Goal: Task Accomplishment & Management: Manage account settings

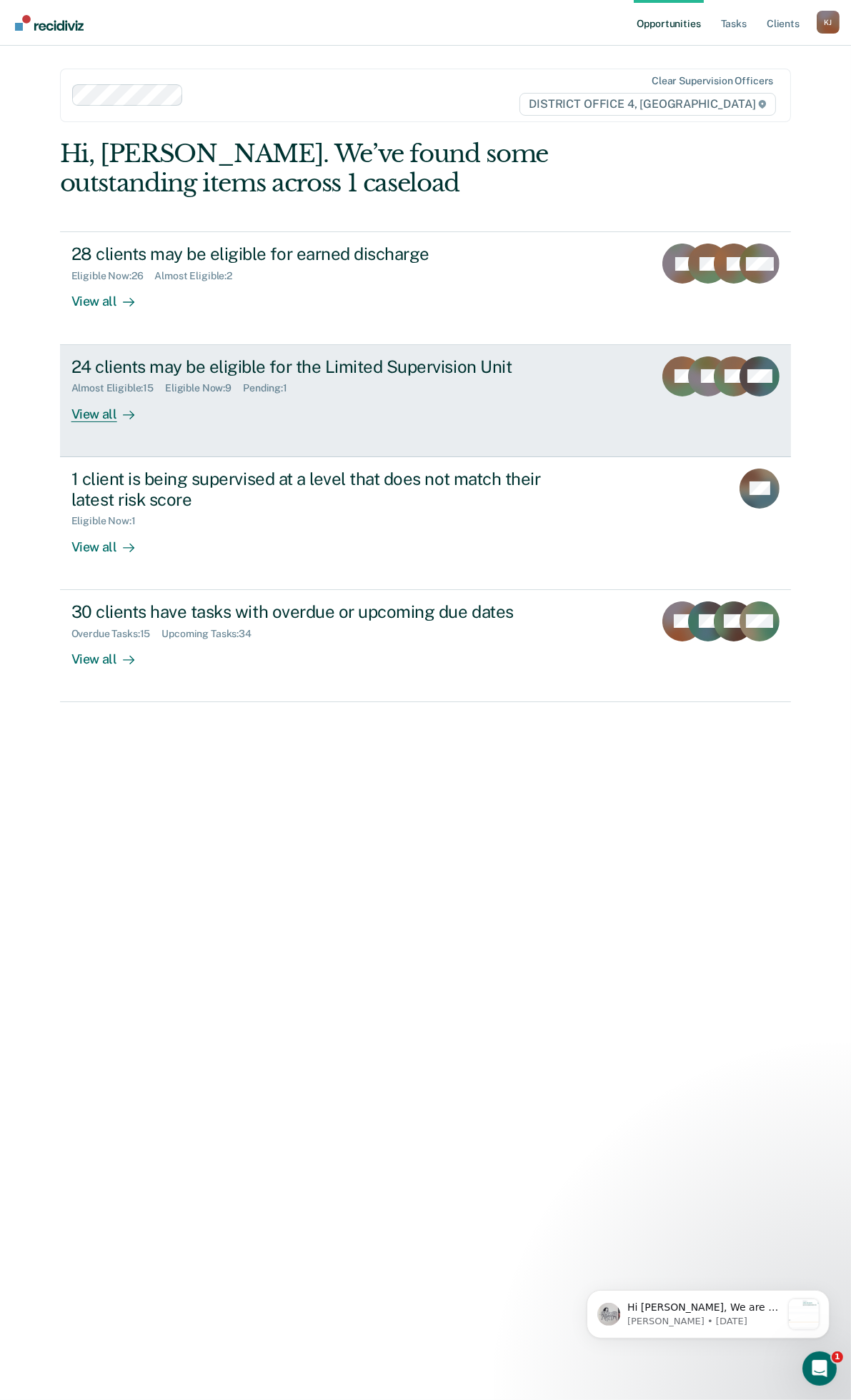
click at [433, 393] on div "Almost Eligible : 15 Eligible Now : 9 Pending : 1" at bounding box center [322, 386] width 502 height 17
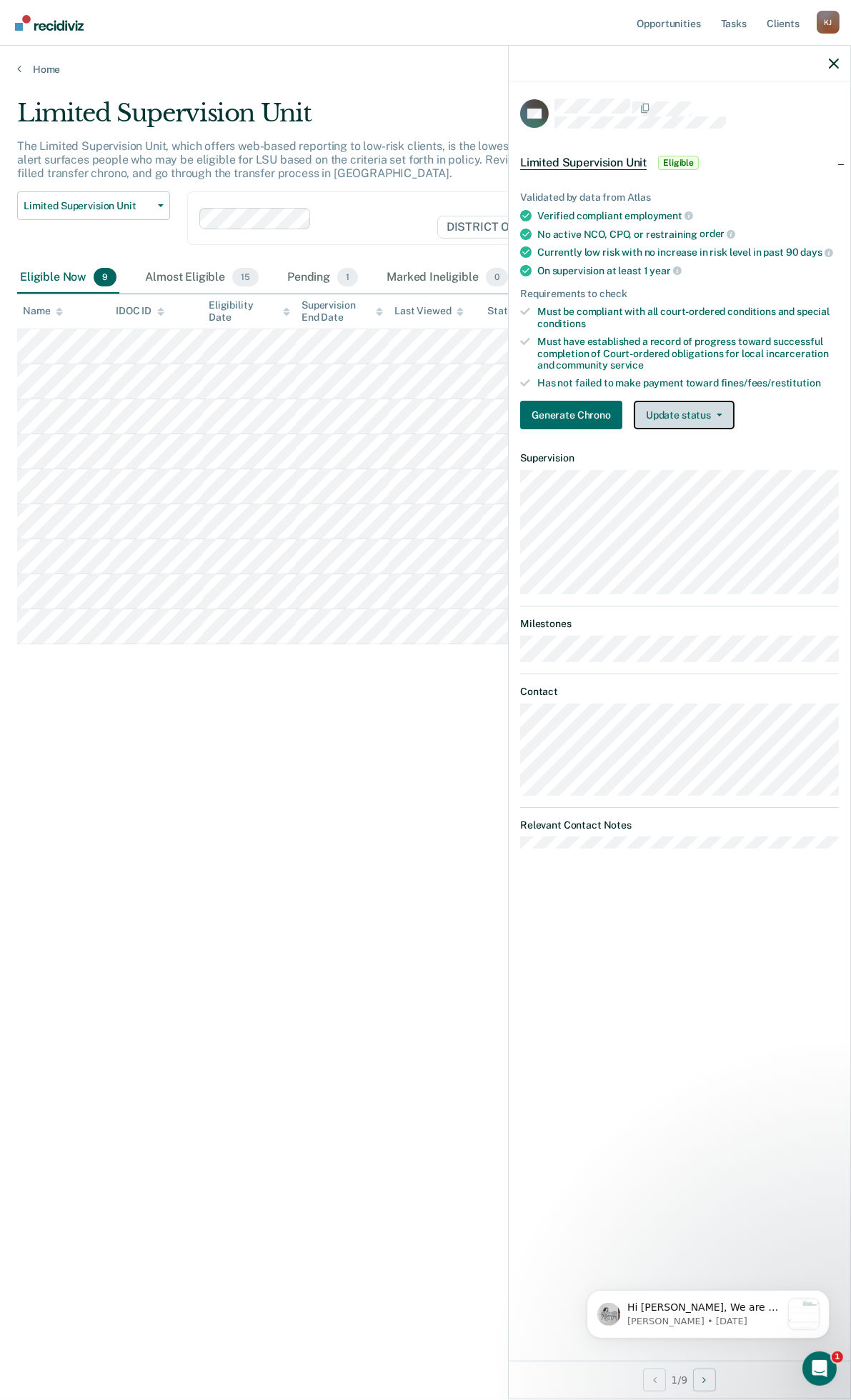
click at [710, 415] on button "Update status" at bounding box center [684, 415] width 101 height 29
click at [711, 462] on button "Mark Ineligible" at bounding box center [702, 472] width 138 height 23
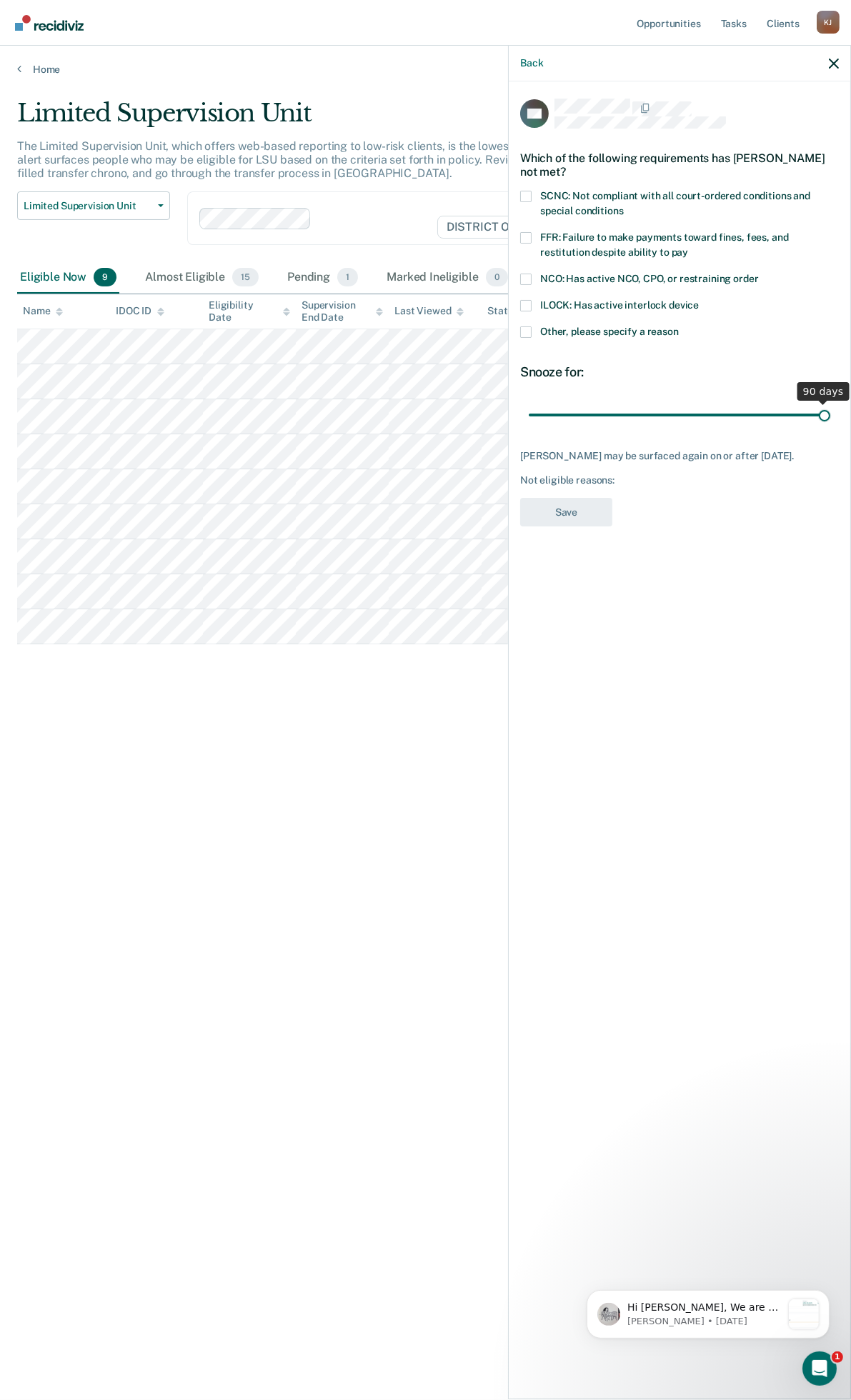
drag, startPoint x: 631, startPoint y: 410, endPoint x: 830, endPoint y: 417, distance: 199.1
type input "90"
click at [830, 417] on input "range" at bounding box center [679, 414] width 301 height 25
click at [527, 327] on span at bounding box center [526, 332] width 11 height 11
click at [679, 327] on input "Other, please specify a reason" at bounding box center [679, 327] width 0 height 0
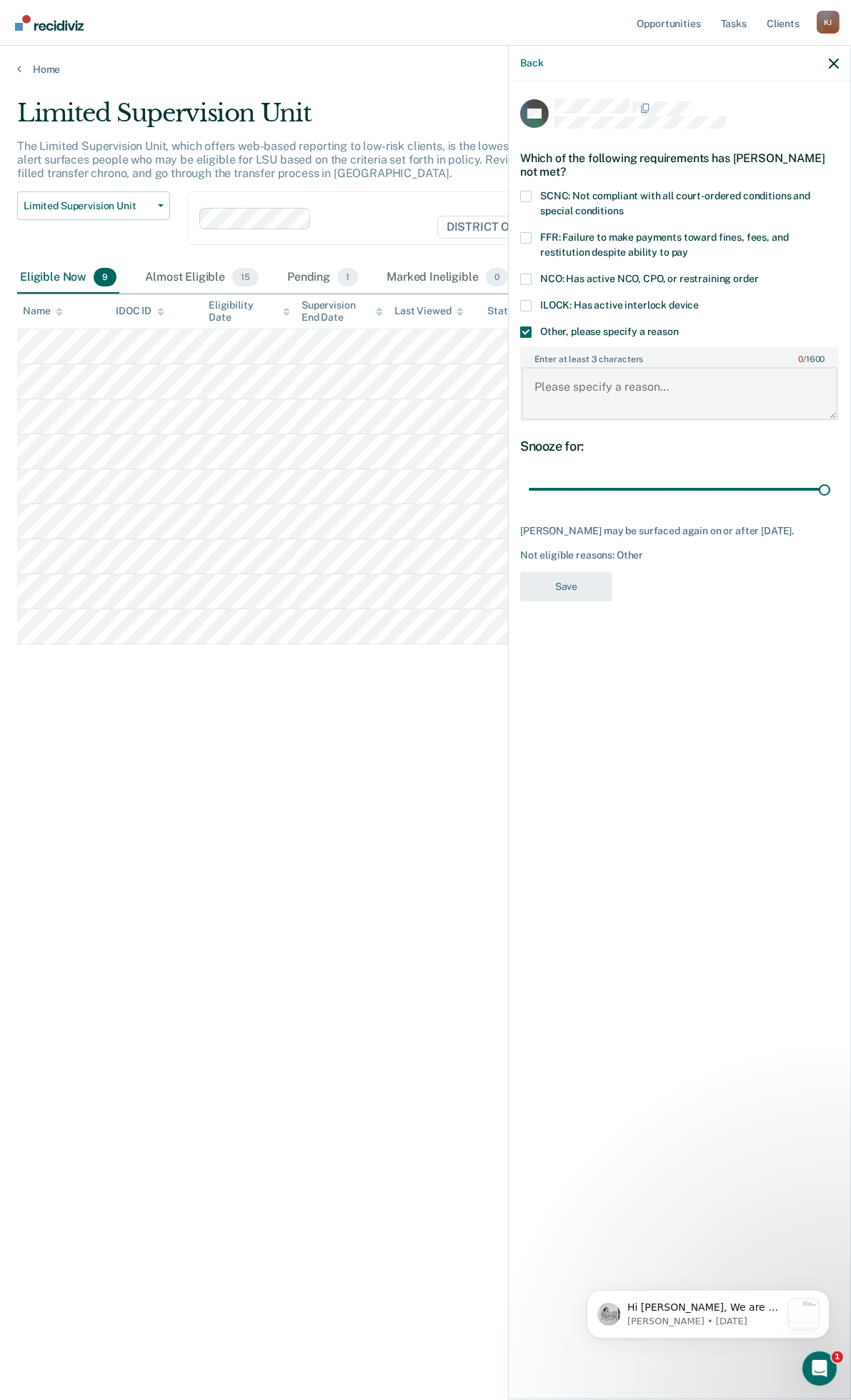
click at [604, 386] on textarea "Enter at least 3 characters 0 / 1600" at bounding box center [679, 394] width 316 height 52
click at [734, 380] on textarea "Does not meet current standards. Recent released from treatment. Needs" at bounding box center [679, 394] width 316 height 52
click at [688, 404] on textarea "Does not meet current standards. Recently released from treatment. Needs" at bounding box center [679, 394] width 316 height 52
click at [617, 398] on textarea "Does not meet current standards. Recently released from treatment. Needs sober …" at bounding box center [679, 394] width 316 height 52
type textarea "Does not meet current standards. Recently released from treatment and was on PV…"
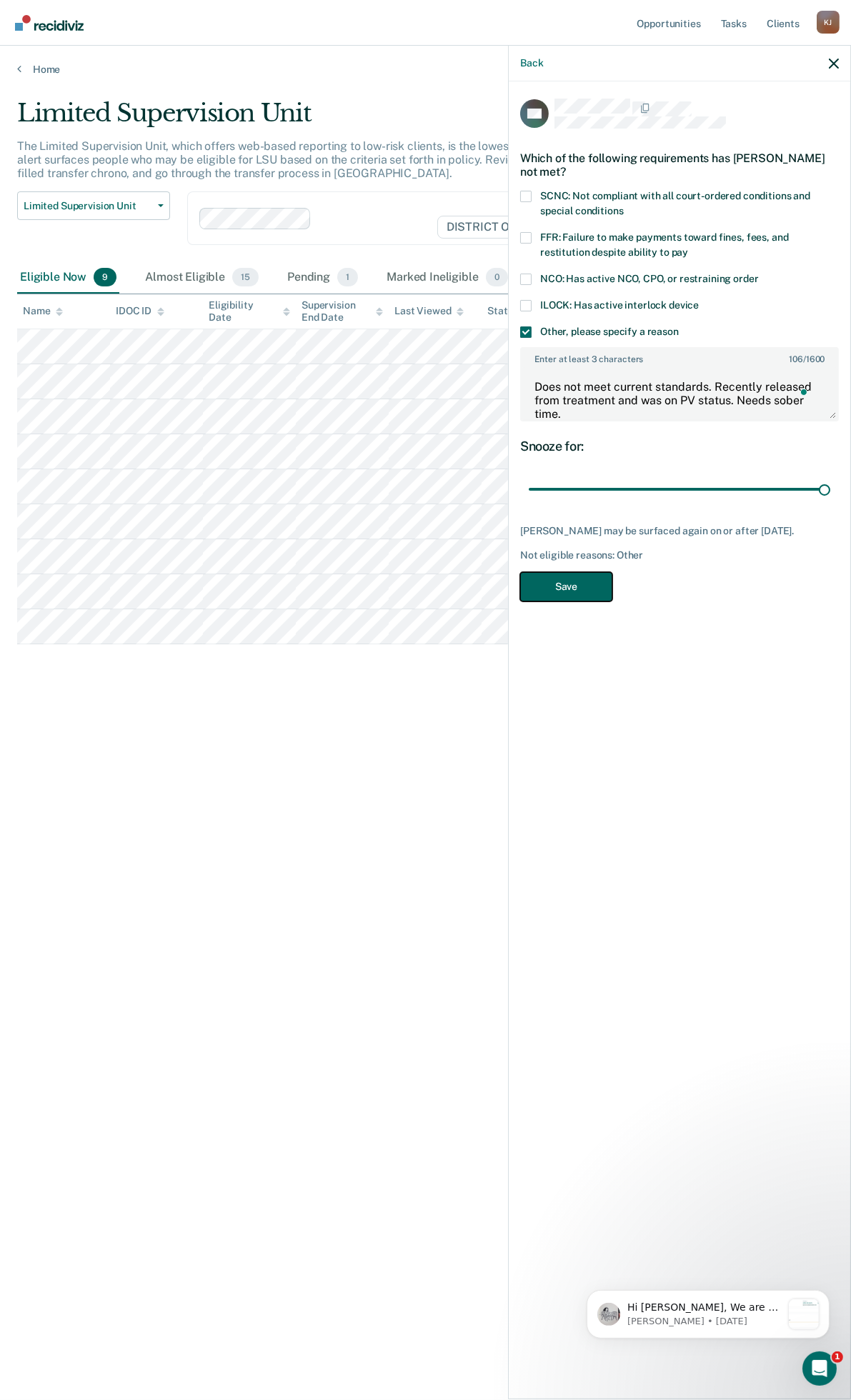
click at [597, 574] on button "Save" at bounding box center [566, 587] width 92 height 29
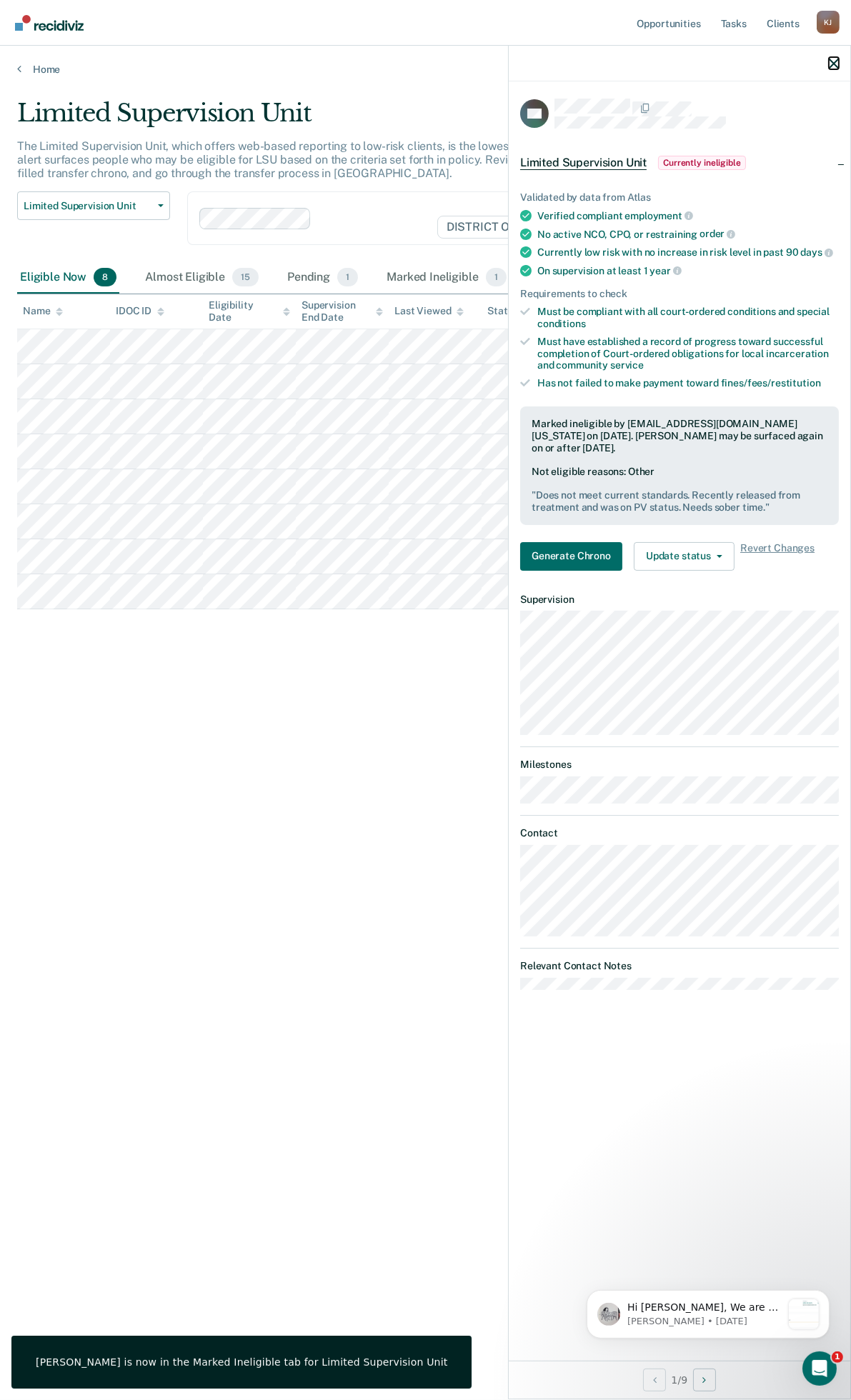
click at [838, 61] on icon "button" at bounding box center [834, 64] width 10 height 10
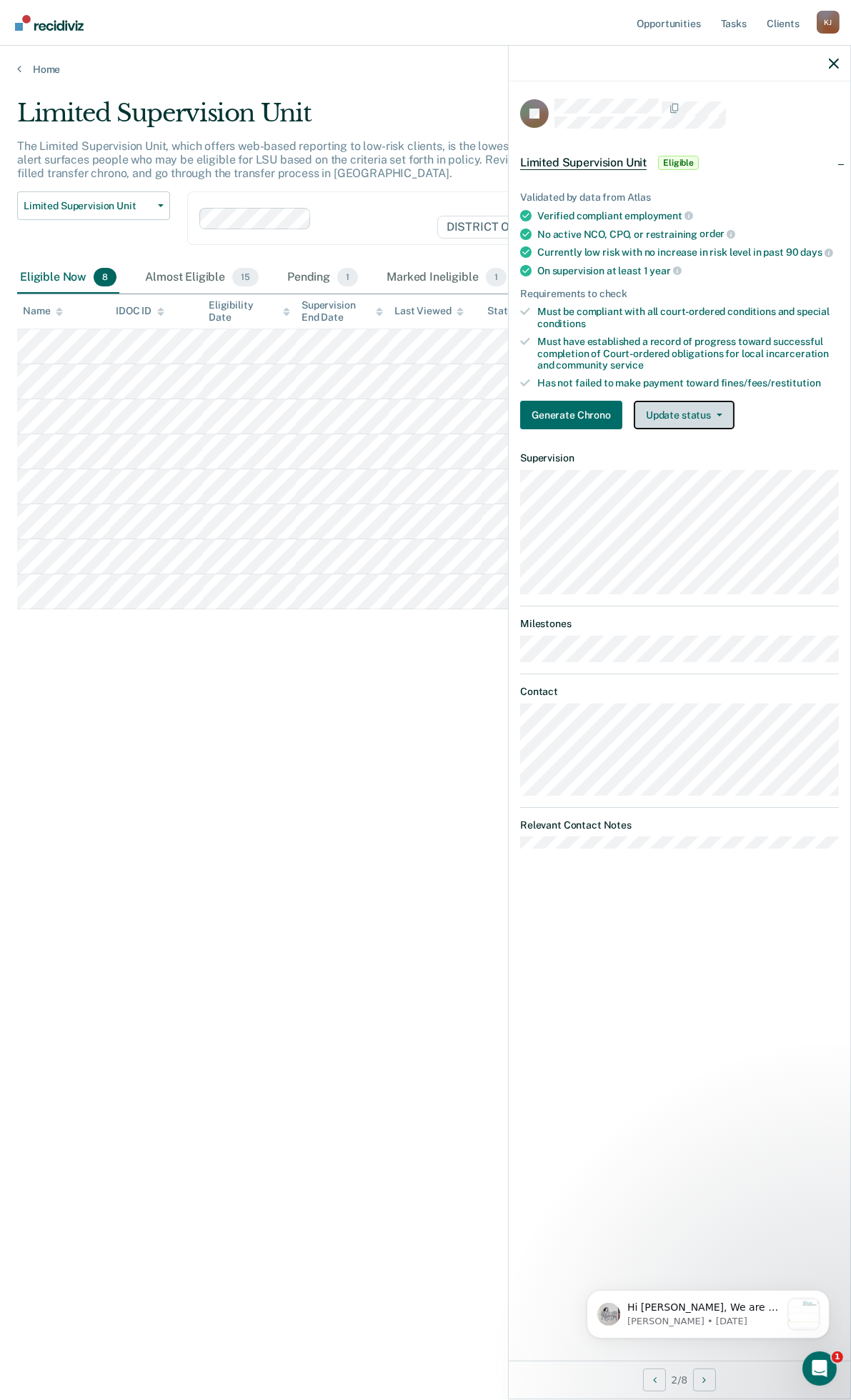
click at [690, 417] on button "Update status" at bounding box center [684, 415] width 101 height 29
click at [696, 465] on button "Mark Ineligible" at bounding box center [702, 472] width 138 height 23
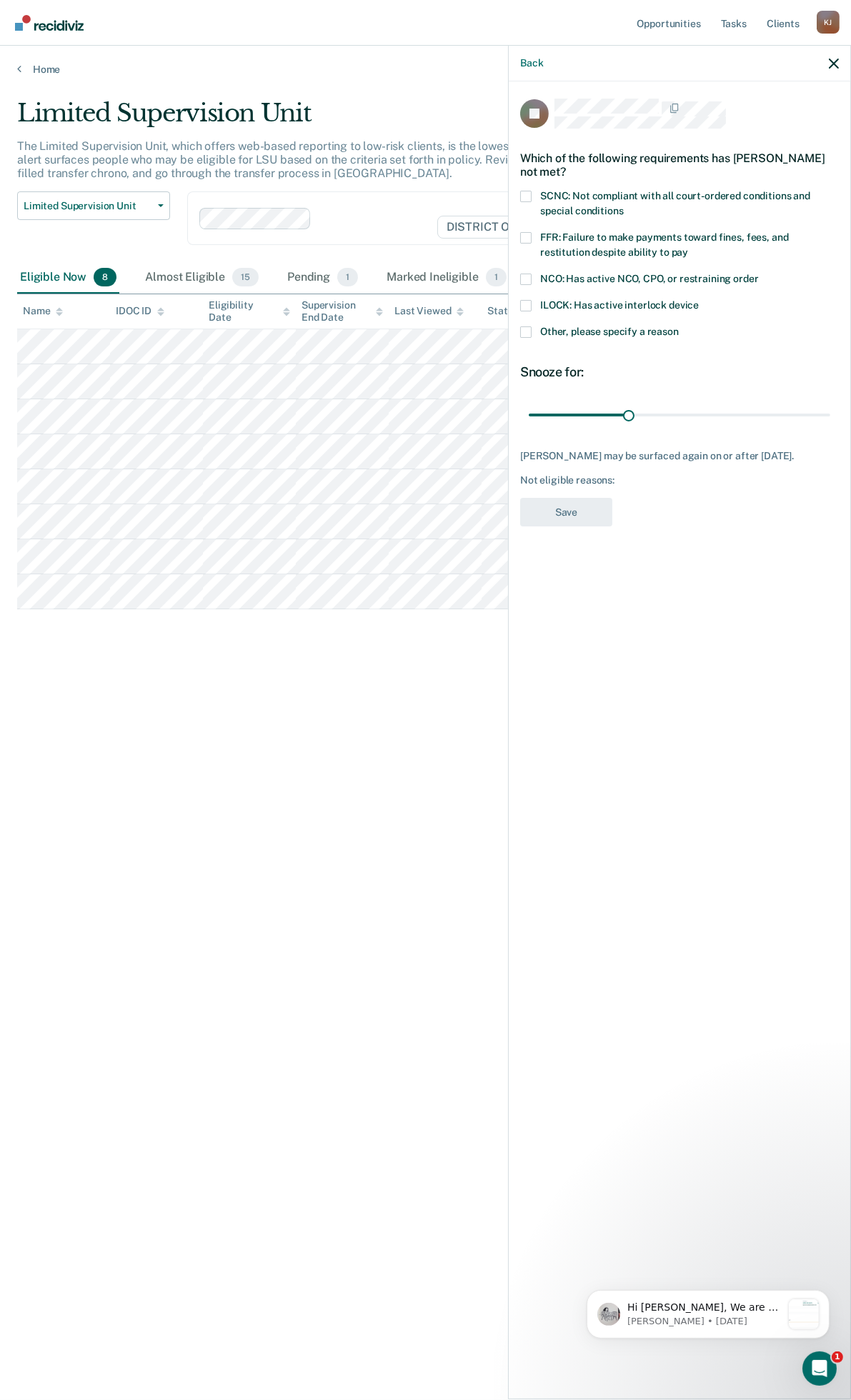
click at [531, 235] on span at bounding box center [526, 238] width 11 height 11
click at [688, 247] on input "FFR: Failure to make payments toward fines, fees, and restitution despite abili…" at bounding box center [688, 247] width 0 height 0
click at [527, 329] on span at bounding box center [526, 332] width 11 height 11
click at [679, 327] on input "Other, please specify a reason" at bounding box center [679, 327] width 0 height 0
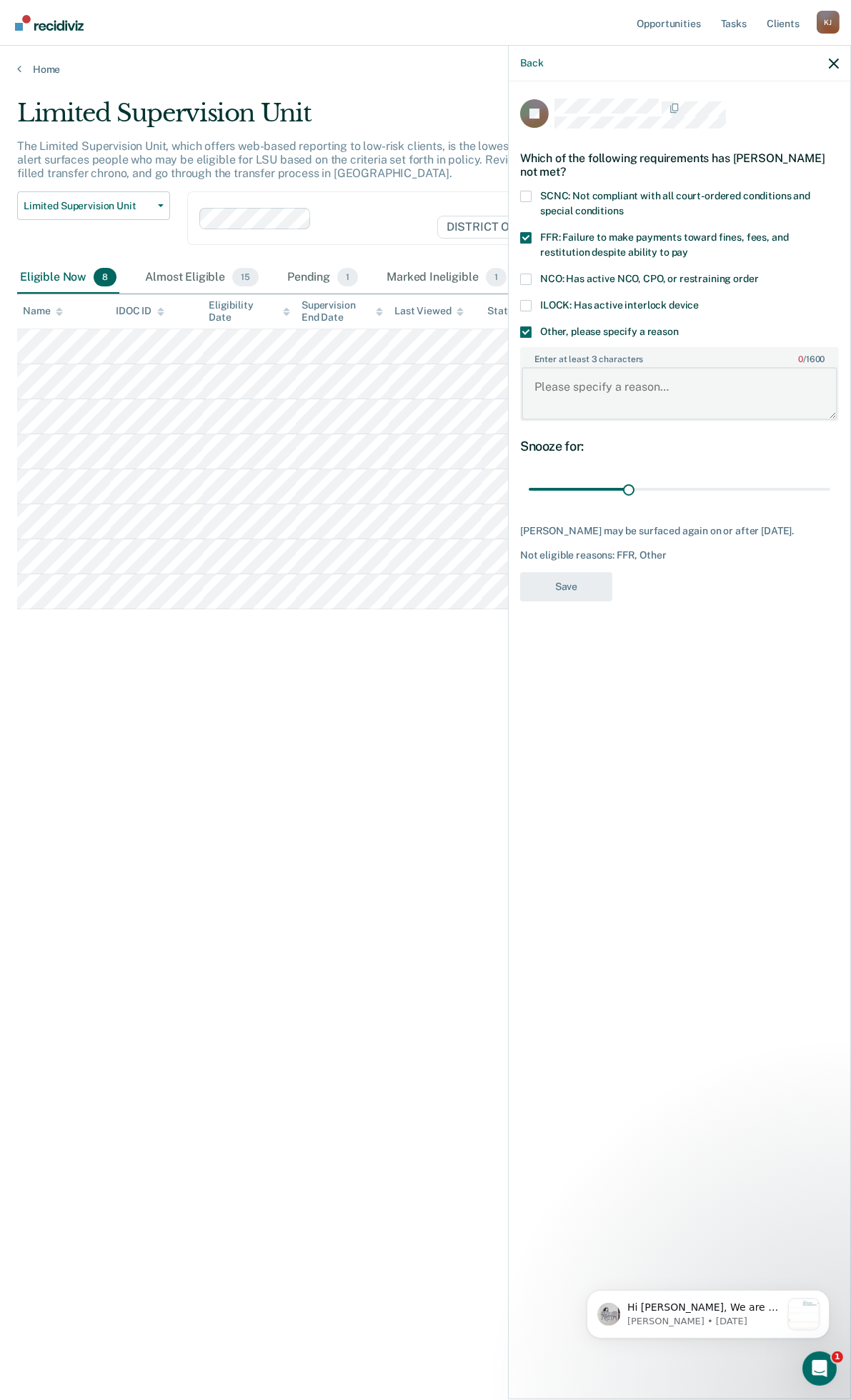
click at [576, 405] on textarea "Enter at least 3 characters 0 / 1600" at bounding box center [679, 394] width 316 height 52
type textarea "Recent charges."
drag, startPoint x: 630, startPoint y: 489, endPoint x: 850, endPoint y: 493, distance: 220.0
type input "90"
click at [830, 494] on input "range" at bounding box center [679, 489] width 301 height 25
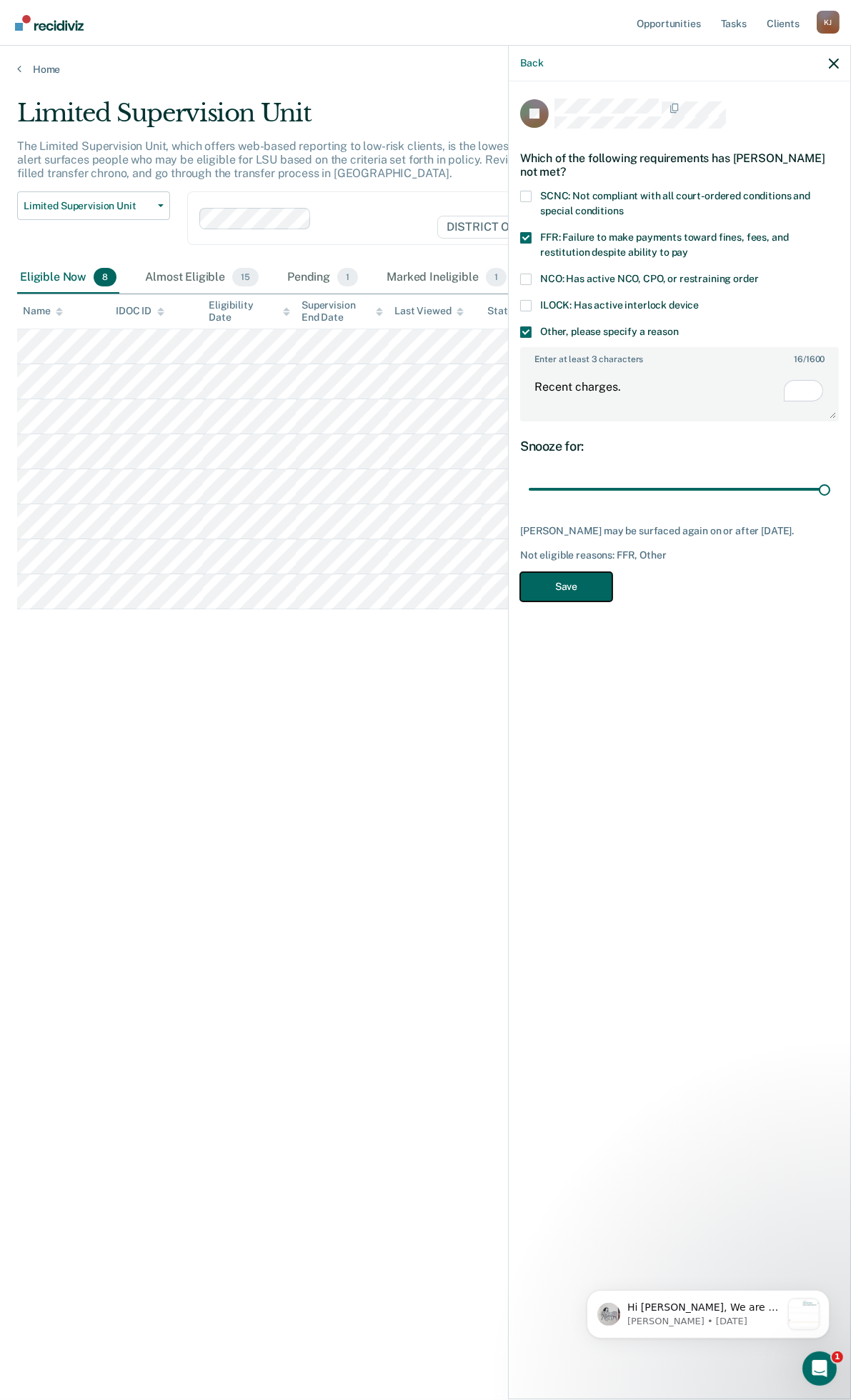
click at [567, 597] on button "Save" at bounding box center [566, 587] width 92 height 29
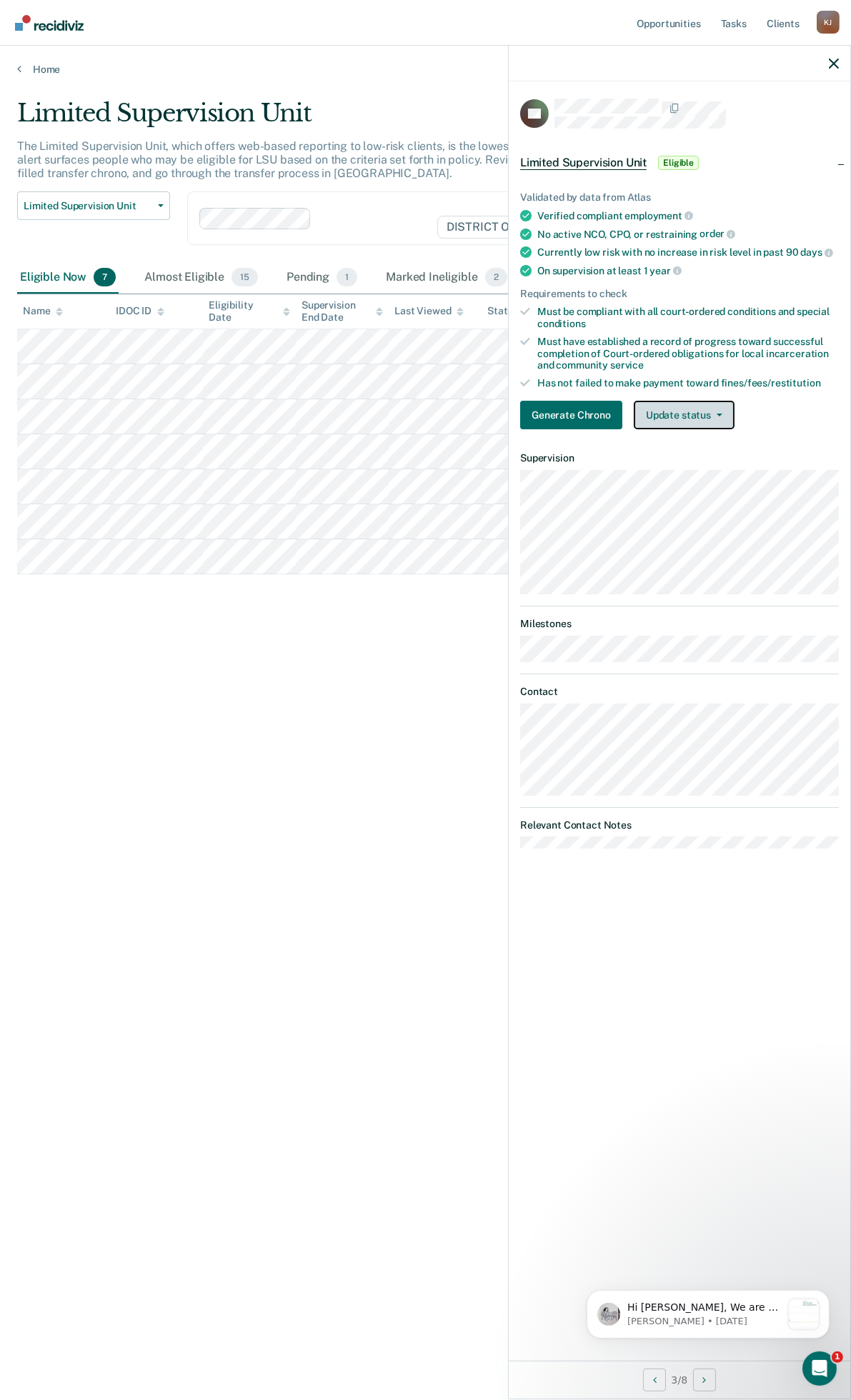
click at [694, 408] on button "Update status" at bounding box center [684, 415] width 101 height 29
click at [694, 467] on button "Mark Ineligible" at bounding box center [702, 472] width 138 height 23
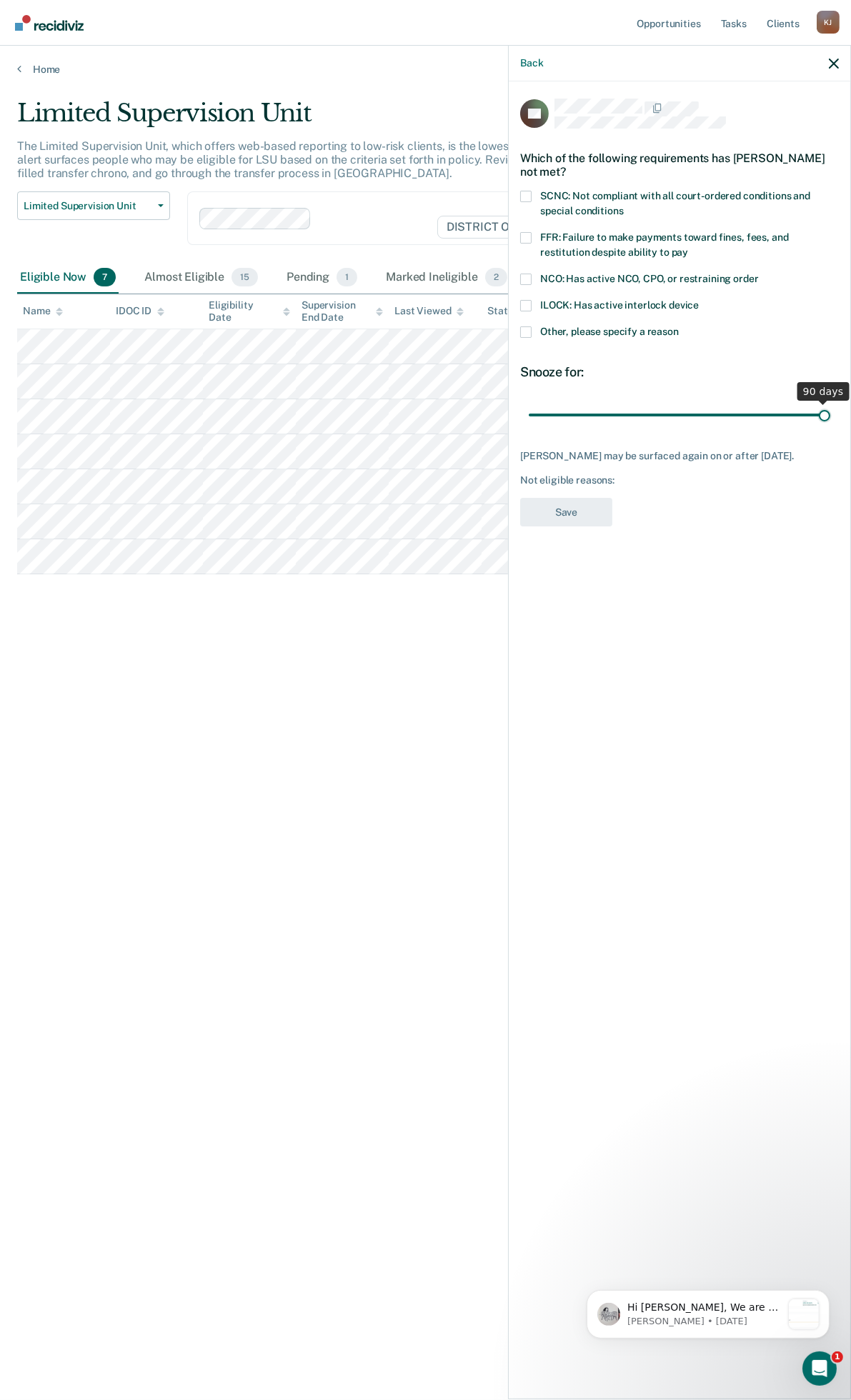
drag, startPoint x: 631, startPoint y: 409, endPoint x: 853, endPoint y: 426, distance: 222.6
type input "90"
click at [830, 426] on input "range" at bounding box center [679, 414] width 301 height 25
click at [531, 329] on span at bounding box center [526, 332] width 11 height 11
click at [679, 327] on input "Other, please specify a reason" at bounding box center [679, 327] width 0 height 0
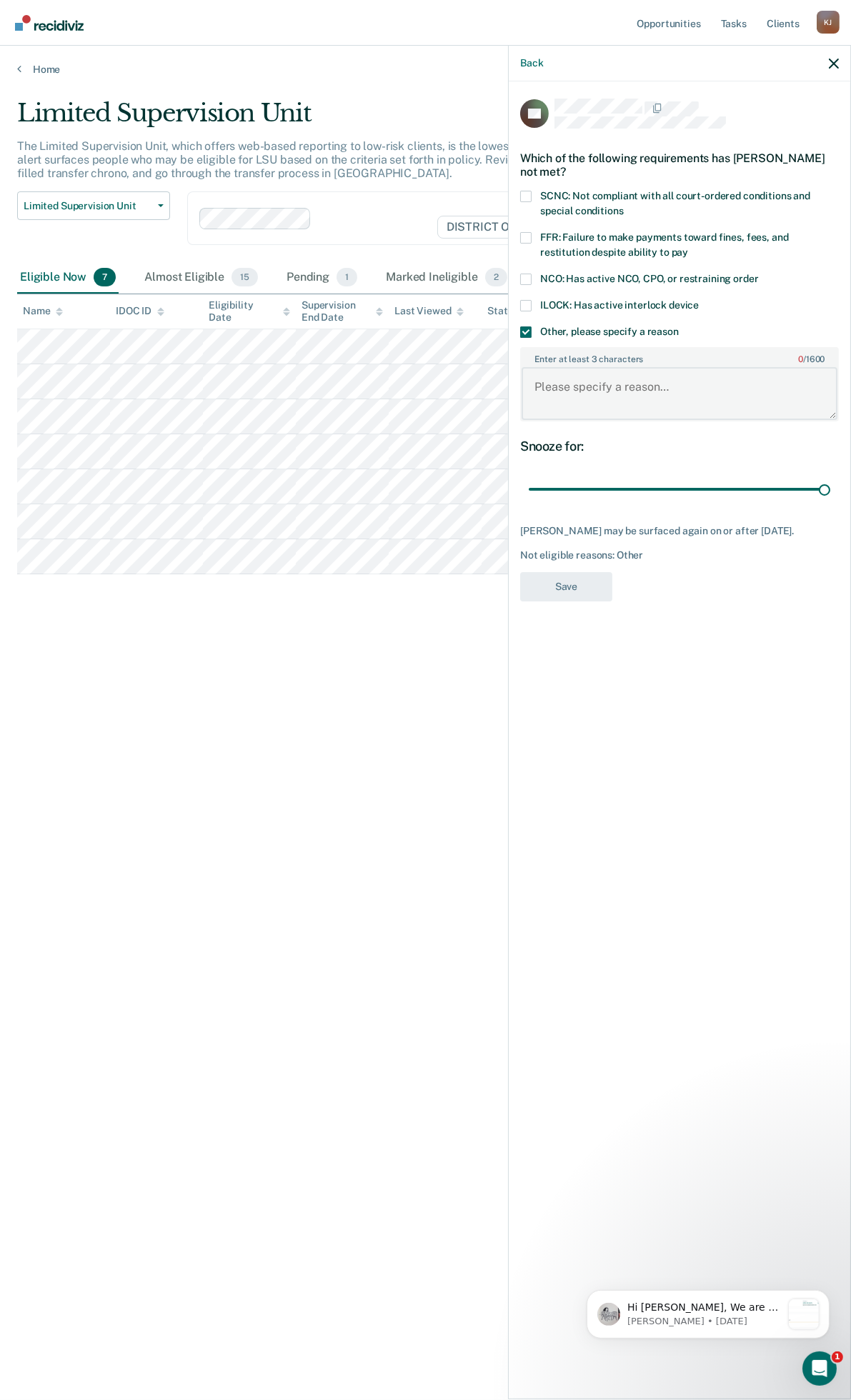
click at [580, 397] on textarea "Enter at least 3 characters 0 / 1600" at bounding box center [679, 394] width 316 height 52
type textarea "L"
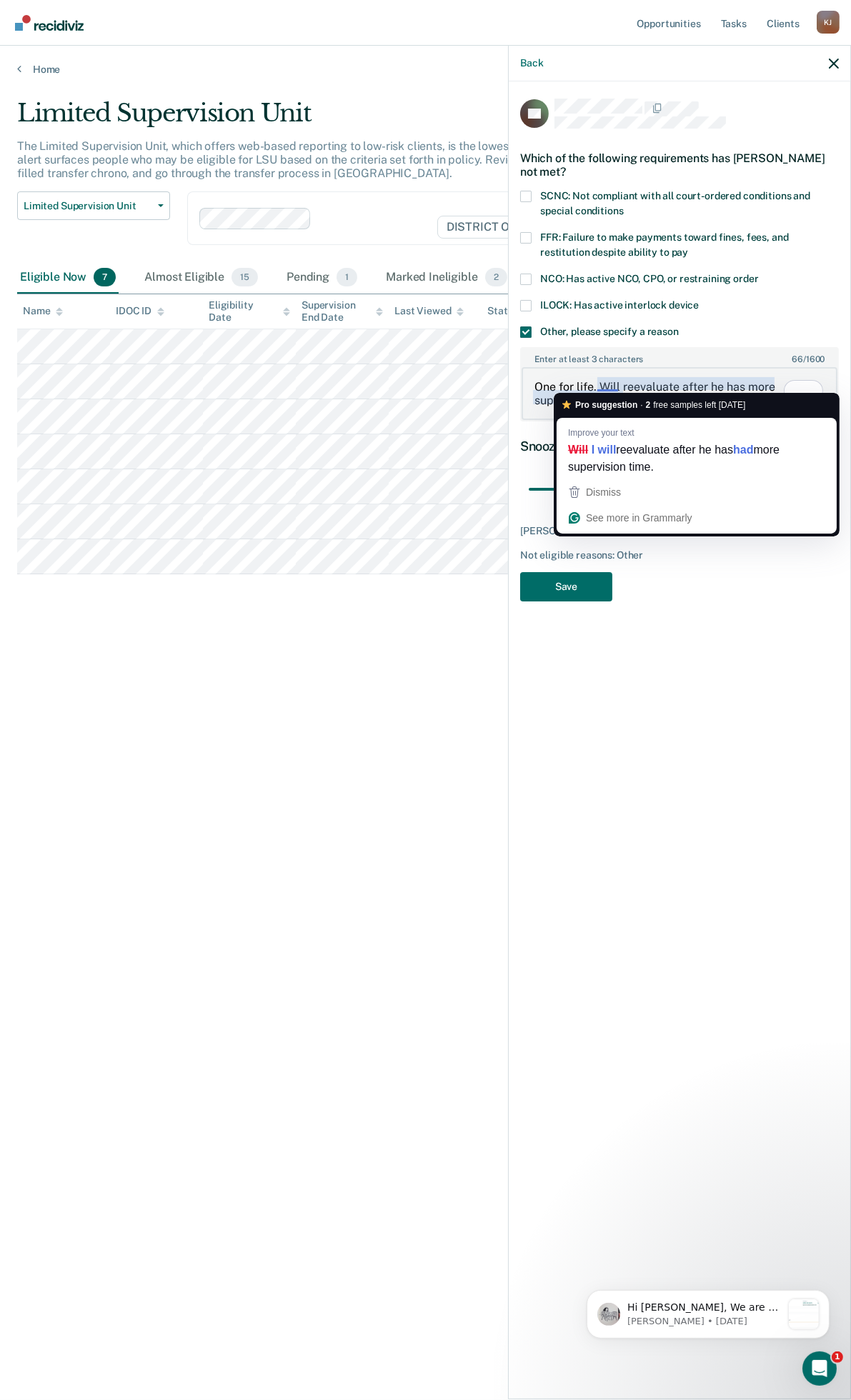
click at [608, 382] on textarea "One for life. Will reevaluate after he has more supervision time." at bounding box center [679, 394] width 316 height 52
type textarea "One for life. Will reevaluate after he has more supervision time."
click at [576, 598] on button "Save" at bounding box center [566, 587] width 92 height 29
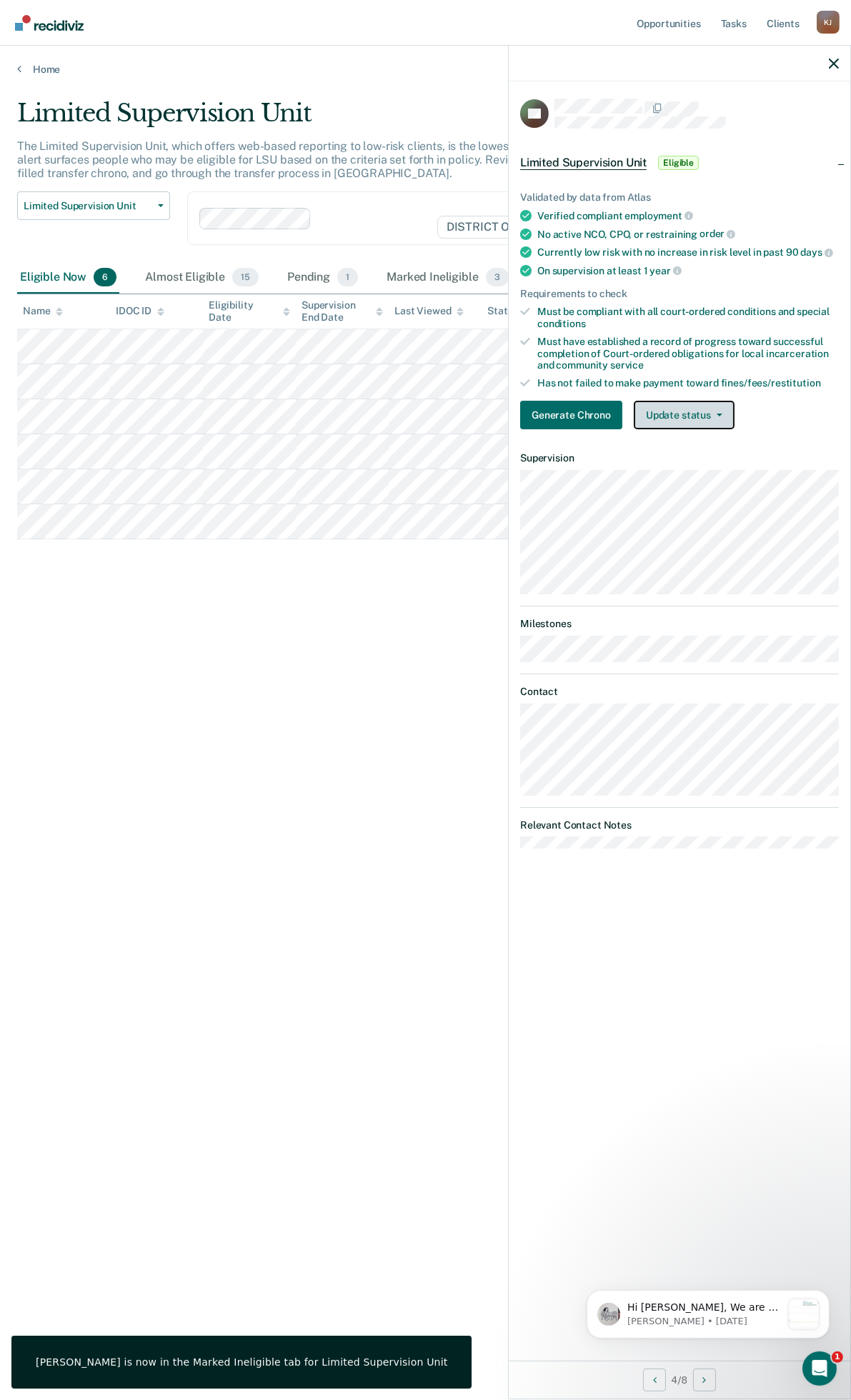
click at [704, 409] on button "Update status" at bounding box center [684, 415] width 101 height 29
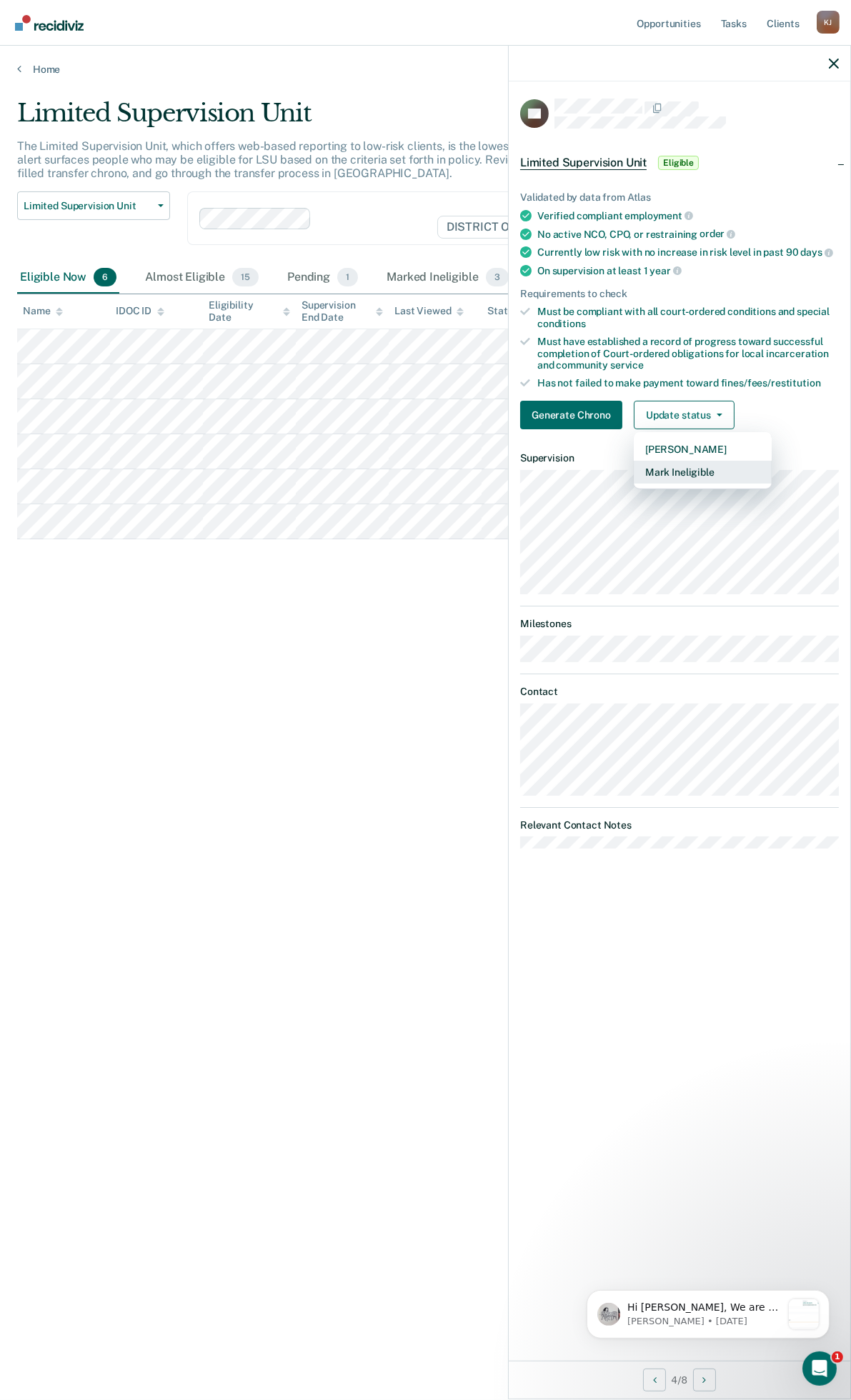
click at [689, 475] on button "Mark Ineligible" at bounding box center [702, 472] width 138 height 23
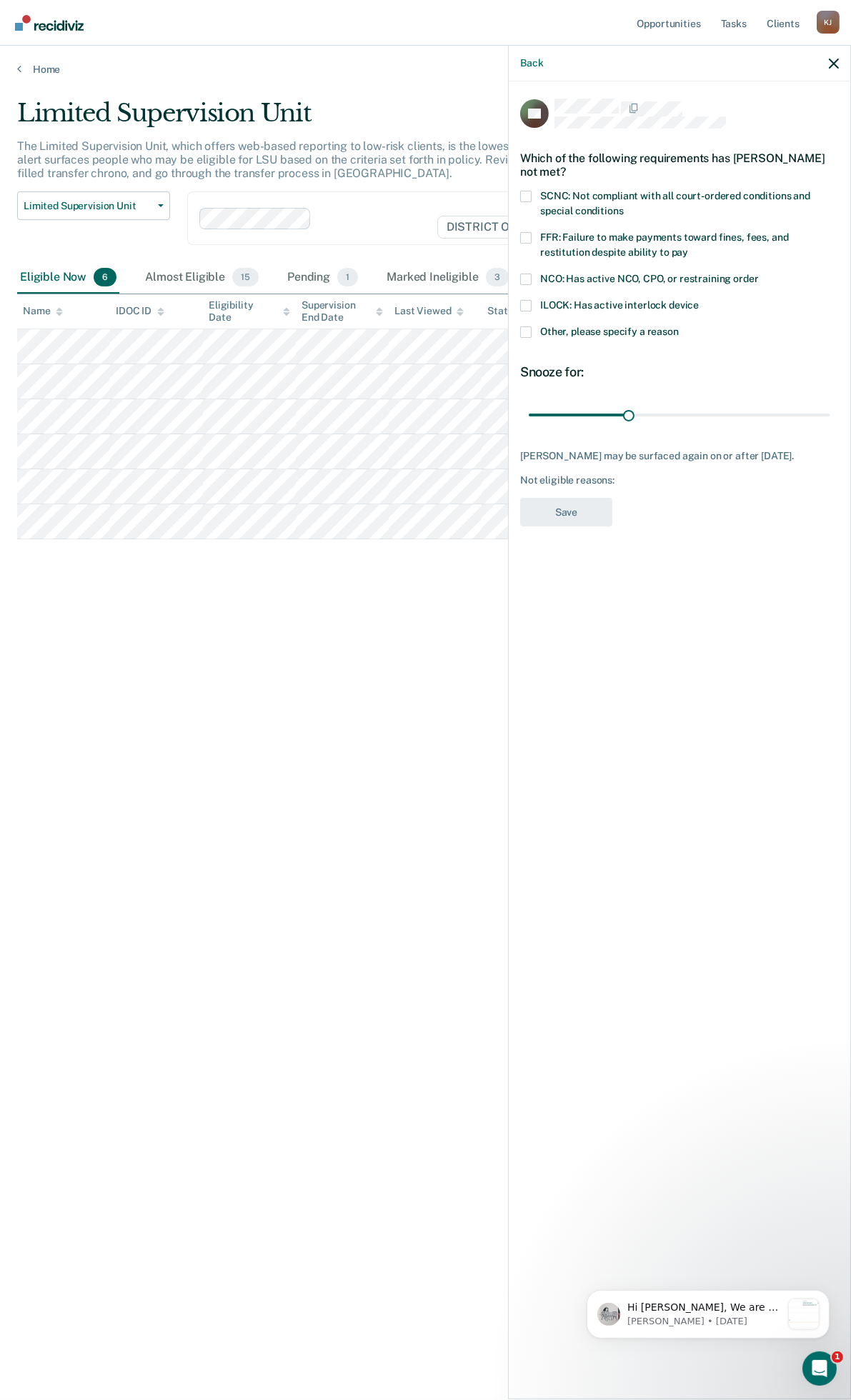
click at [527, 234] on span at bounding box center [526, 238] width 11 height 11
click at [688, 247] on input "FFR: Failure to make payments toward fines, fees, and restitution despite abili…" at bounding box center [688, 247] width 0 height 0
click at [585, 511] on button "Save" at bounding box center [566, 512] width 92 height 29
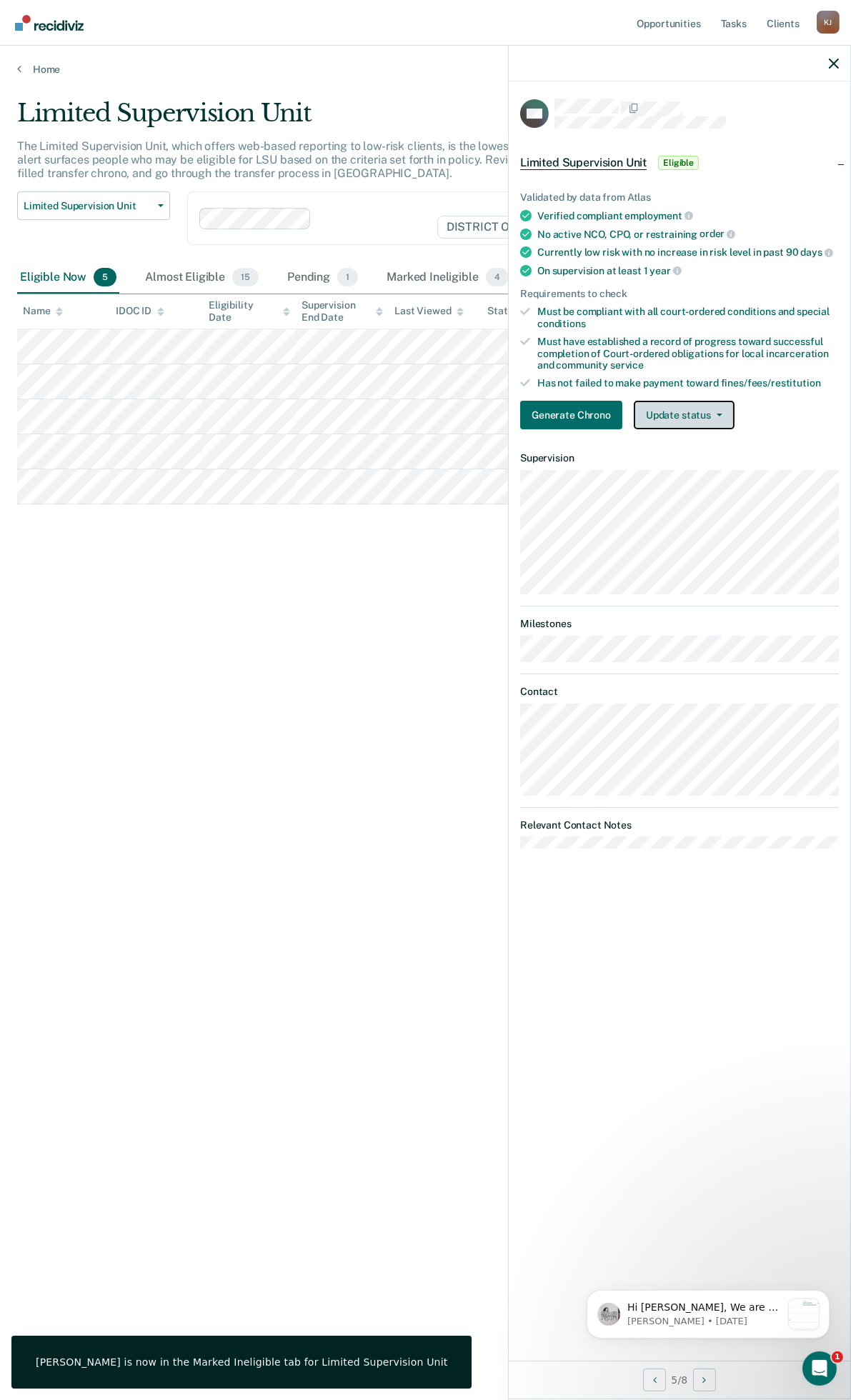
click at [692, 417] on button "Update status" at bounding box center [684, 415] width 101 height 29
click at [699, 467] on button "Mark Ineligible" at bounding box center [702, 472] width 138 height 23
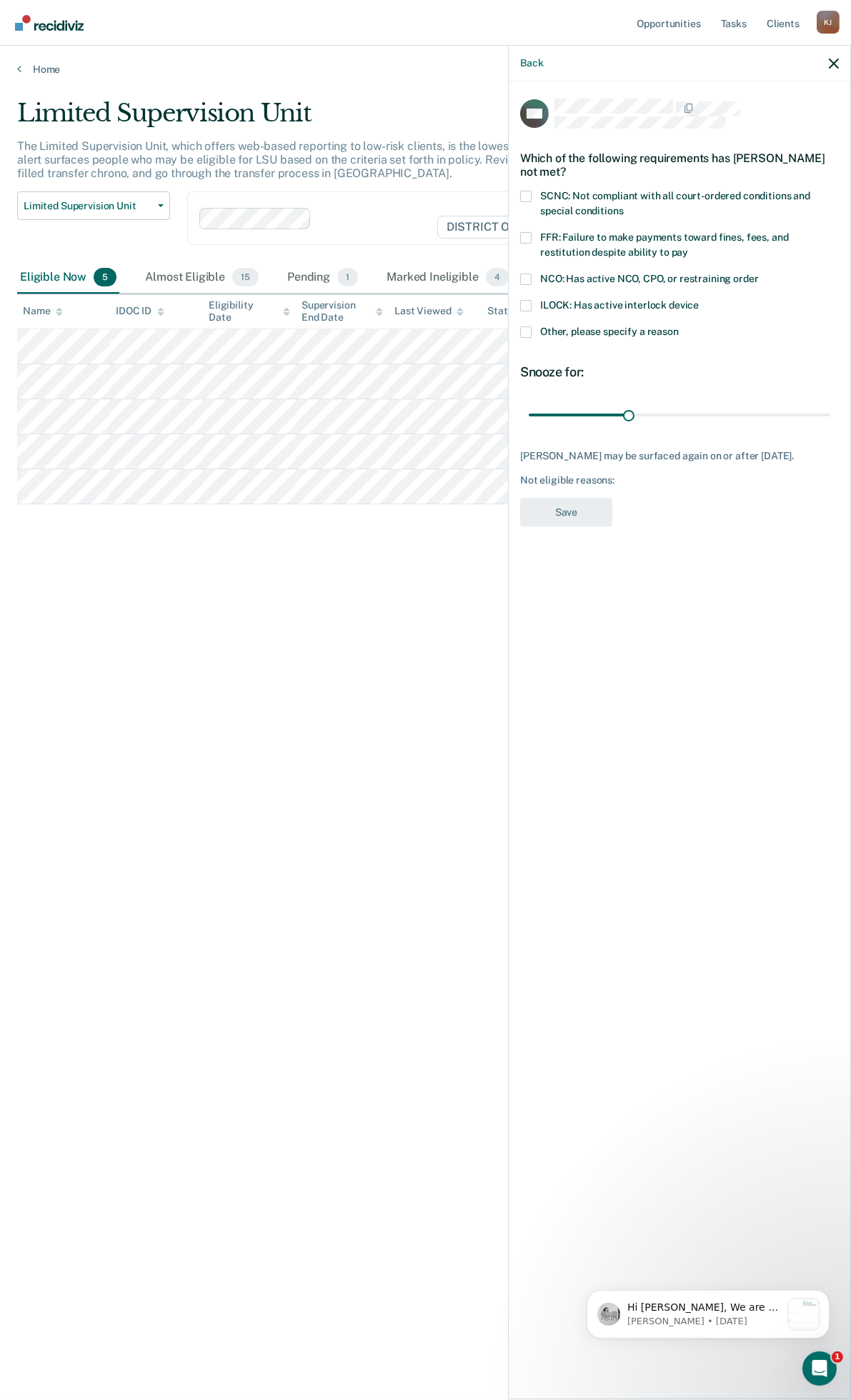
click at [527, 234] on span at bounding box center [526, 238] width 11 height 11
click at [688, 247] on input "FFR: Failure to make payments toward fines, fees, and restitution despite abili…" at bounding box center [688, 247] width 0 height 0
click at [572, 523] on button "Save" at bounding box center [566, 512] width 92 height 29
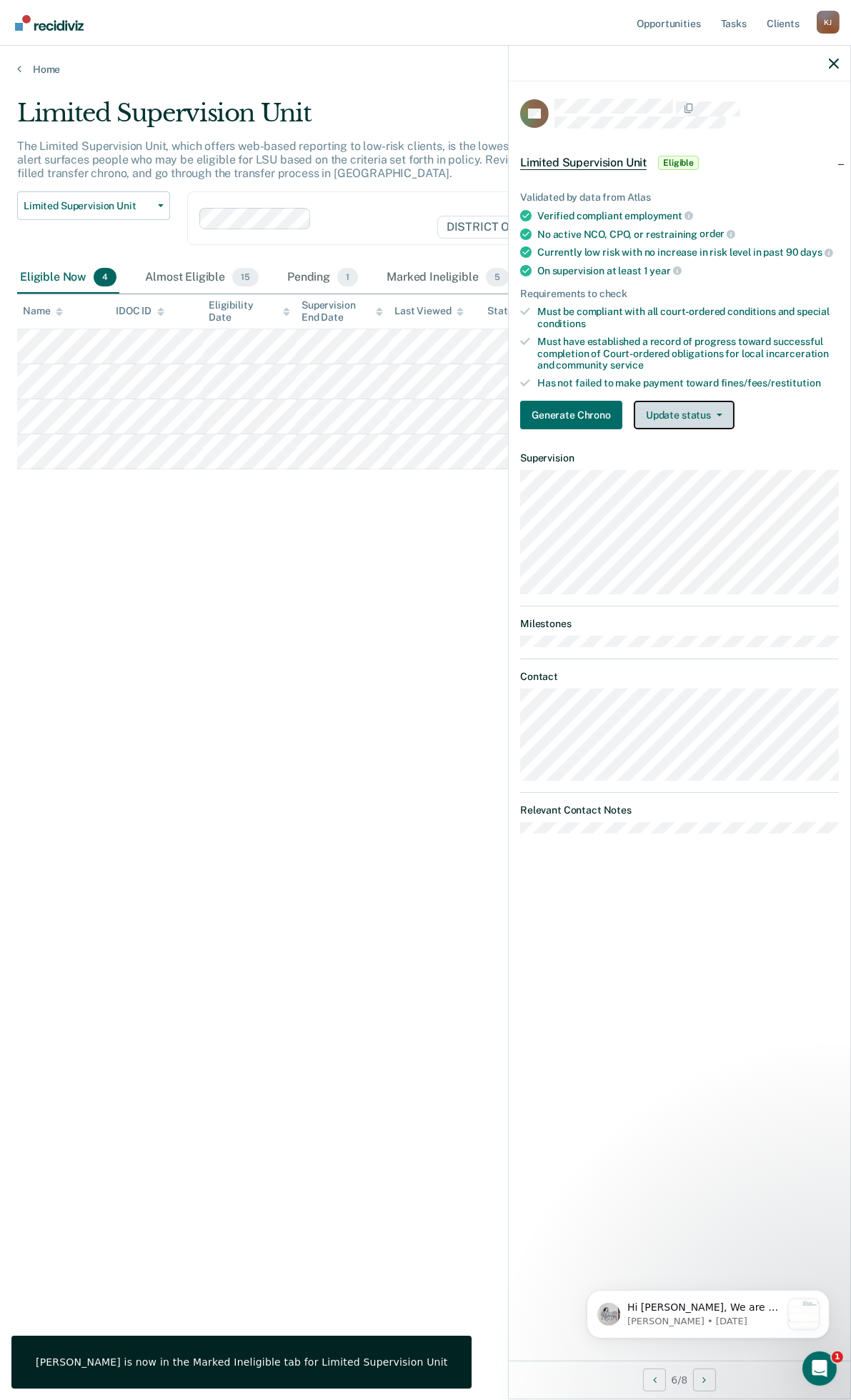
click at [701, 409] on button "Update status" at bounding box center [684, 415] width 101 height 29
click at [701, 472] on button "Mark Ineligible" at bounding box center [702, 472] width 138 height 23
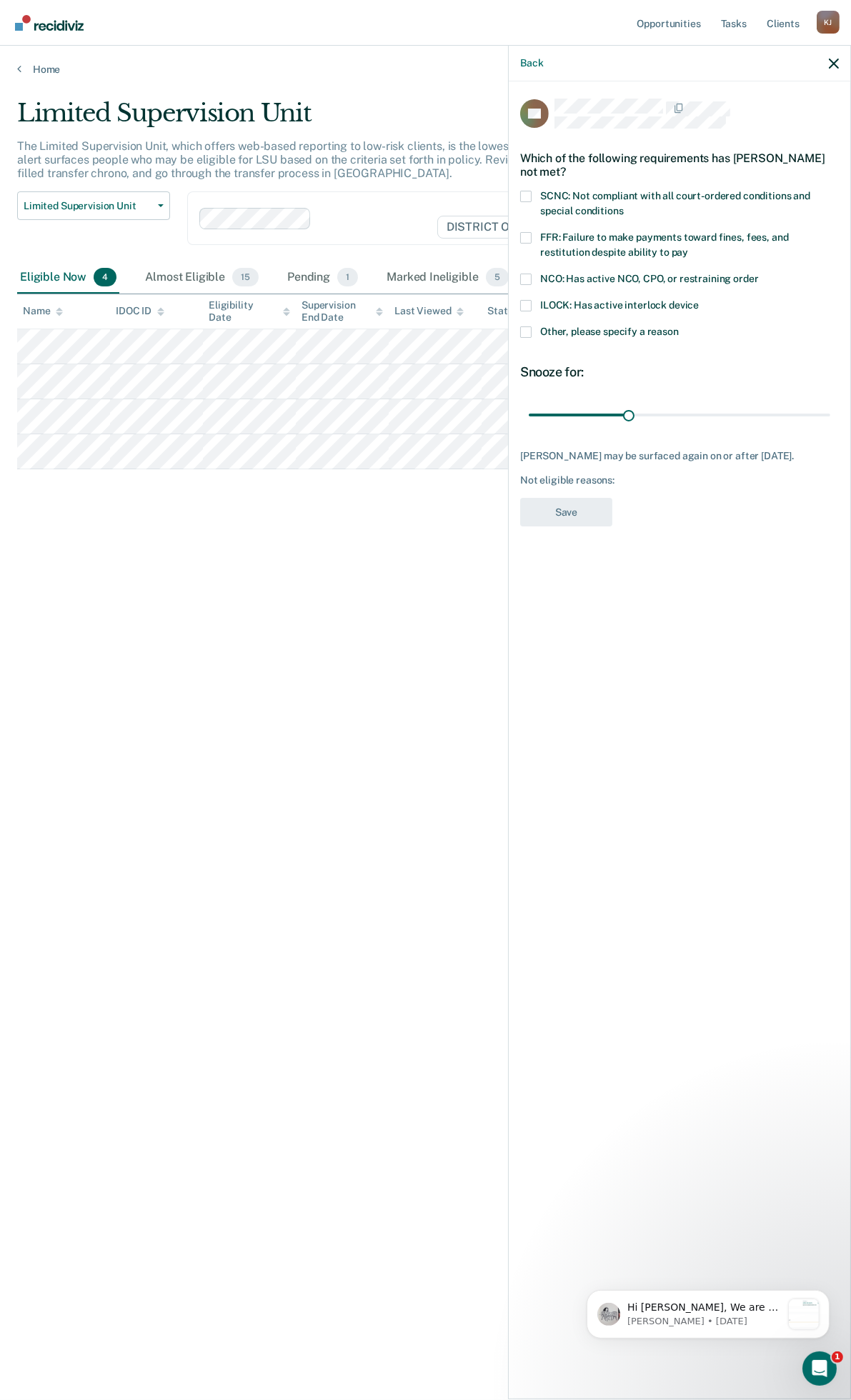
click at [526, 328] on span at bounding box center [526, 332] width 11 height 11
click at [679, 327] on input "Other, please specify a reason" at bounding box center [679, 327] width 0 height 0
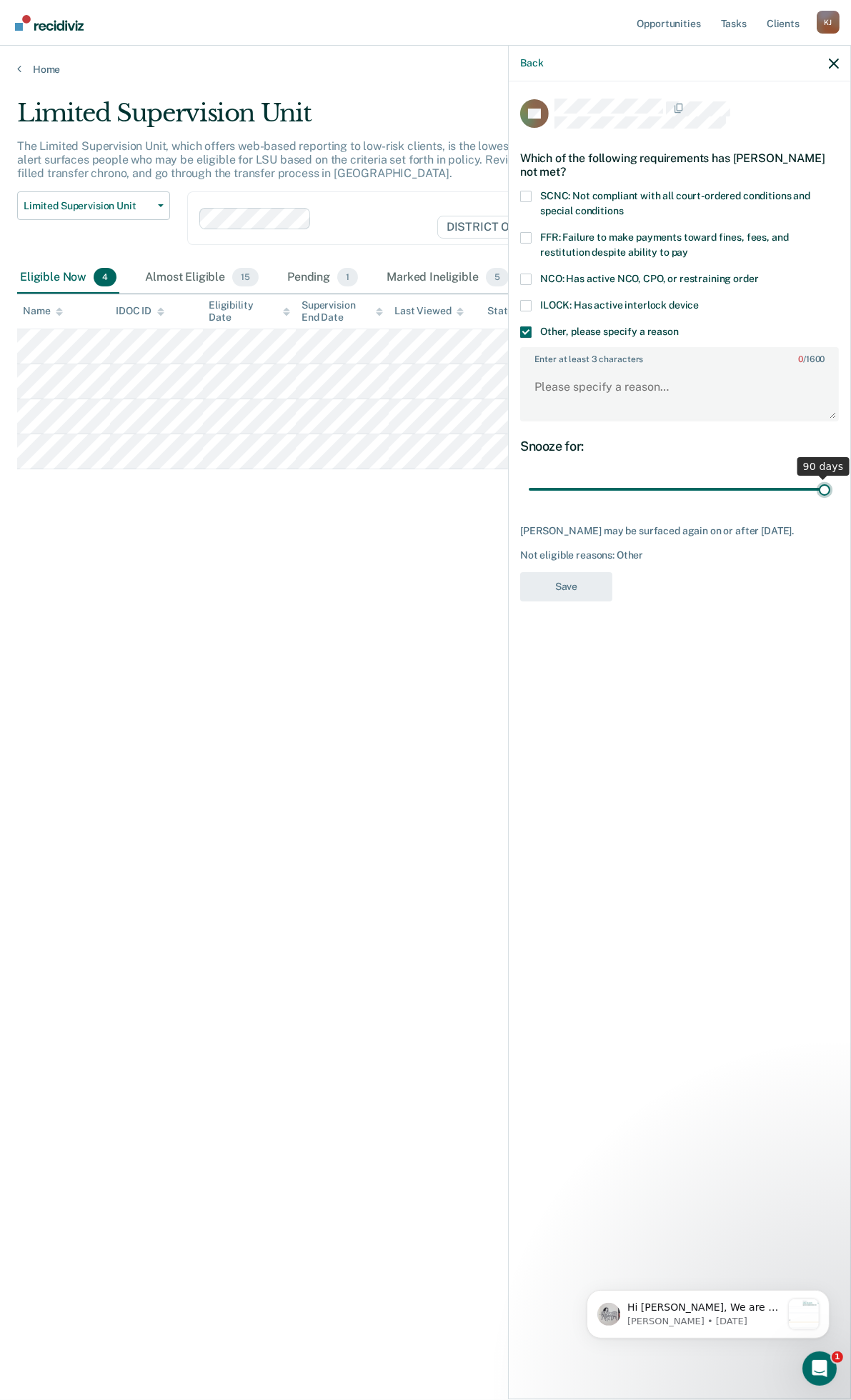
drag, startPoint x: 645, startPoint y: 488, endPoint x: 850, endPoint y: 491, distance: 205.0
type input "90"
click at [830, 491] on input "range" at bounding box center [679, 489] width 301 height 25
click at [570, 380] on textarea "Enter at least 3 characters 0 / 1600" at bounding box center [679, 394] width 316 height 52
type textarea "Just released after arrest/PV."
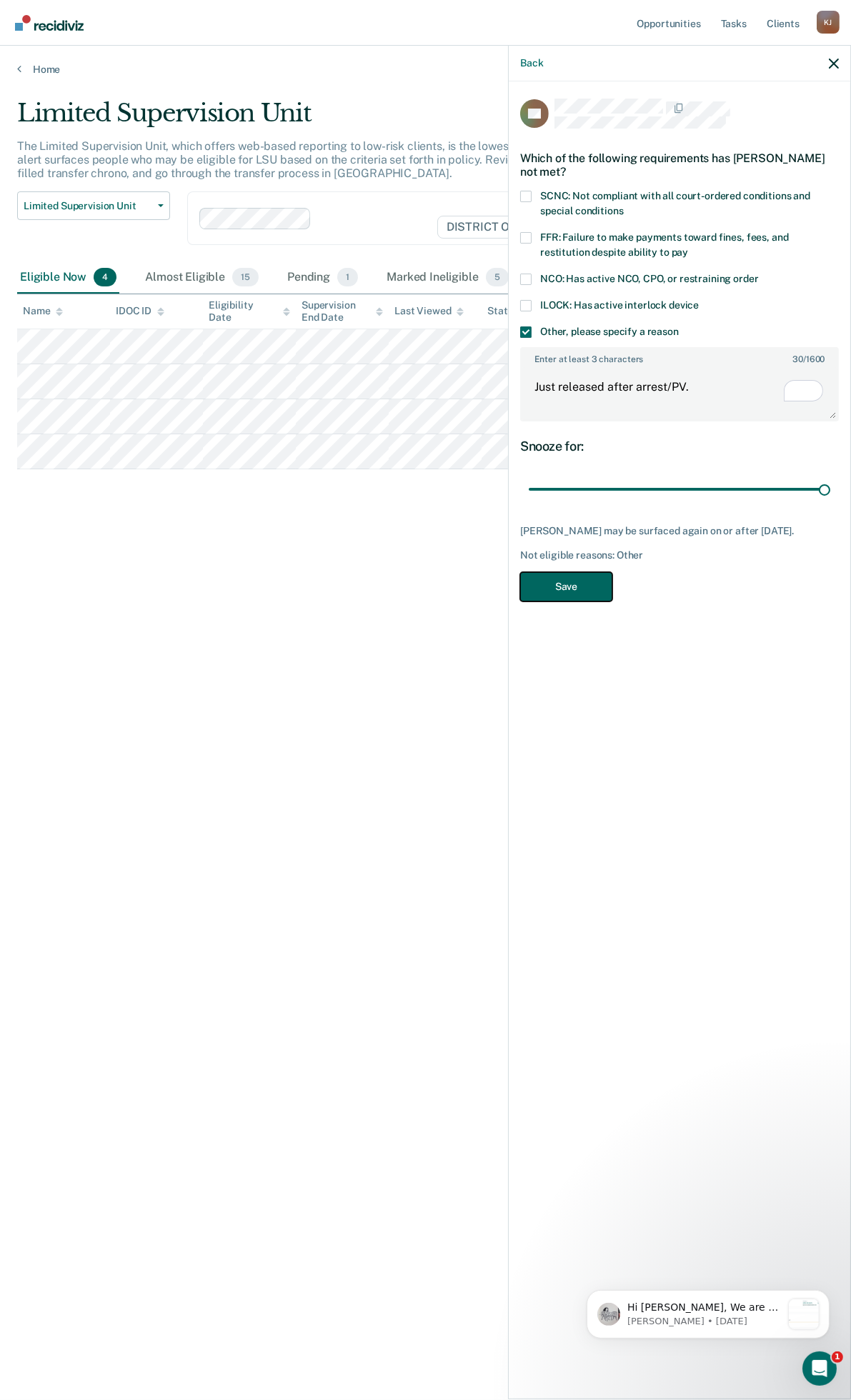
click at [581, 595] on button "Save" at bounding box center [566, 587] width 92 height 29
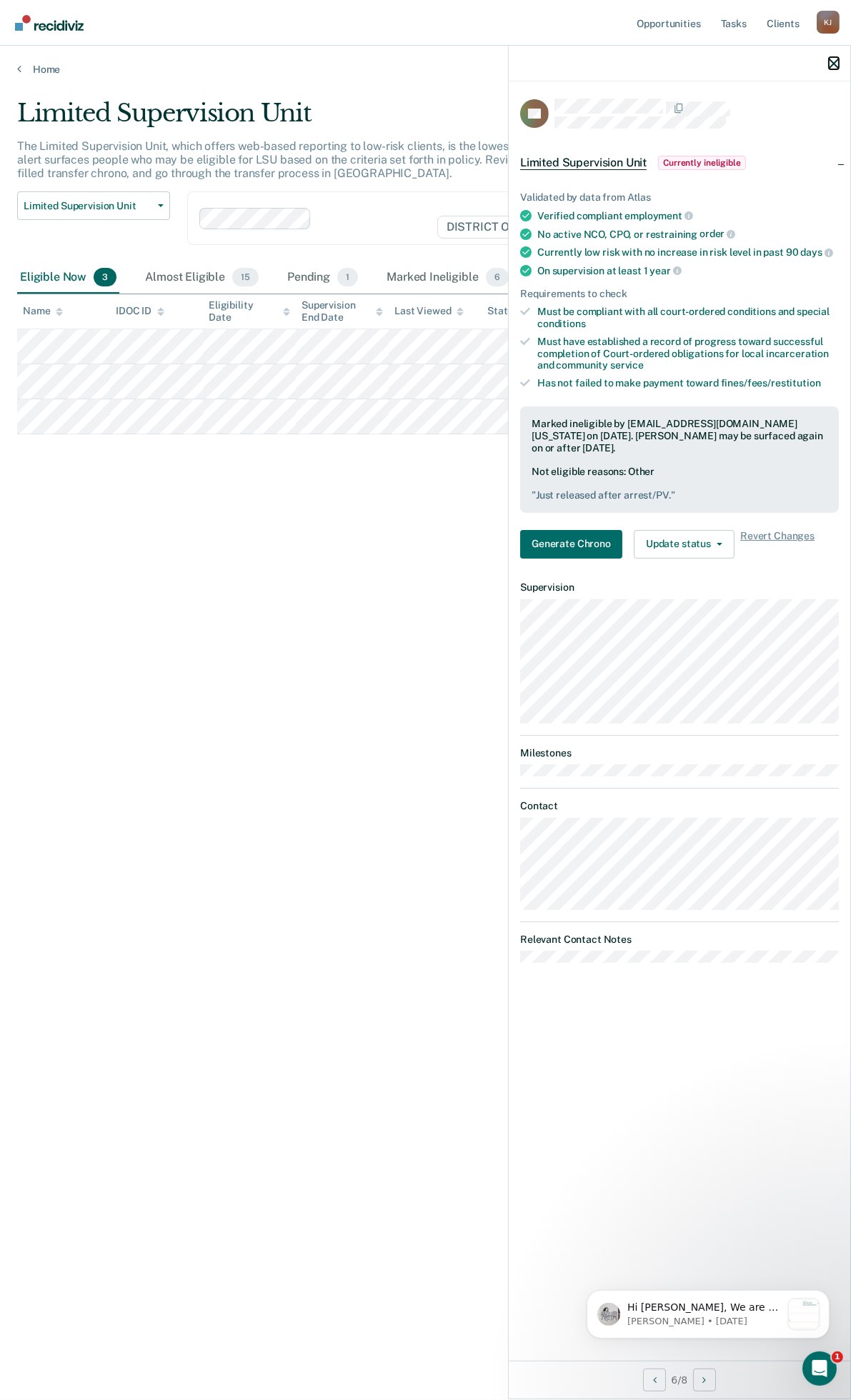
click at [832, 65] on icon "button" at bounding box center [834, 64] width 10 height 10
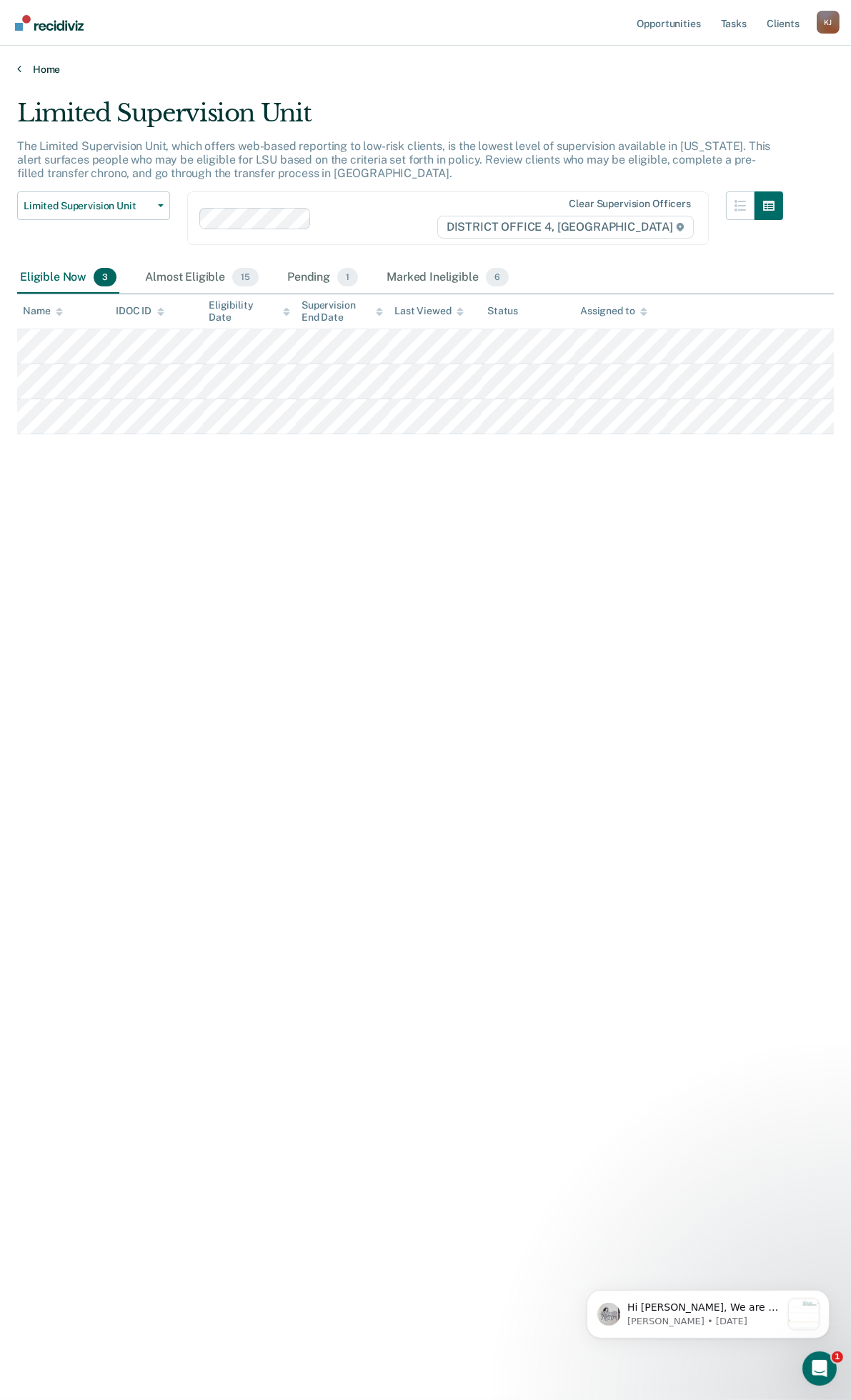
click at [33, 69] on link "Home" at bounding box center [426, 69] width 817 height 13
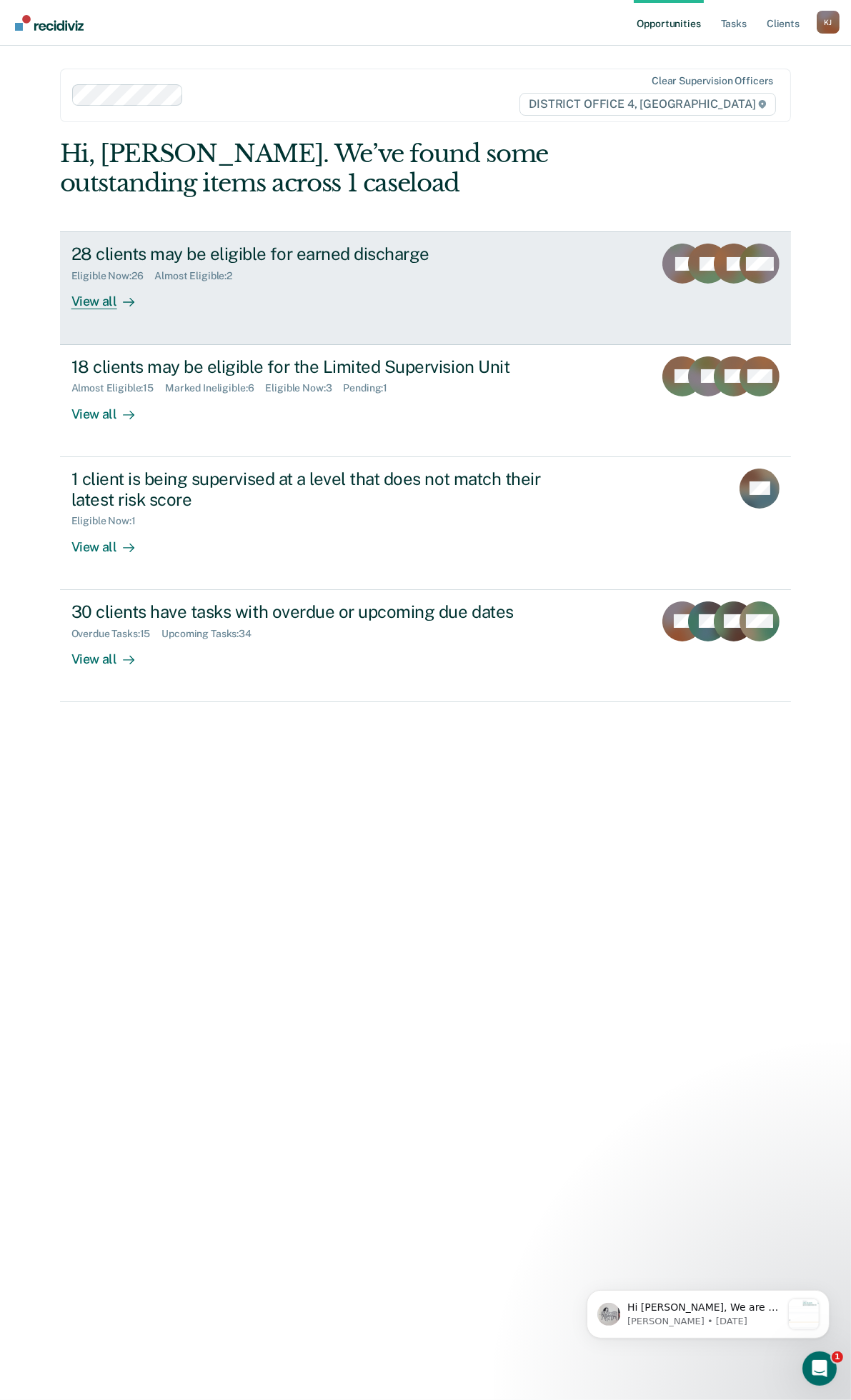
click at [404, 271] on div "Eligible Now : 26 Almost Eligible : 2" at bounding box center [322, 273] width 502 height 17
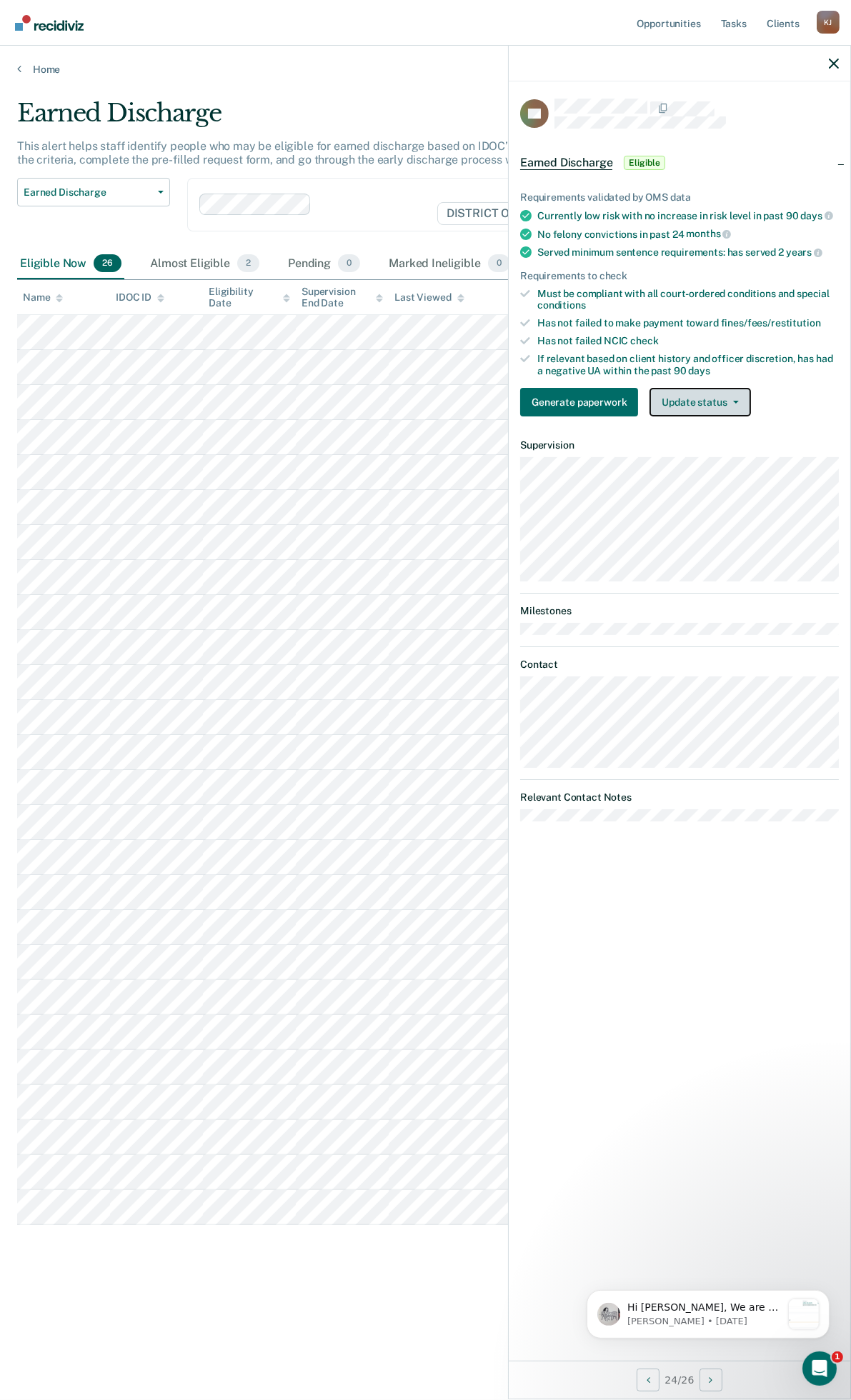
click at [735, 388] on button "Update status" at bounding box center [700, 402] width 101 height 29
click at [711, 455] on button "Mark Ineligible" at bounding box center [718, 459] width 138 height 23
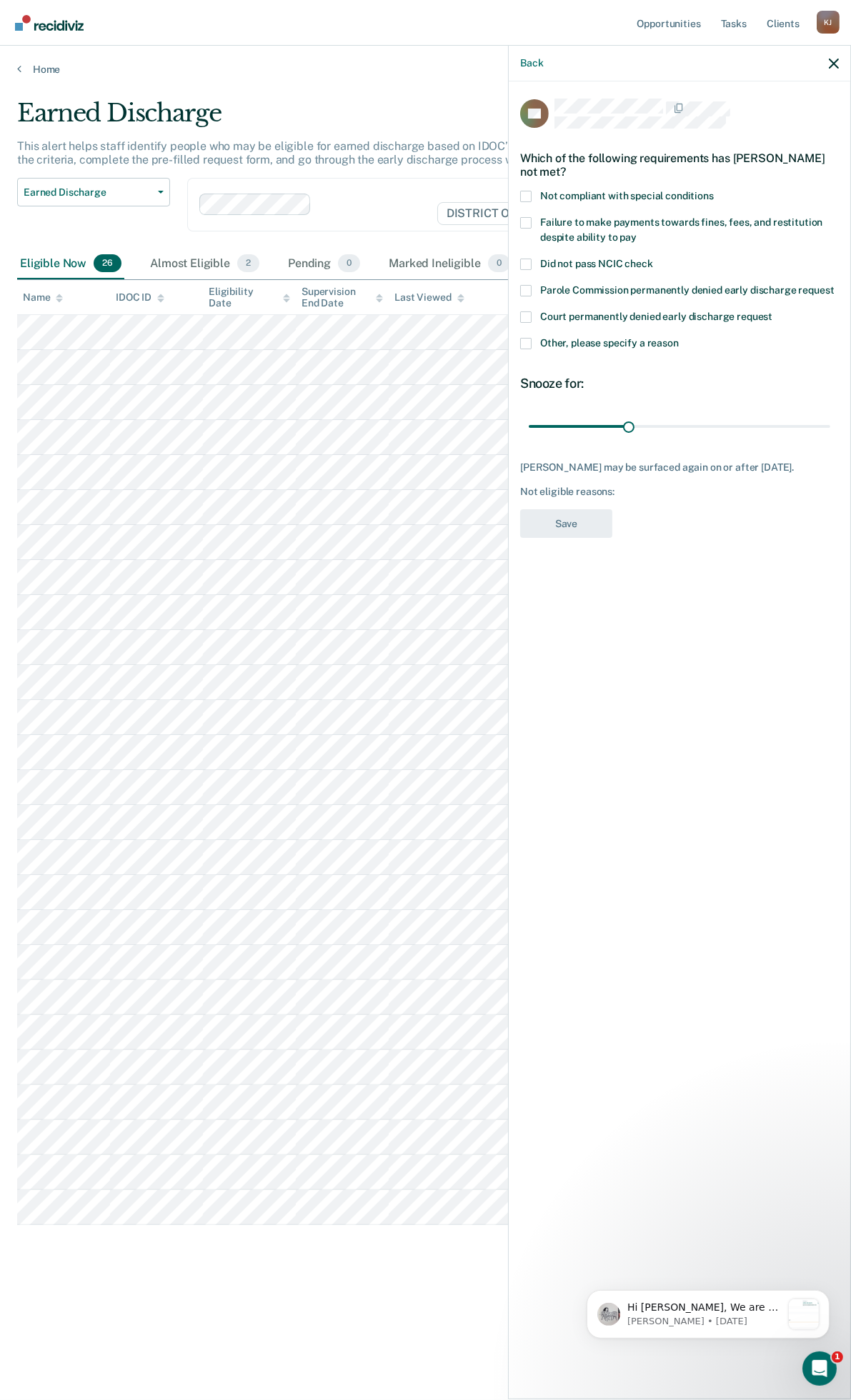
click at [526, 346] on span at bounding box center [526, 343] width 11 height 11
click at [679, 338] on input "Other, please specify a reason" at bounding box center [679, 338] width 0 height 0
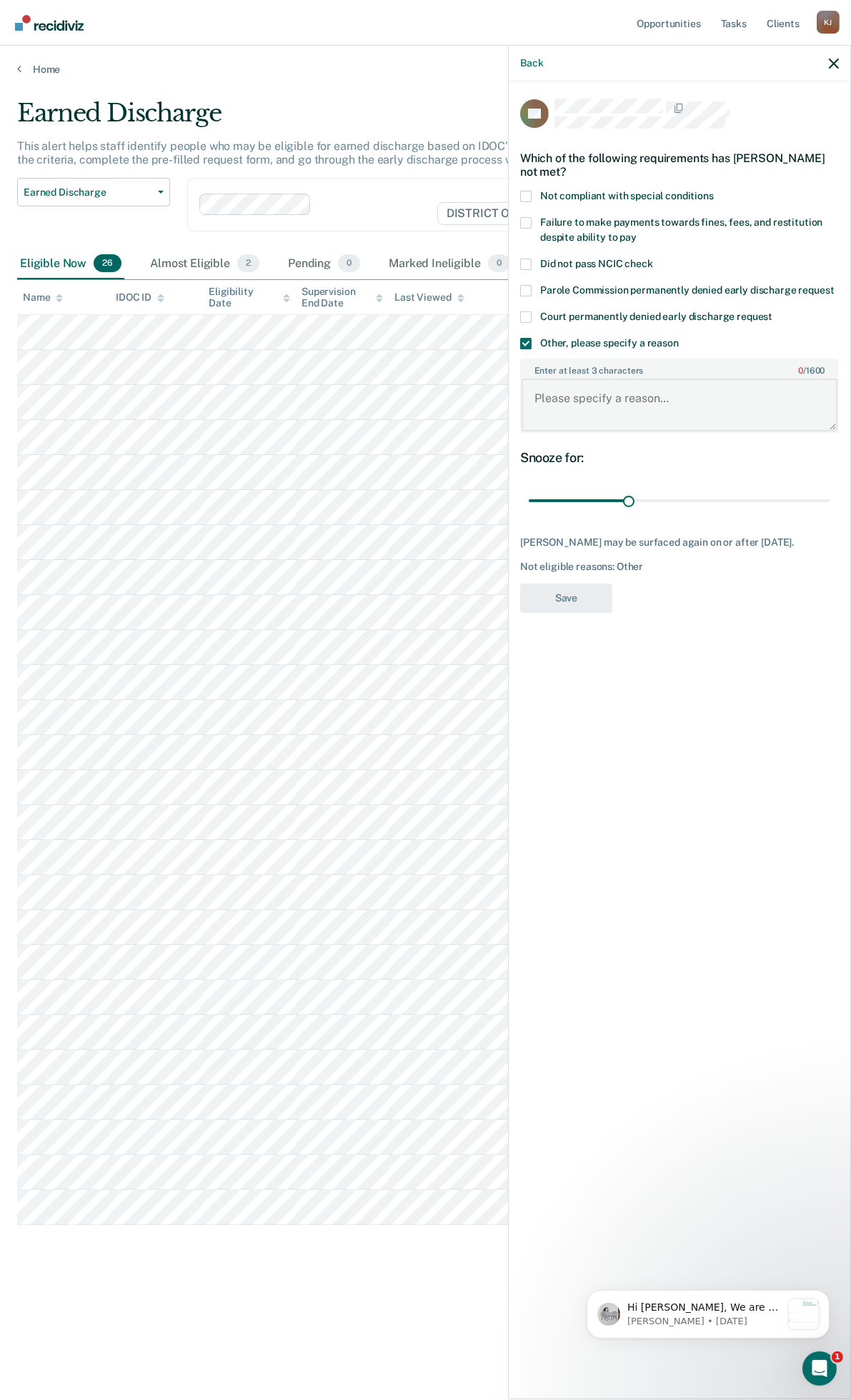
click at [573, 395] on textarea "Enter at least 3 characters 0 / 1600" at bounding box center [679, 405] width 316 height 52
type textarea "Was just released from PV and arrest."
drag, startPoint x: 631, startPoint y: 498, endPoint x: 839, endPoint y: 496, distance: 208.0
type input "90"
click at [830, 497] on input "range" at bounding box center [679, 501] width 301 height 25
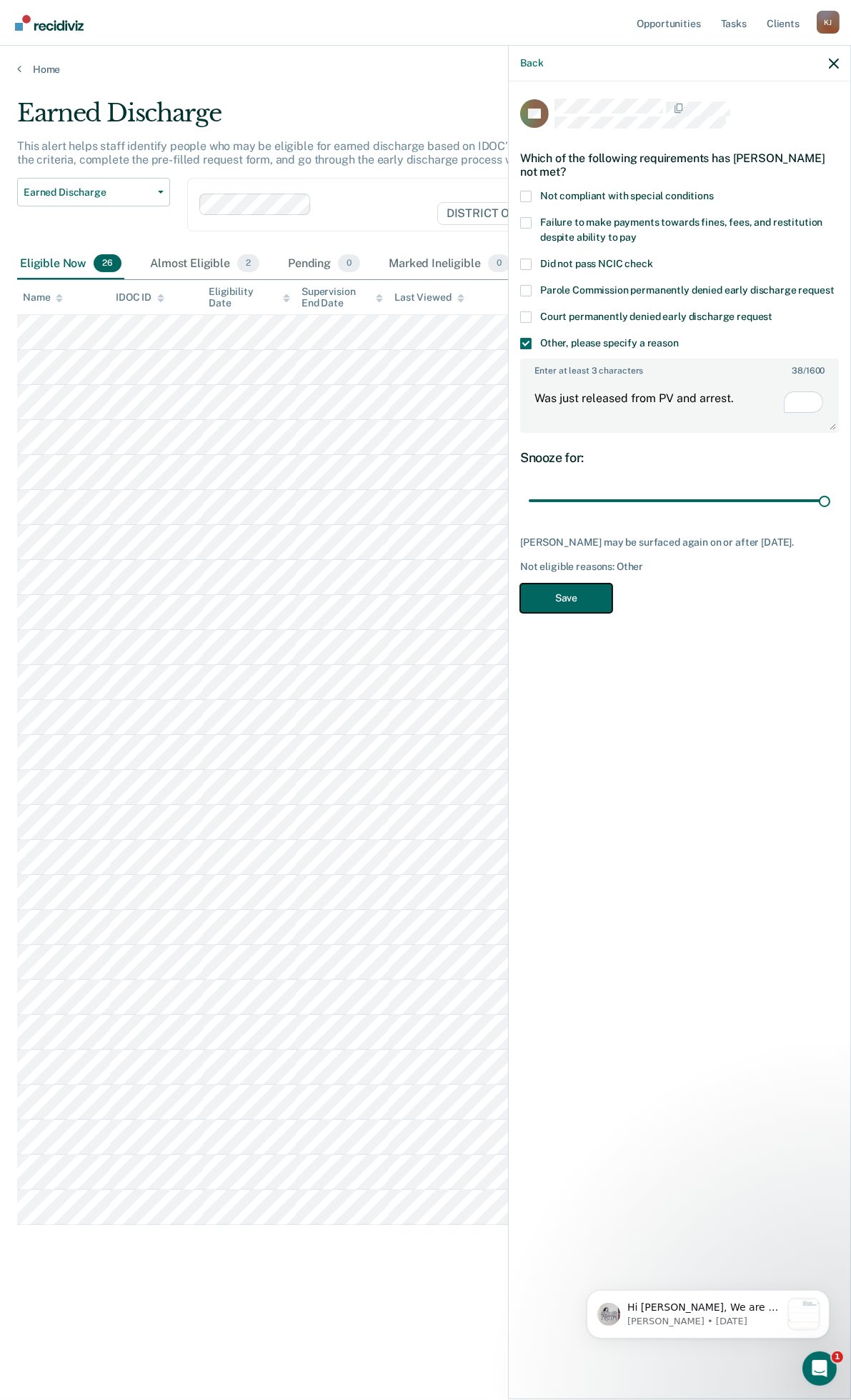
click at [593, 611] on button "Save" at bounding box center [566, 598] width 92 height 29
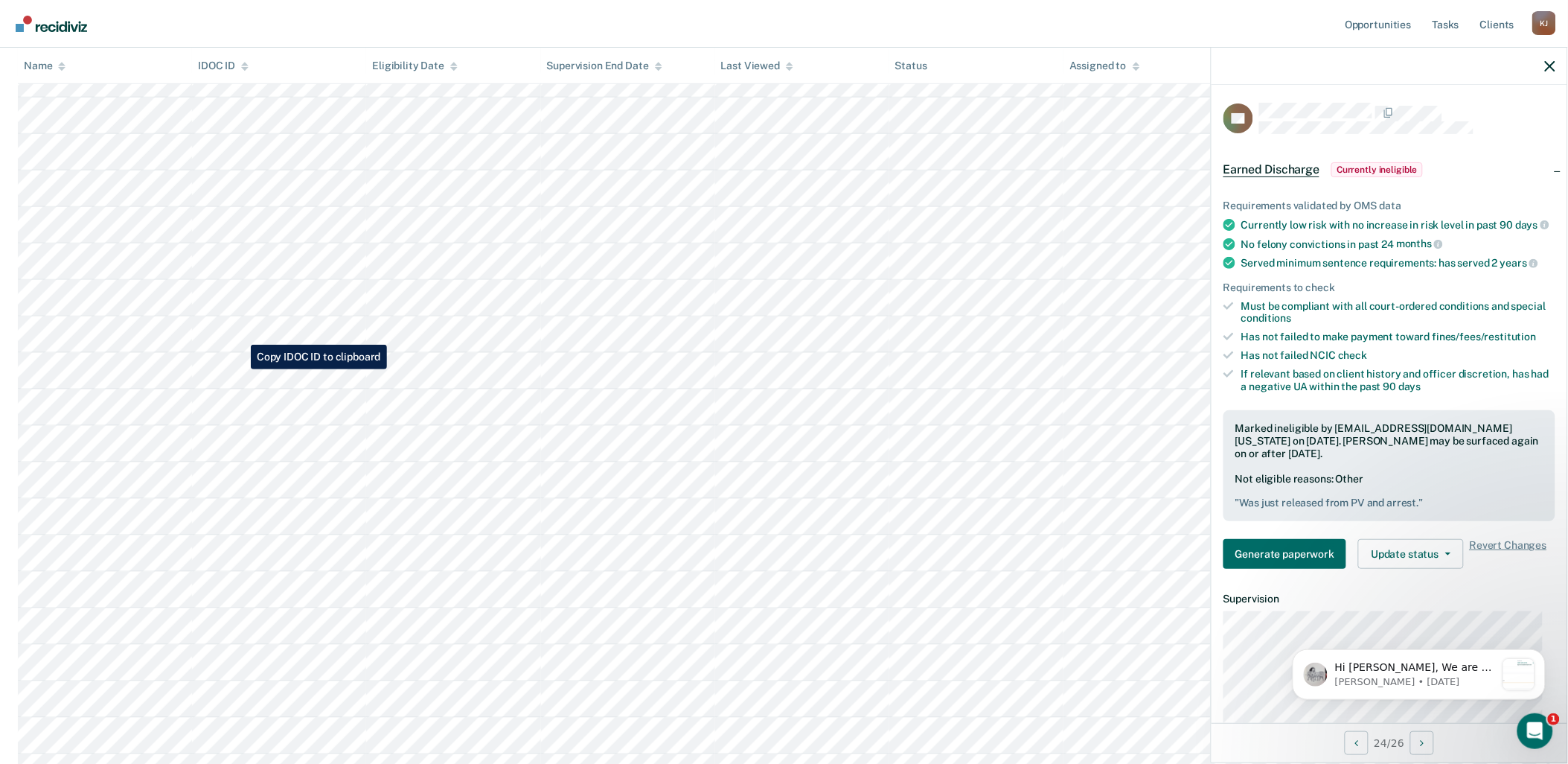
scroll to position [496, 0]
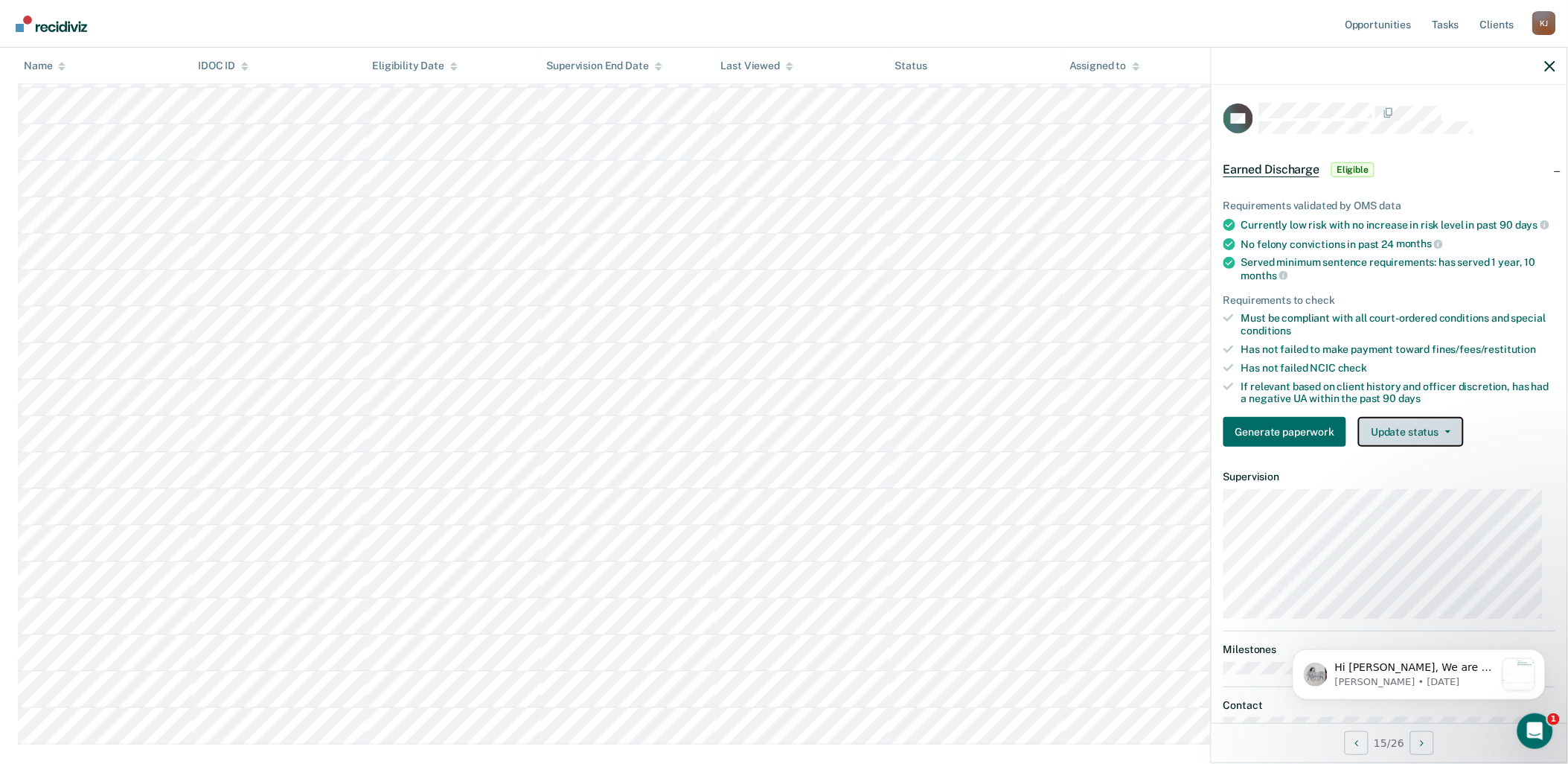
click at [885, 447] on button "Update status" at bounding box center [1411, 432] width 105 height 30
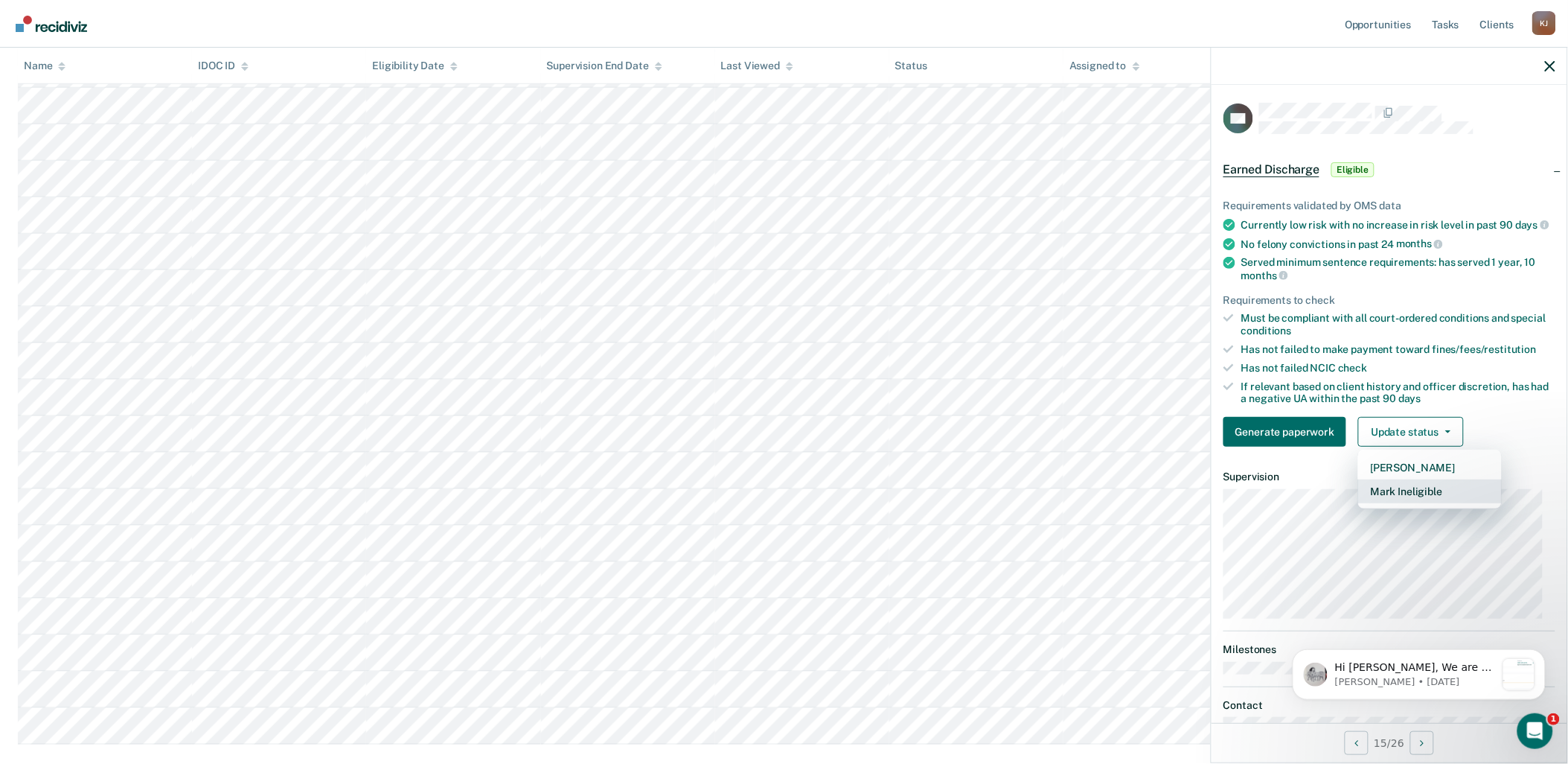
click at [885, 496] on button "Mark Ineligible" at bounding box center [1430, 491] width 143 height 24
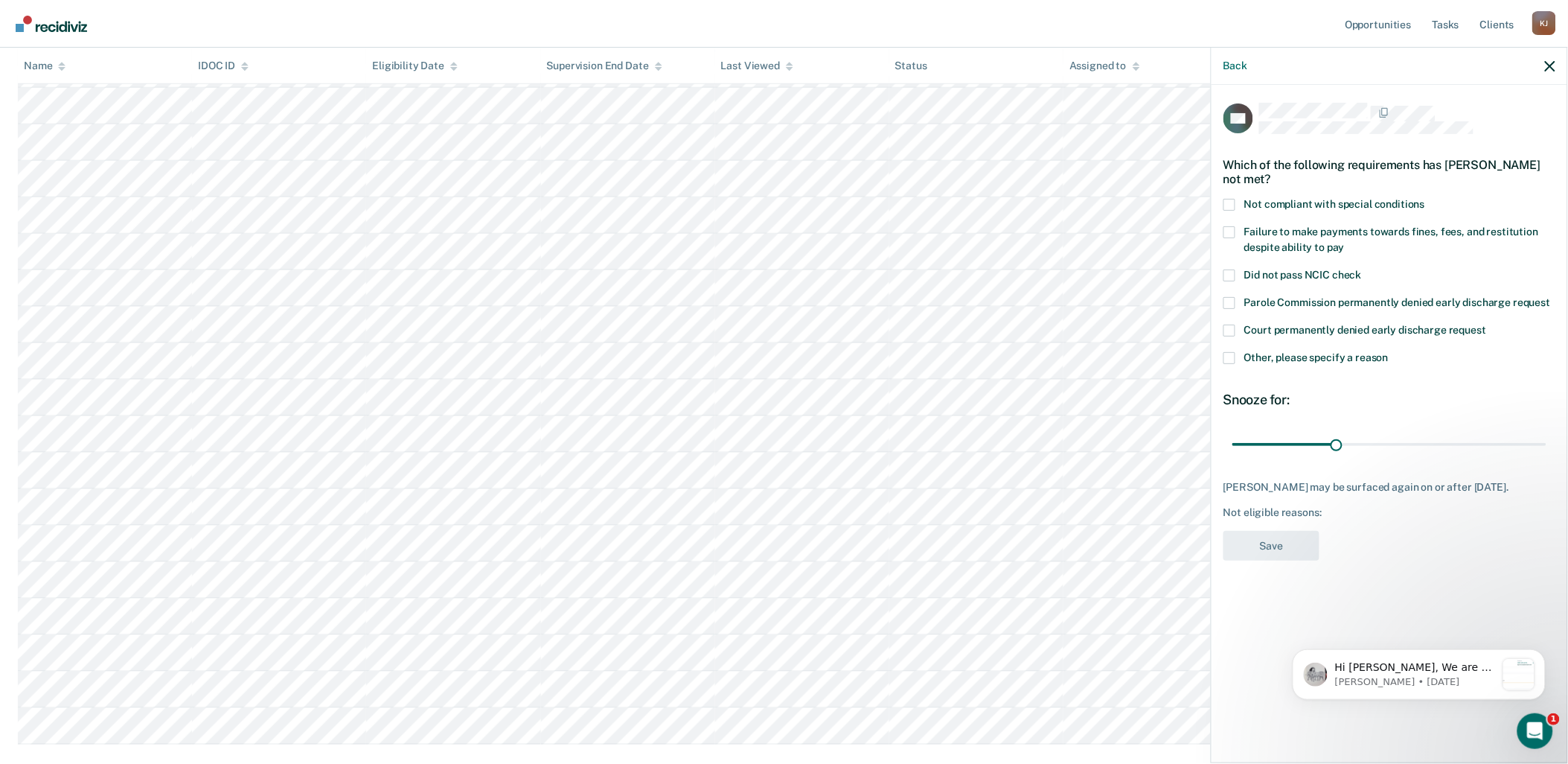
click at [885, 229] on span at bounding box center [1229, 232] width 12 height 12
click at [885, 242] on input "Failure to make payments towards fines, fees, and restitution despite ability t…" at bounding box center [1345, 242] width 0 height 0
drag, startPoint x: 1336, startPoint y: 442, endPoint x: 1554, endPoint y: 444, distance: 218.0
type input "90"
click at [885, 444] on input "range" at bounding box center [1389, 443] width 314 height 26
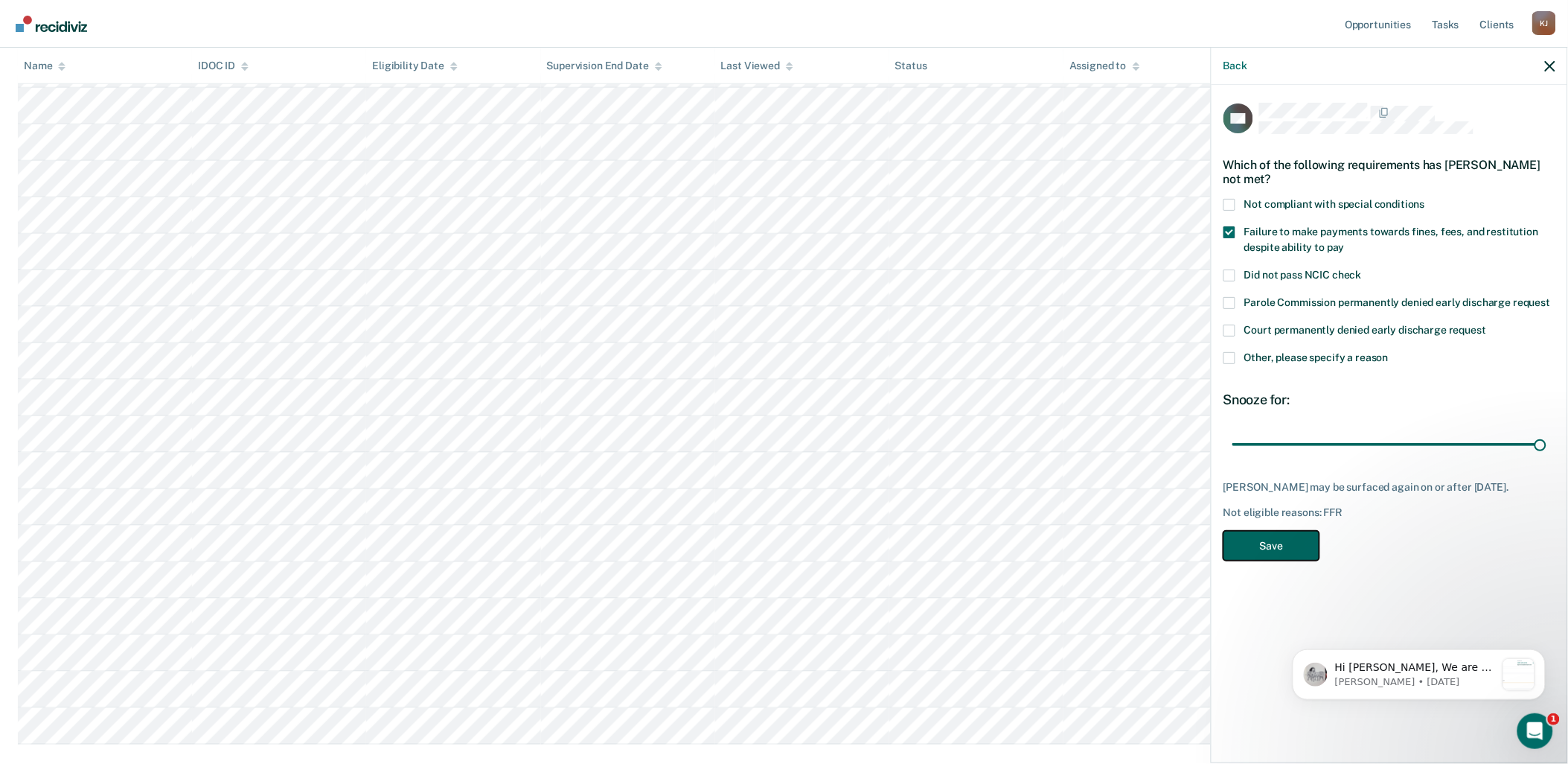
click at [885, 554] on button "Save" at bounding box center [1271, 546] width 96 height 31
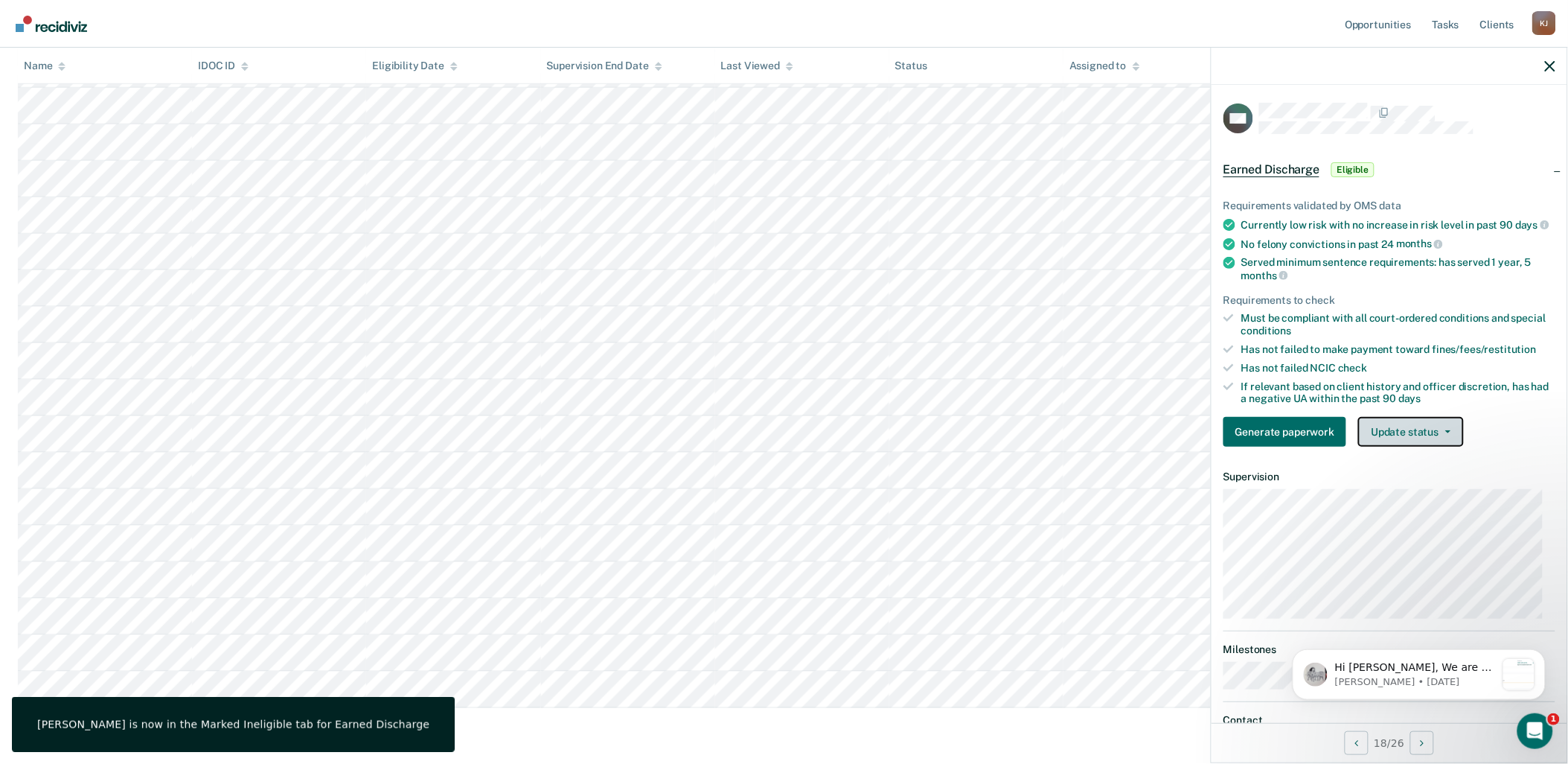
click at [885, 435] on button "Update status" at bounding box center [1411, 432] width 105 height 30
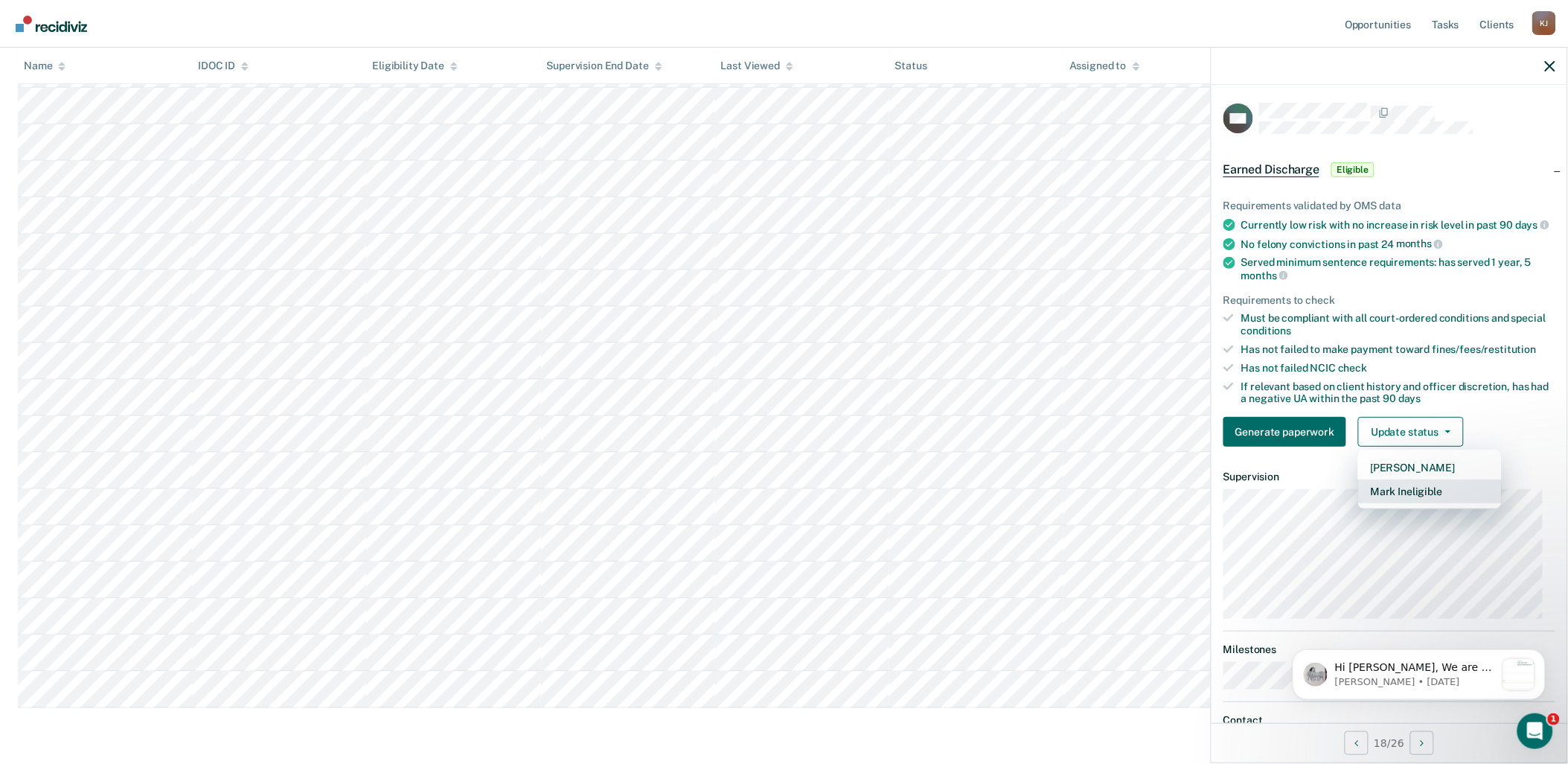
click at [885, 500] on button "Mark Ineligible" at bounding box center [1430, 491] width 143 height 24
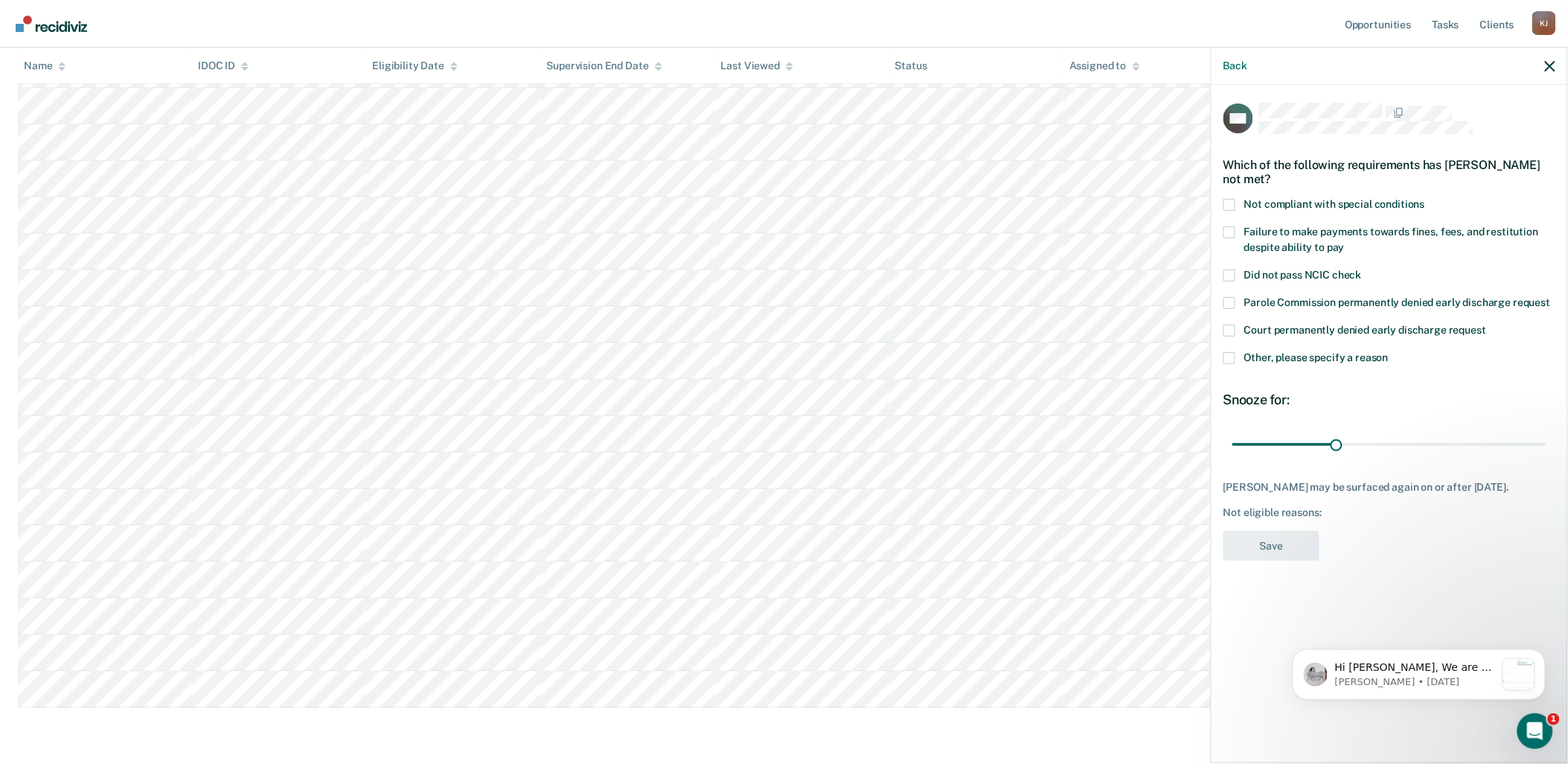
click at [885, 231] on span at bounding box center [1229, 232] width 12 height 12
click at [885, 242] on input "Failure to make payments towards fines, fees, and restitution despite ability t…" at bounding box center [1345, 242] width 0 height 0
drag, startPoint x: 1338, startPoint y: 443, endPoint x: 1624, endPoint y: 452, distance: 286.1
type input "90"
click at [885, 452] on input "range" at bounding box center [1389, 443] width 314 height 26
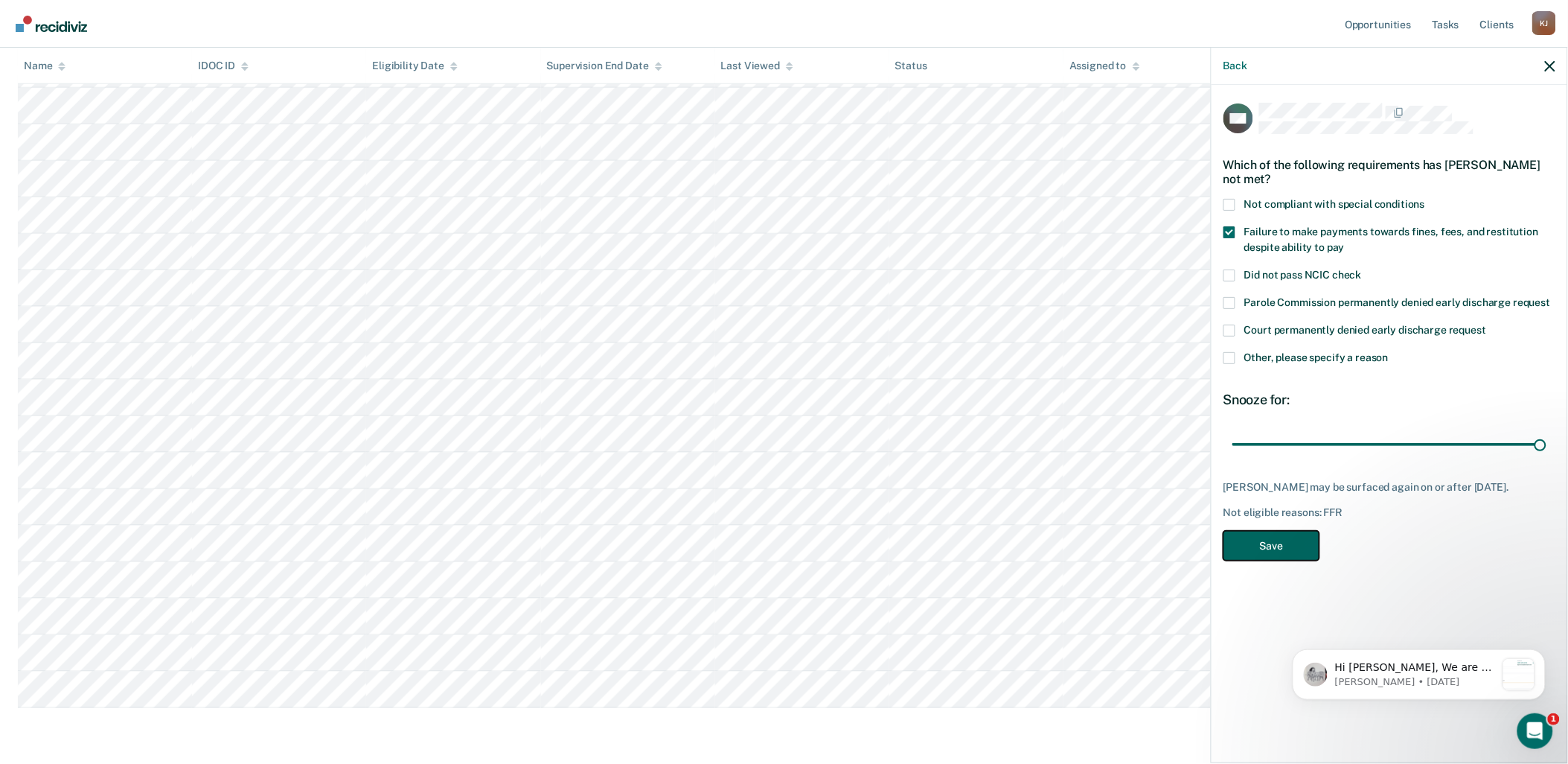
click at [885, 554] on button "Save" at bounding box center [1271, 546] width 96 height 31
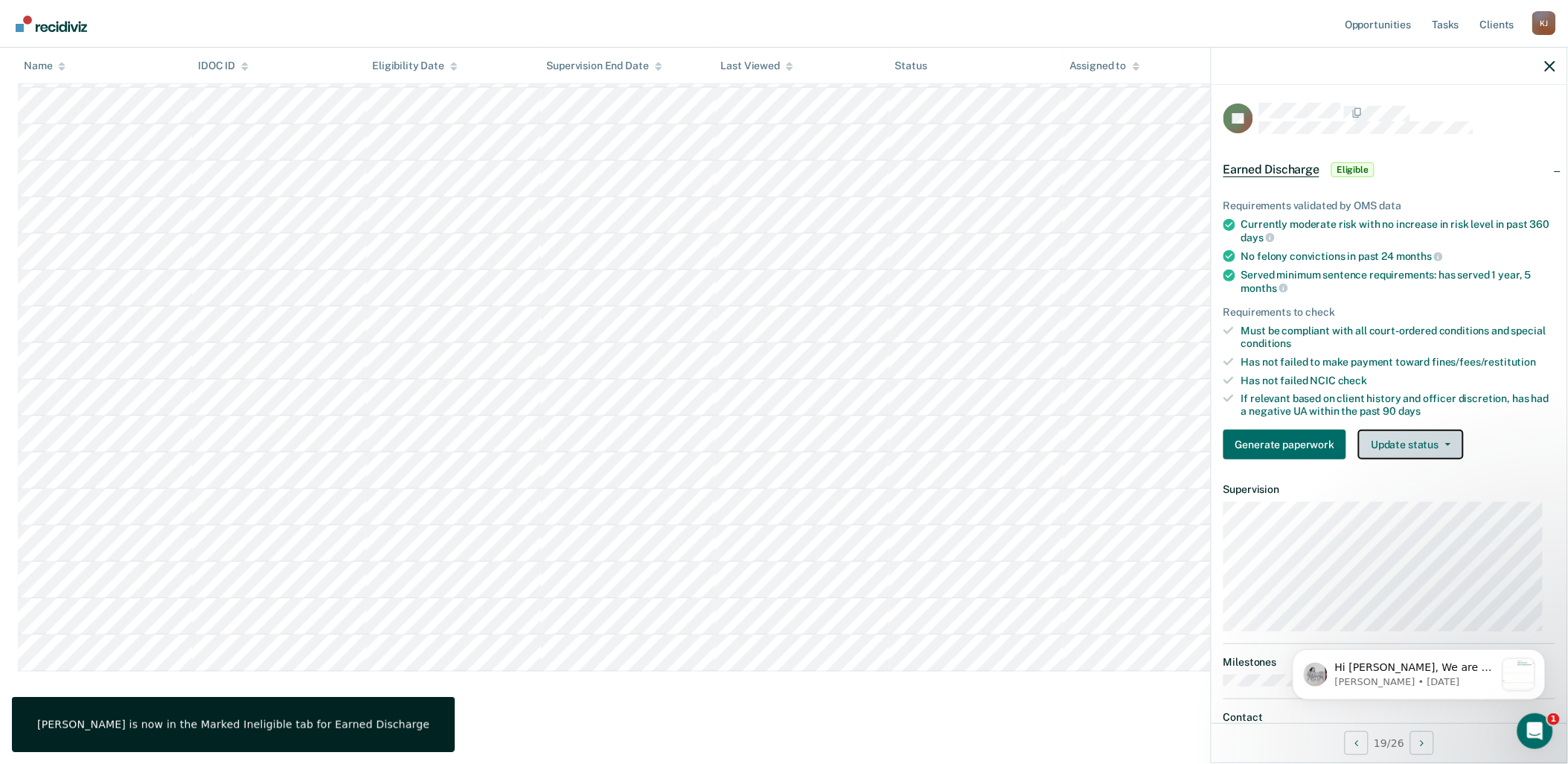
click at [885, 447] on button "Update status" at bounding box center [1411, 445] width 105 height 30
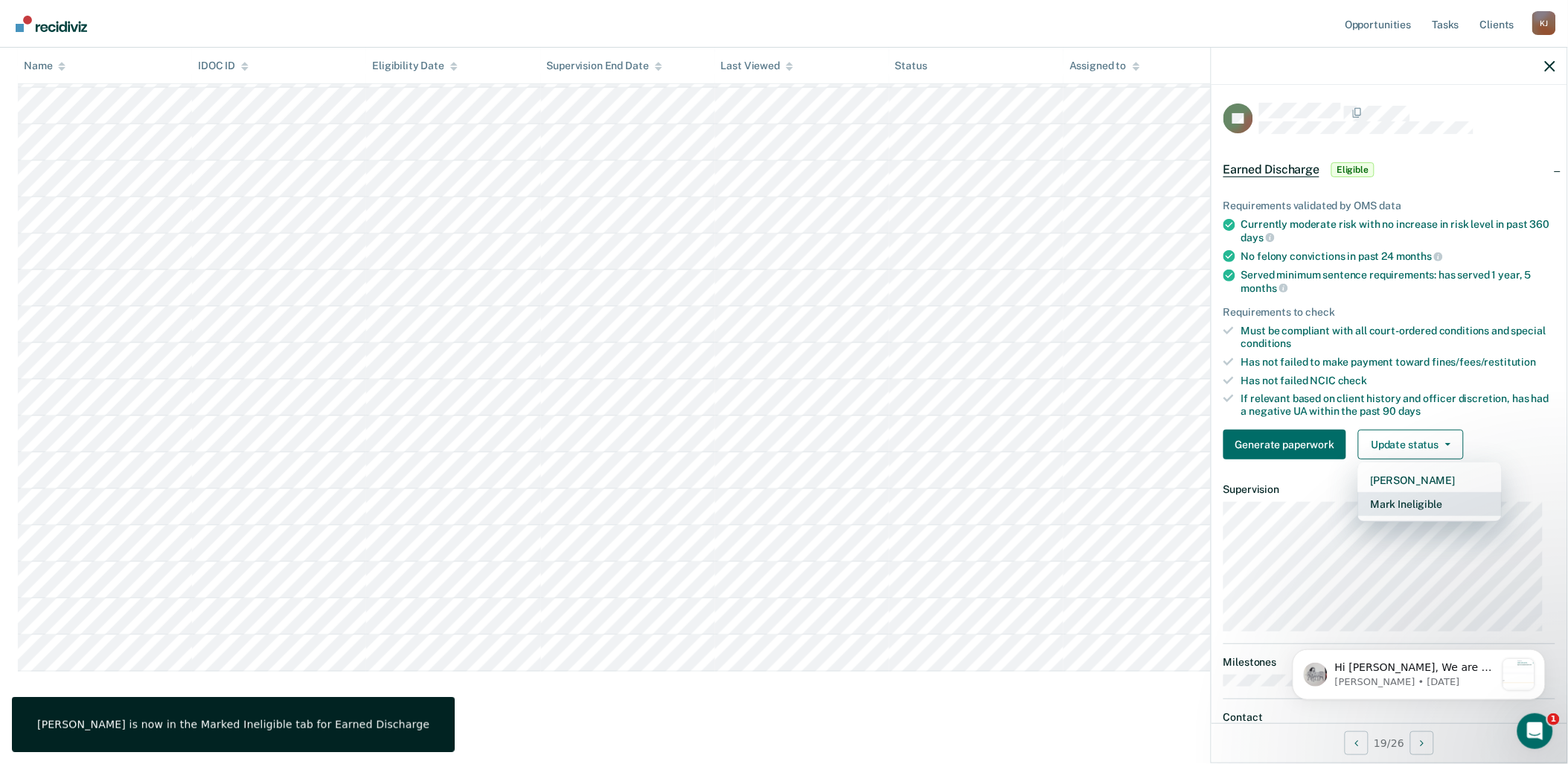
click at [885, 505] on button "Mark Ineligible" at bounding box center [1430, 504] width 143 height 24
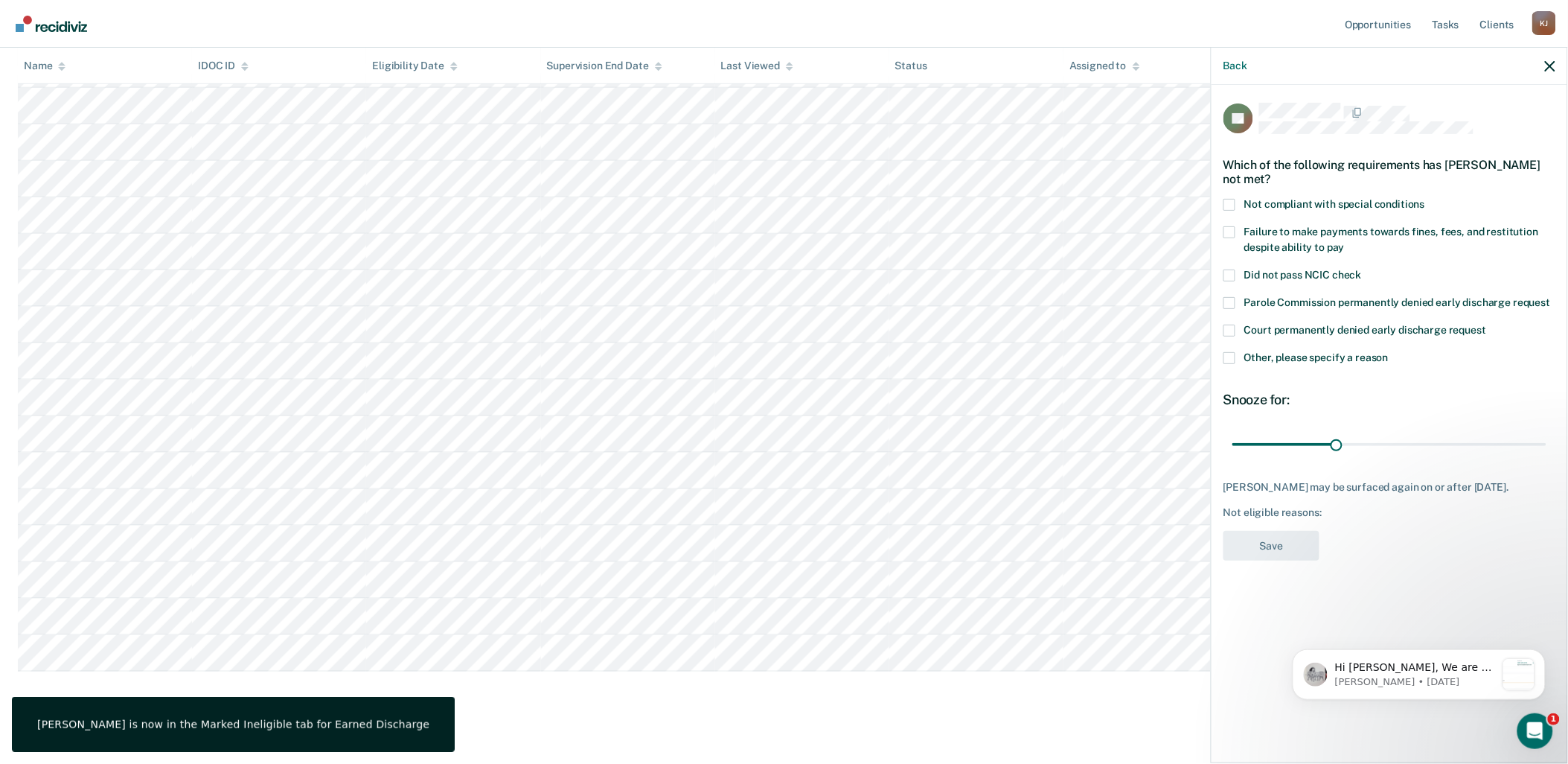
click at [885, 202] on span at bounding box center [1229, 205] width 12 height 12
click at [885, 199] on input "Not compliant with special conditions" at bounding box center [1426, 199] width 0 height 0
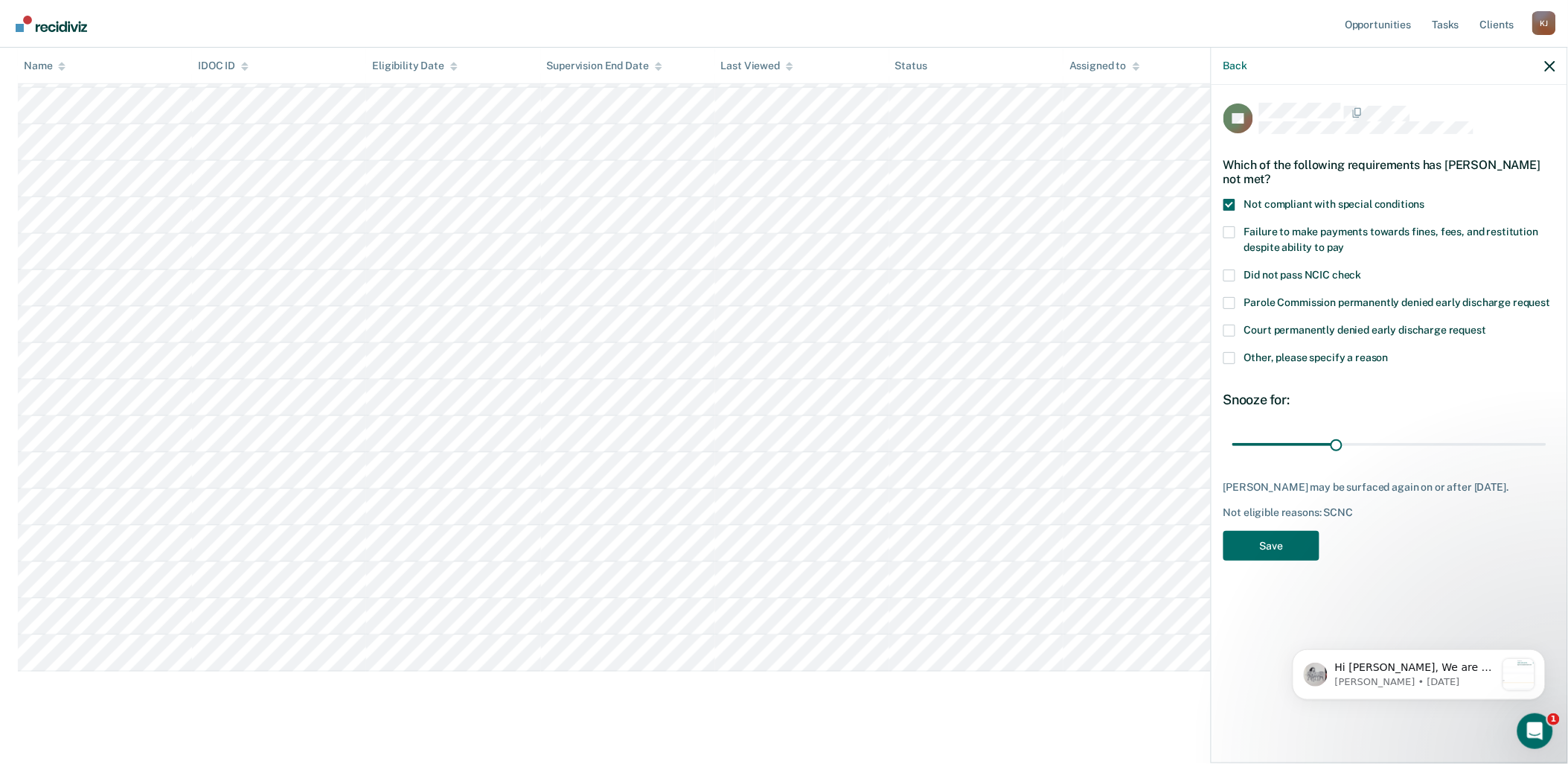
click at [885, 226] on span at bounding box center [1229, 232] width 12 height 12
click at [885, 242] on input "Failure to make payments towards fines, fees, and restitution despite ability t…" at bounding box center [1345, 242] width 0 height 0
drag, startPoint x: 1340, startPoint y: 444, endPoint x: 1590, endPoint y: 456, distance: 250.3
type input "90"
click at [885, 456] on input "range" at bounding box center [1389, 443] width 314 height 26
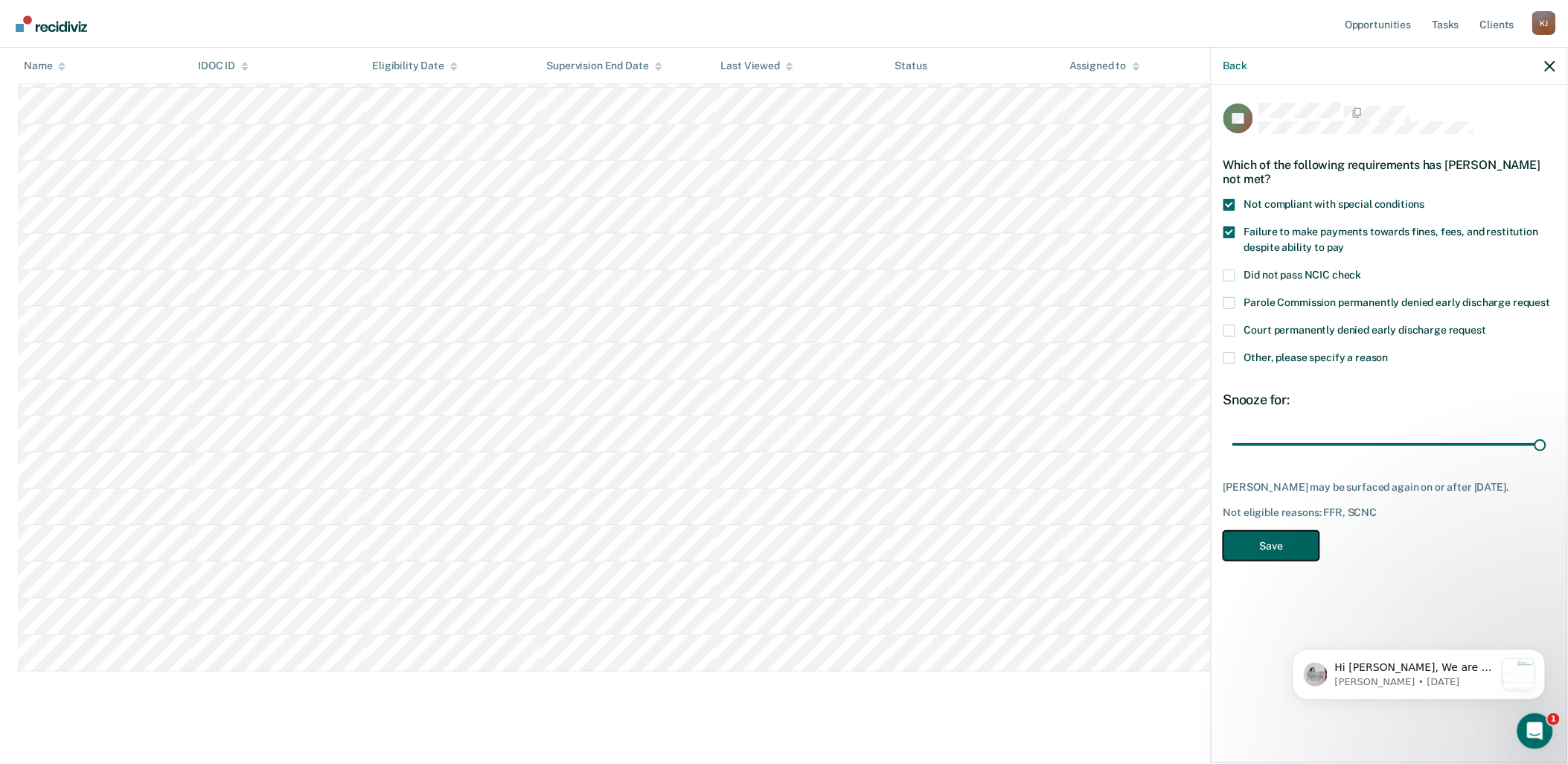
click at [885, 549] on button "Save" at bounding box center [1271, 546] width 96 height 31
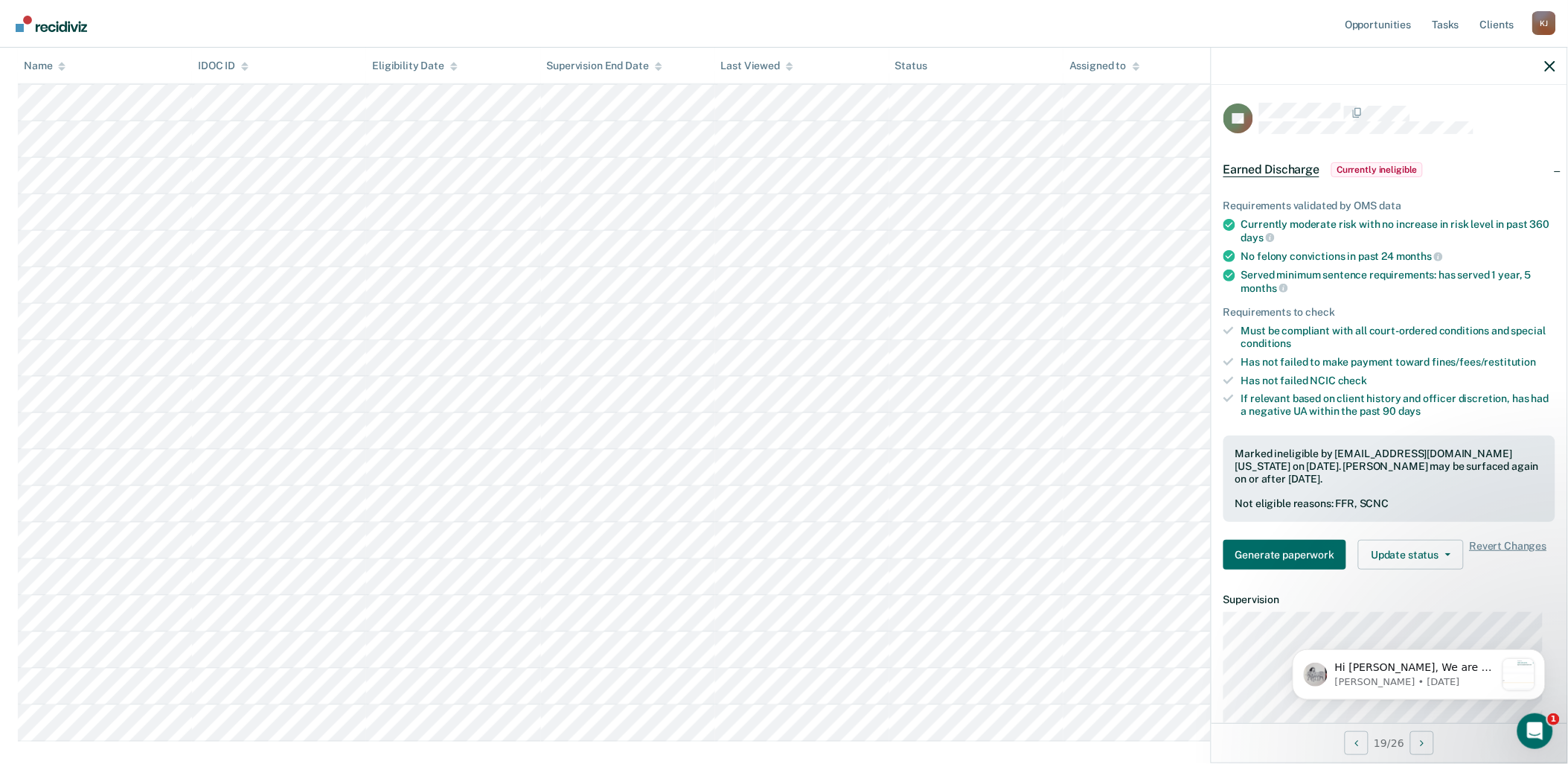
scroll to position [307, 0]
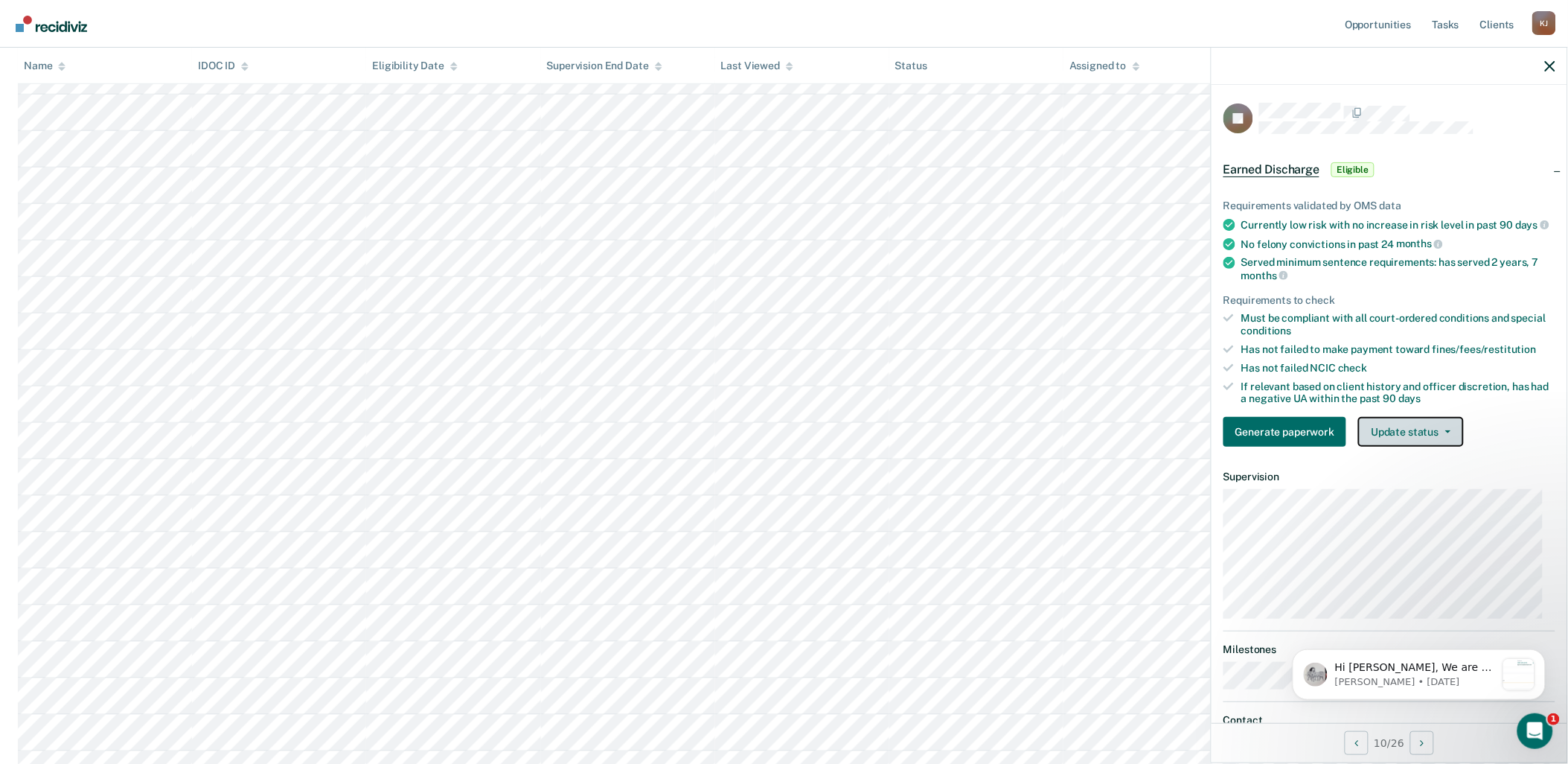
click at [885, 447] on button "Update status" at bounding box center [1411, 432] width 105 height 30
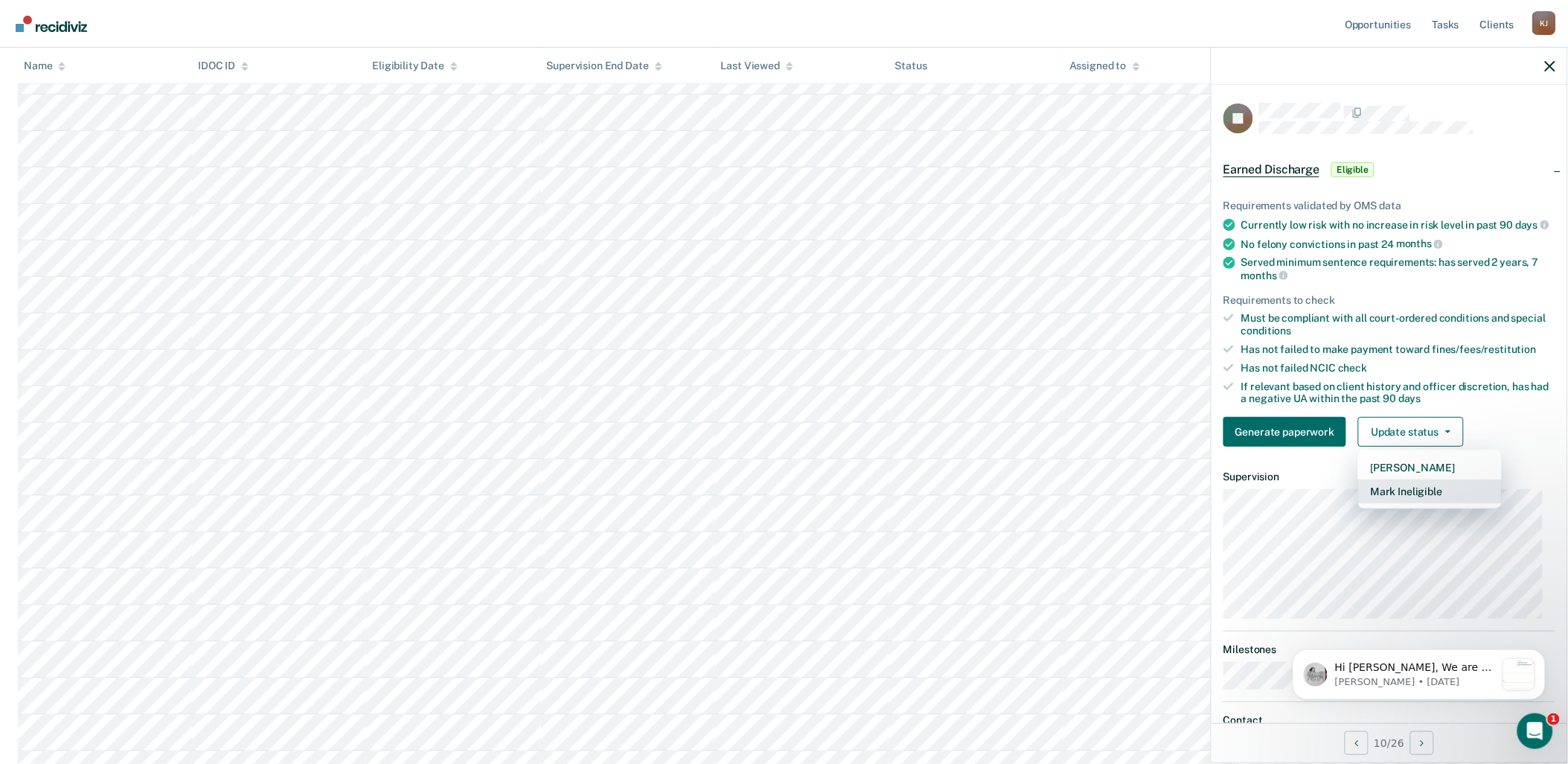
click at [885, 503] on button "Mark Ineligible" at bounding box center [1430, 491] width 143 height 24
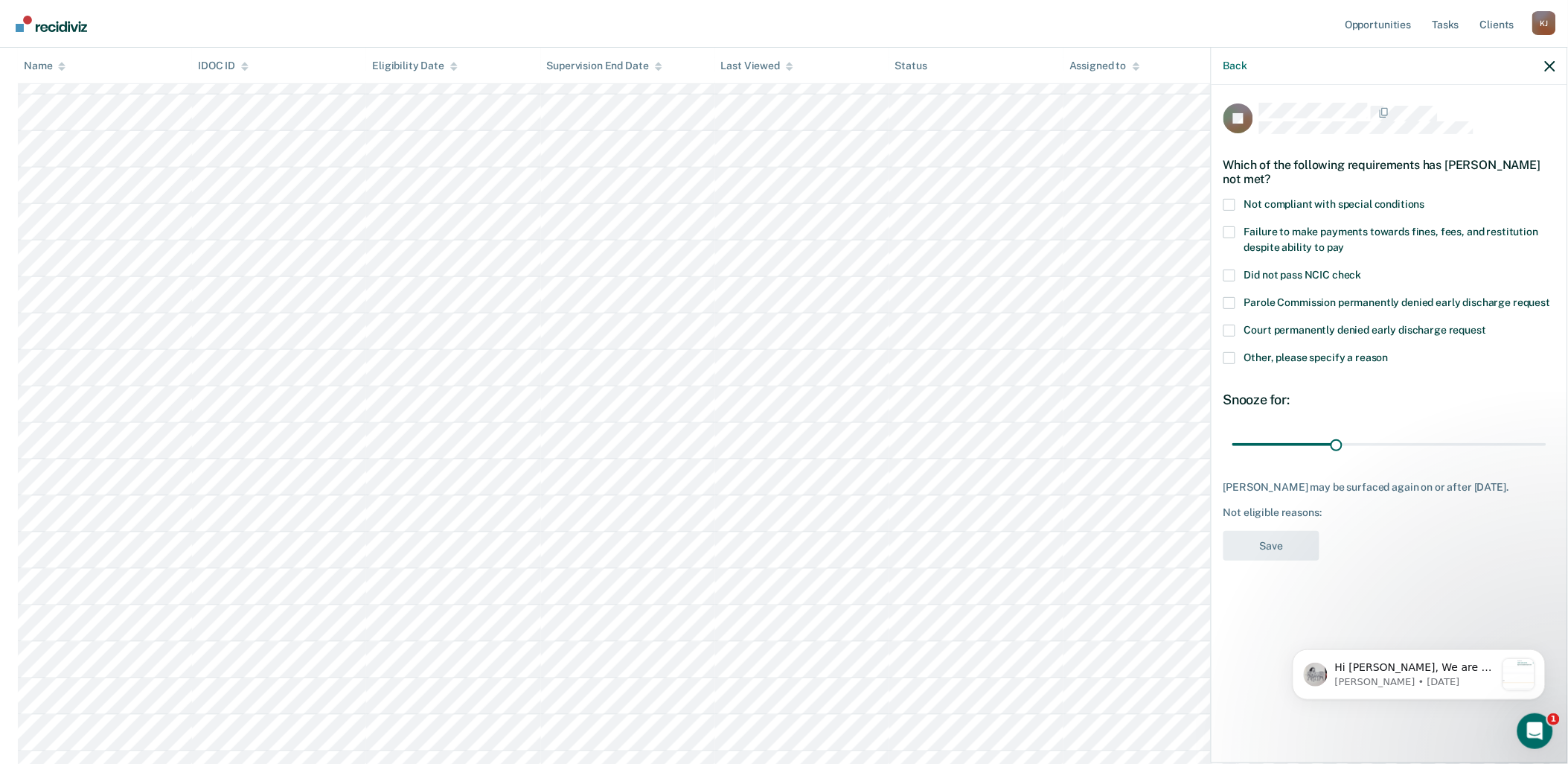
click at [885, 361] on span at bounding box center [1229, 358] width 12 height 12
click at [885, 352] on input "Other, please specify a reason" at bounding box center [1389, 352] width 0 height 0
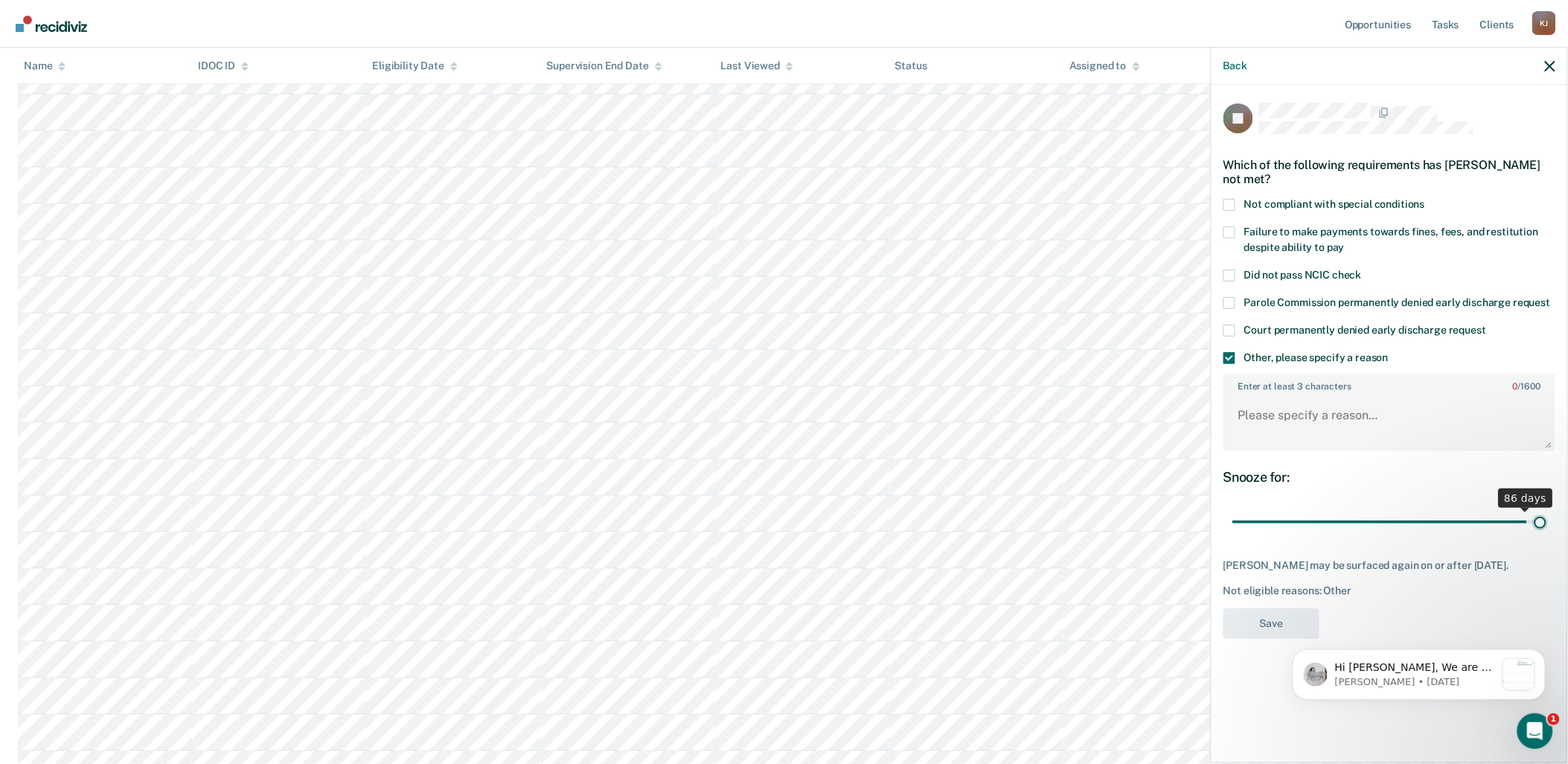
drag, startPoint x: 1336, startPoint y: 518, endPoint x: 1605, endPoint y: 508, distance: 269.2
type input "90"
click at [885, 510] on input "range" at bounding box center [1389, 522] width 314 height 26
click at [885, 426] on textarea "Enter at least 3 characters 0 / 1600" at bounding box center [1389, 422] width 329 height 55
type textarea "r"
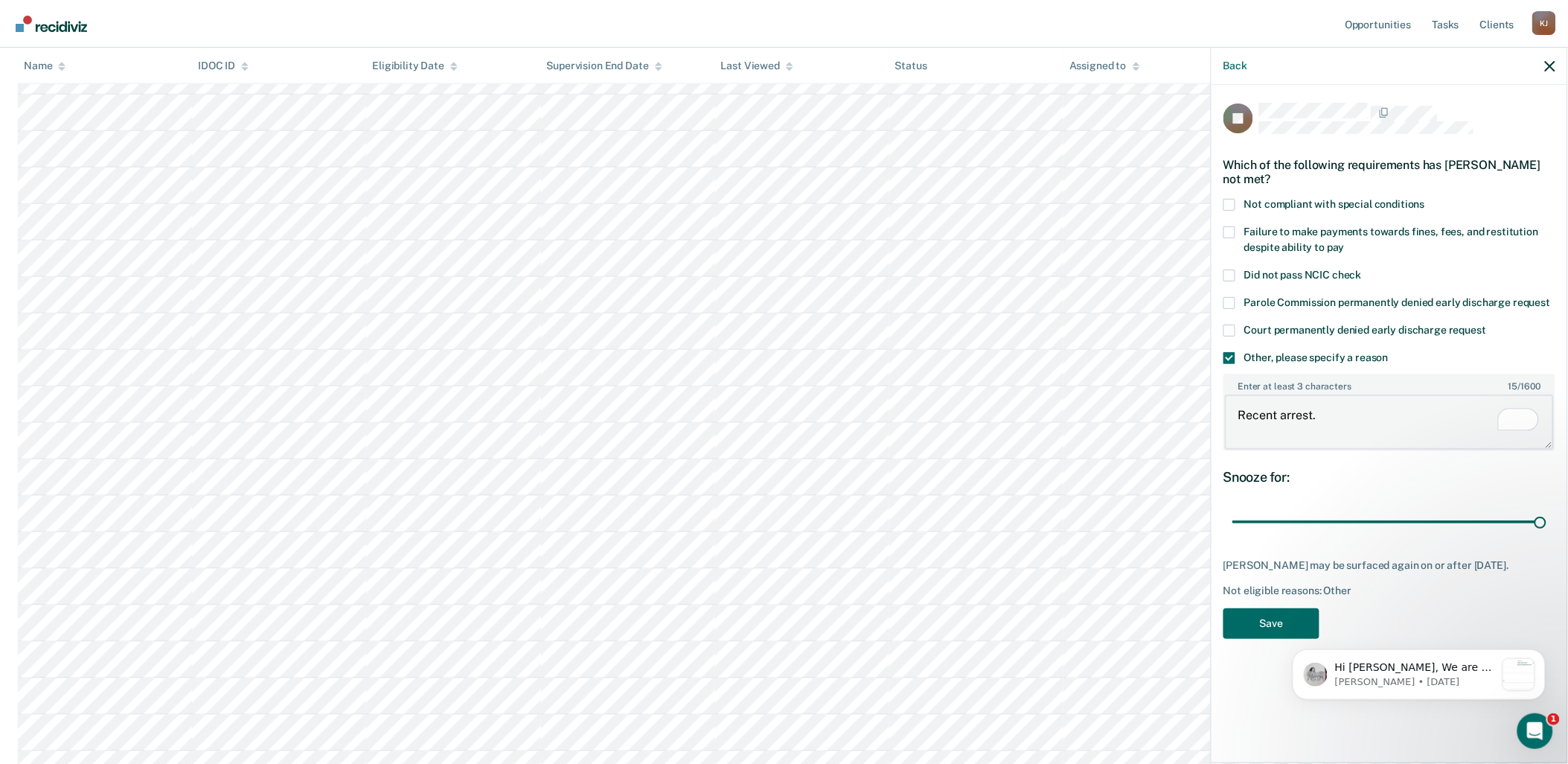
type textarea "Recent arrest."
click at [885, 628] on body "Hi [PERSON_NAME], We are so excited to announce a brand new feature: AI case no…" at bounding box center [1418, 670] width 286 height 92
click at [885, 625] on body "Hi [PERSON_NAME], We are so excited to announce a brand new feature: AI case no…" at bounding box center [1418, 670] width 286 height 92
click at [885, 632] on html "Hi [PERSON_NAME], We are so excited to announce a brand new feature: AI case no…" at bounding box center [1418, 671] width 297 height 104
click at [885, 202] on span at bounding box center [1229, 205] width 12 height 12
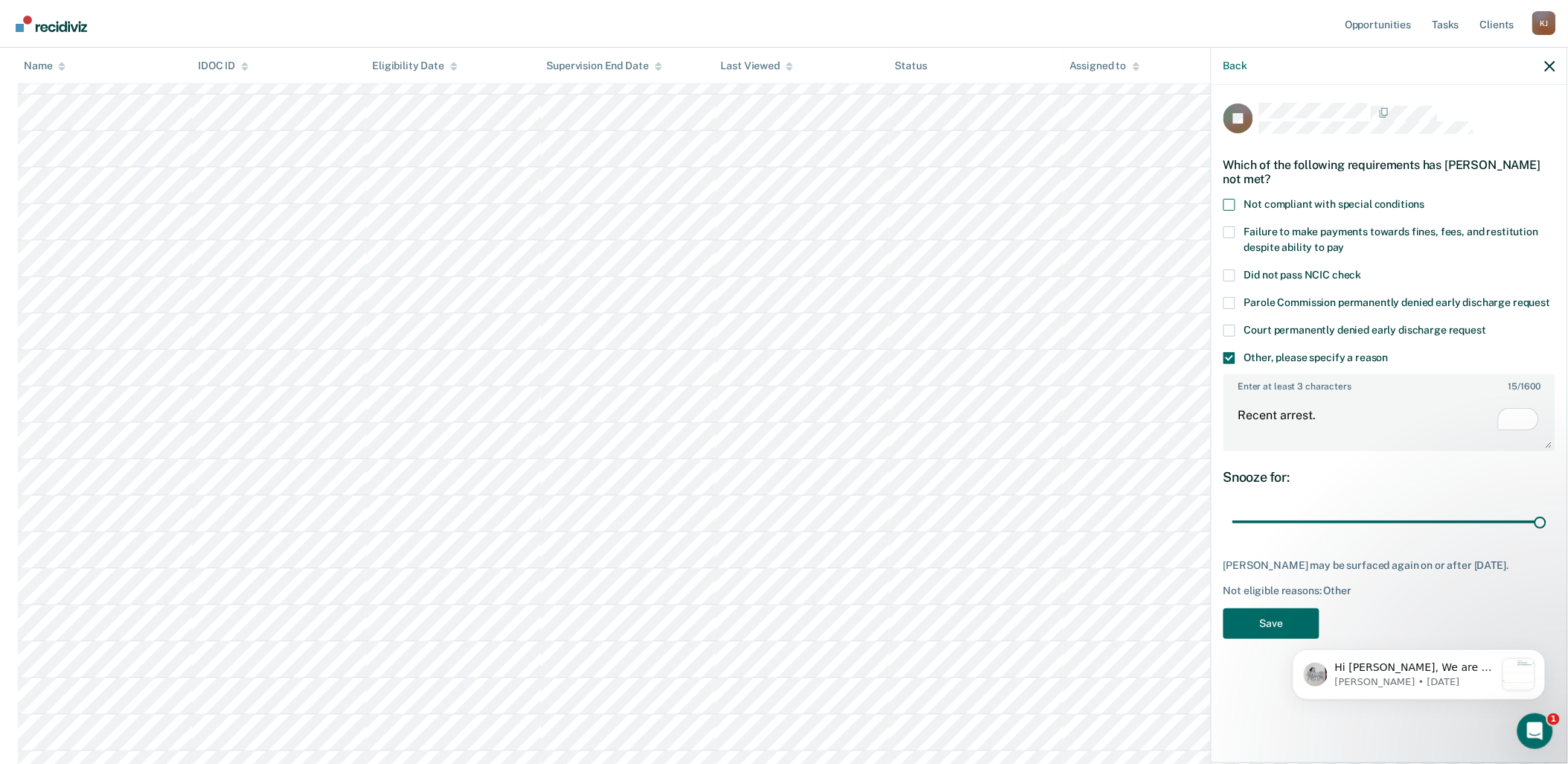
click at [885, 199] on input "Not compliant with special conditions" at bounding box center [1426, 199] width 0 height 0
click at [885, 202] on span at bounding box center [1229, 205] width 12 height 12
click at [885, 199] on input "Not compliant with special conditions" at bounding box center [1426, 199] width 0 height 0
click at [885, 616] on button "Save" at bounding box center [1271, 623] width 96 height 31
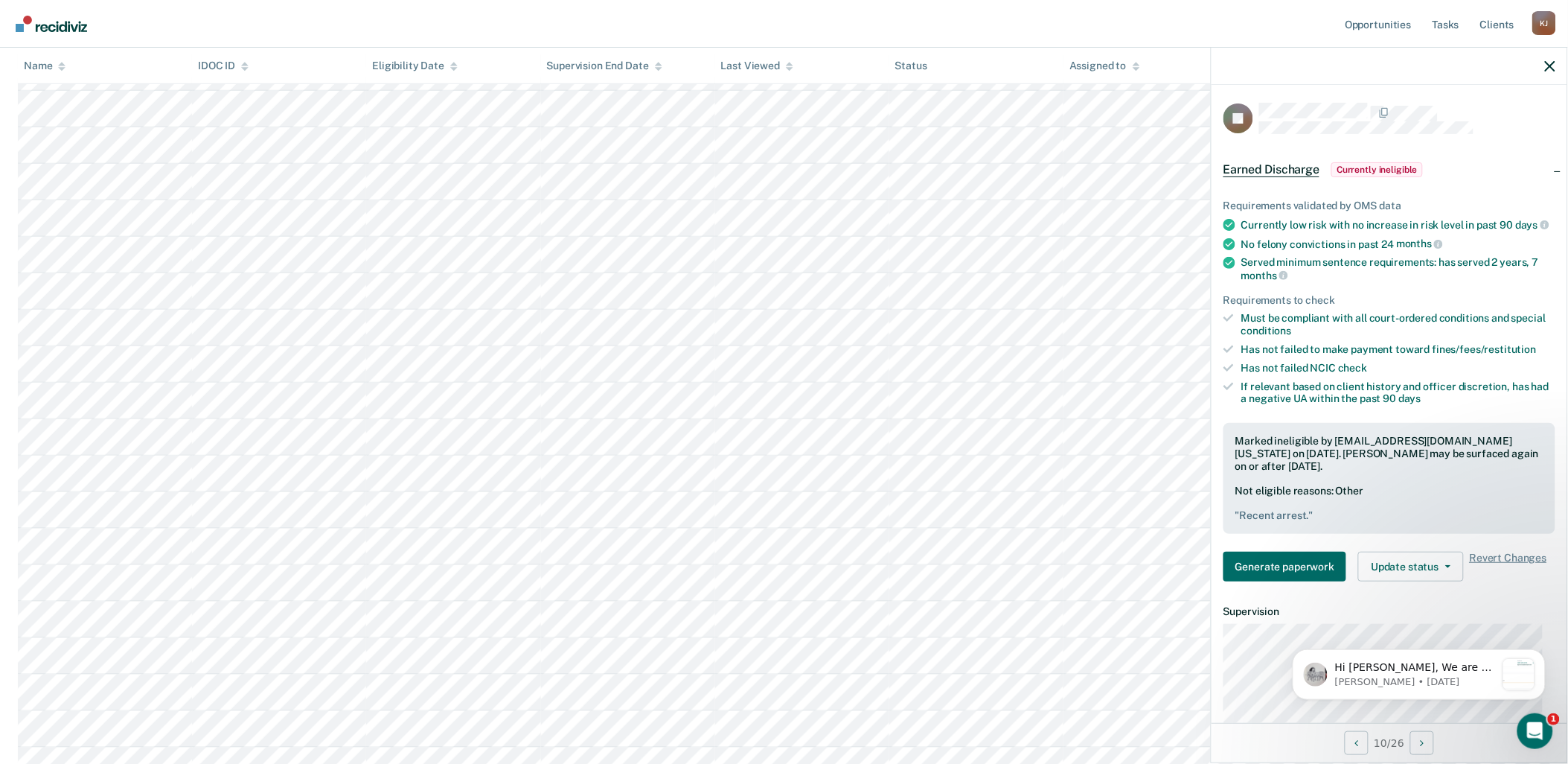
scroll to position [270, 0]
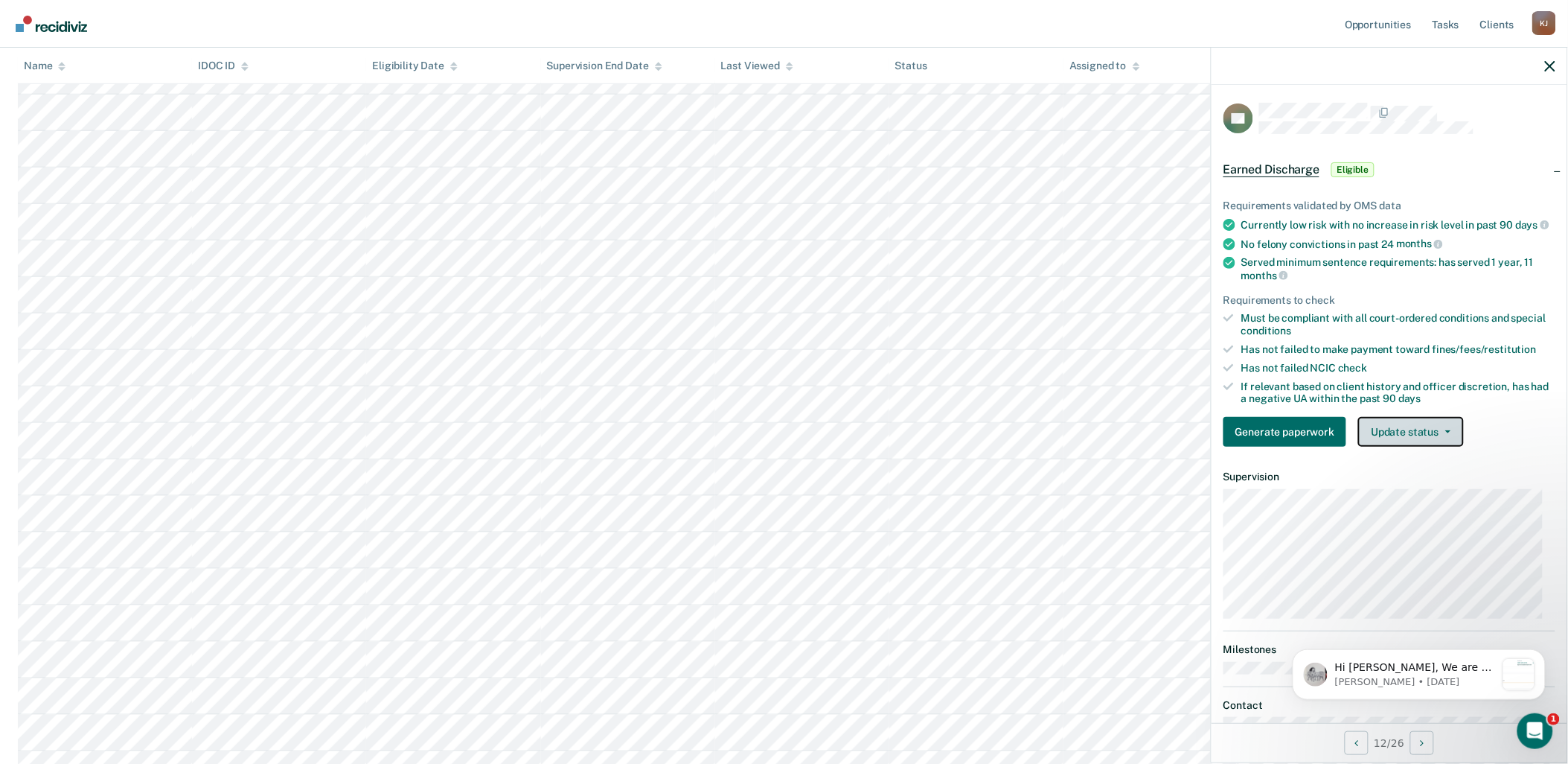
click at [885, 445] on button "Update status" at bounding box center [1411, 432] width 105 height 30
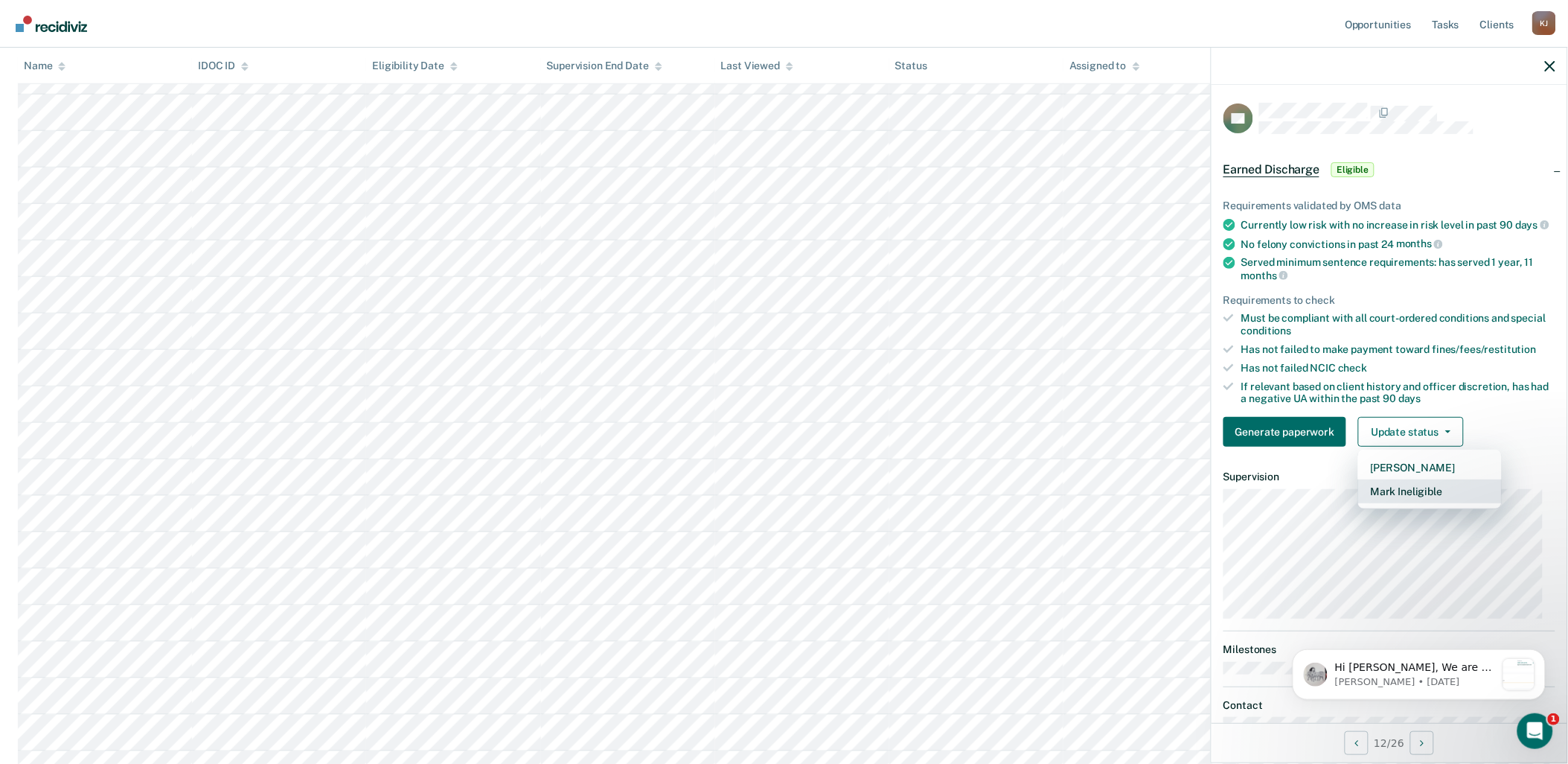
click at [885, 496] on button "Mark Ineligible" at bounding box center [1430, 491] width 143 height 24
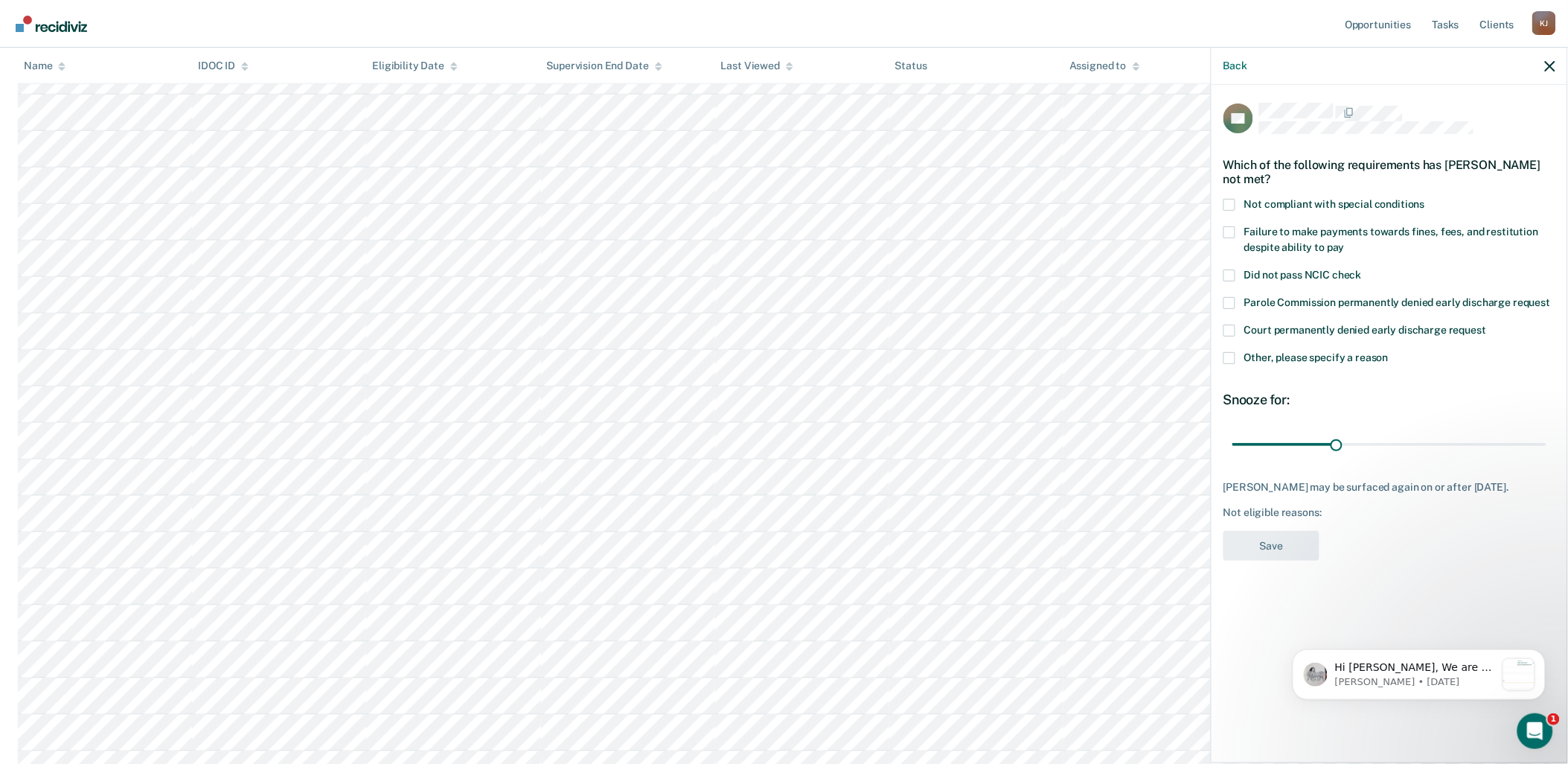
click at [885, 204] on span at bounding box center [1229, 205] width 12 height 12
click at [885, 199] on input "Not compliant with special conditions" at bounding box center [1426, 199] width 0 height 0
drag, startPoint x: 1338, startPoint y: 442, endPoint x: 1573, endPoint y: 442, distance: 235.0
type input "90"
click at [885, 442] on input "range" at bounding box center [1389, 443] width 314 height 26
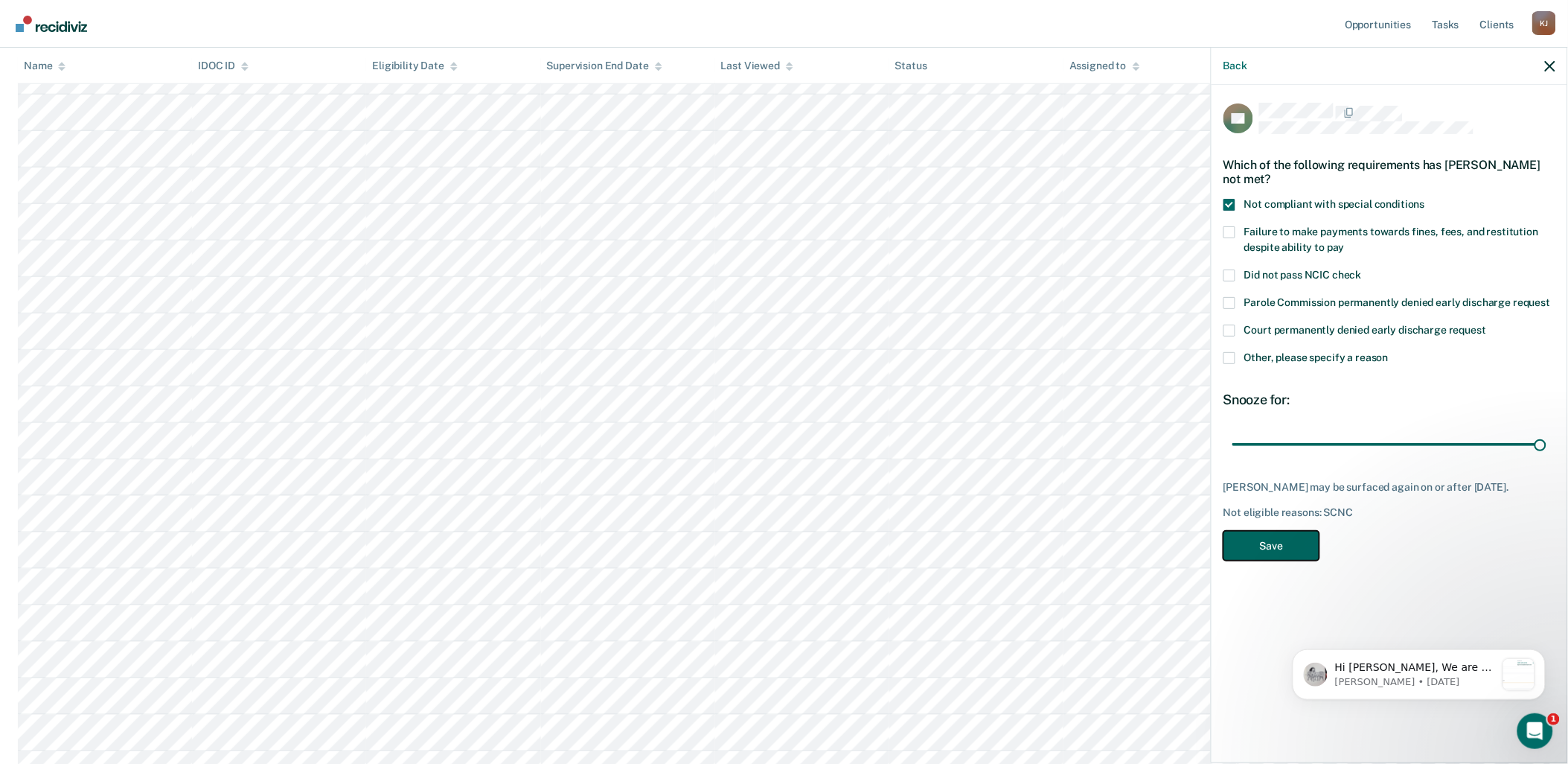
click at [885, 537] on button "Save" at bounding box center [1271, 546] width 96 height 31
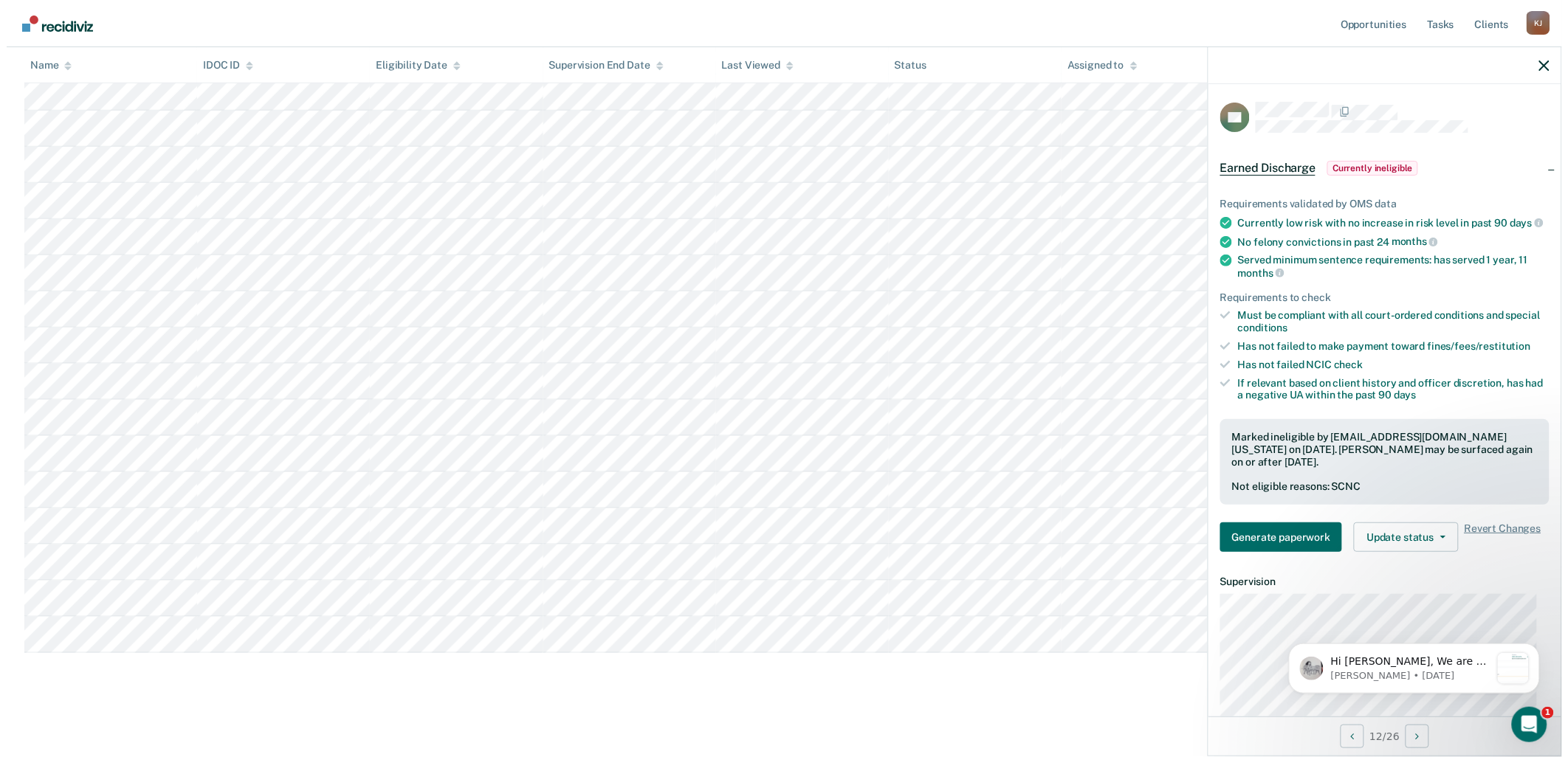
scroll to position [0, 0]
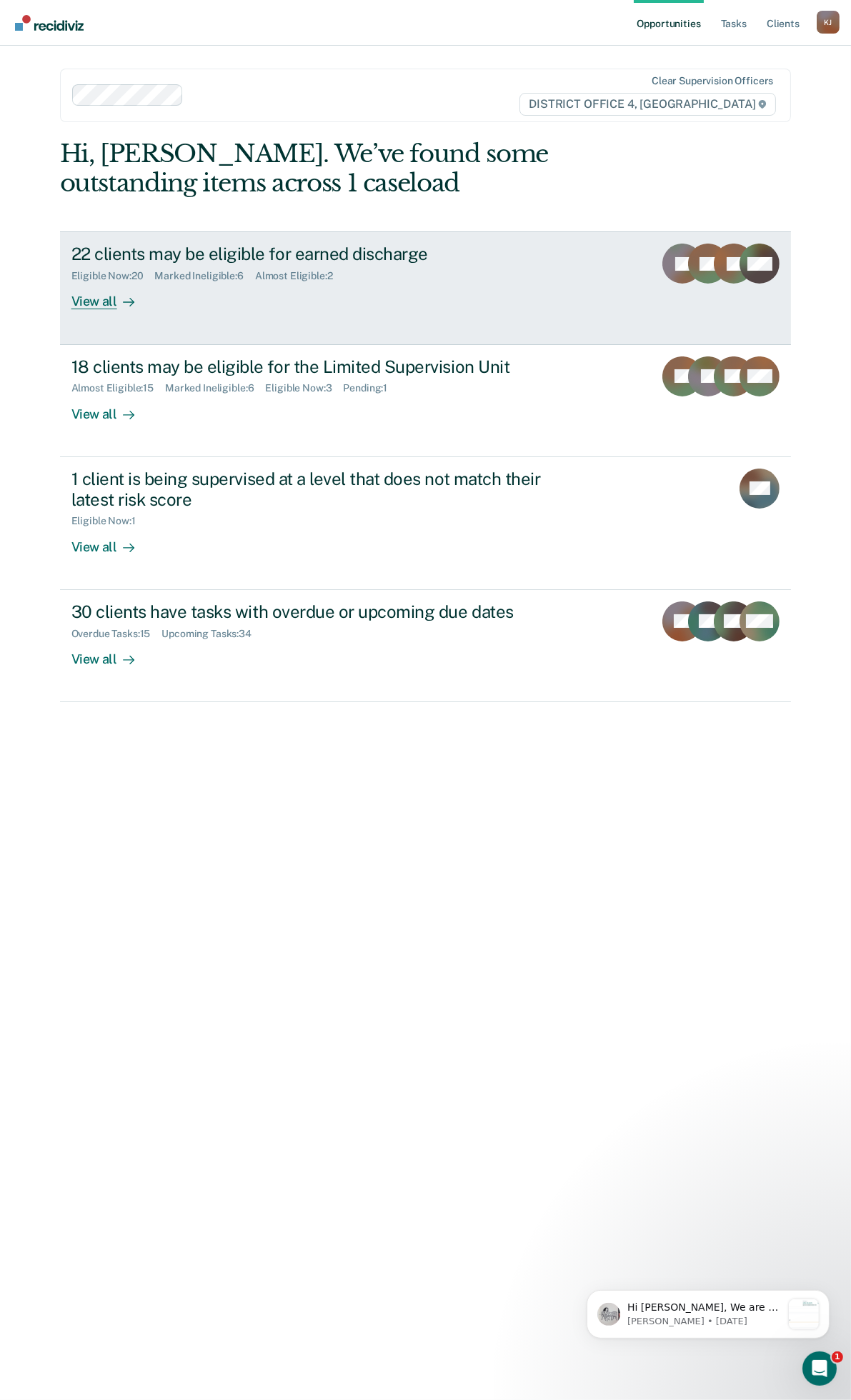
click at [450, 284] on div "22 clients may be eligible for earned discharge Eligible Now : 20 Marked Inelig…" at bounding box center [340, 276] width 536 height 66
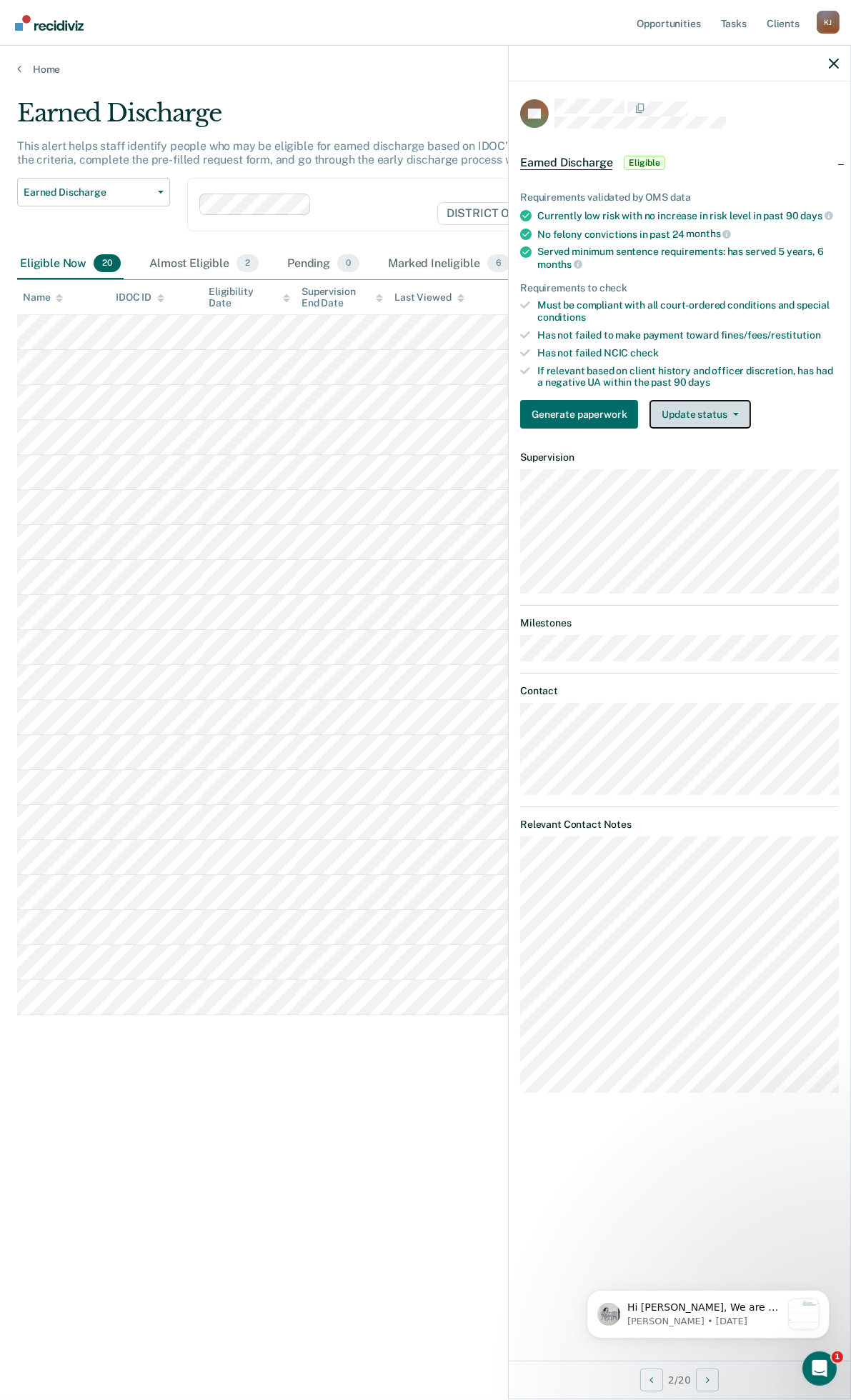
click at [698, 409] on button "Update status" at bounding box center [700, 414] width 101 height 29
click at [712, 462] on button "Mark Ineligible" at bounding box center [718, 471] width 138 height 23
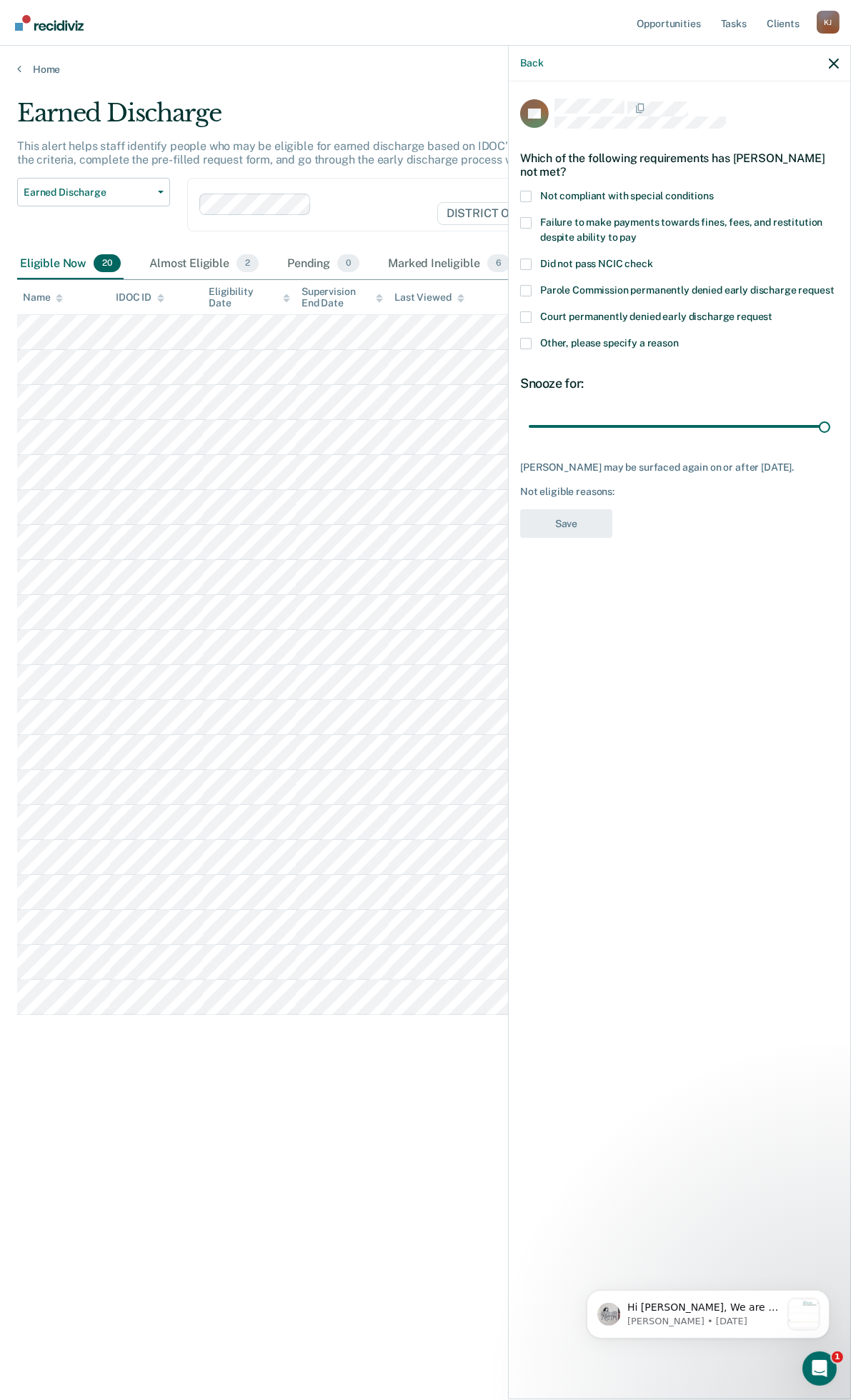
drag, startPoint x: 631, startPoint y: 427, endPoint x: 850, endPoint y: 424, distance: 219.0
type input "90"
click at [830, 426] on input "range" at bounding box center [679, 425] width 301 height 25
click at [530, 194] on span at bounding box center [526, 196] width 11 height 11
click at [714, 191] on input "Not compliant with special conditions" at bounding box center [714, 191] width 0 height 0
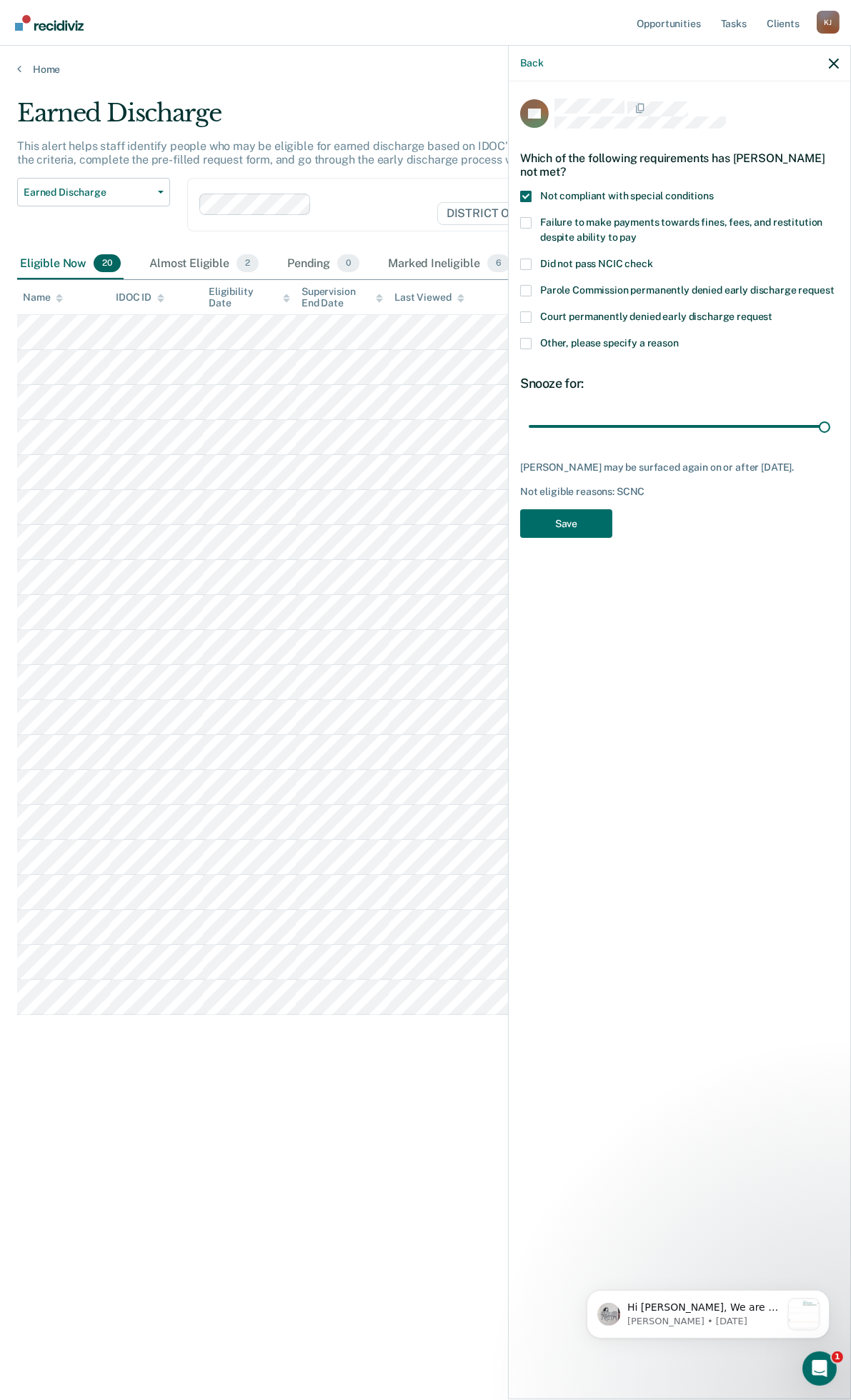
click at [525, 222] on span at bounding box center [526, 223] width 11 height 11
click at [637, 232] on input "Failure to make payments towards fines, fees, and restitution despite ability t…" at bounding box center [637, 232] width 0 height 0
click at [597, 522] on button "Save" at bounding box center [566, 524] width 92 height 29
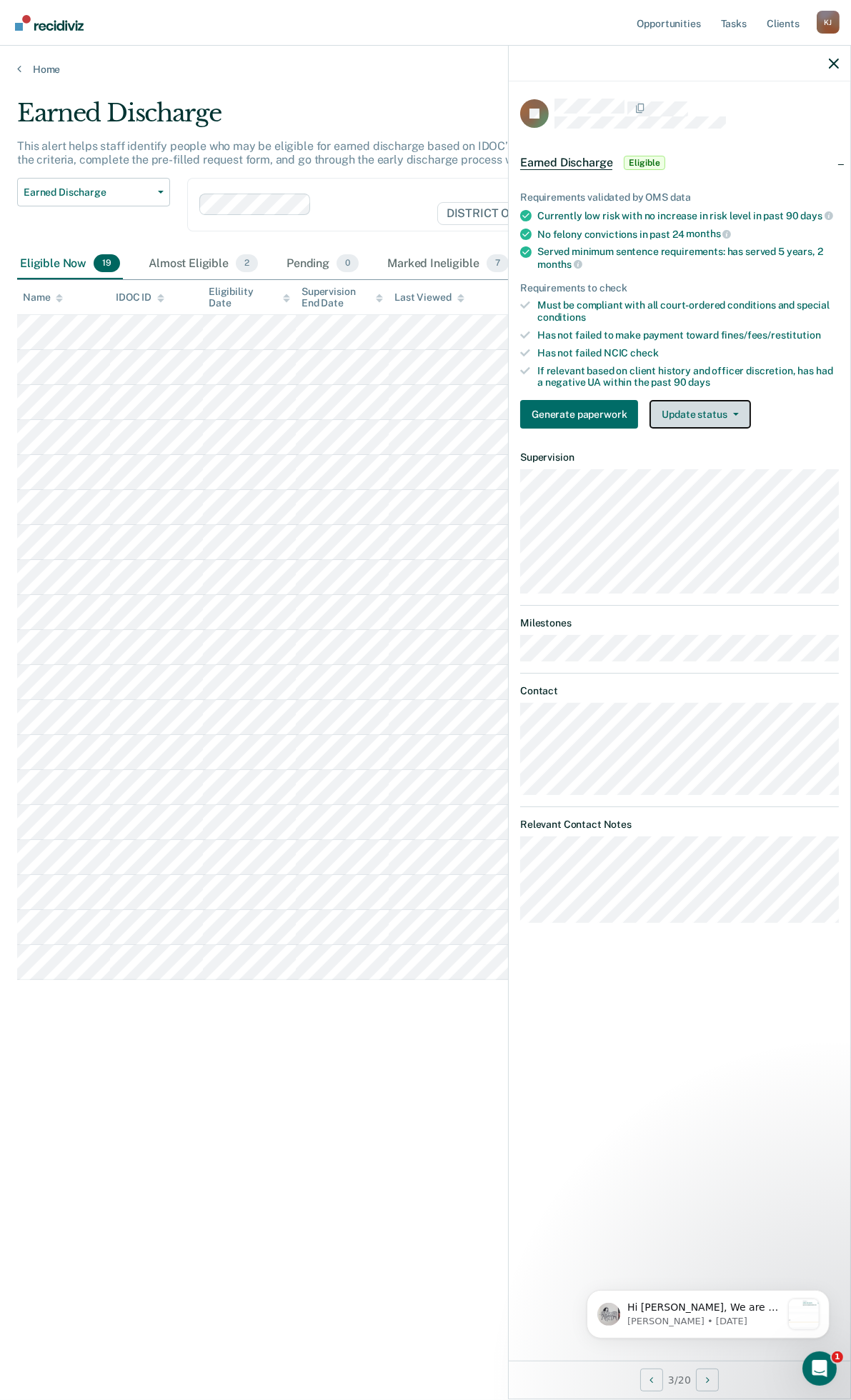
click at [731, 408] on button "Update status" at bounding box center [700, 414] width 101 height 29
click at [722, 467] on button "Mark Ineligible" at bounding box center [718, 471] width 138 height 23
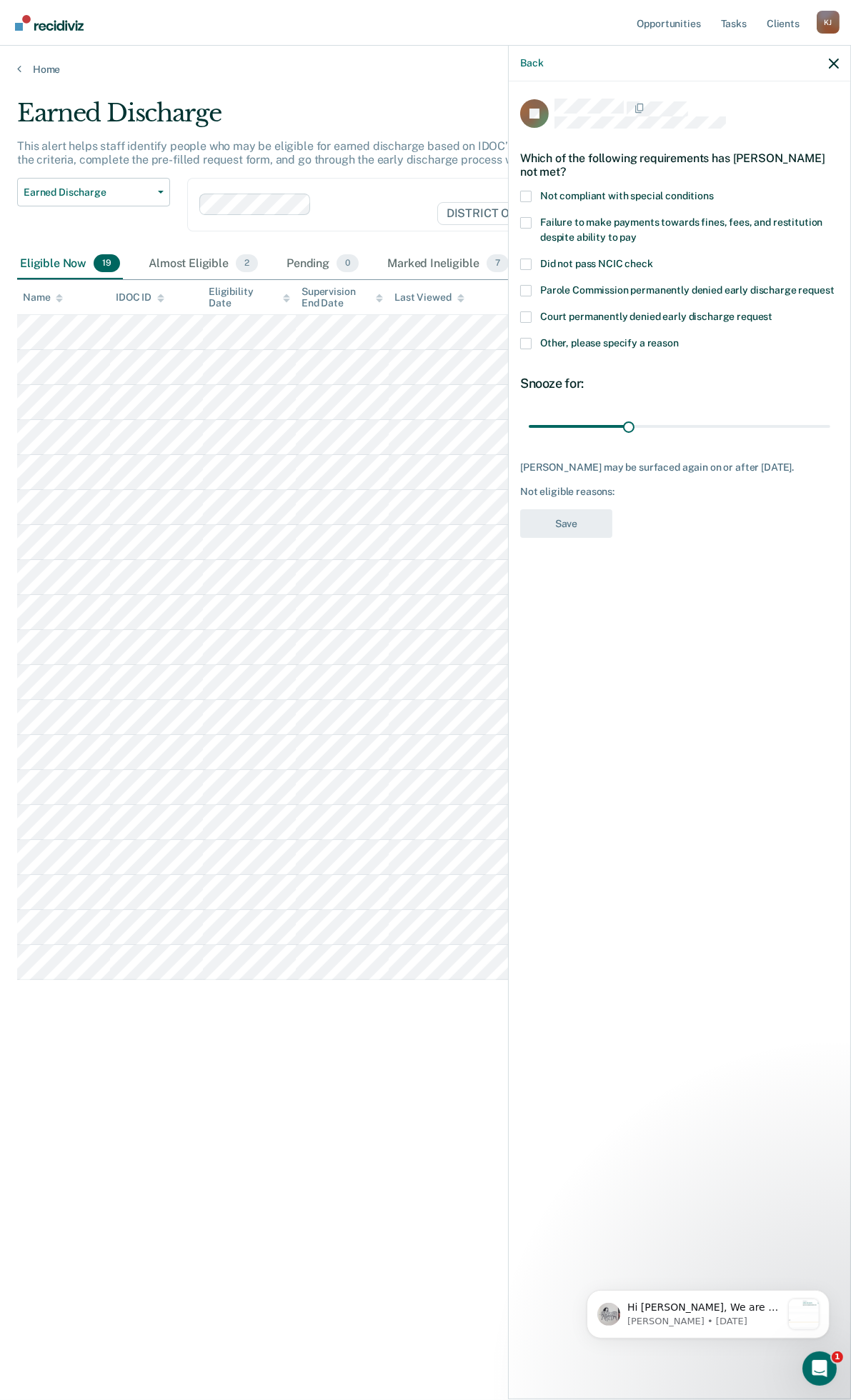
click at [573, 224] on span "Failure to make payments towards fines, fees, and restitution despite ability t…" at bounding box center [681, 229] width 282 height 26
click at [637, 232] on input "Failure to make payments towards fines, fees, and restitution despite ability t…" at bounding box center [637, 232] width 0 height 0
drag, startPoint x: 628, startPoint y: 426, endPoint x: 732, endPoint y: 440, distance: 104.9
type input "90"
click at [830, 439] on input "range" at bounding box center [679, 425] width 301 height 25
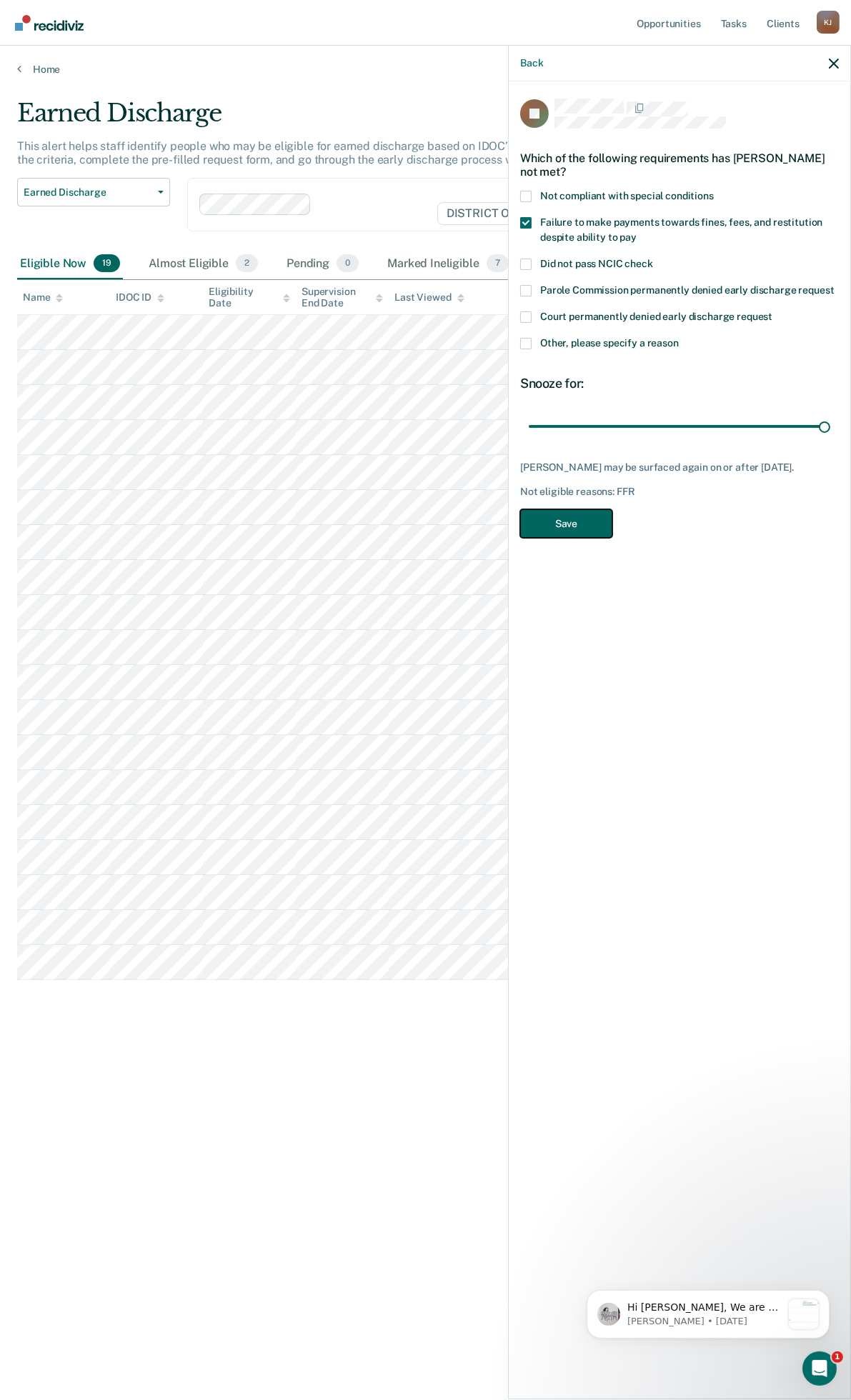
click at [552, 518] on button "Save" at bounding box center [566, 524] width 92 height 29
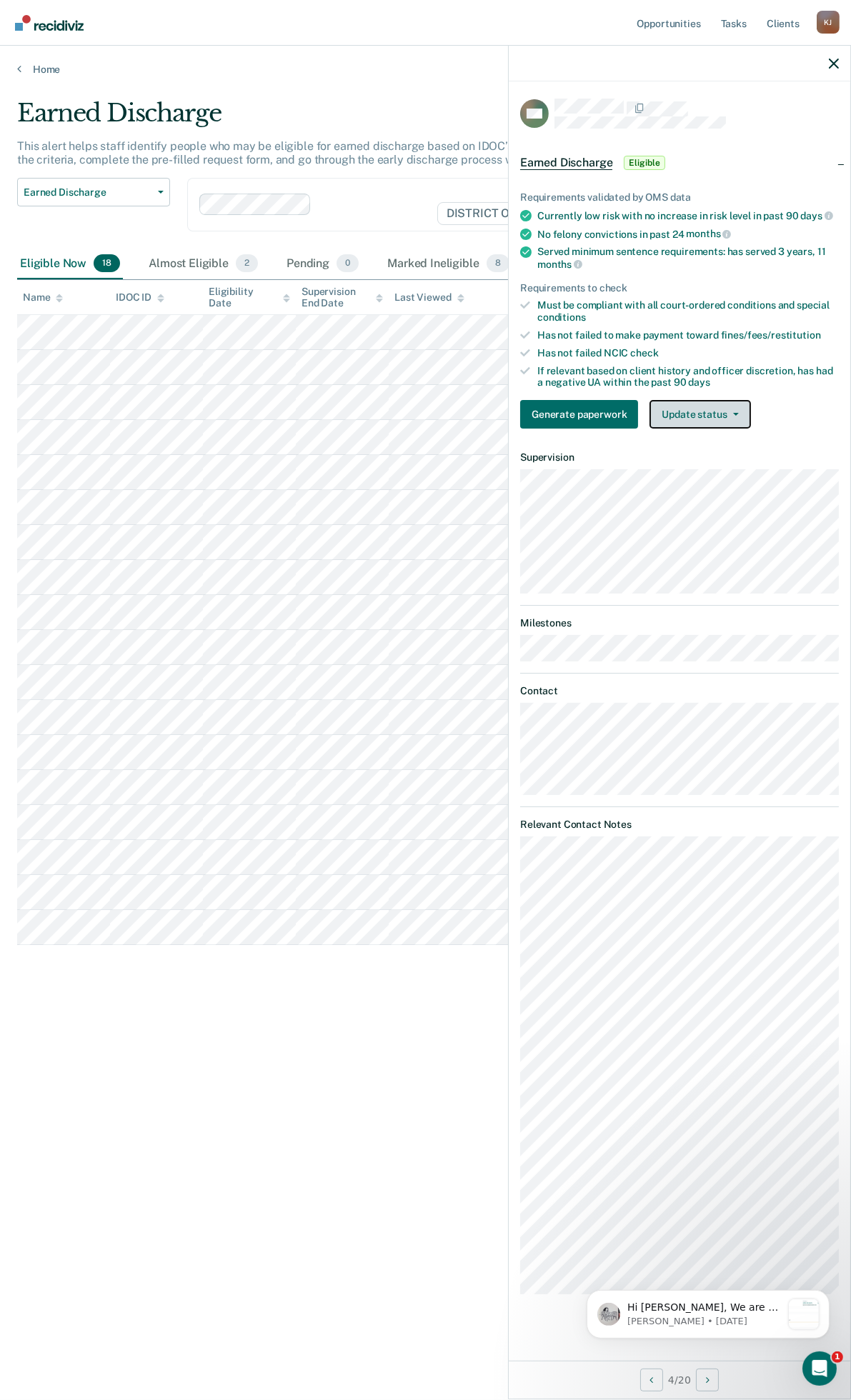
click at [705, 420] on button "Update status" at bounding box center [700, 414] width 101 height 29
click at [713, 464] on button "Mark Ineligible" at bounding box center [718, 471] width 138 height 23
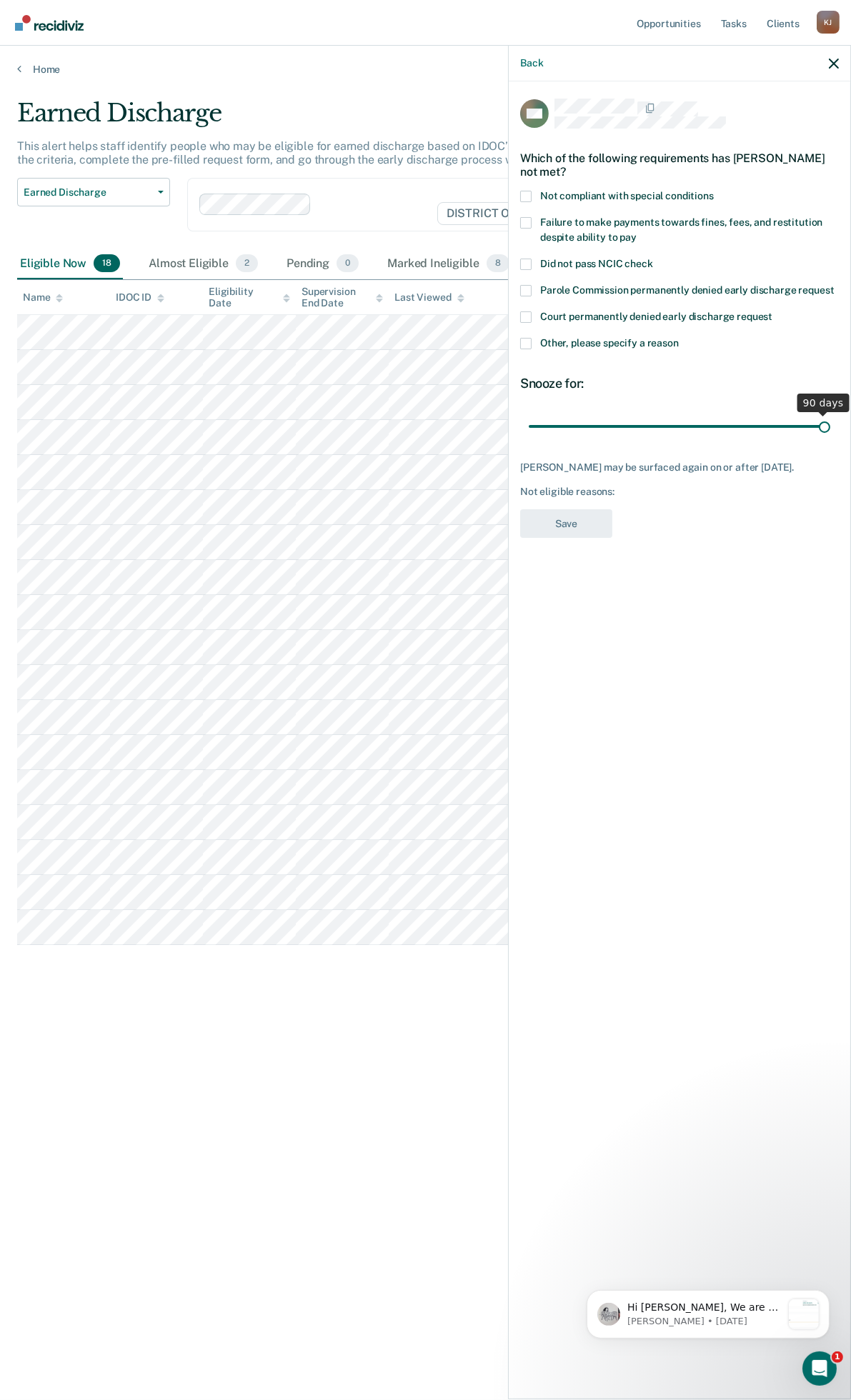
drag, startPoint x: 683, startPoint y: 429, endPoint x: 853, endPoint y: 434, distance: 170.1
type input "90"
click at [830, 434] on input "range" at bounding box center [679, 425] width 301 height 25
click at [530, 217] on span at bounding box center [526, 223] width 11 height 11
click at [637, 232] on input "Failure to make payments towards fines, fees, and restitution despite ability t…" at bounding box center [637, 232] width 0 height 0
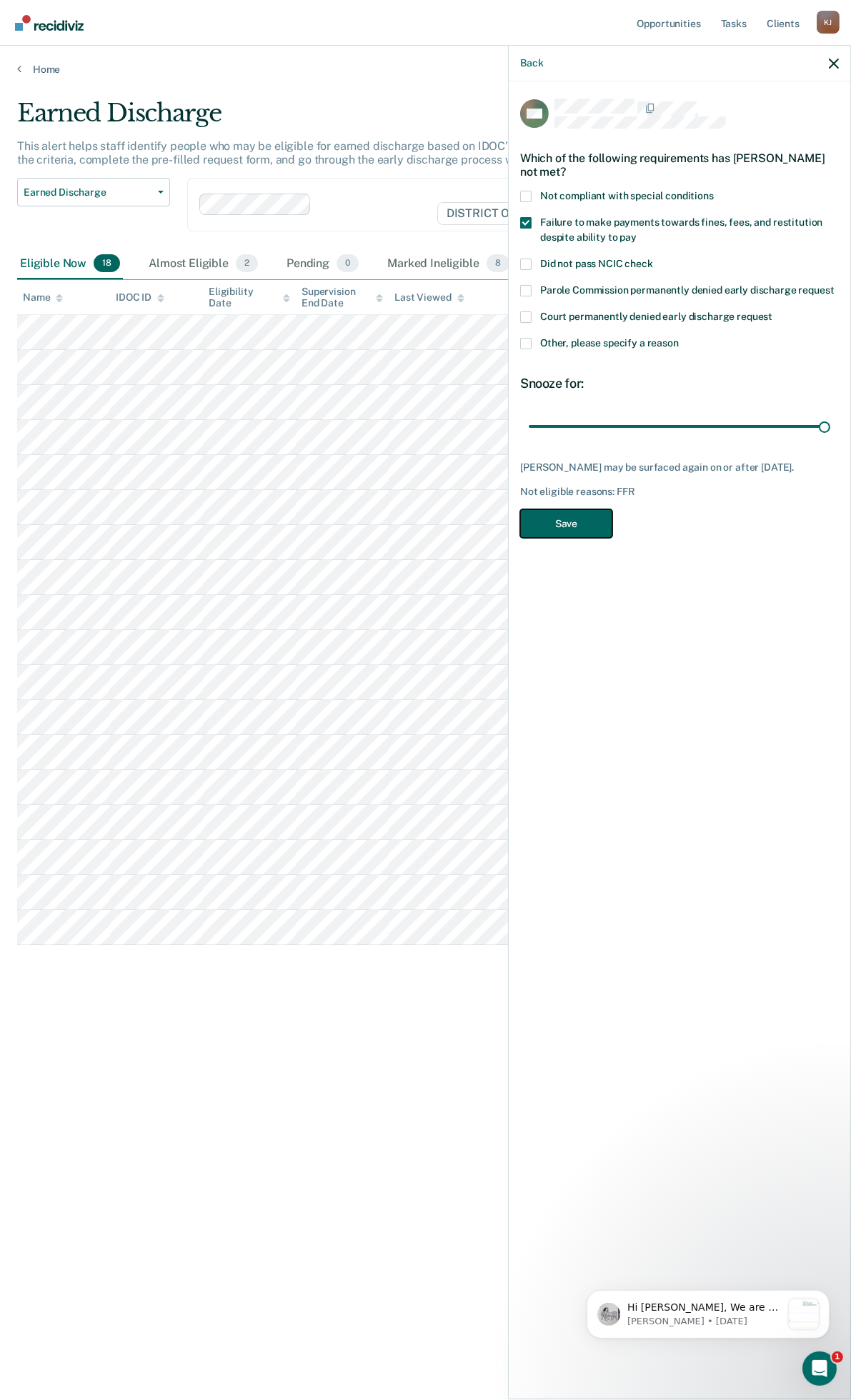
click at [588, 510] on button "Save" at bounding box center [566, 524] width 92 height 29
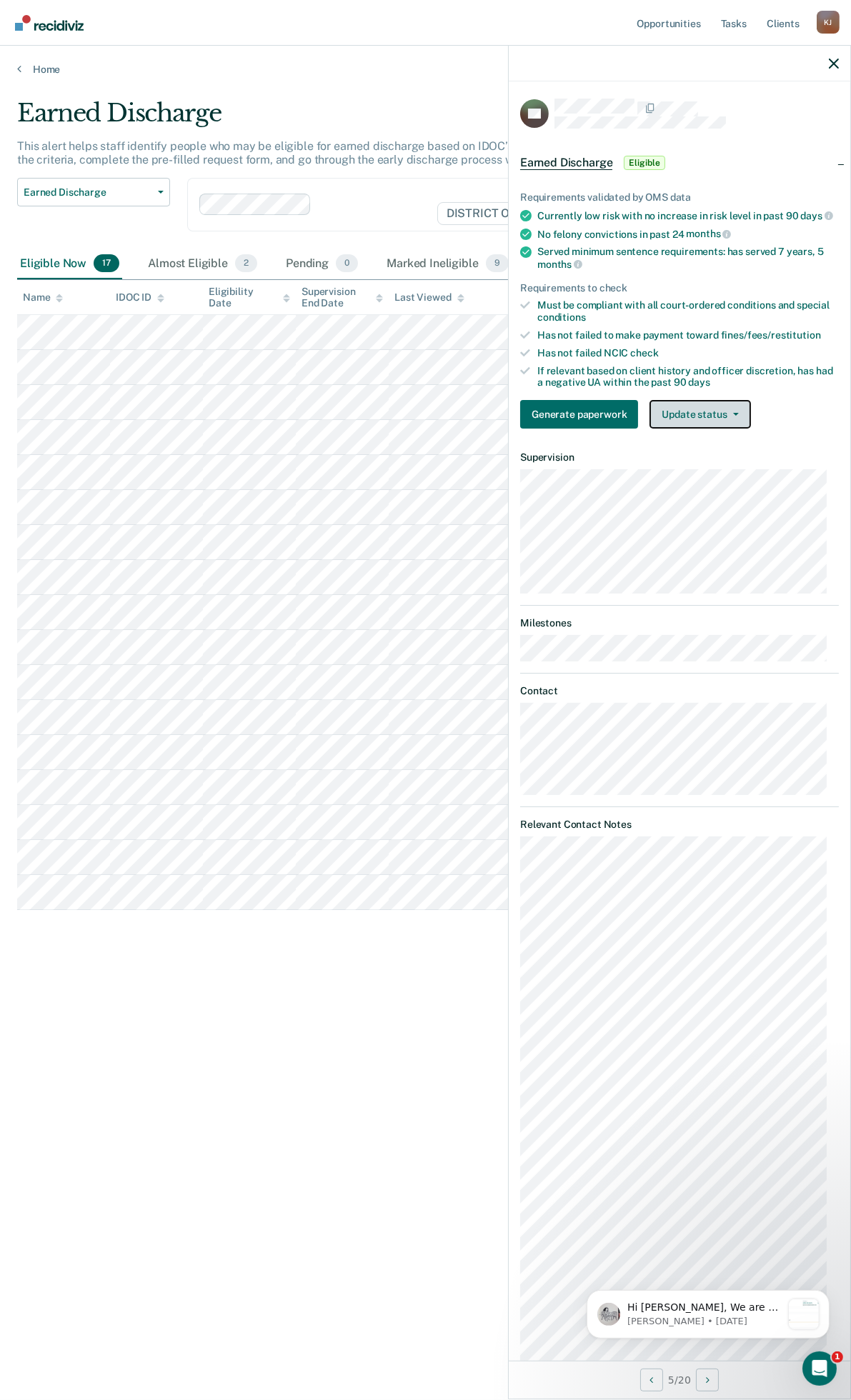
click at [701, 411] on button "Update status" at bounding box center [700, 414] width 101 height 29
click at [706, 420] on button "Update status" at bounding box center [700, 414] width 101 height 29
click at [715, 422] on button "Update status" at bounding box center [700, 414] width 101 height 29
click at [717, 475] on button "Mark Ineligible" at bounding box center [718, 471] width 138 height 23
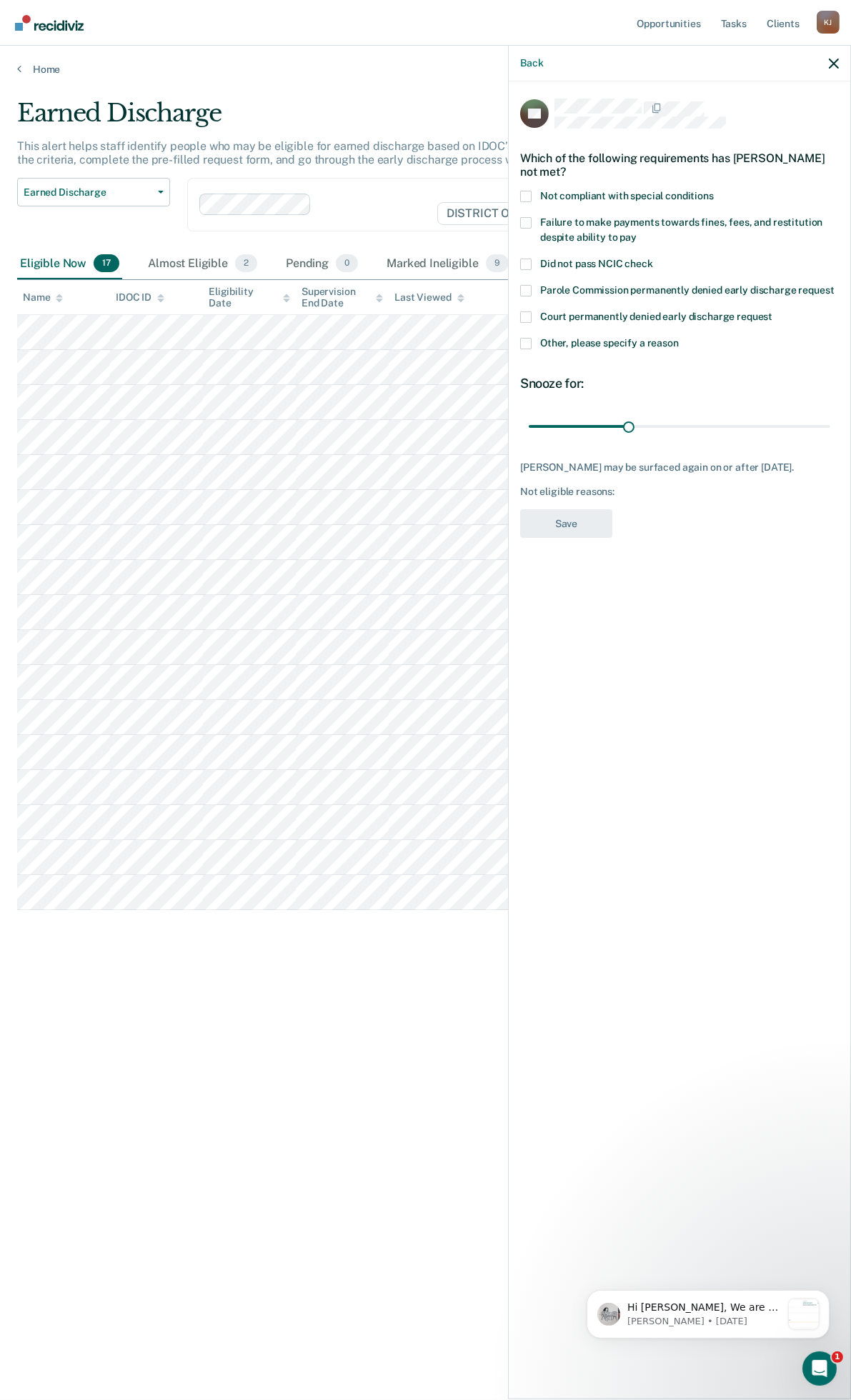
click at [525, 222] on span at bounding box center [526, 223] width 11 height 11
click at [637, 232] on input "Failure to make payments towards fines, fees, and restitution despite ability t…" at bounding box center [637, 232] width 0 height 0
click at [527, 340] on span at bounding box center [526, 343] width 11 height 11
click at [679, 338] on input "Other, please specify a reason" at bounding box center [679, 338] width 0 height 0
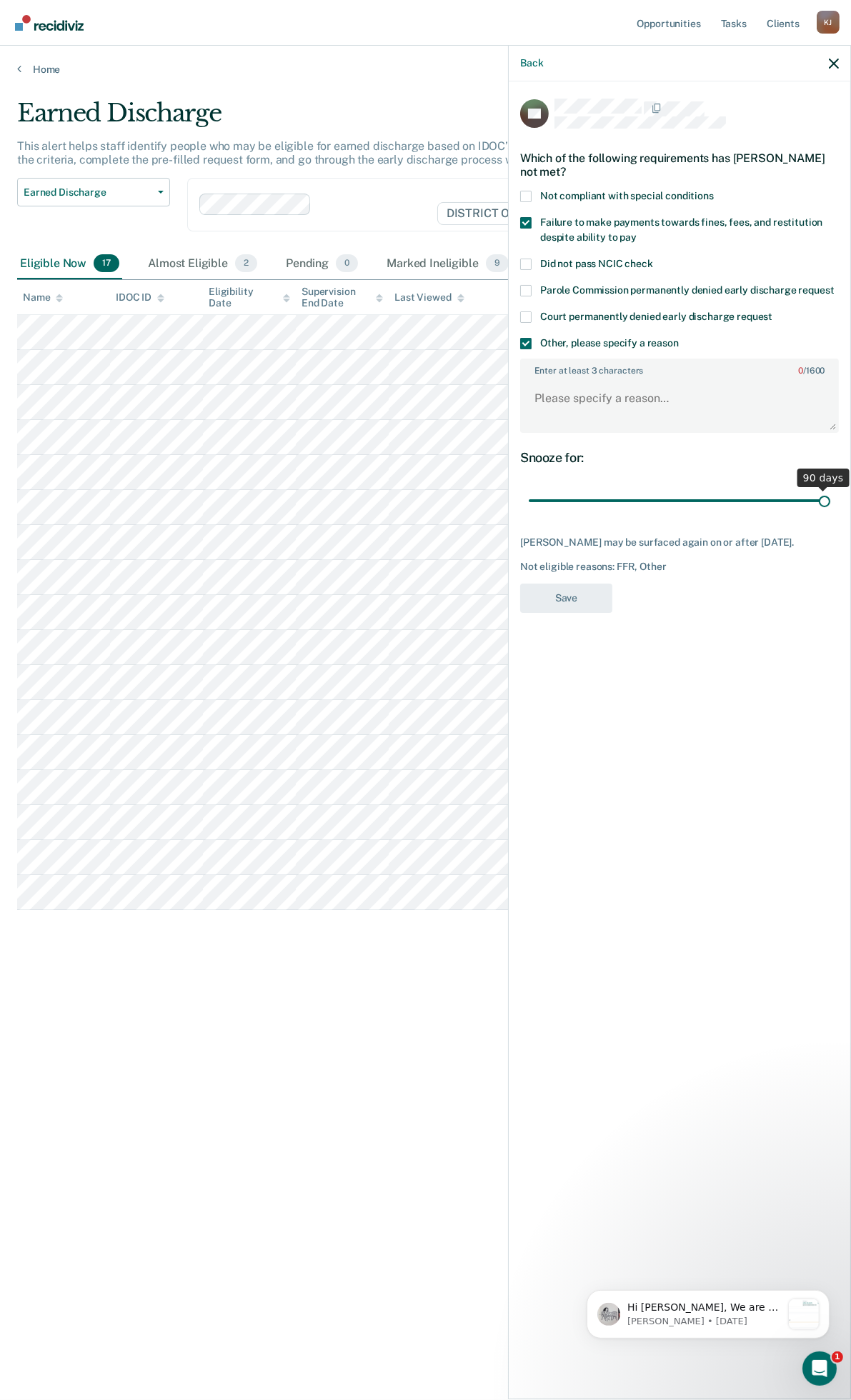
drag, startPoint x: 631, startPoint y: 496, endPoint x: 815, endPoint y: 495, distance: 184.0
type input "90"
click at [830, 498] on input "range" at bounding box center [679, 501] width 301 height 25
click at [529, 197] on span at bounding box center [526, 196] width 11 height 11
click at [714, 191] on input "Not compliant with special conditions" at bounding box center [714, 191] width 0 height 0
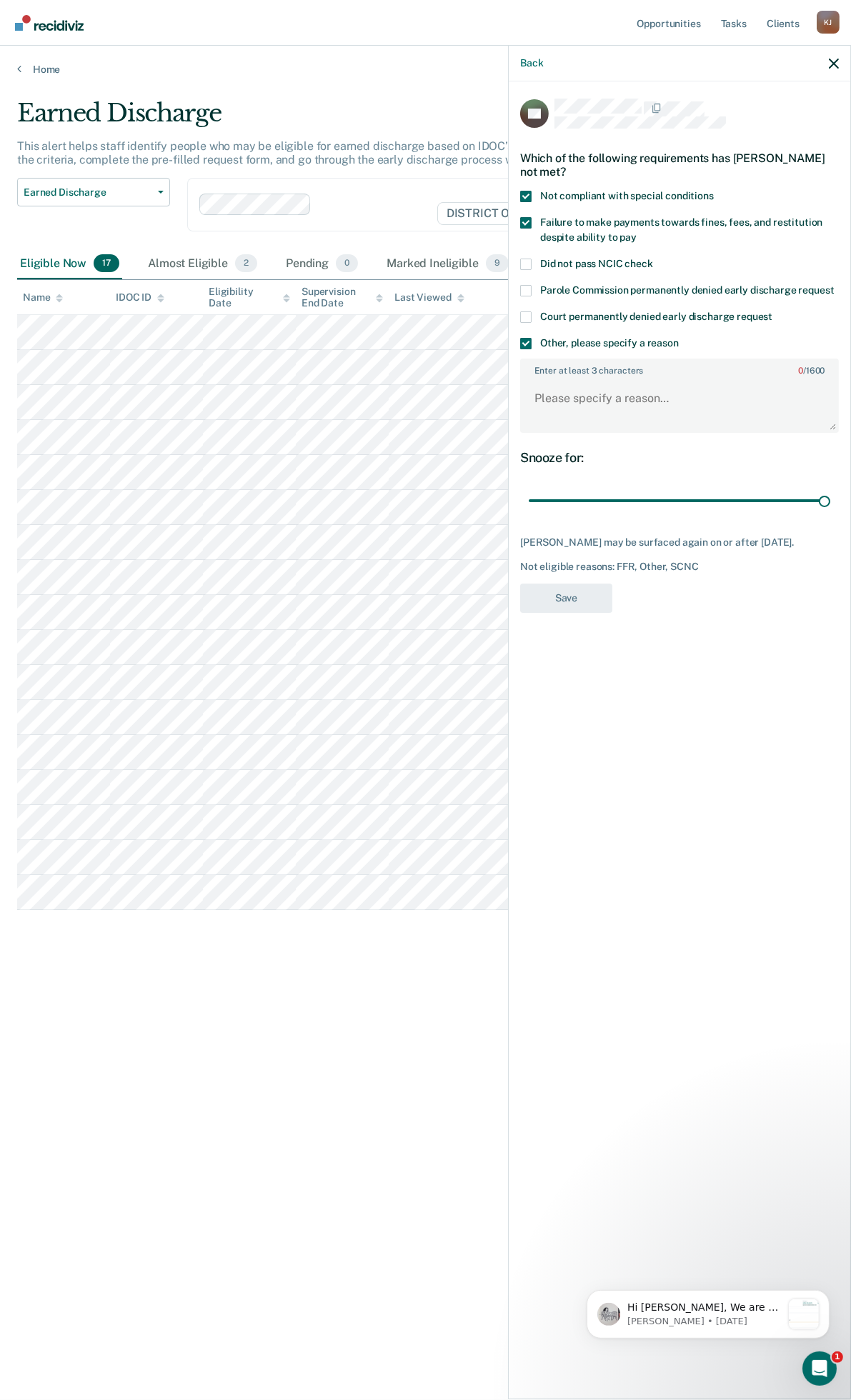
click at [526, 340] on span at bounding box center [526, 343] width 11 height 11
click at [679, 338] on input "Other, please specify a reason" at bounding box center [679, 338] width 0 height 0
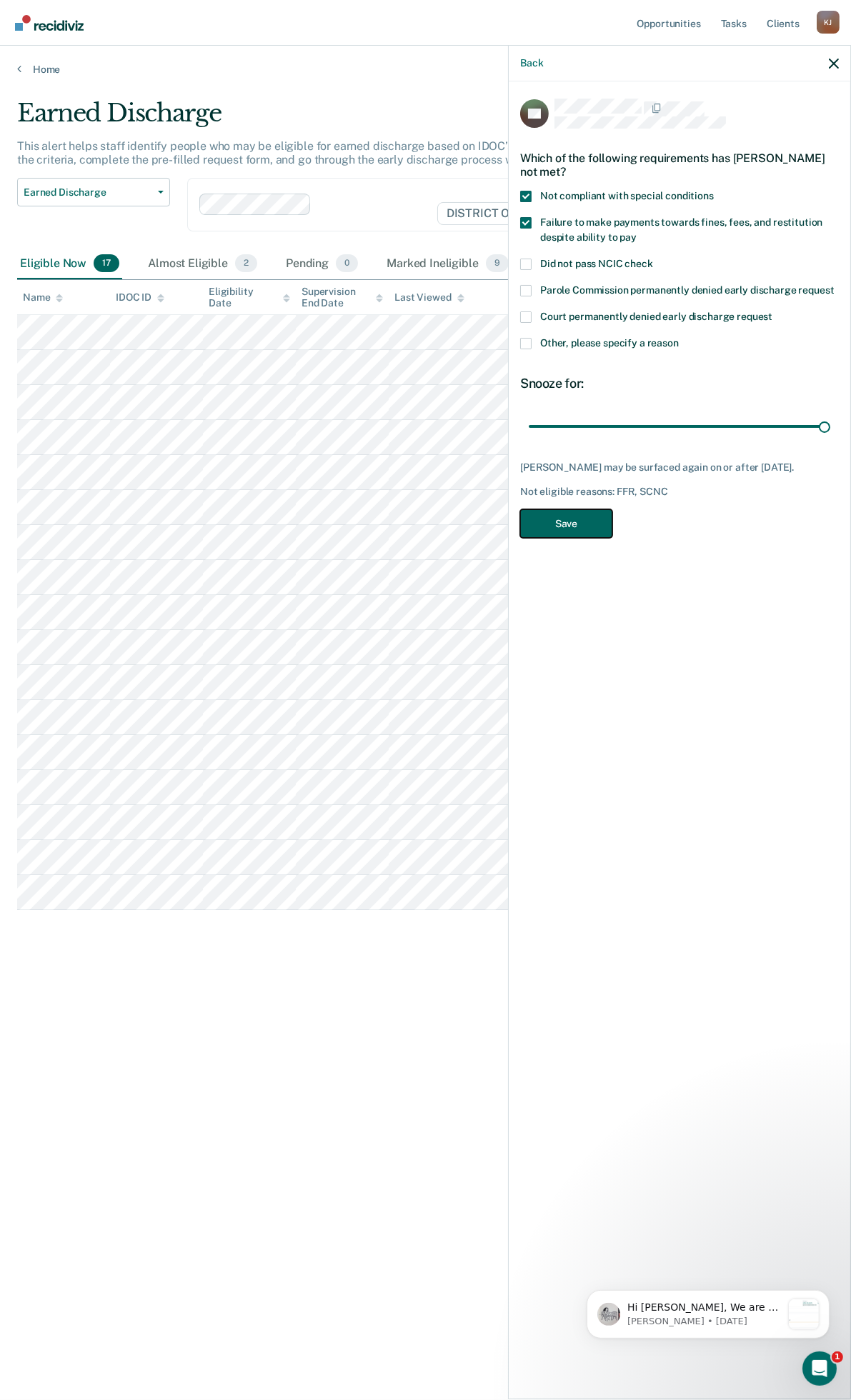
click at [573, 527] on button "Save" at bounding box center [566, 524] width 92 height 29
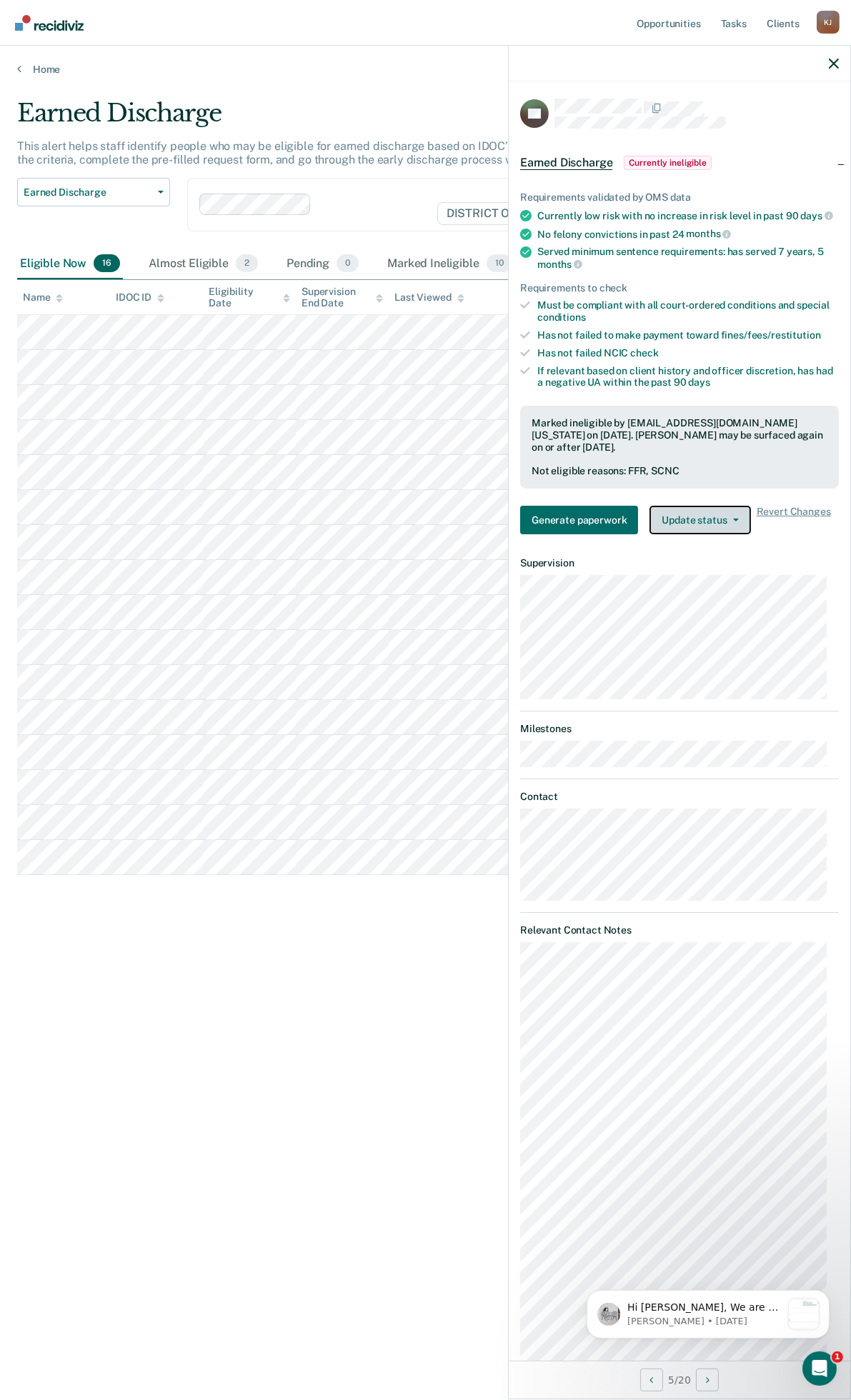
click at [697, 534] on button "Update status" at bounding box center [700, 520] width 101 height 29
click at [709, 584] on button "Update Ineligibility" at bounding box center [718, 577] width 138 height 23
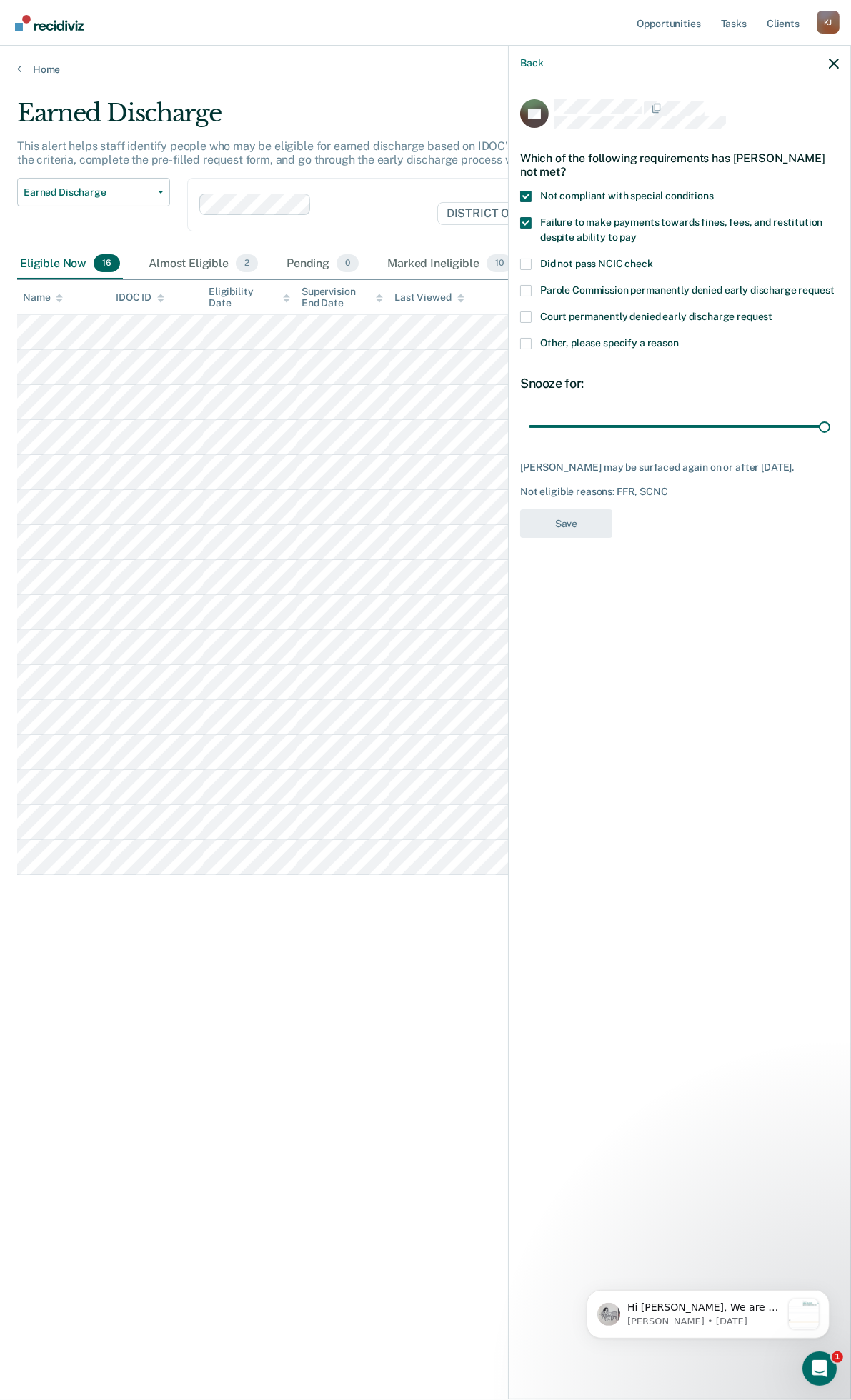
click at [527, 193] on span at bounding box center [526, 196] width 11 height 11
click at [714, 191] on input "Not compliant with special conditions" at bounding box center [714, 191] width 0 height 0
click at [529, 217] on span at bounding box center [526, 223] width 11 height 11
click at [637, 232] on input "Failure to make payments towards fines, fees, and restitution despite ability t…" at bounding box center [637, 232] width 0 height 0
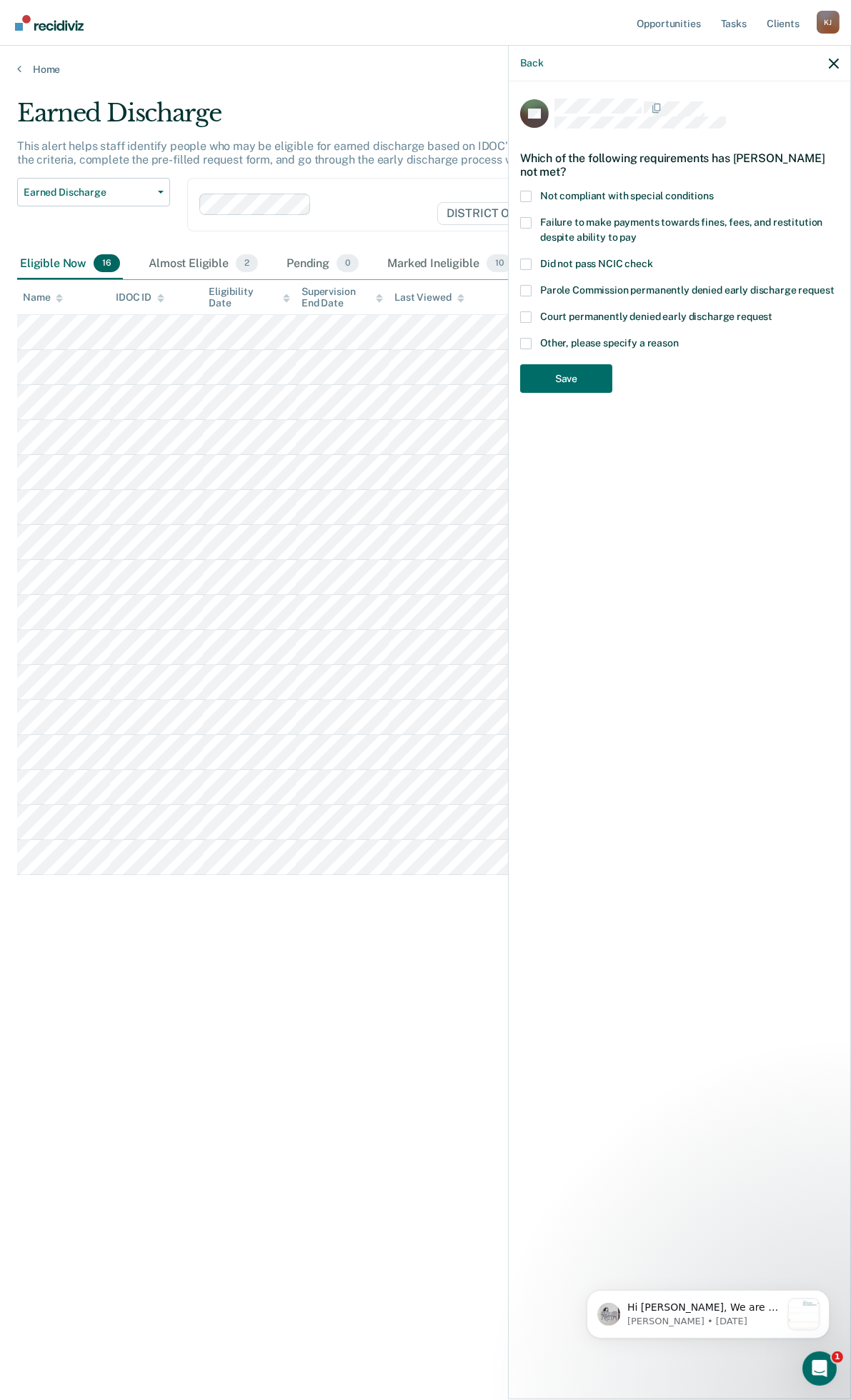
click at [529, 217] on span at bounding box center [526, 223] width 11 height 11
click at [637, 232] on input "Failure to make payments towards fines, fees, and restitution despite ability t…" at bounding box center [637, 232] width 0 height 0
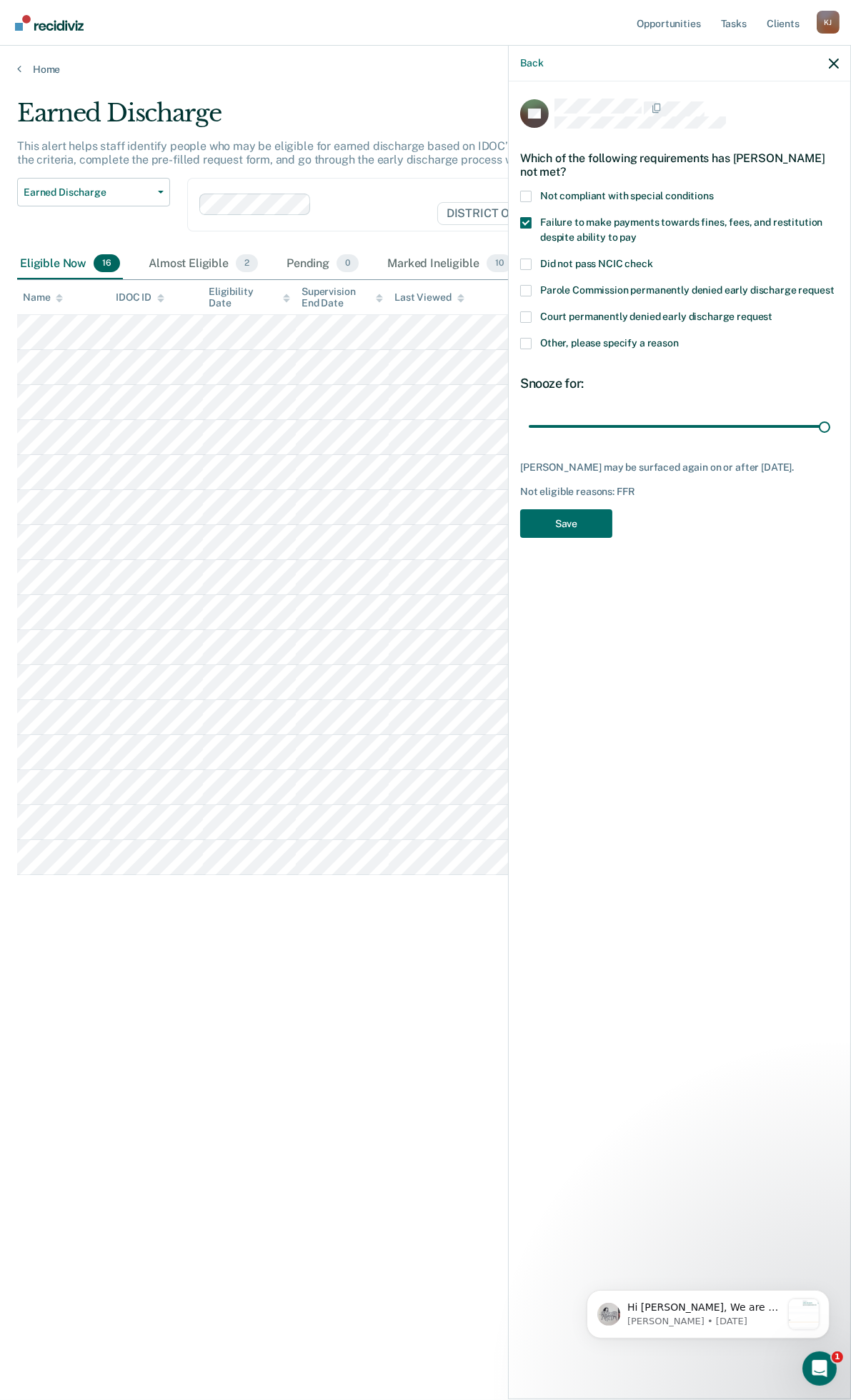
click at [530, 220] on span at bounding box center [526, 223] width 11 height 11
click at [637, 232] on input "Failure to make payments towards fines, fees, and restitution despite ability t…" at bounding box center [637, 232] width 0 height 0
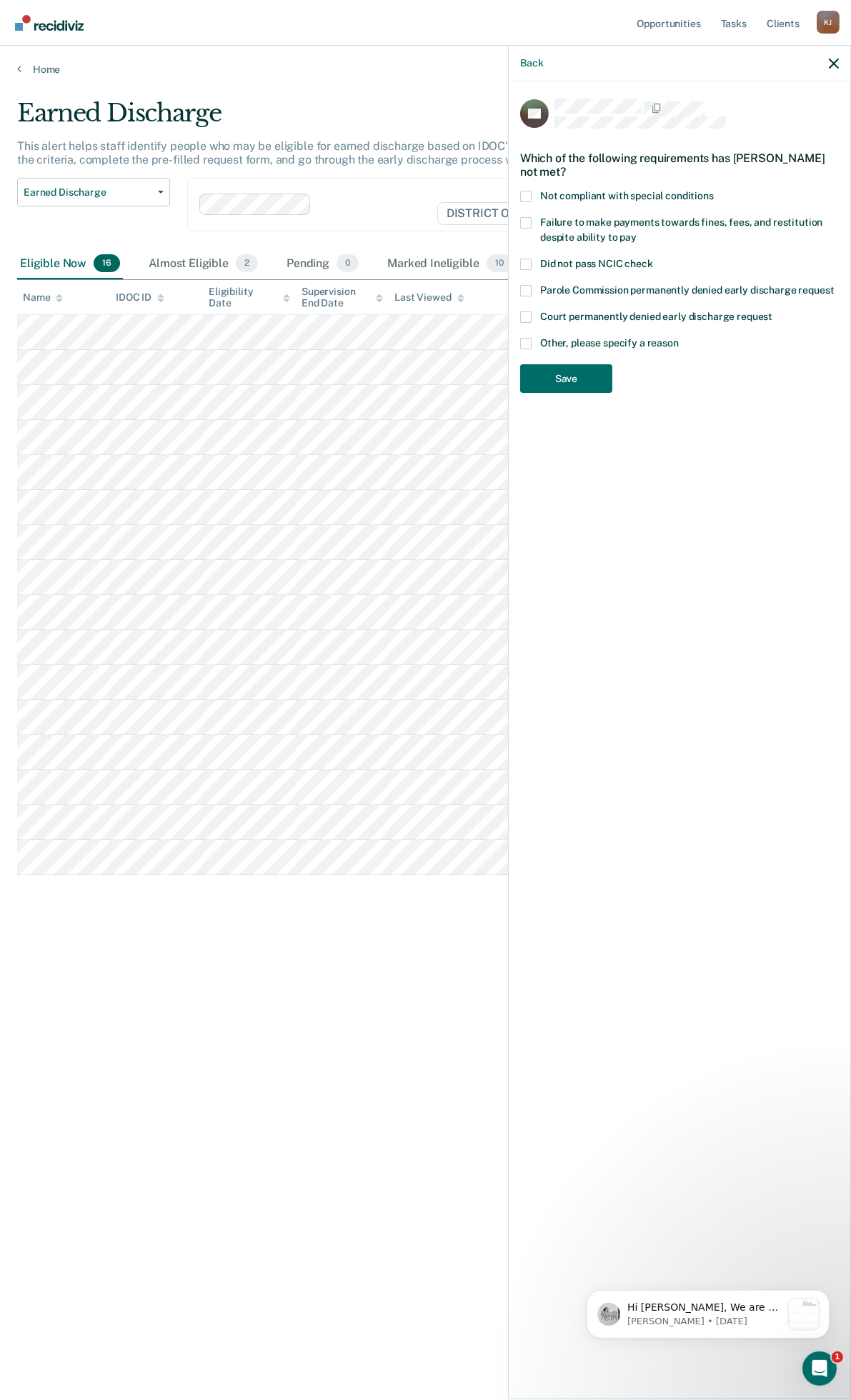
click at [527, 339] on span at bounding box center [526, 343] width 11 height 11
click at [679, 338] on input "Other, please specify a reason" at bounding box center [679, 338] width 0 height 0
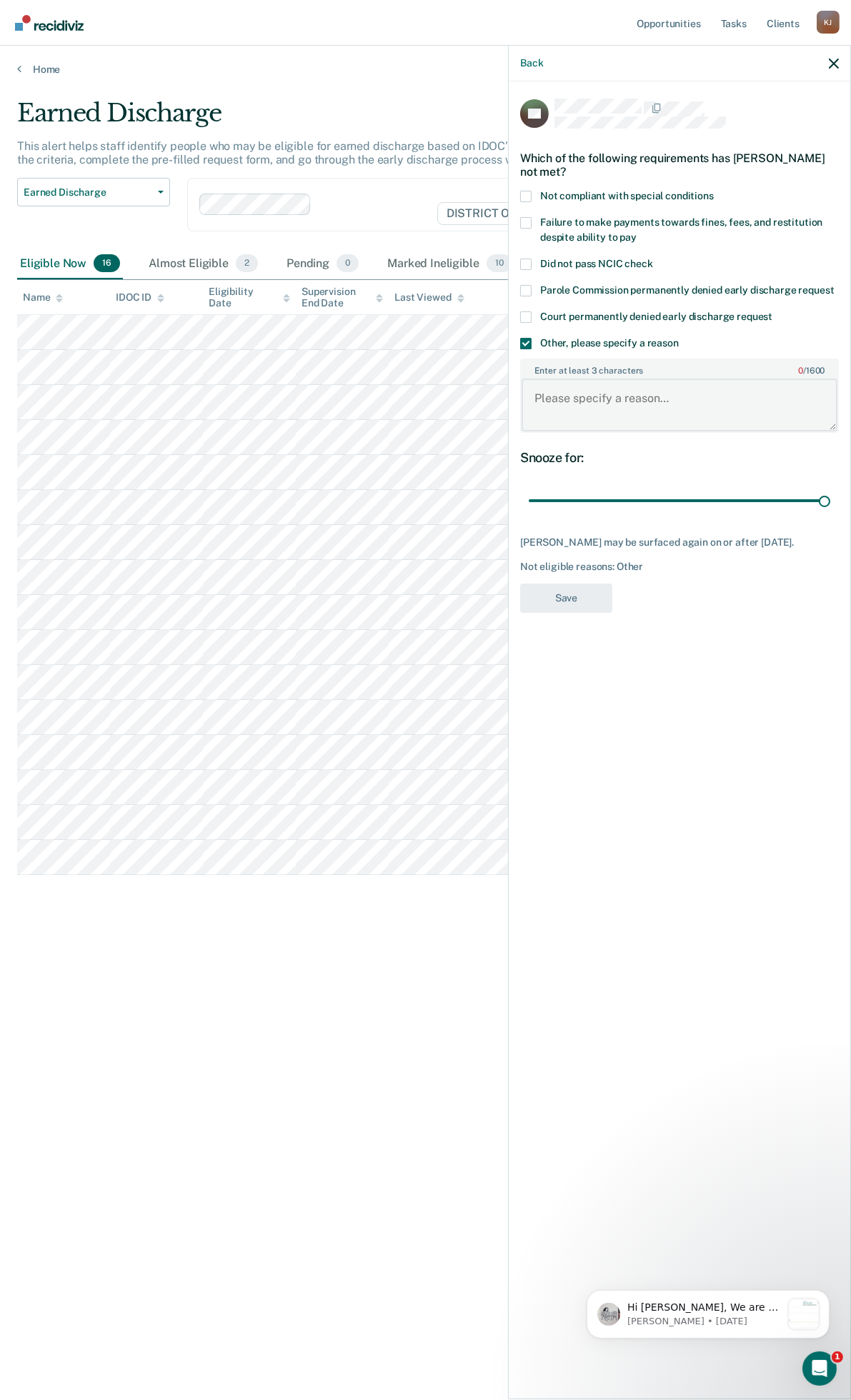
click at [569, 387] on textarea "Enter at least 3 characters 0 / 1600" at bounding box center [679, 405] width 316 height 52
type textarea "I"
click at [527, 338] on span at bounding box center [526, 343] width 11 height 11
click at [679, 338] on input "Other, please specify a reason" at bounding box center [679, 338] width 0 height 0
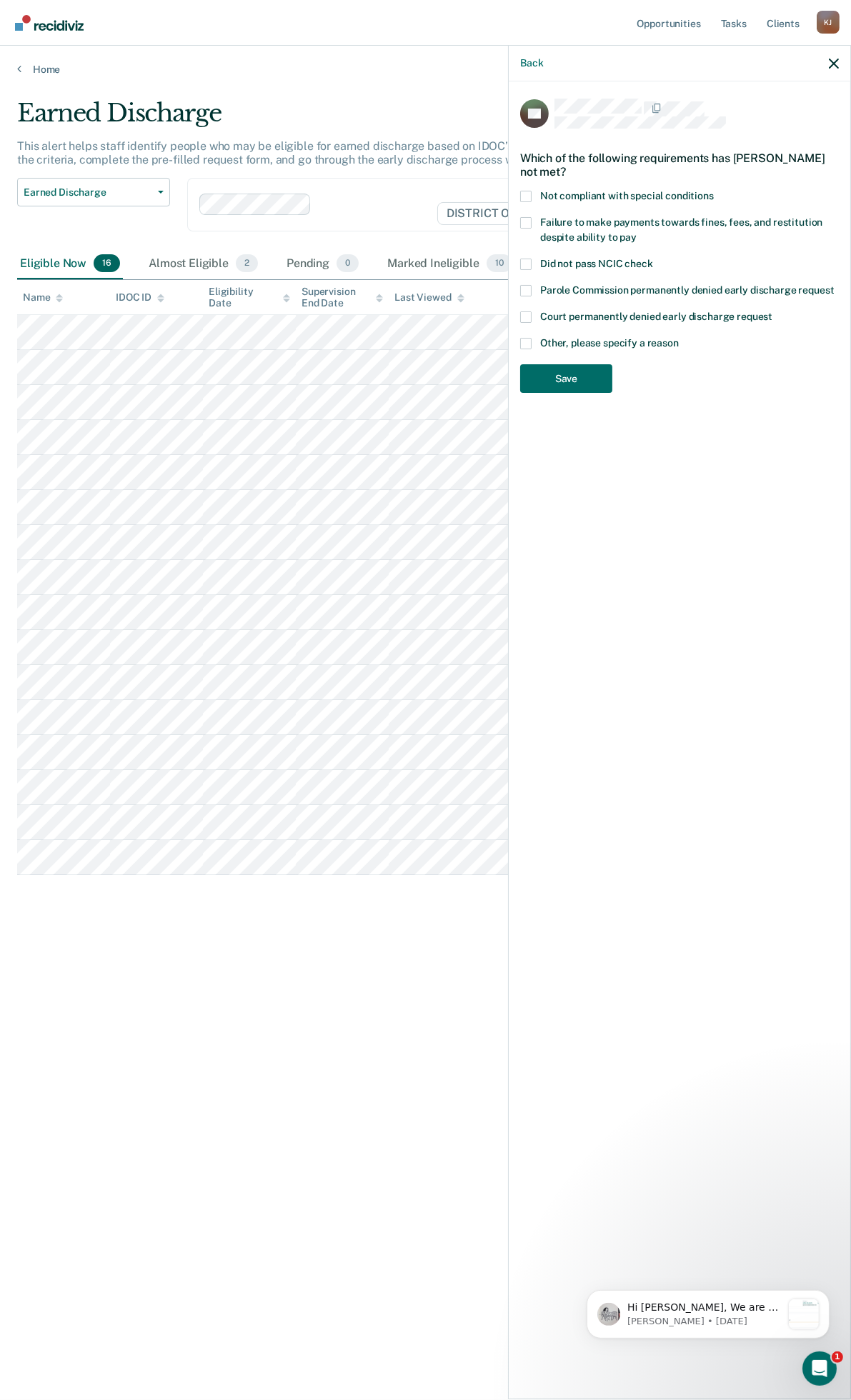
click at [526, 222] on span at bounding box center [526, 223] width 11 height 11
click at [637, 232] on input "Failure to make payments towards fines, fees, and restitution despite ability t…" at bounding box center [637, 232] width 0 height 0
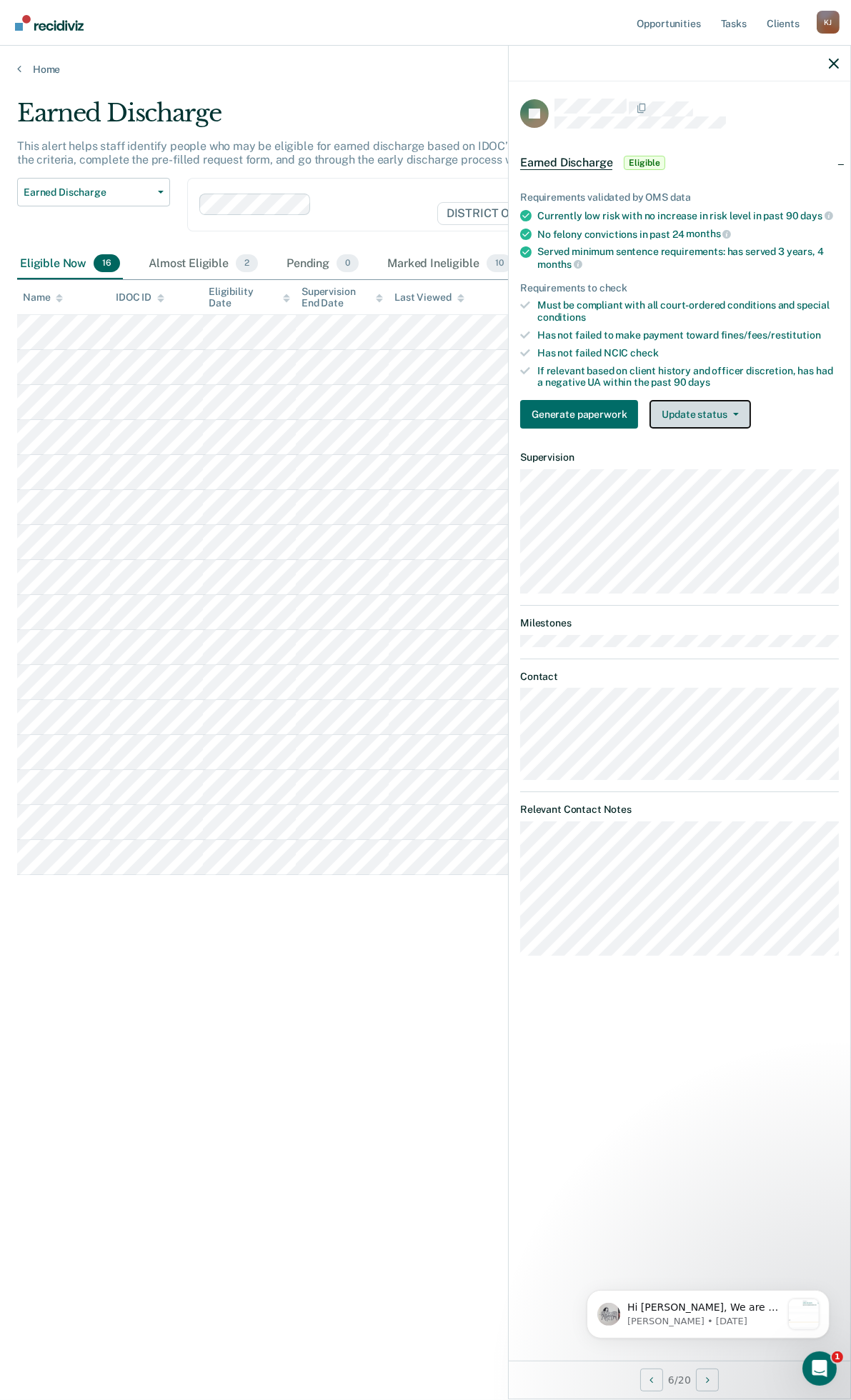
click at [685, 410] on button "Update status" at bounding box center [700, 414] width 101 height 29
click at [723, 470] on button "Mark Ineligible" at bounding box center [718, 471] width 138 height 23
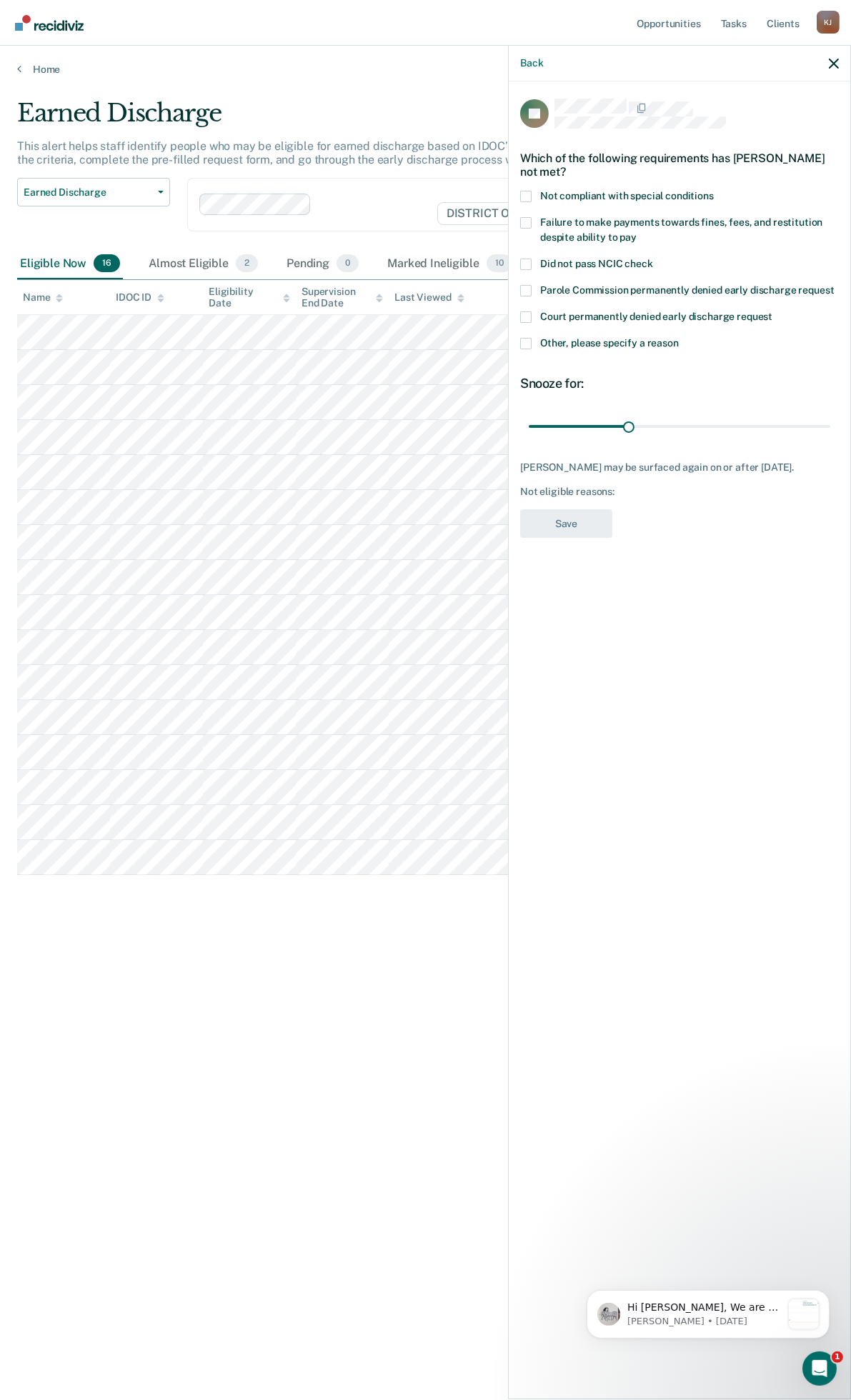
click at [522, 222] on span at bounding box center [526, 223] width 11 height 11
click at [637, 232] on input "Failure to make payments towards fines, fees, and restitution despite ability t…" at bounding box center [637, 232] width 0 height 0
drag, startPoint x: 630, startPoint y: 426, endPoint x: 849, endPoint y: 426, distance: 219.0
click at [830, 426] on input "range" at bounding box center [679, 425] width 301 height 25
drag, startPoint x: 820, startPoint y: 423, endPoint x: 726, endPoint y: 433, distance: 94.5
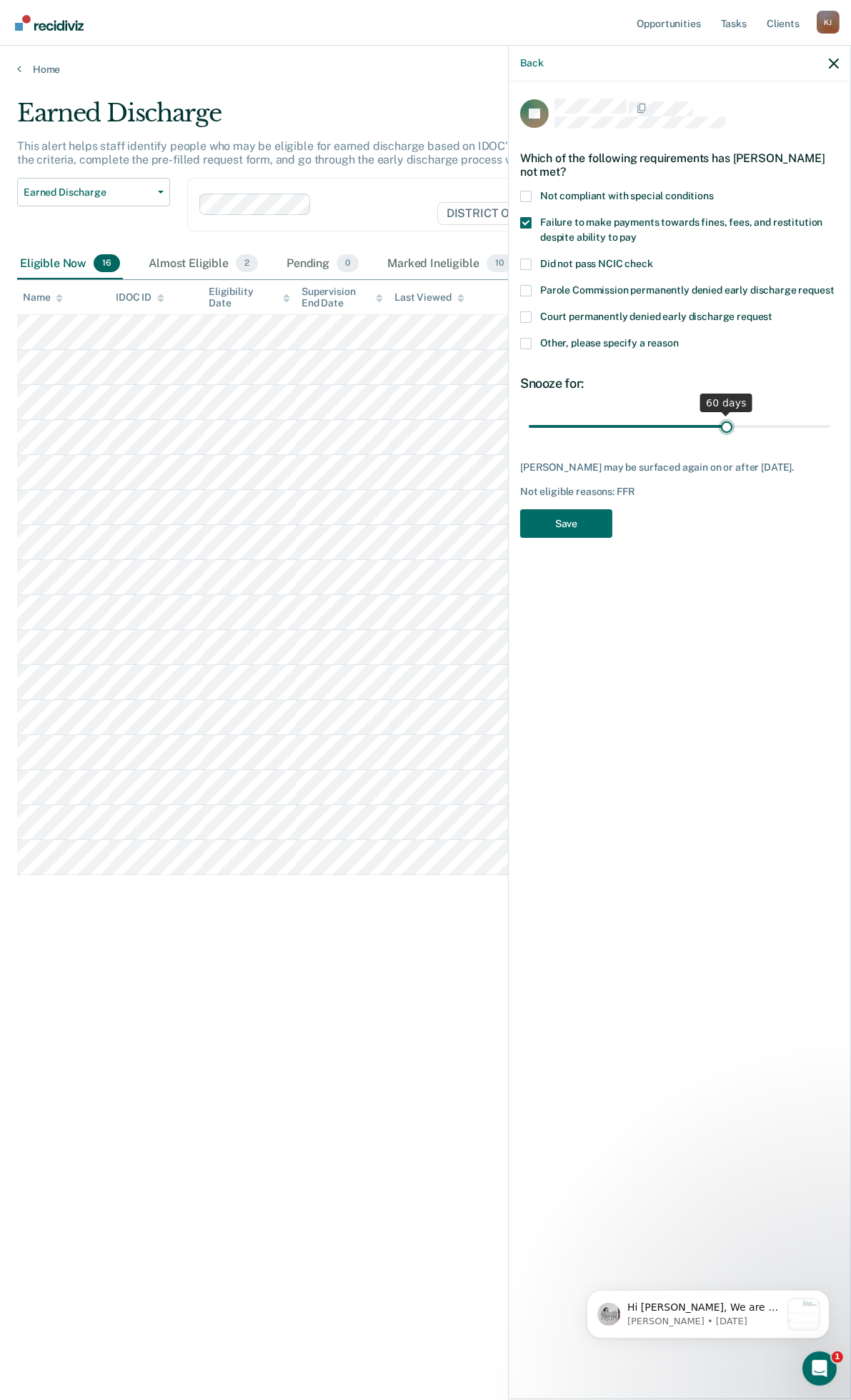
type input "60"
click at [726, 433] on input "range" at bounding box center [679, 425] width 301 height 25
click at [606, 519] on button "Save" at bounding box center [566, 524] width 92 height 29
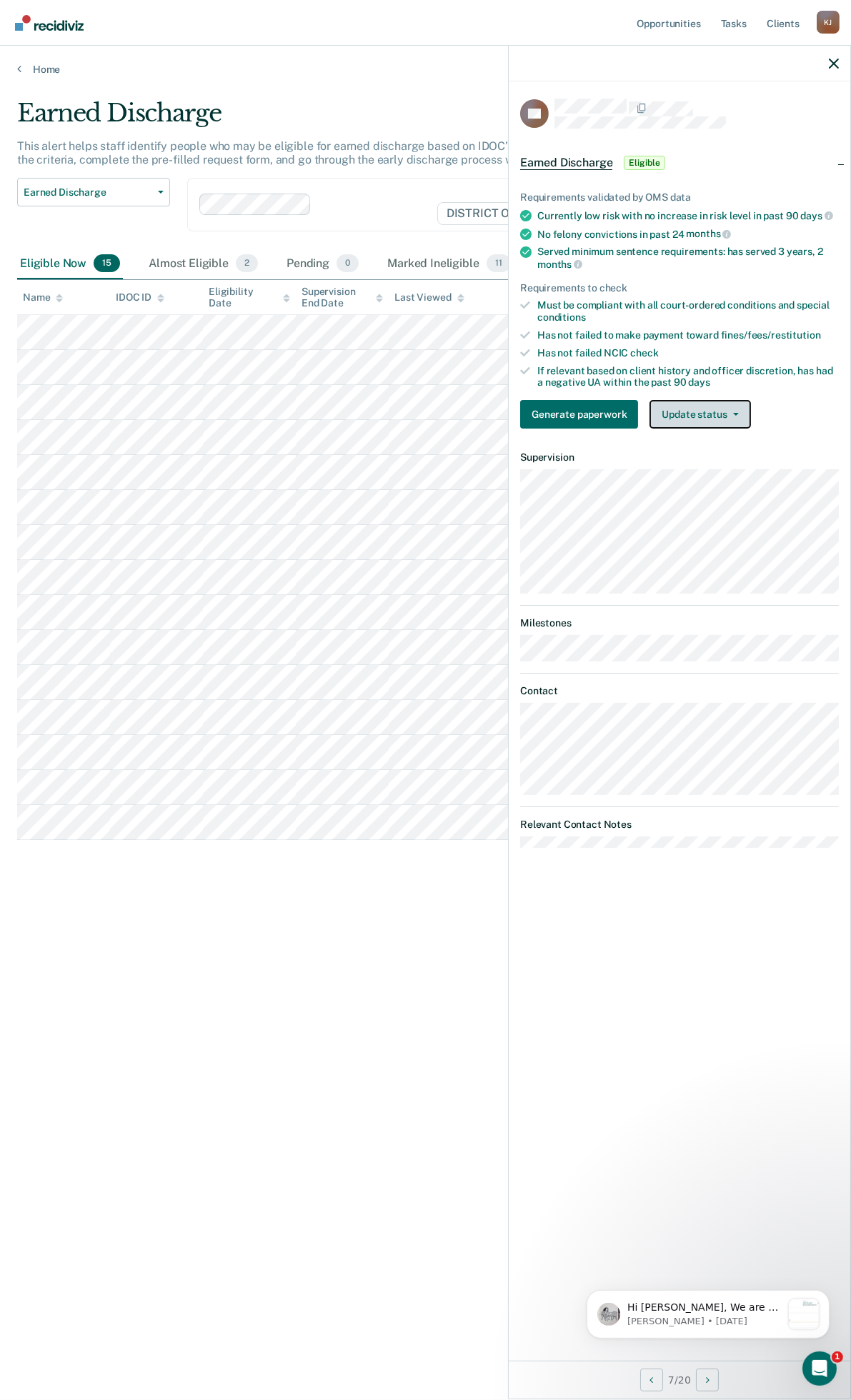
click at [730, 408] on button "Update status" at bounding box center [700, 414] width 101 height 29
click at [709, 467] on button "Mark Ineligible" at bounding box center [718, 471] width 138 height 23
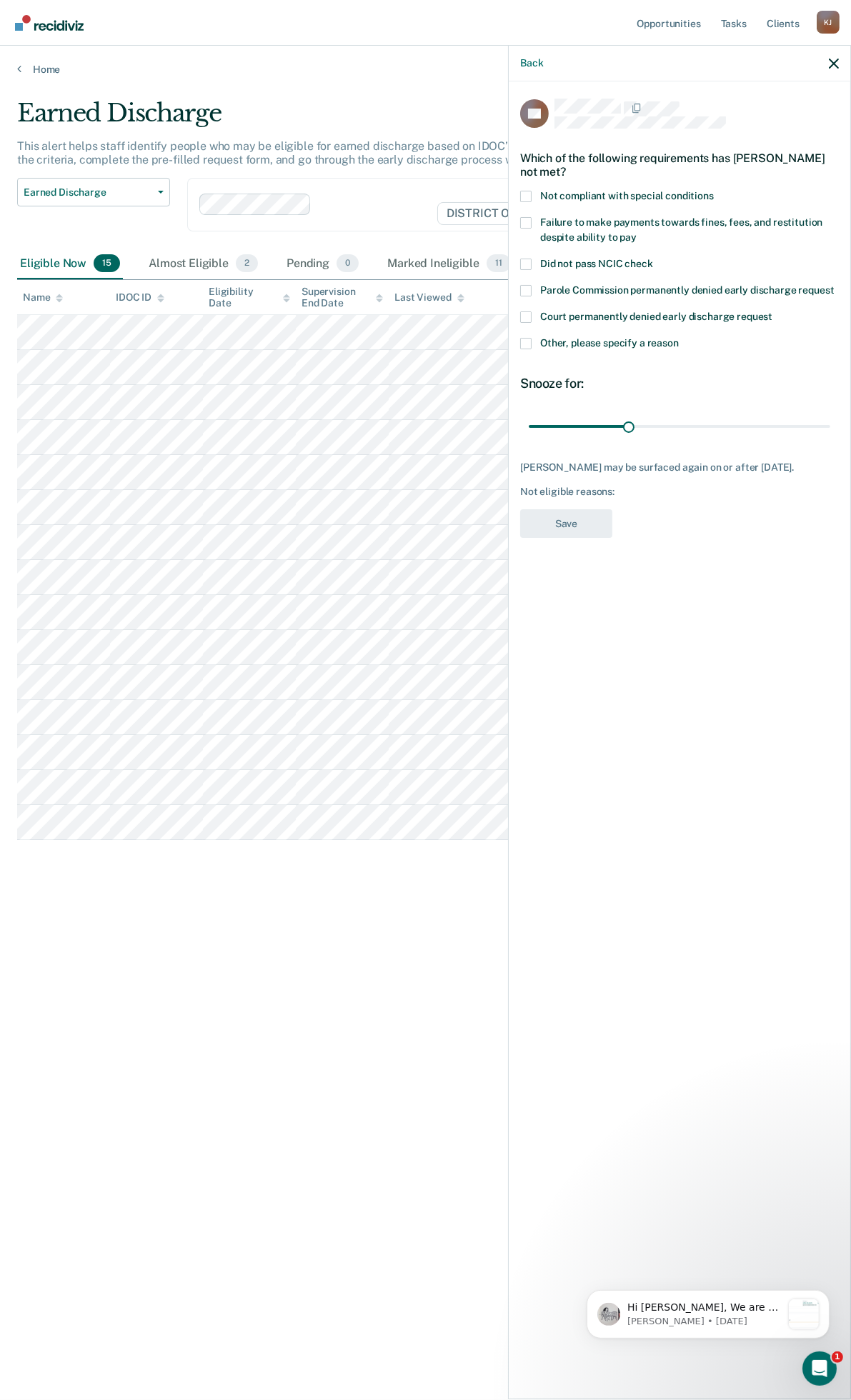
click at [530, 222] on span at bounding box center [526, 223] width 11 height 11
click at [637, 232] on input "Failure to make payments towards fines, fees, and restitution despite ability t…" at bounding box center [637, 232] width 0 height 0
click at [532, 341] on label "Other, please specify a reason" at bounding box center [679, 345] width 319 height 15
click at [679, 338] on input "Other, please specify a reason" at bounding box center [679, 338] width 0 height 0
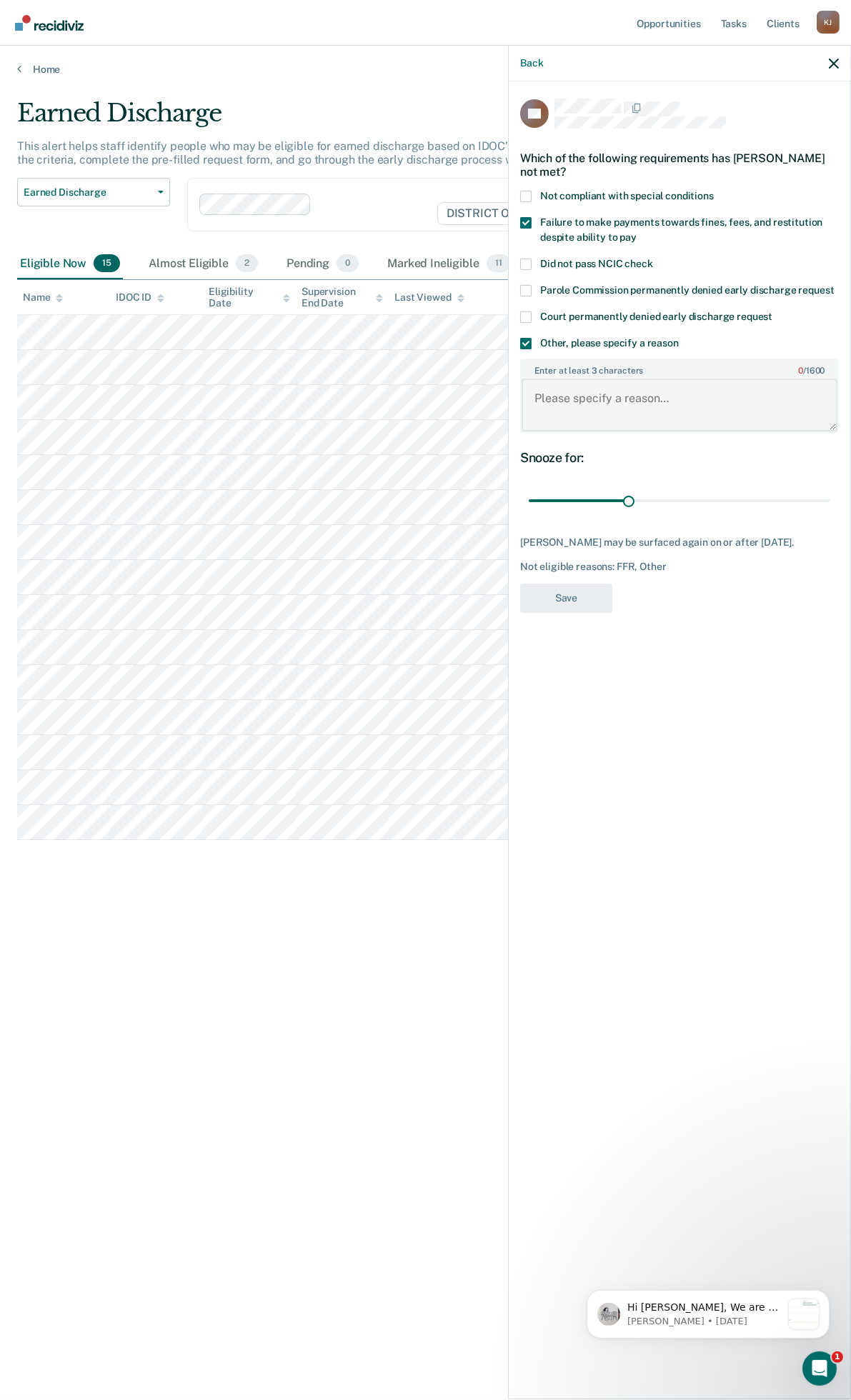
click at [576, 404] on textarea "Enter at least 3 characters 0 / 1600" at bounding box center [679, 405] width 316 height 52
click at [565, 401] on textarea "Is alomost paid in full and then will review." at bounding box center [679, 405] width 316 height 52
click at [704, 394] on textarea "Is almost paid in full and then will review." at bounding box center [679, 405] width 316 height 52
click at [648, 398] on textarea "Is almost paid in full and then will review." at bounding box center [679, 405] width 316 height 52
click at [701, 389] on textarea "Is almost paid in full, and then will review." at bounding box center [679, 405] width 316 height 52
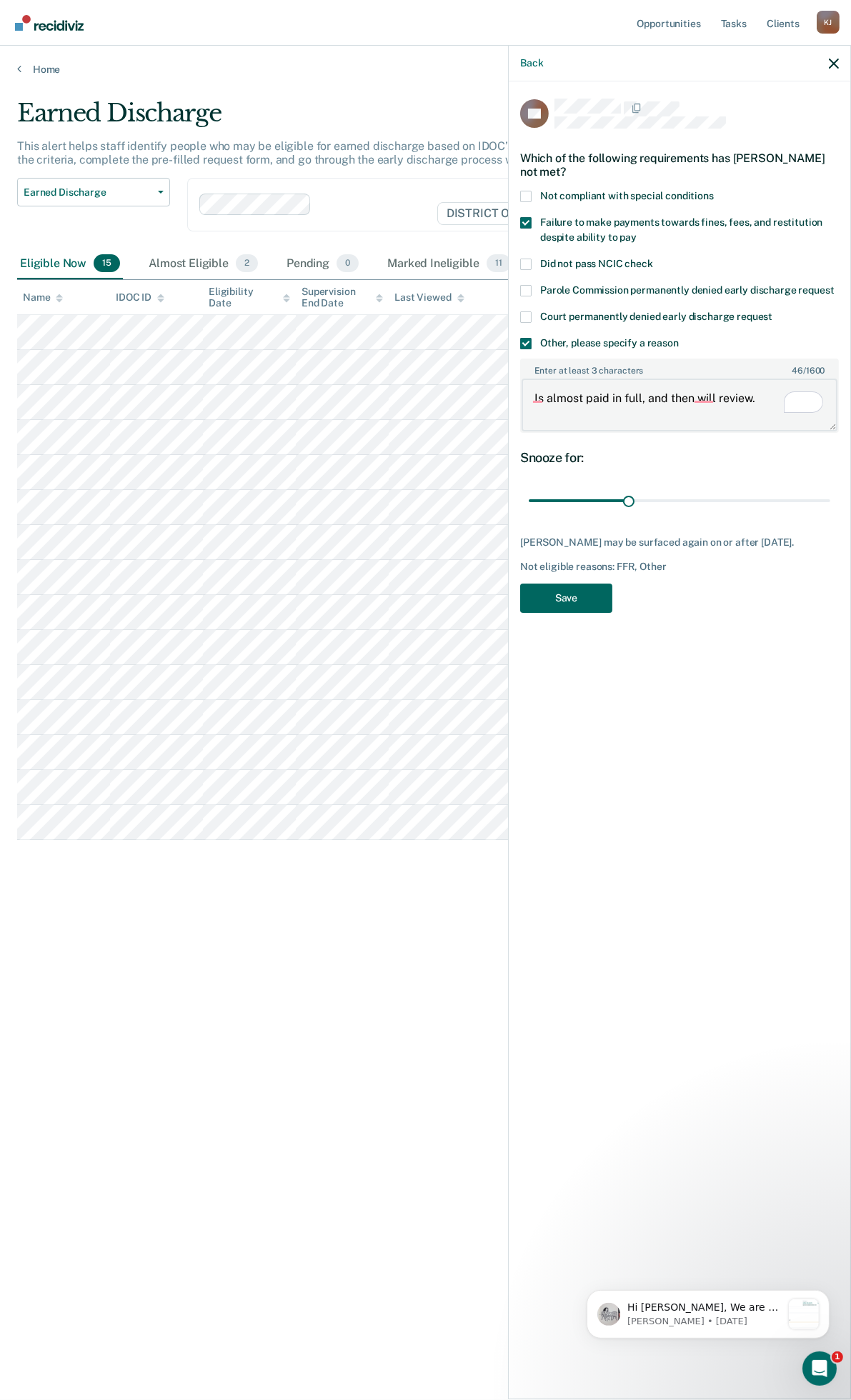
type textarea "Is almost paid in full, and then will review."
click at [584, 589] on button "Save" at bounding box center [566, 598] width 92 height 29
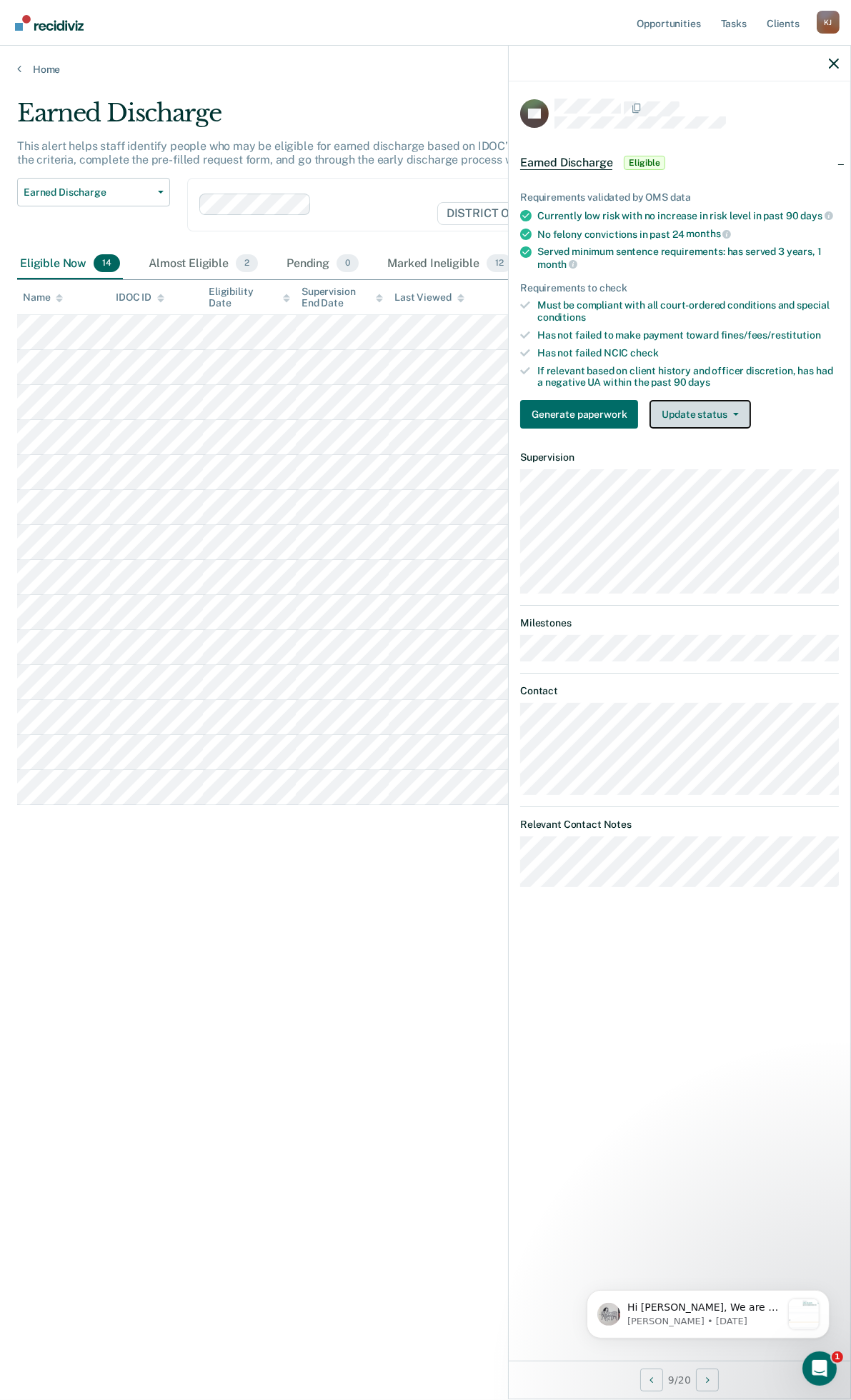
click at [689, 413] on button "Update status" at bounding box center [700, 414] width 101 height 29
click at [704, 468] on button "Mark Ineligible" at bounding box center [718, 471] width 138 height 23
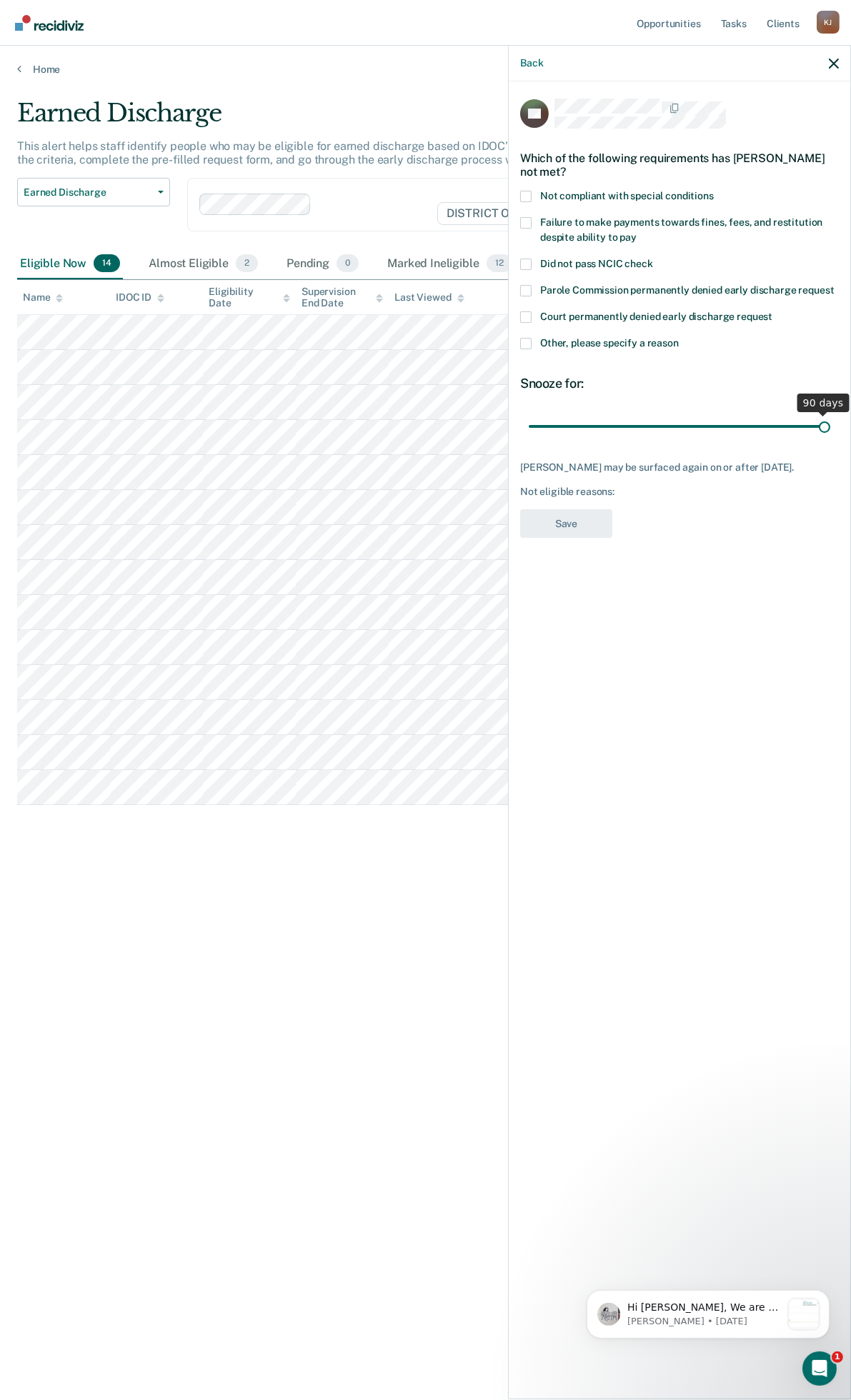
drag, startPoint x: 628, startPoint y: 426, endPoint x: 853, endPoint y: 426, distance: 225.0
type input "90"
click at [830, 426] on input "range" at bounding box center [679, 425] width 301 height 25
click at [523, 218] on span at bounding box center [526, 223] width 11 height 11
click at [637, 232] on input "Failure to make payments towards fines, fees, and restitution despite ability t…" at bounding box center [637, 232] width 0 height 0
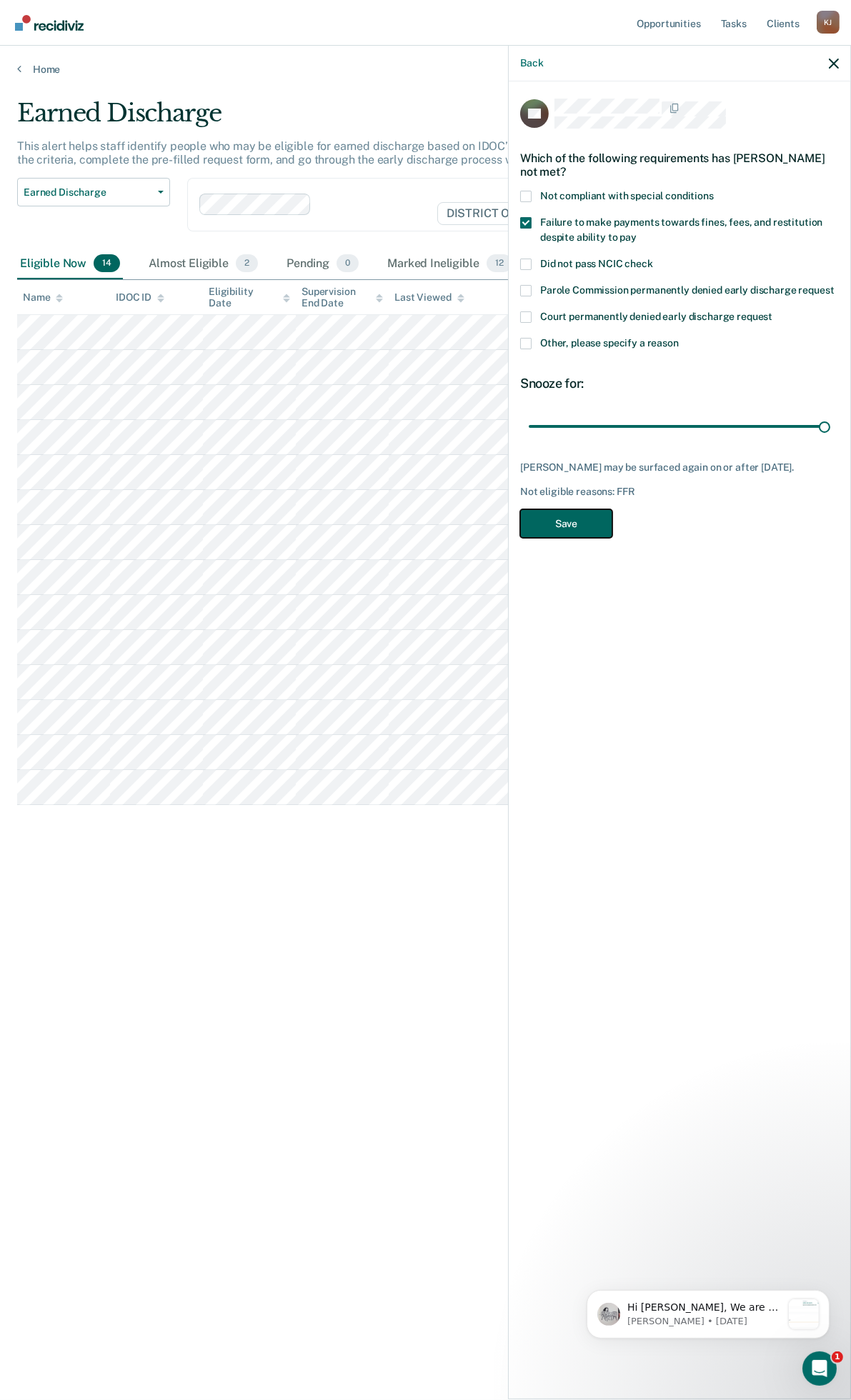
click at [593, 518] on button "Save" at bounding box center [566, 524] width 92 height 29
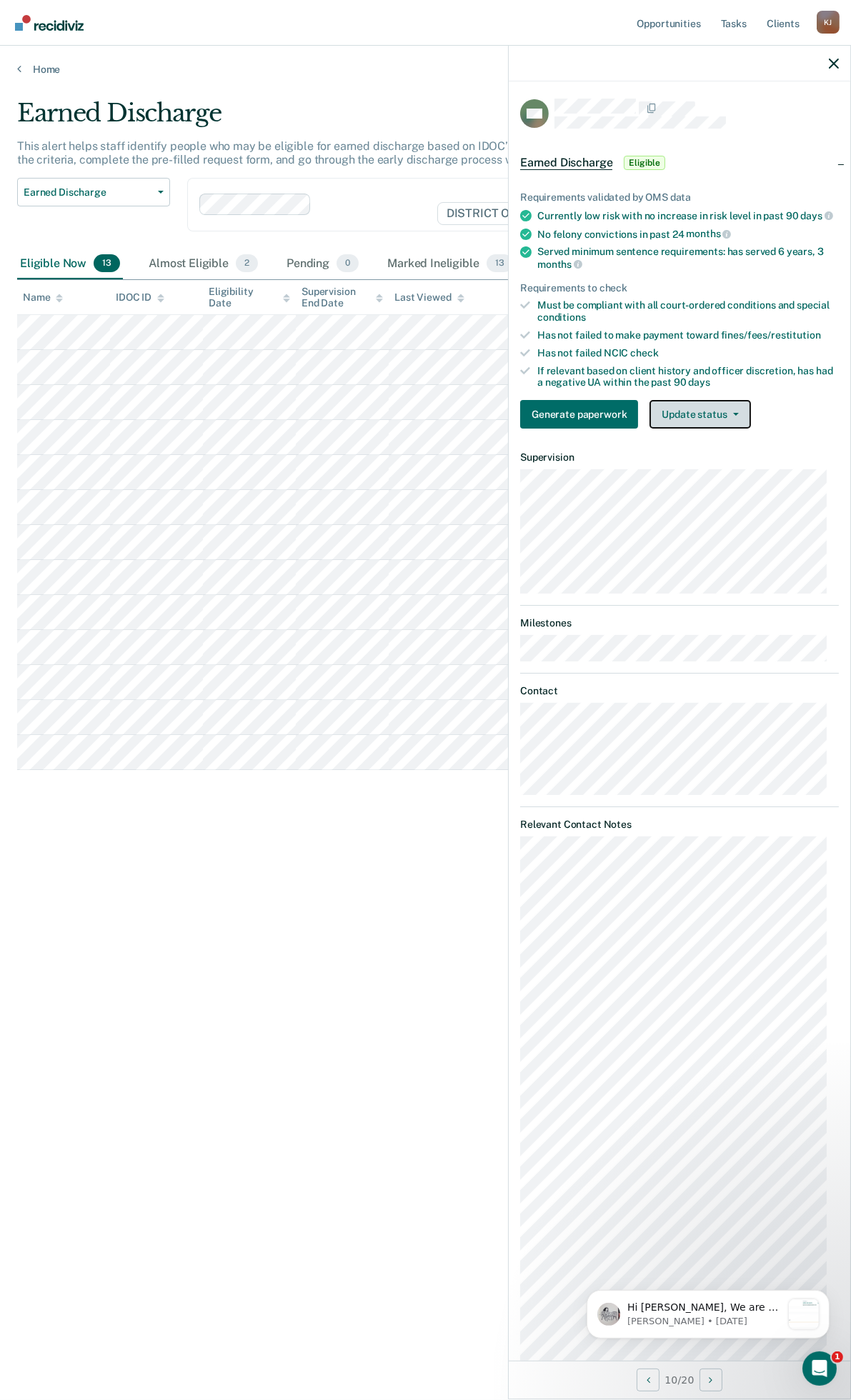
click at [725, 426] on button "Update status" at bounding box center [700, 414] width 101 height 29
click at [705, 480] on button "Mark Ineligible" at bounding box center [718, 471] width 138 height 23
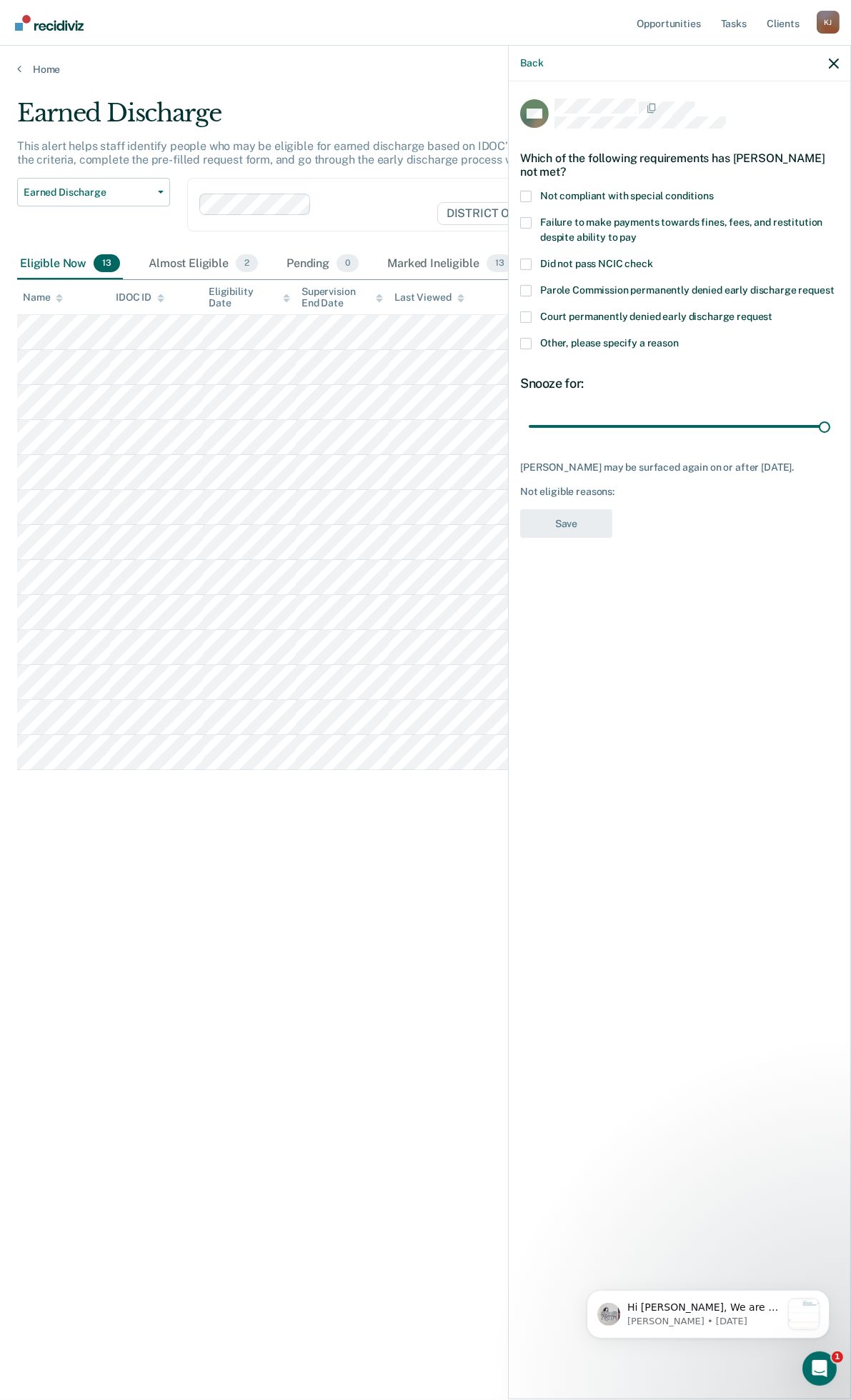
drag, startPoint x: 635, startPoint y: 432, endPoint x: 681, endPoint y: 351, distance: 93.2
type input "90"
click at [830, 436] on input "range" at bounding box center [679, 425] width 301 height 25
click at [527, 217] on span at bounding box center [526, 223] width 11 height 11
click at [637, 232] on input "Failure to make payments towards fines, fees, and restitution despite ability t…" at bounding box center [637, 232] width 0 height 0
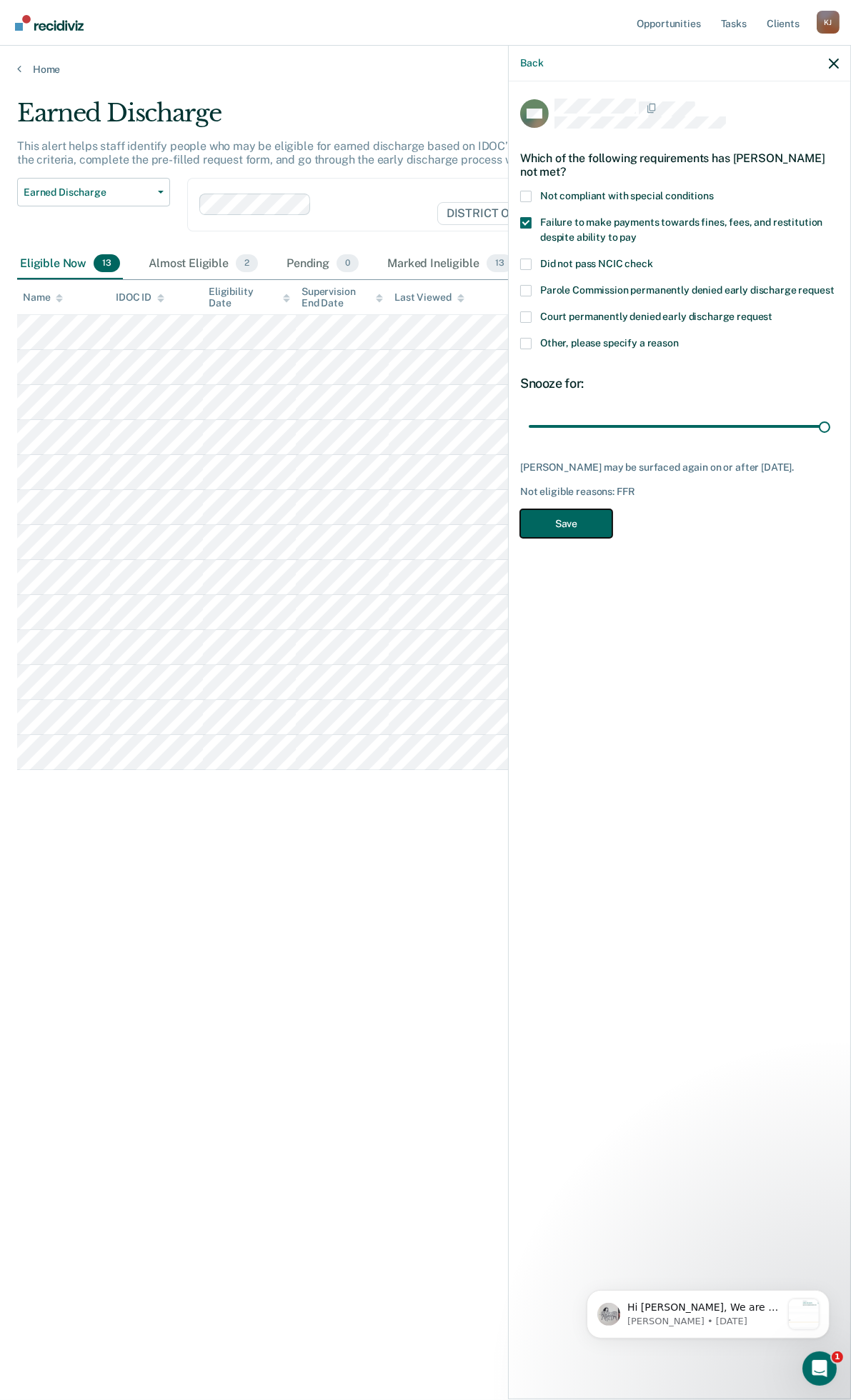
click at [573, 520] on button "Save" at bounding box center [566, 524] width 92 height 29
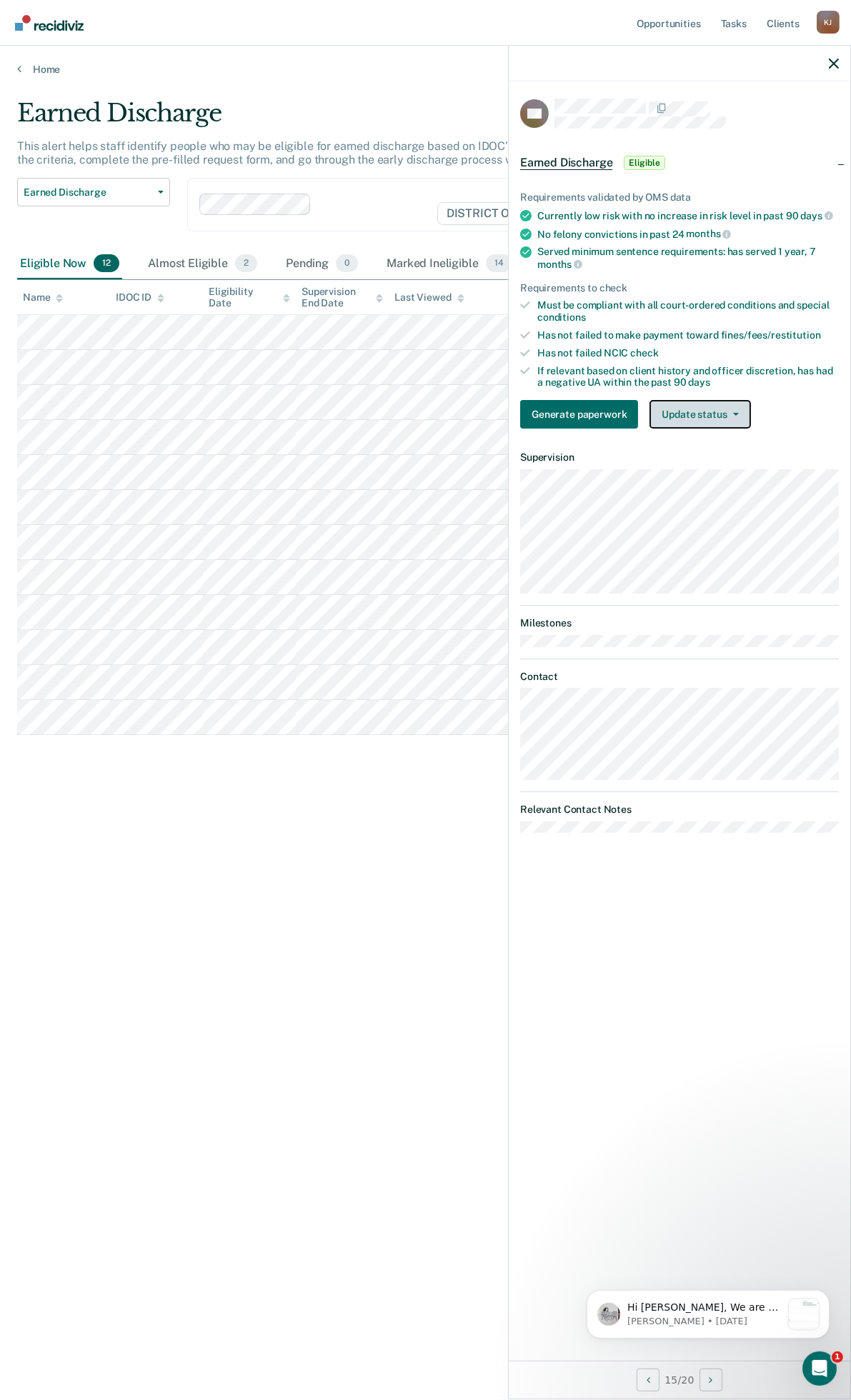
click at [689, 411] on button "Update status" at bounding box center [700, 414] width 101 height 29
click at [689, 463] on button "Mark Ineligible" at bounding box center [718, 471] width 138 height 23
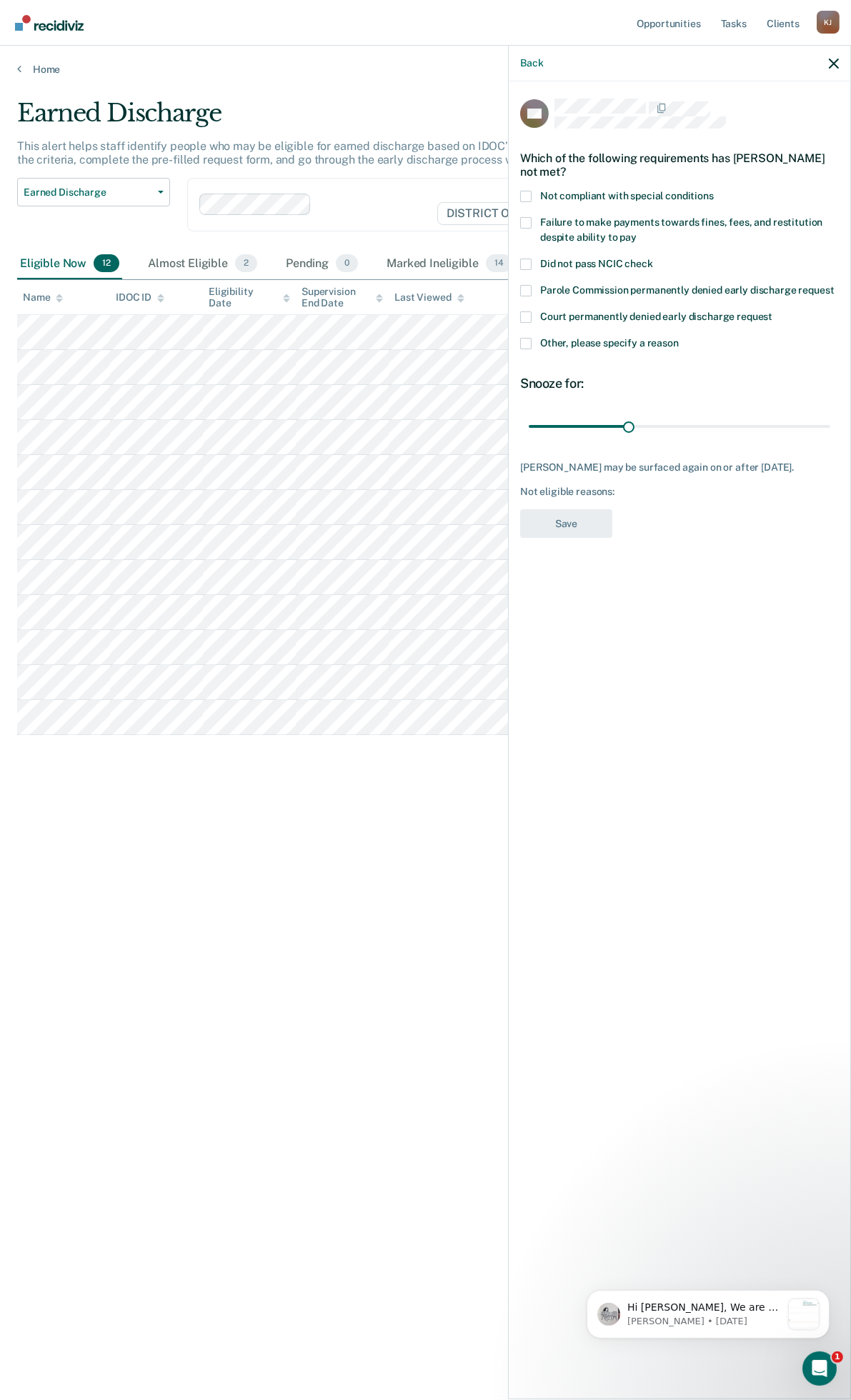
click at [526, 222] on span at bounding box center [526, 223] width 11 height 11
click at [637, 232] on input "Failure to make payments towards fines, fees, and restitution despite ability t…" at bounding box center [637, 232] width 0 height 0
drag, startPoint x: 631, startPoint y: 419, endPoint x: 816, endPoint y: 433, distance: 185.5
click at [816, 433] on input "range" at bounding box center [679, 425] width 301 height 25
drag, startPoint x: 820, startPoint y: 420, endPoint x: 853, endPoint y: 418, distance: 33.1
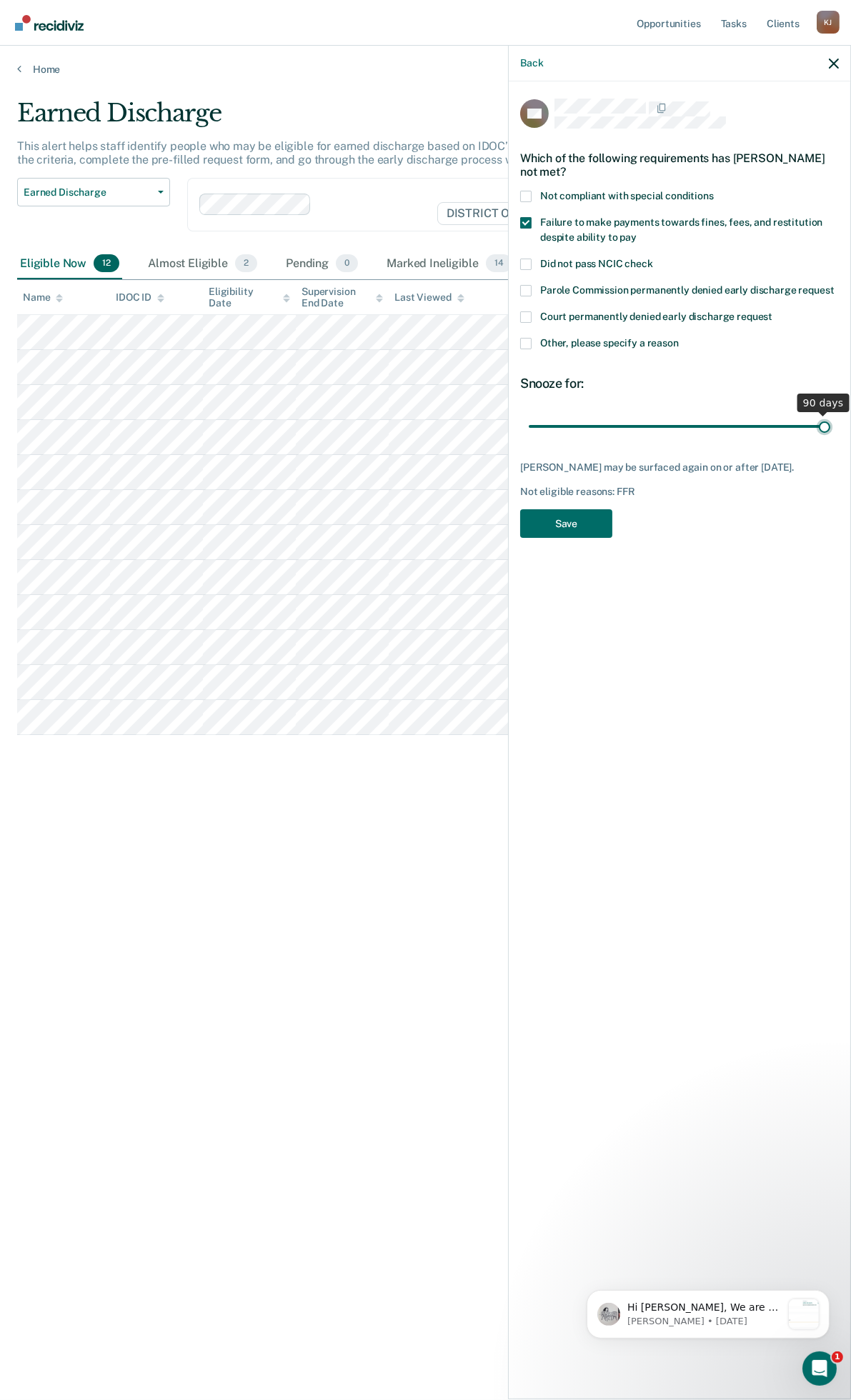
type input "90"
click at [830, 418] on input "range" at bounding box center [679, 425] width 301 height 25
click at [569, 530] on button "Save" at bounding box center [566, 524] width 92 height 29
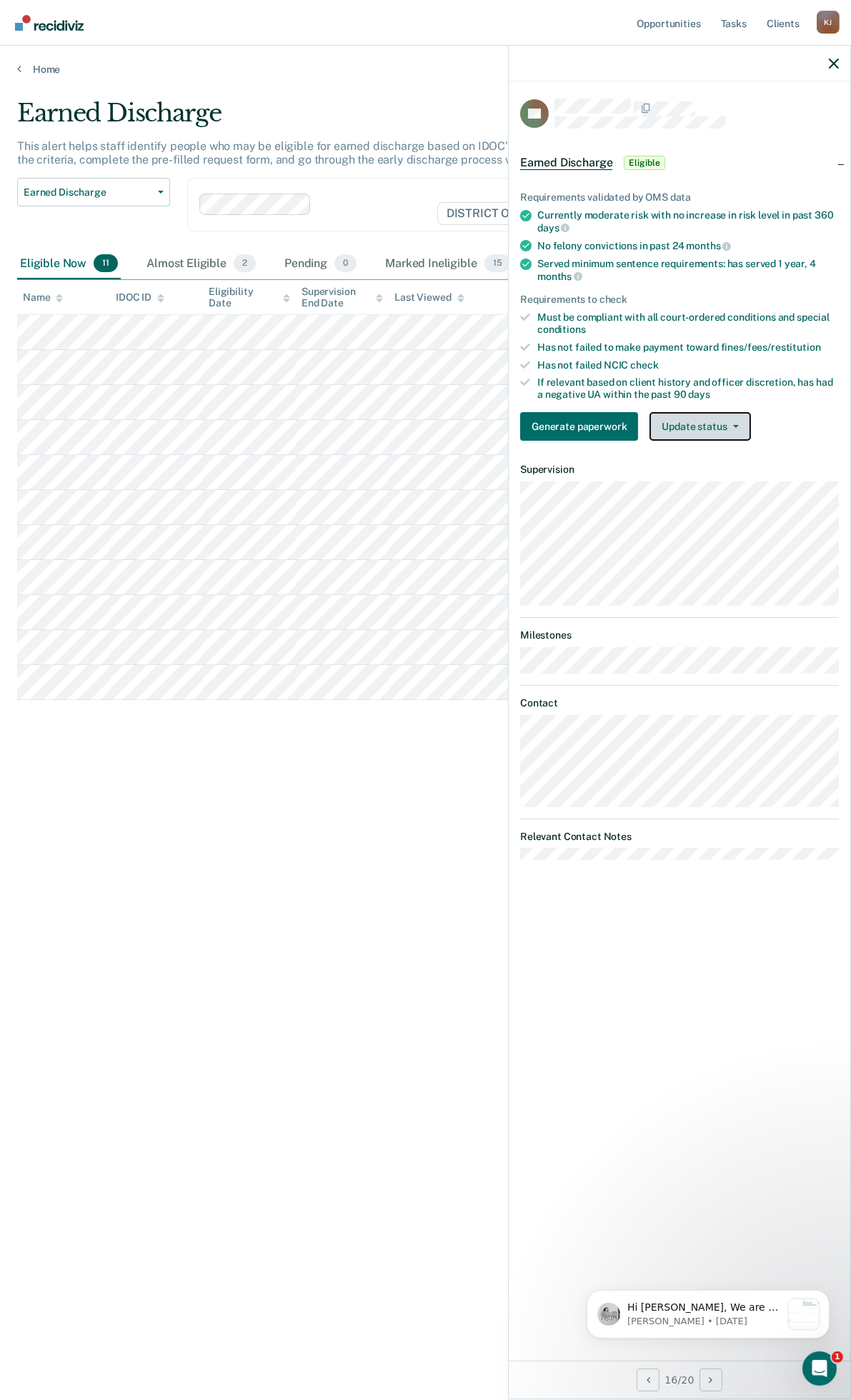
click at [697, 422] on button "Update status" at bounding box center [700, 427] width 101 height 29
click at [703, 484] on button "Mark Ineligible" at bounding box center [718, 483] width 138 height 23
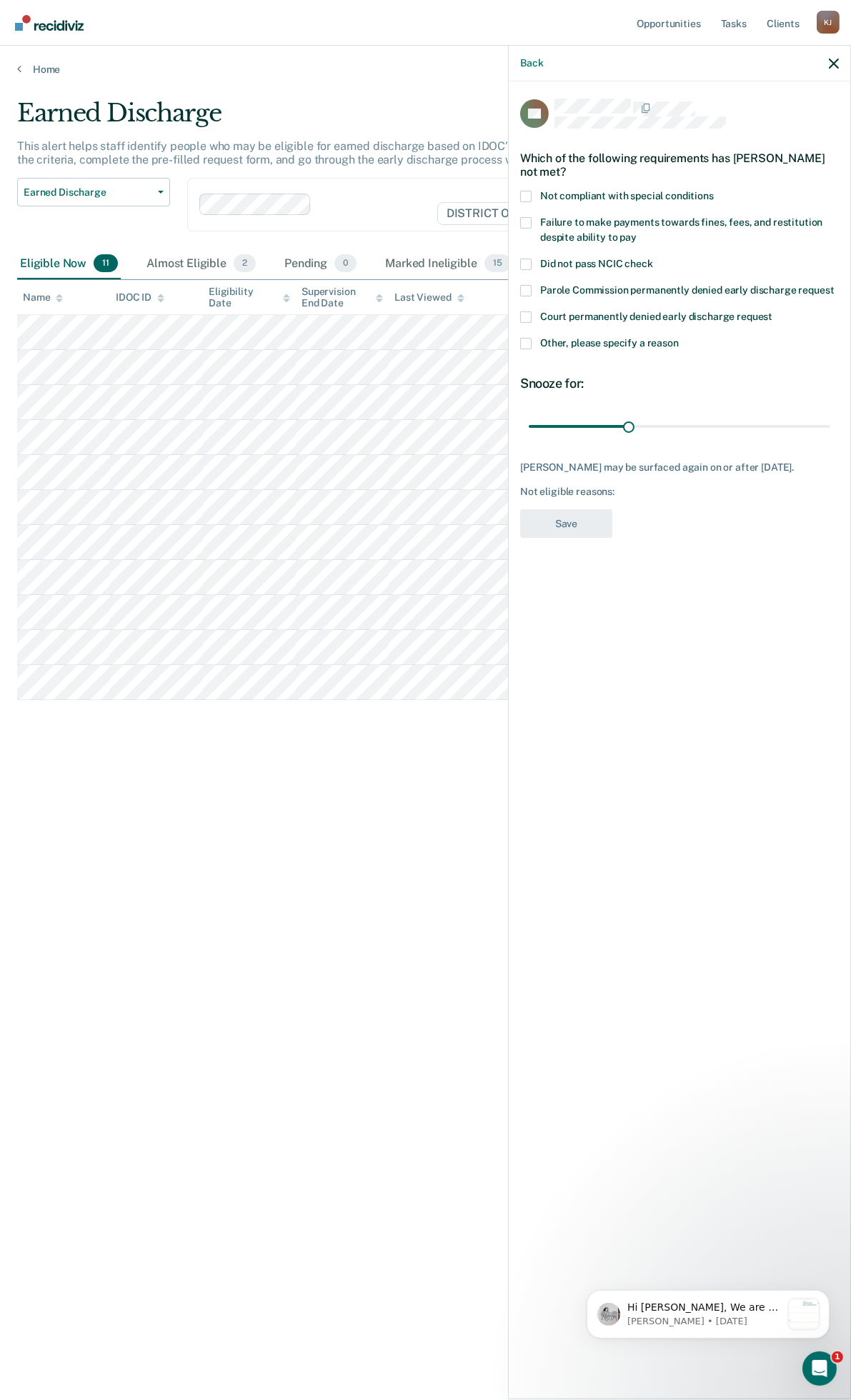
click at [525, 222] on span at bounding box center [526, 223] width 11 height 11
click at [637, 232] on input "Failure to make payments towards fines, fees, and restitution despite ability t…" at bounding box center [637, 232] width 0 height 0
drag, startPoint x: 633, startPoint y: 426, endPoint x: 818, endPoint y: 434, distance: 185.2
type input "90"
click at [830, 429] on input "range" at bounding box center [679, 425] width 301 height 25
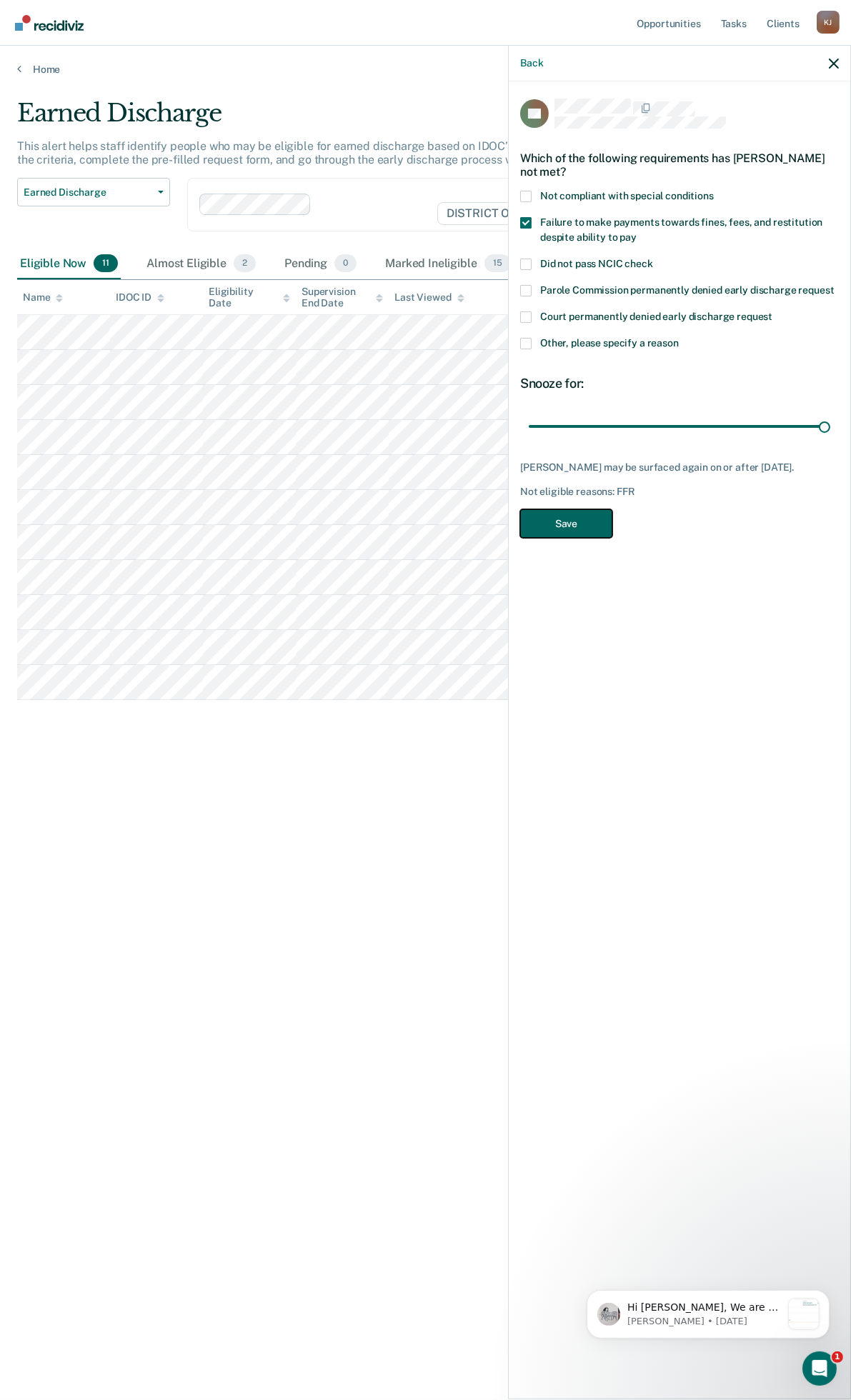
click at [573, 516] on button "Save" at bounding box center [566, 524] width 92 height 29
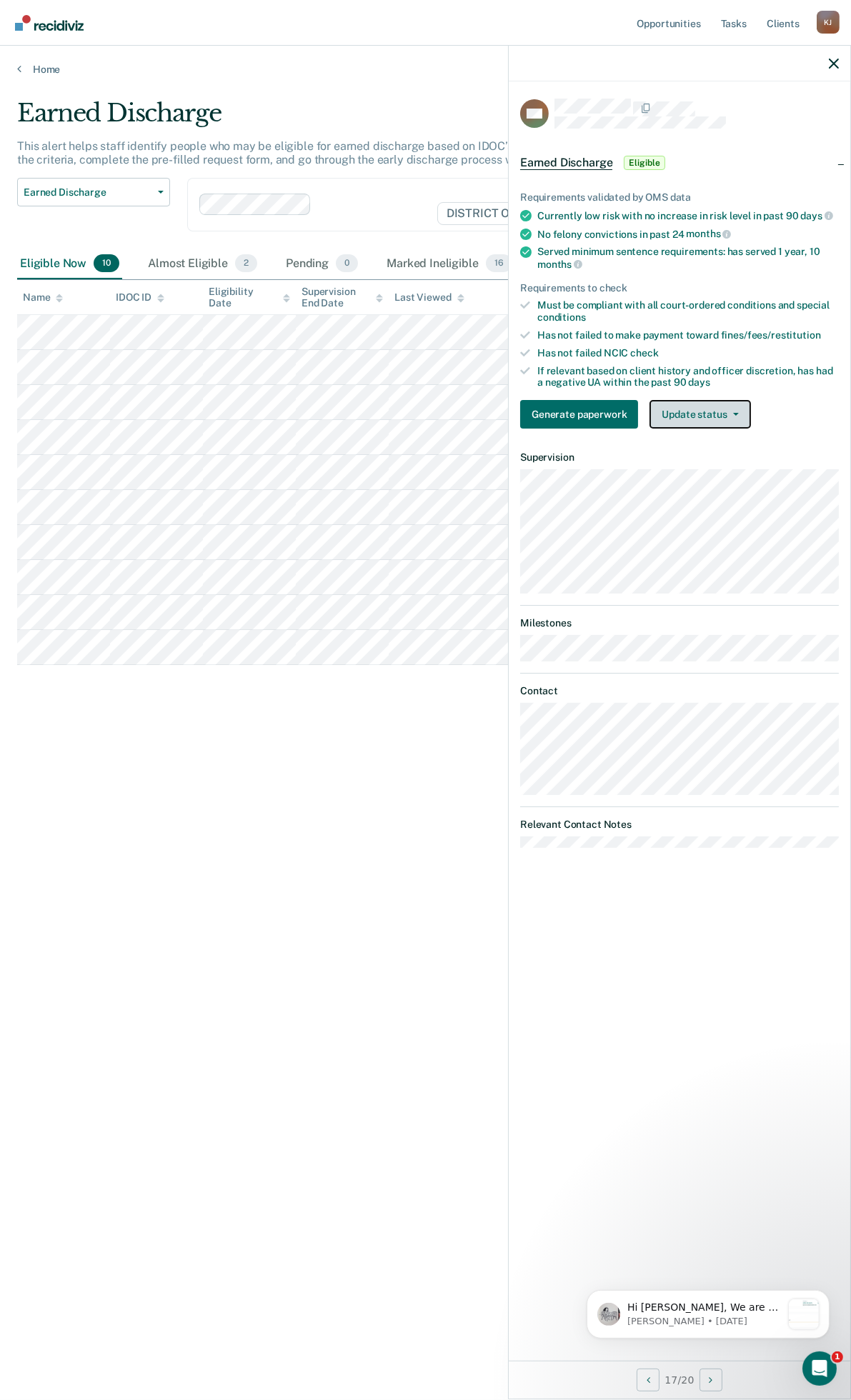
click at [679, 411] on button "Update status" at bounding box center [700, 414] width 101 height 29
click at [687, 467] on button "Mark Ineligible" at bounding box center [718, 471] width 138 height 23
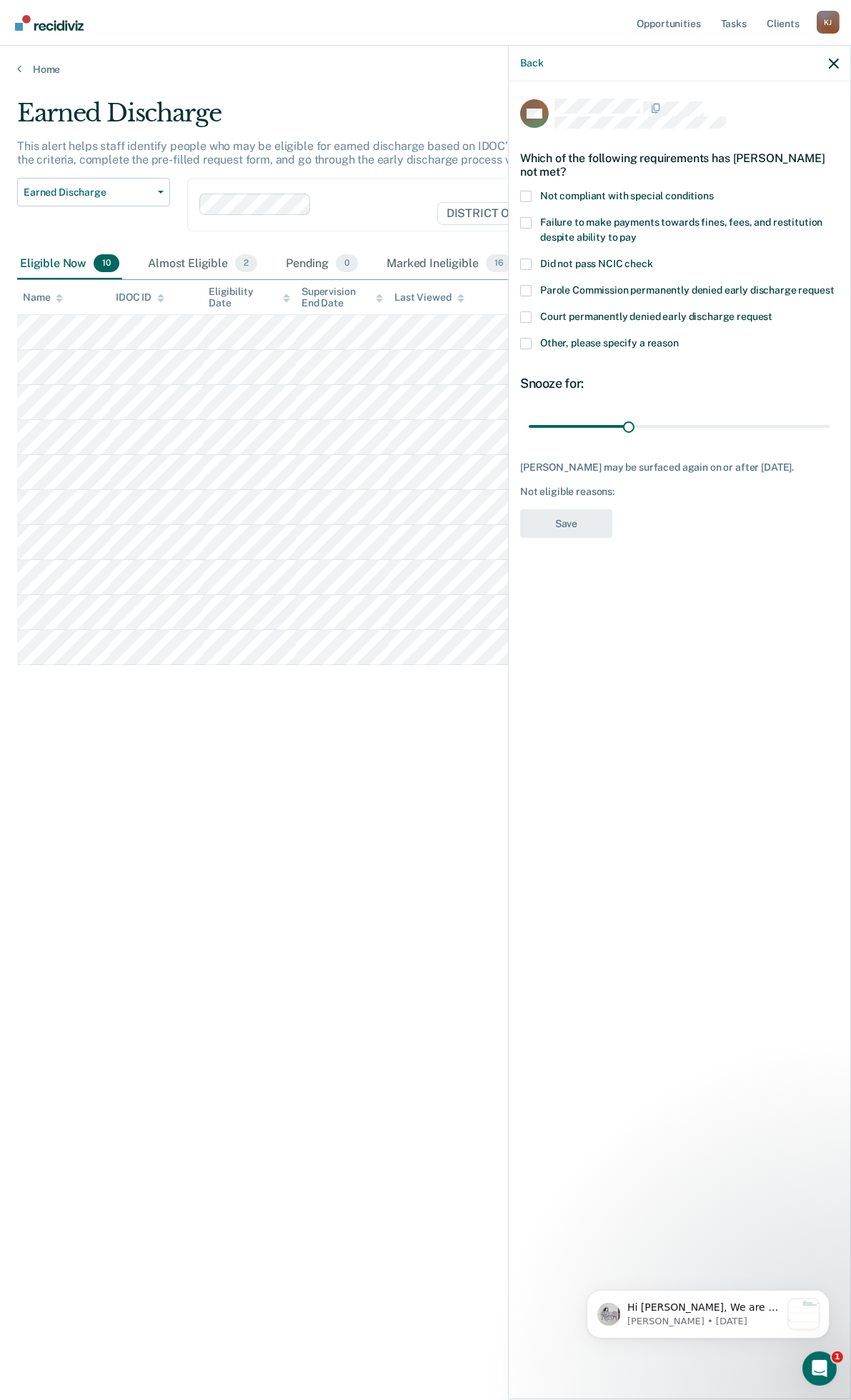
click at [526, 220] on span at bounding box center [526, 223] width 11 height 11
click at [637, 232] on input "Failure to make payments towards fines, fees, and restitution despite ability t…" at bounding box center [637, 232] width 0 height 0
drag, startPoint x: 631, startPoint y: 430, endPoint x: 853, endPoint y: 425, distance: 222.1
type input "90"
click at [830, 425] on input "range" at bounding box center [679, 425] width 301 height 25
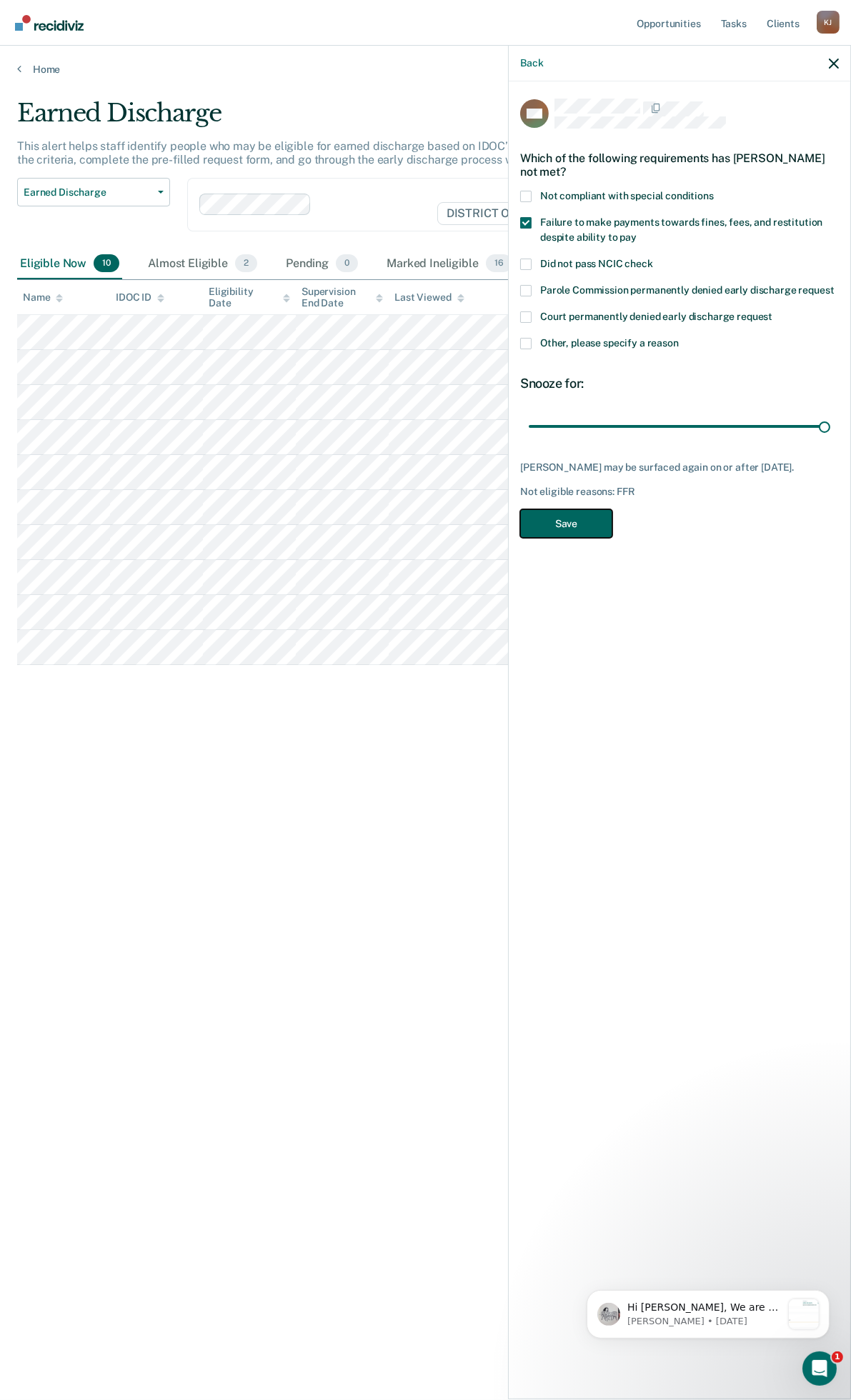
click at [593, 534] on button "Save" at bounding box center [566, 524] width 92 height 29
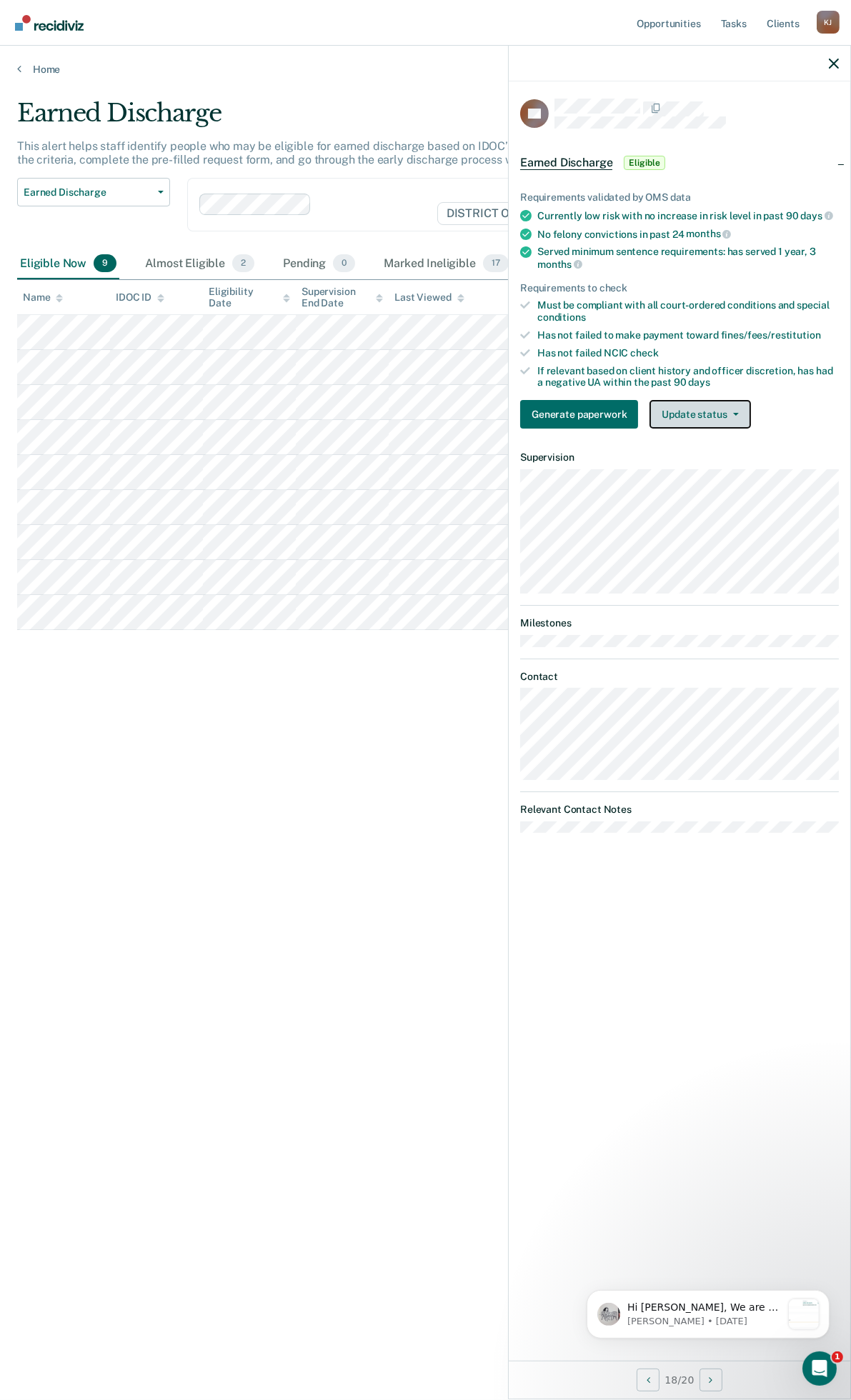
click at [687, 410] on button "Update status" at bounding box center [700, 414] width 101 height 29
click at [717, 467] on button "Mark Ineligible" at bounding box center [718, 471] width 138 height 23
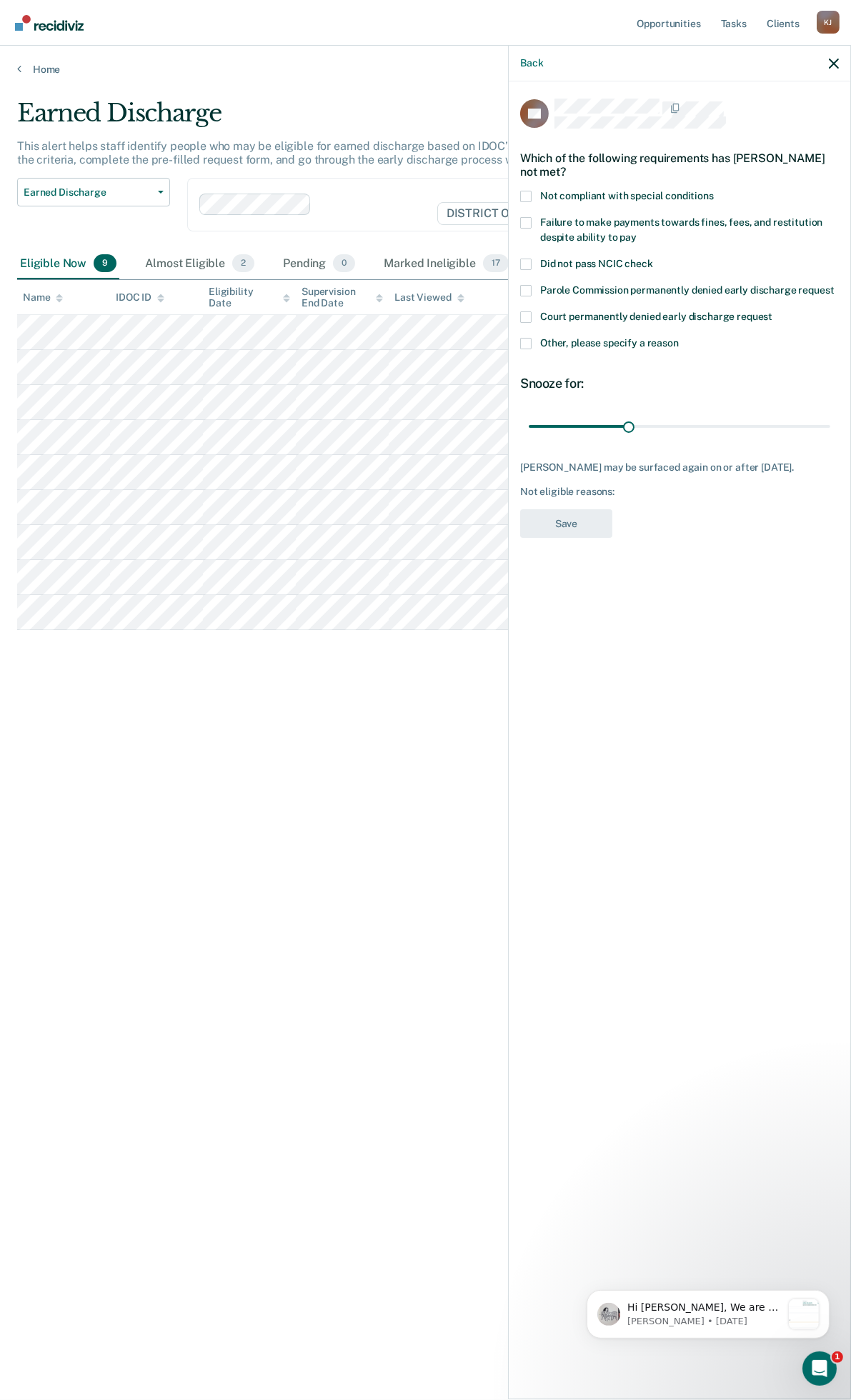
click at [520, 220] on span at bounding box center [526, 223] width 11 height 11
click at [637, 232] on input "Failure to make payments towards fines, fees, and restitution despite ability t…" at bounding box center [637, 232] width 0 height 0
drag, startPoint x: 638, startPoint y: 423, endPoint x: 841, endPoint y: 417, distance: 203.1
type input "90"
click at [830, 417] on input "range" at bounding box center [679, 425] width 301 height 25
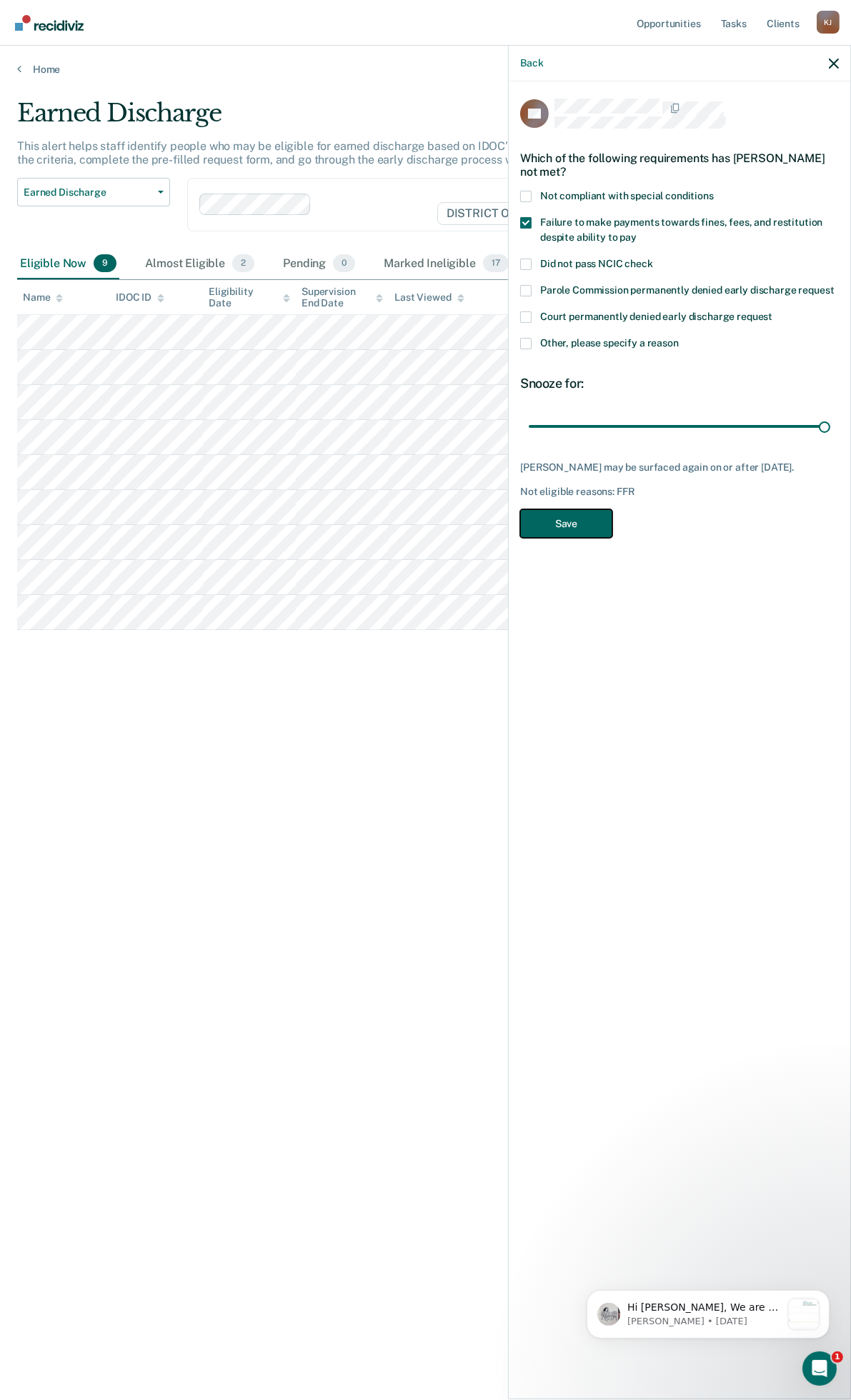
click at [589, 538] on button "Save" at bounding box center [566, 524] width 92 height 29
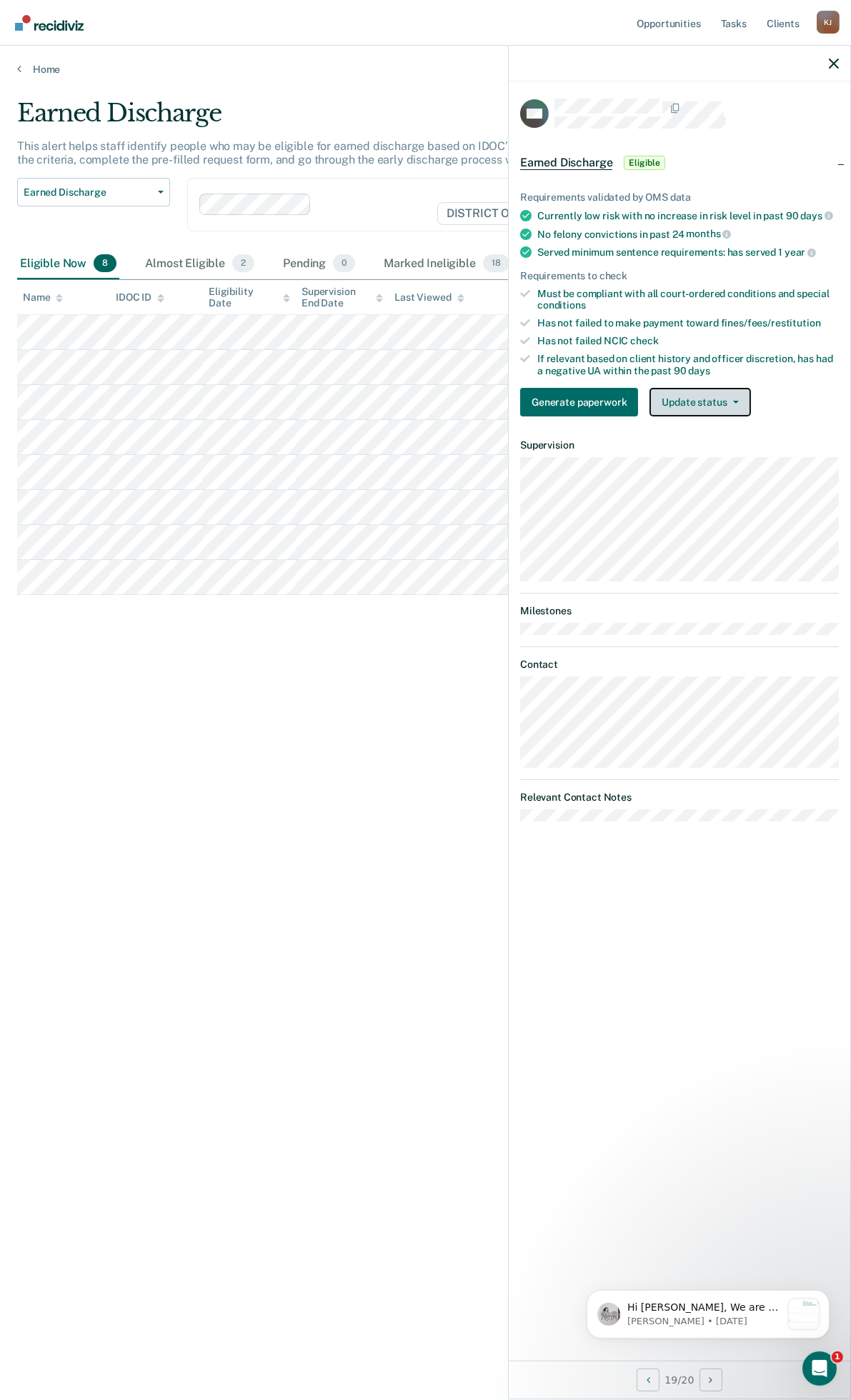
click at [705, 403] on button "Update status" at bounding box center [700, 402] width 101 height 29
click at [709, 459] on button "Mark Ineligible" at bounding box center [718, 459] width 138 height 23
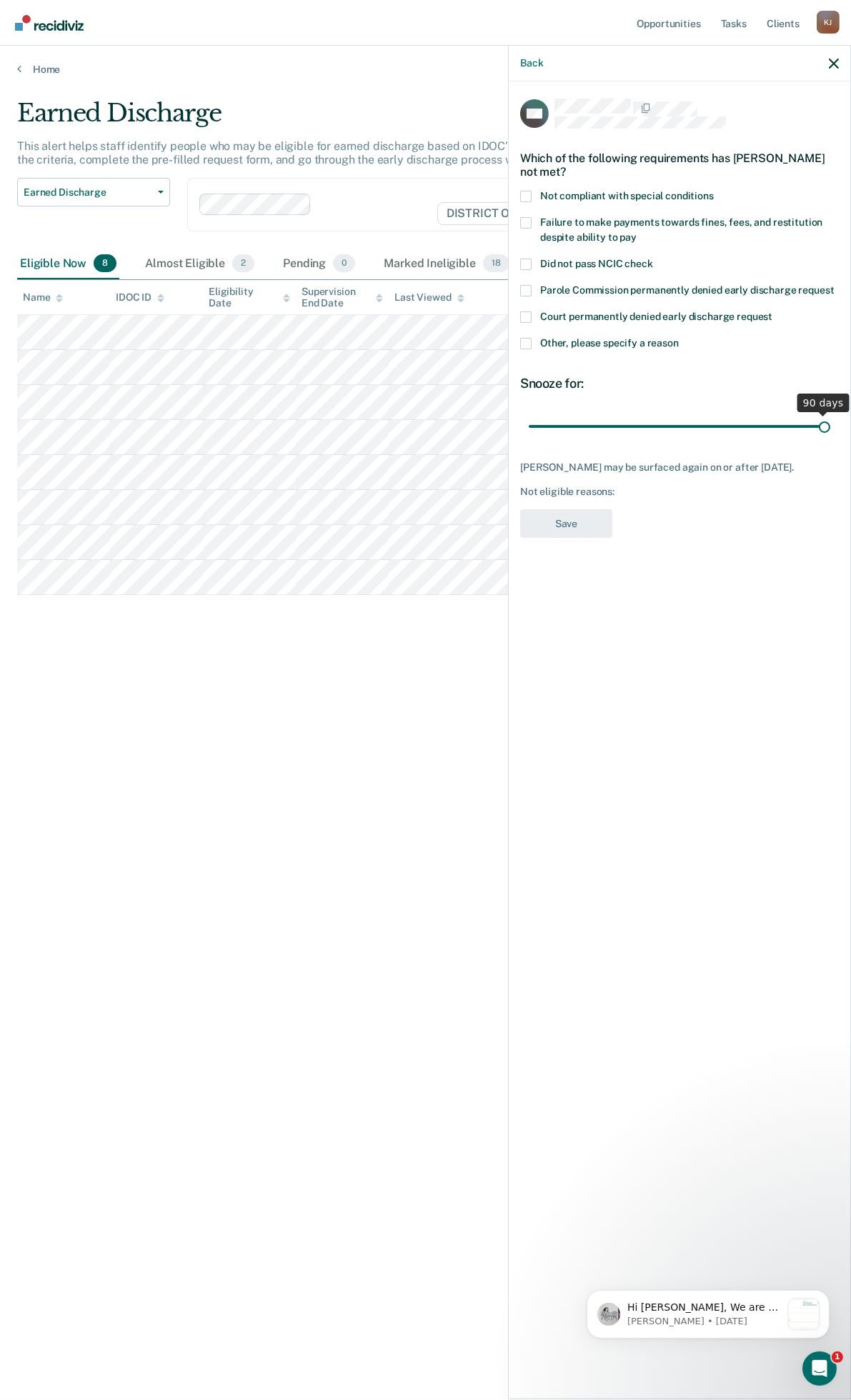
drag, startPoint x: 631, startPoint y: 423, endPoint x: 835, endPoint y: 427, distance: 204.0
type input "90"
click at [830, 427] on input "range" at bounding box center [679, 425] width 301 height 25
click at [527, 222] on span at bounding box center [526, 223] width 11 height 11
click at [637, 232] on input "Failure to make payments towards fines, fees, and restitution despite ability t…" at bounding box center [637, 232] width 0 height 0
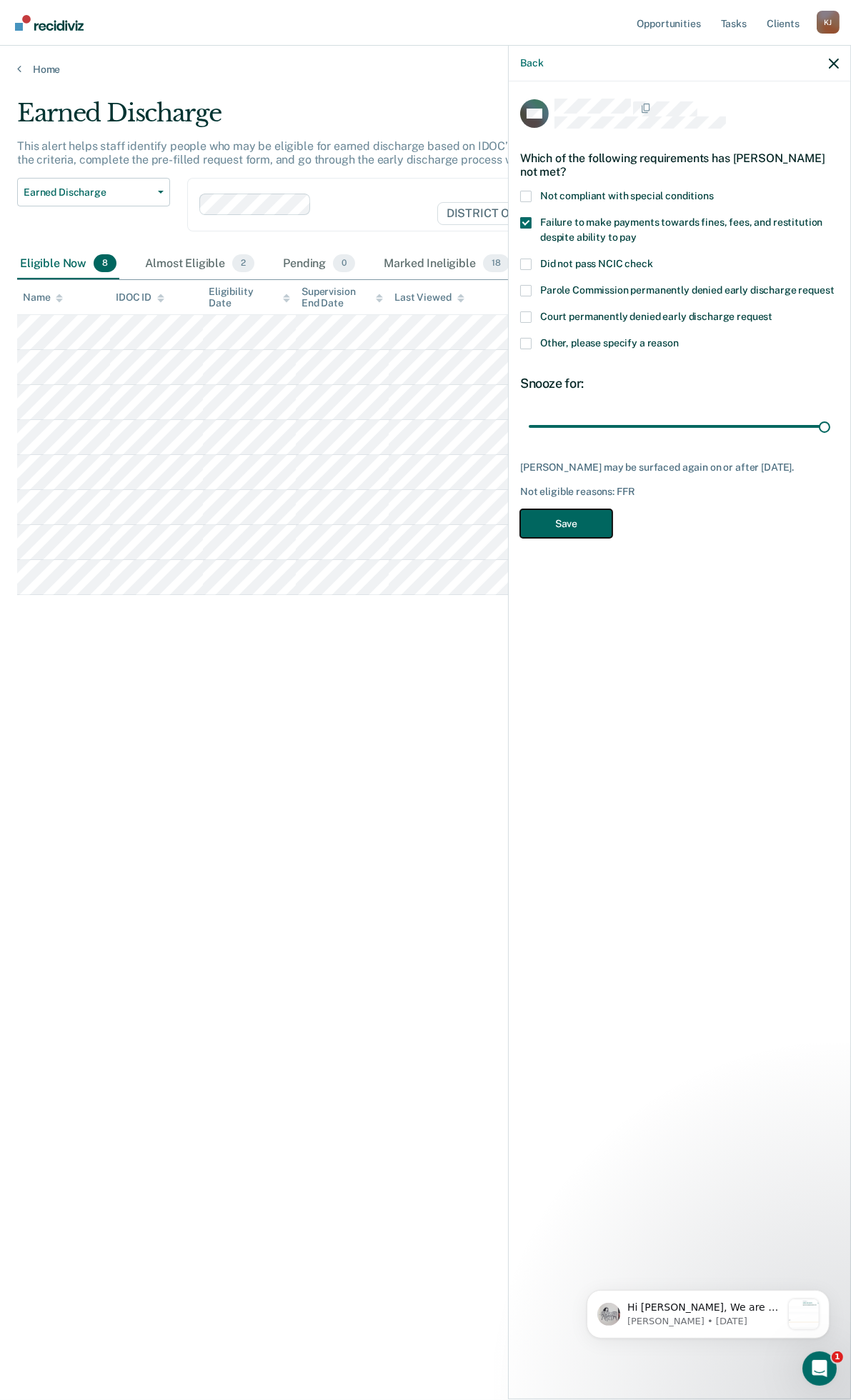
click at [581, 512] on button "Save" at bounding box center [566, 524] width 92 height 29
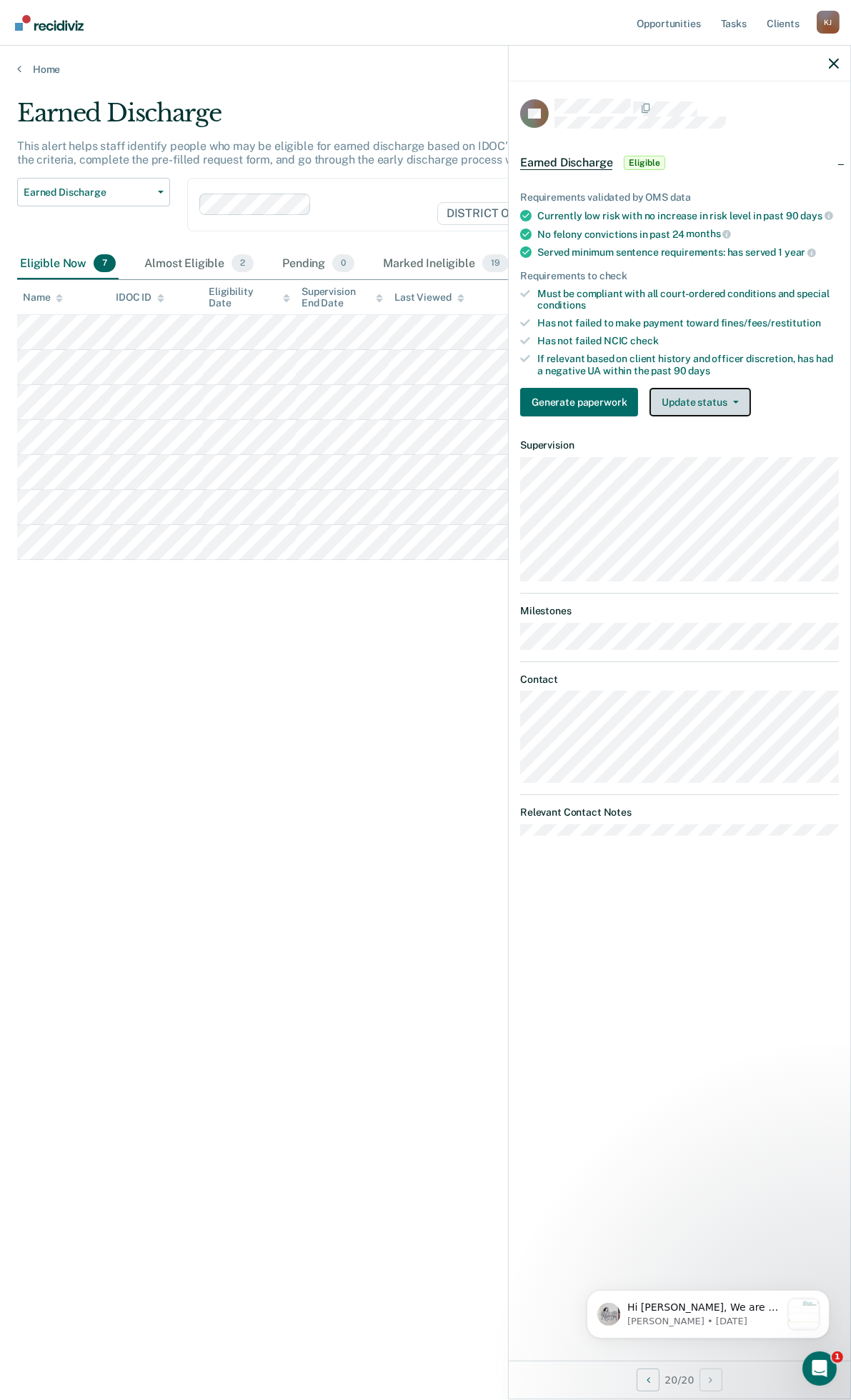
click at [694, 409] on button "Update status" at bounding box center [700, 402] width 101 height 29
click at [694, 455] on button "Mark Ineligible" at bounding box center [718, 459] width 138 height 23
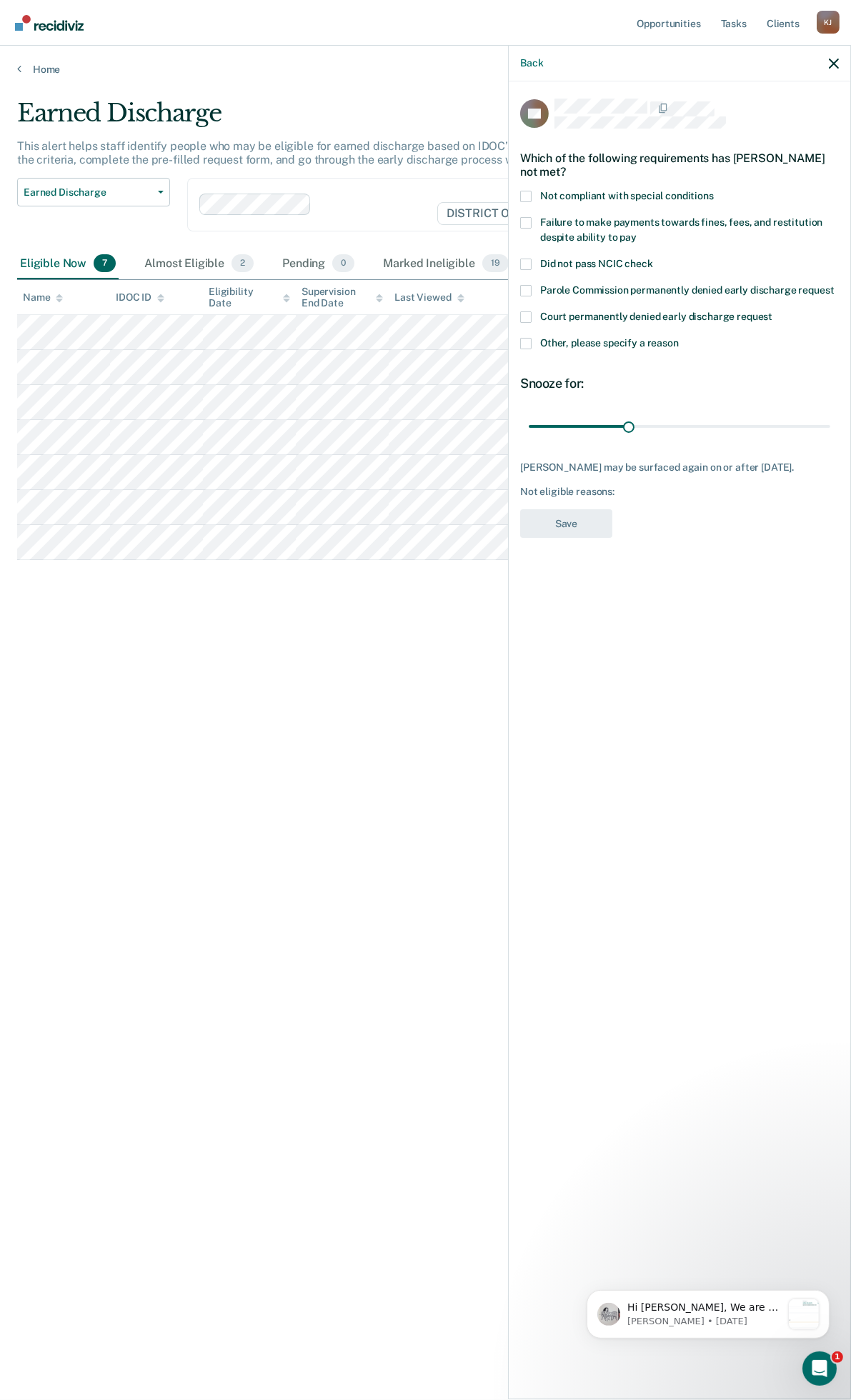
drag, startPoint x: 524, startPoint y: 224, endPoint x: 526, endPoint y: 232, distance: 8.2
click at [525, 224] on span at bounding box center [526, 223] width 11 height 11
click at [637, 232] on input "Failure to make payments towards fines, fees, and restitution despite ability t…" at bounding box center [637, 232] width 0 height 0
drag, startPoint x: 631, startPoint y: 426, endPoint x: 853, endPoint y: 425, distance: 222.0
type input "90"
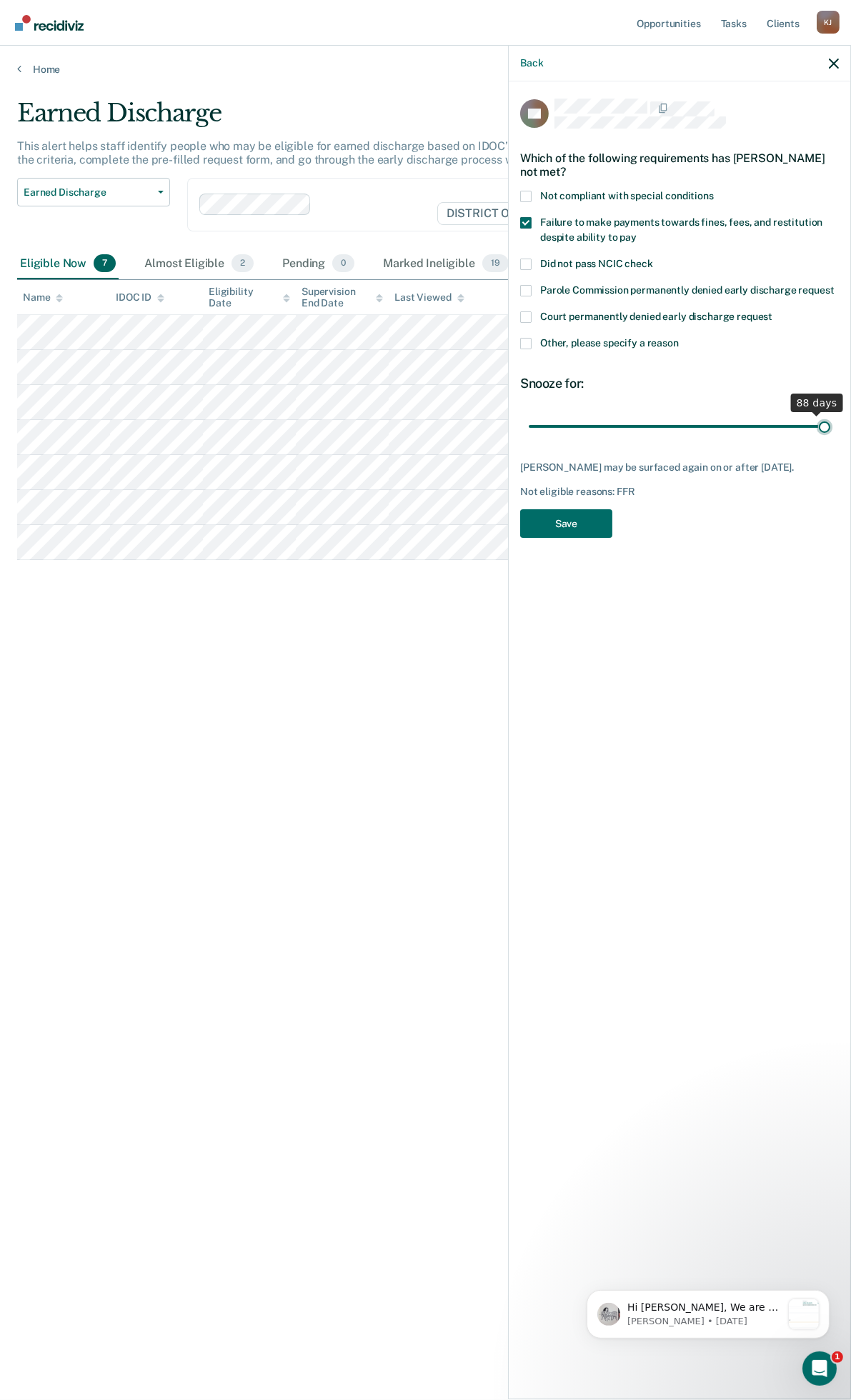
click at [830, 425] on input "range" at bounding box center [679, 425] width 301 height 25
click at [549, 539] on button "Save" at bounding box center [566, 524] width 92 height 29
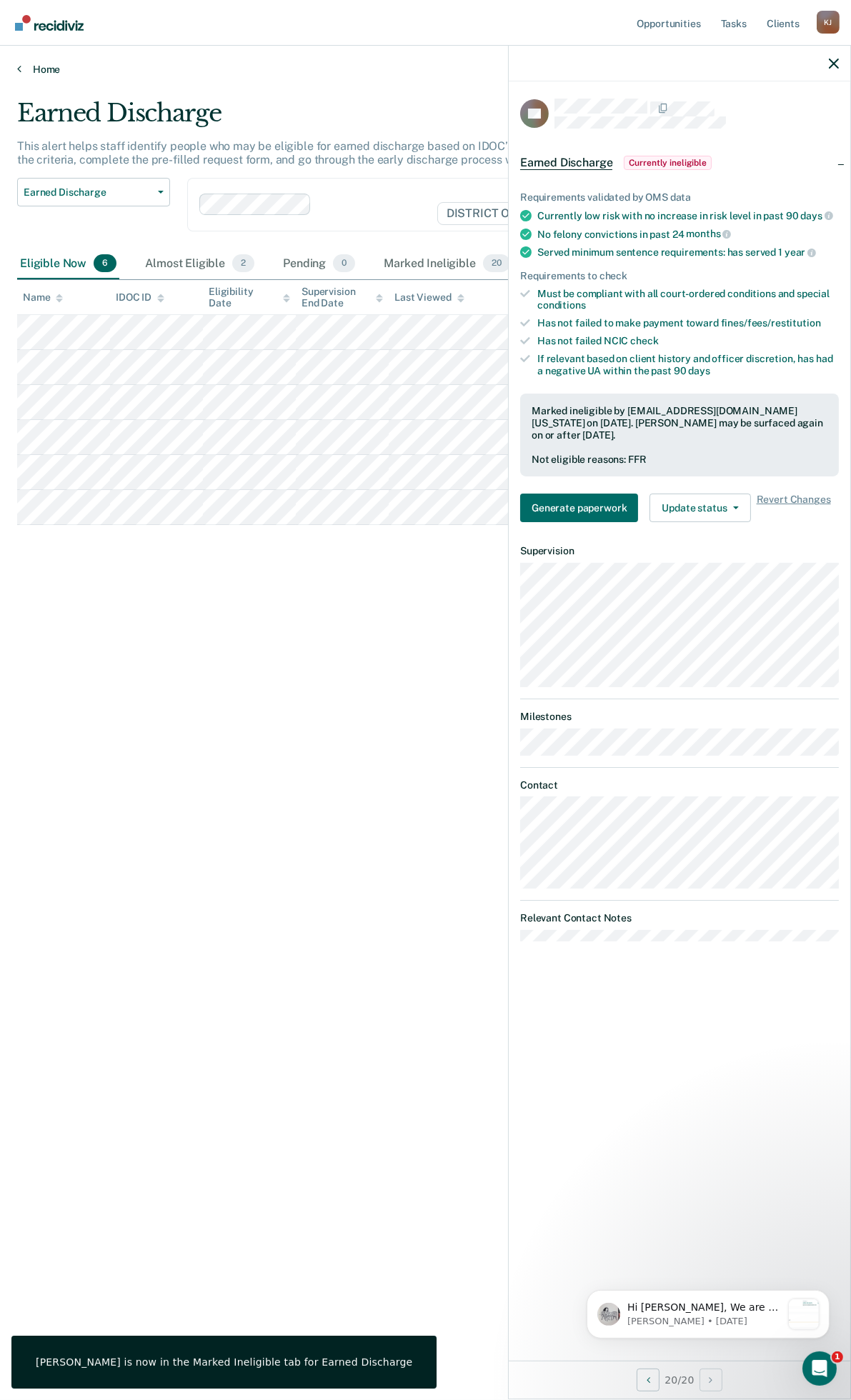
click at [44, 68] on link "Home" at bounding box center [426, 69] width 817 height 13
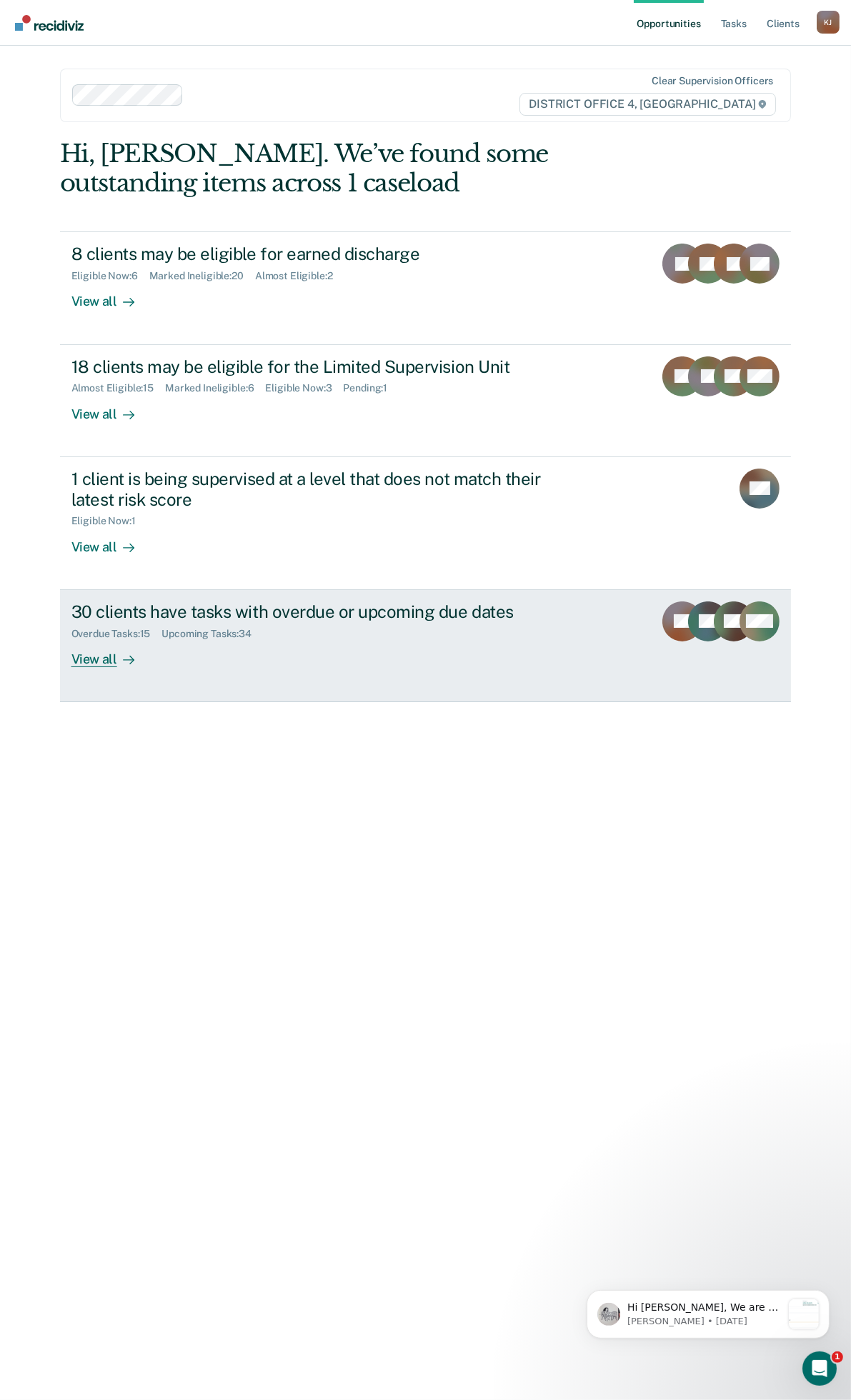
click at [328, 626] on div "Overdue Tasks : 15 Upcoming Tasks : 34" at bounding box center [322, 631] width 502 height 17
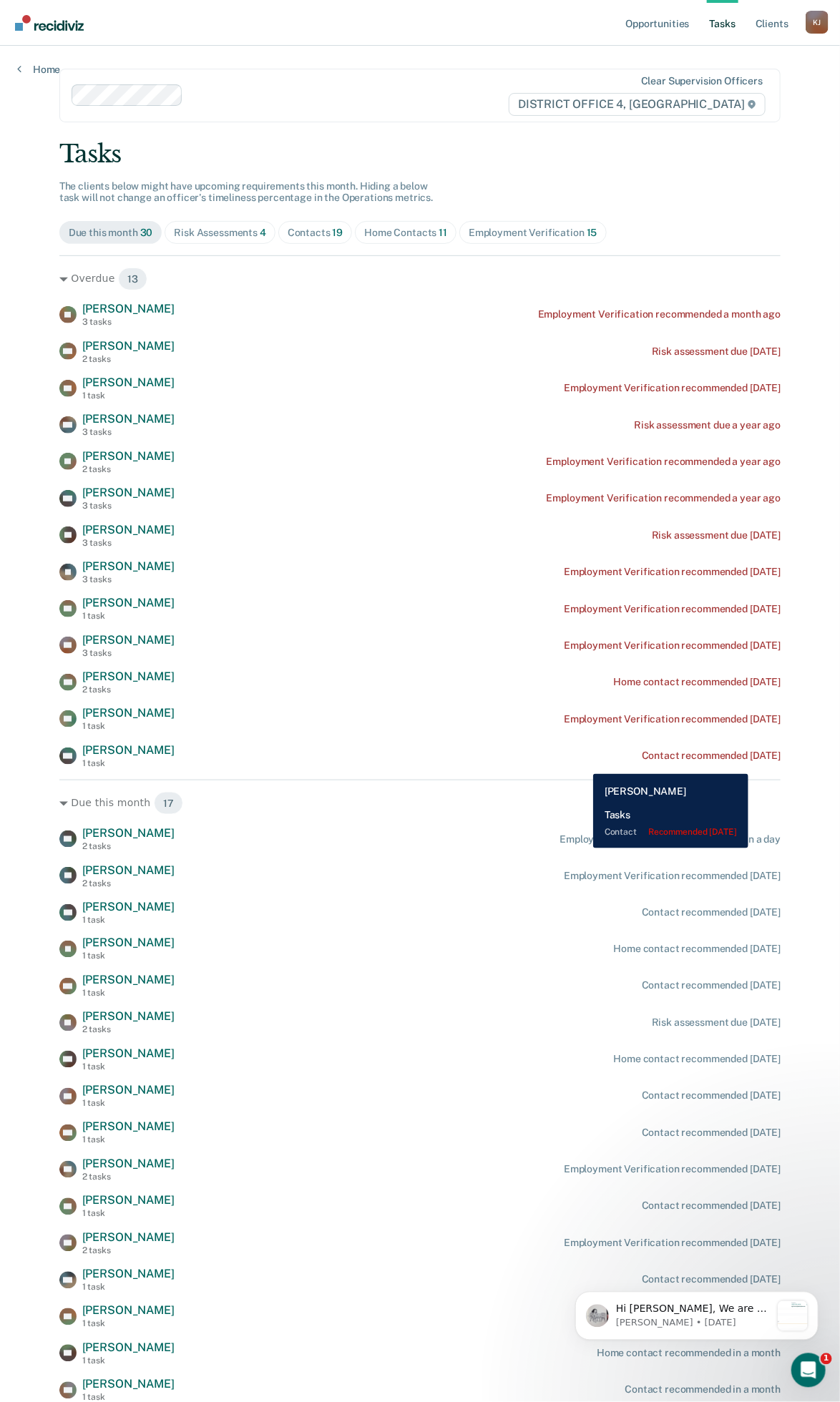
click at [764, 762] on div "Contact recommended 5 days ago" at bounding box center [711, 756] width 139 height 12
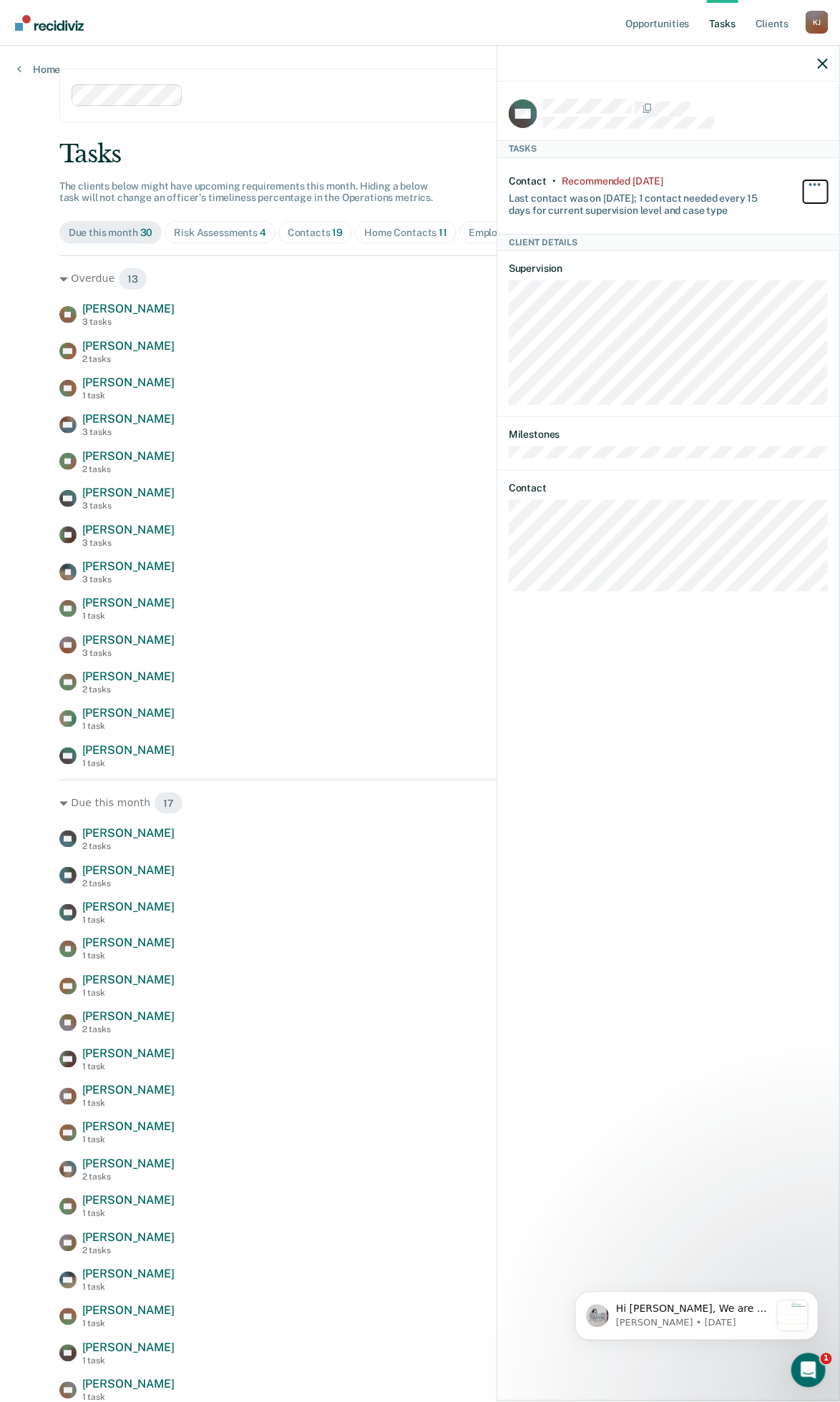
click at [819, 186] on button "button" at bounding box center [815, 191] width 25 height 23
click at [621, 840] on div "MA Tasks Contact • Recommended 5 days ago Last contact was on 9/11/25; 1 contac…" at bounding box center [669, 740] width 342 height 1317
click at [32, 70] on link "Home" at bounding box center [39, 69] width 43 height 13
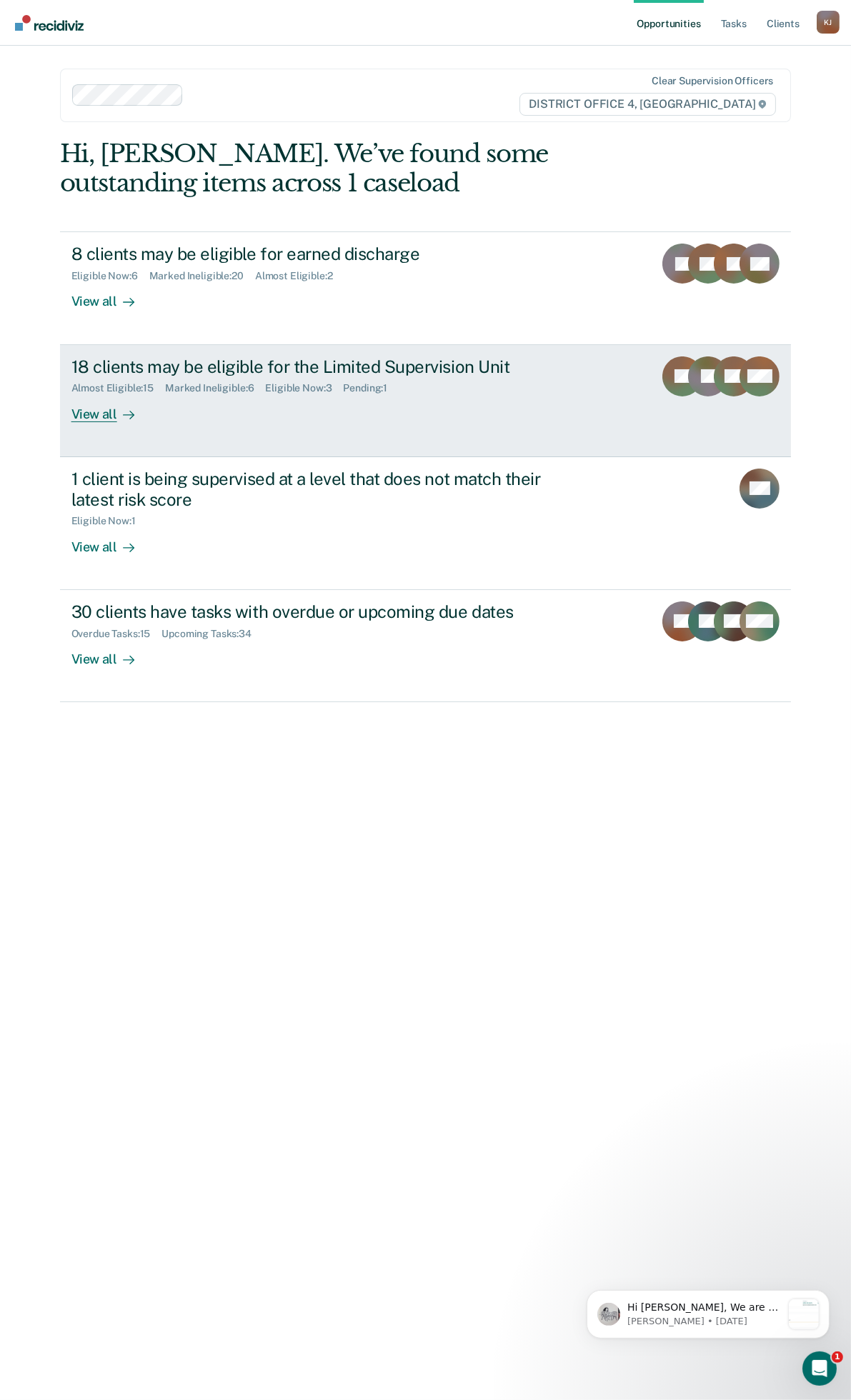
click at [469, 374] on div "18 clients may be eligible for the Limited Supervision Unit" at bounding box center [322, 366] width 502 height 21
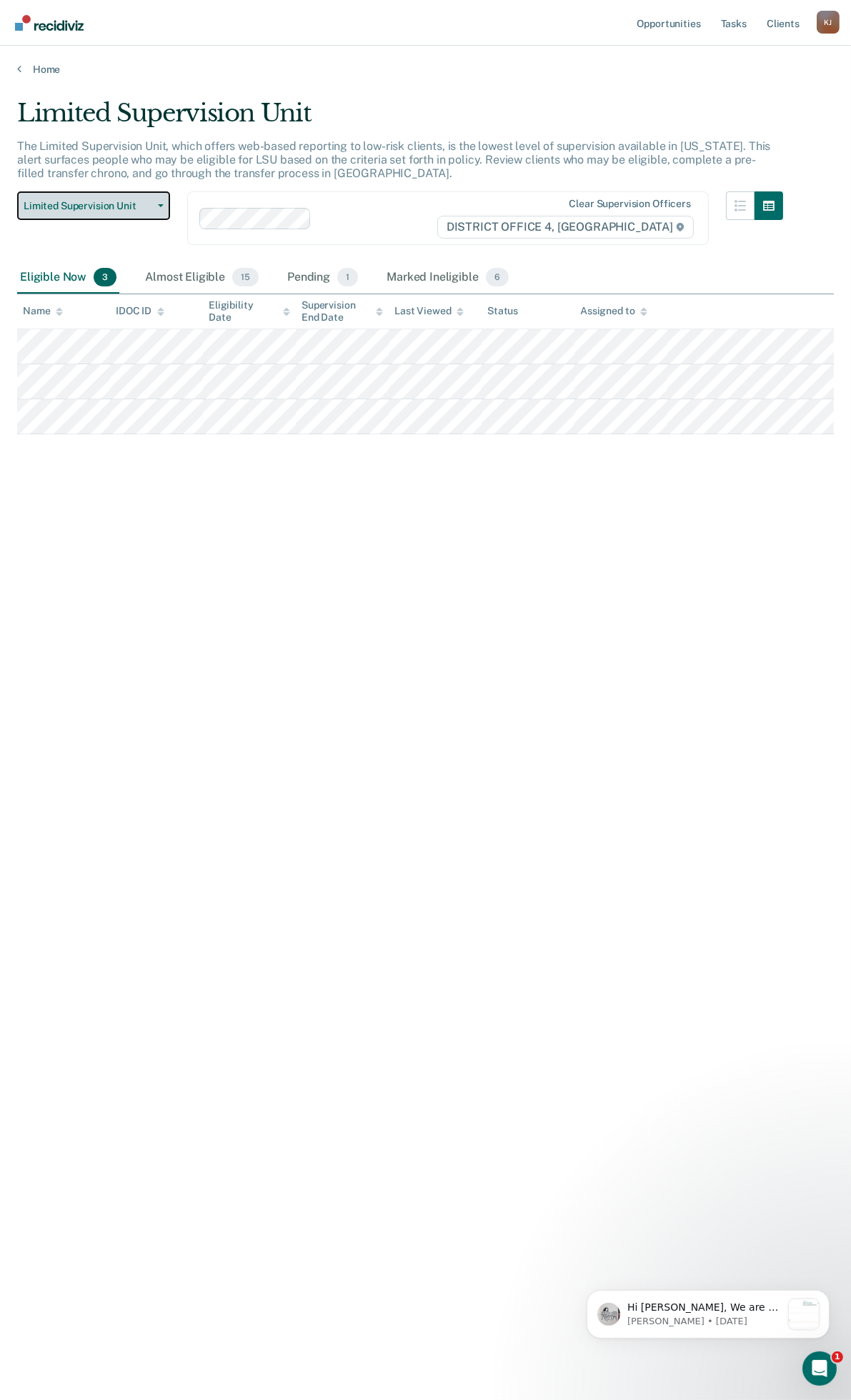
click at [91, 204] on span "Limited Supervision Unit" at bounding box center [88, 206] width 129 height 12
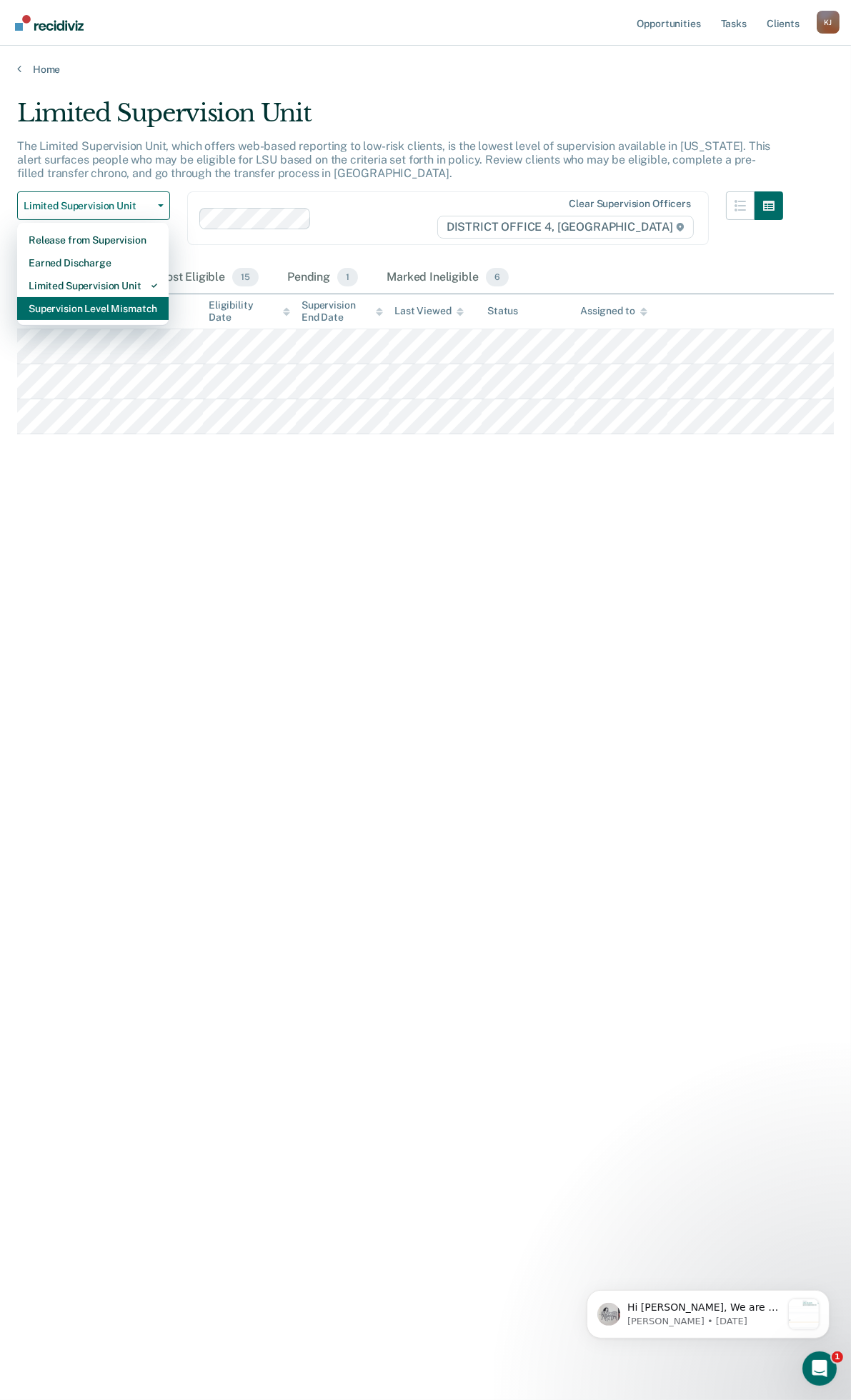
click at [127, 306] on div "Supervision Level Mismatch" at bounding box center [93, 308] width 129 height 23
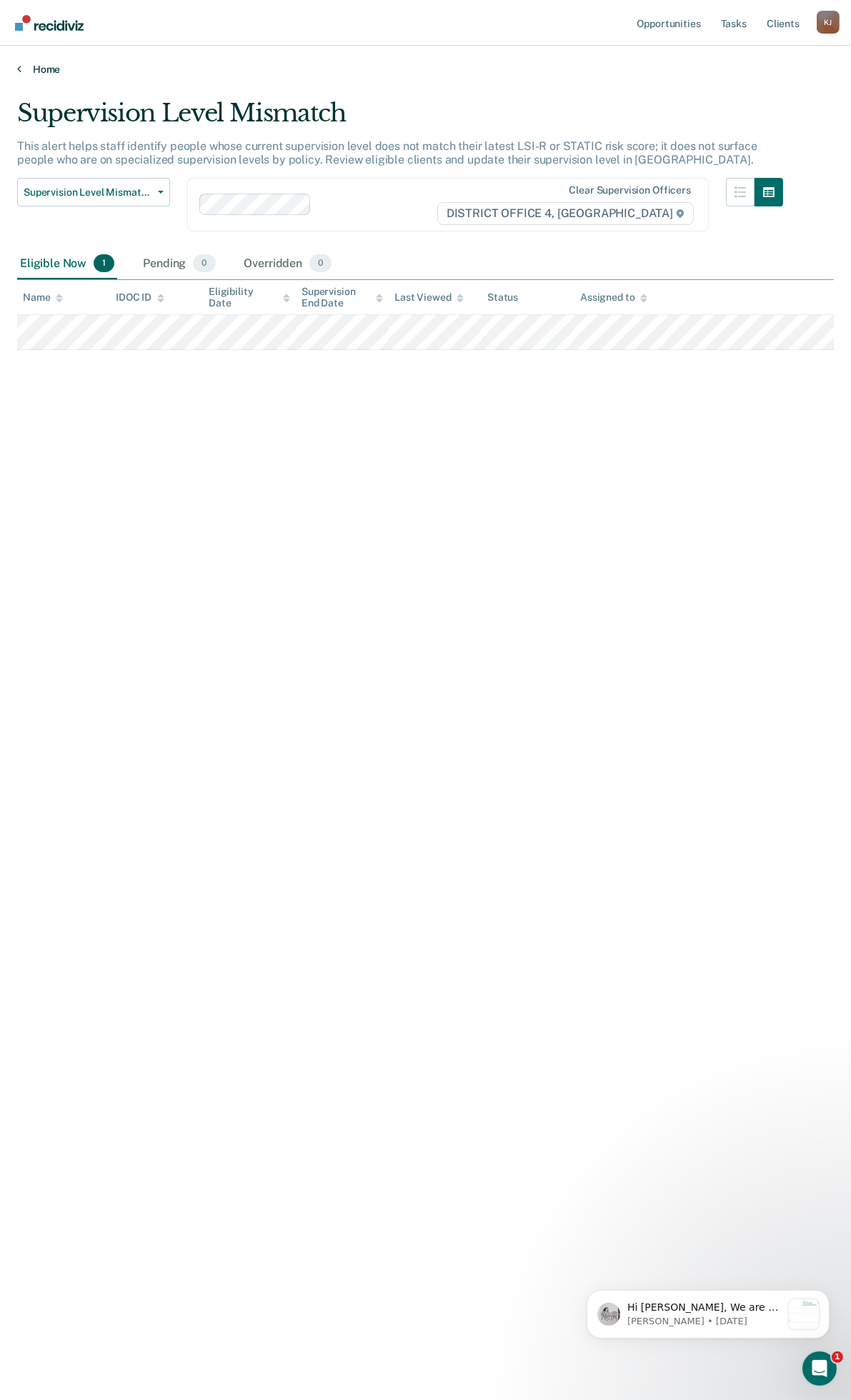
click at [37, 64] on link "Home" at bounding box center [426, 69] width 817 height 13
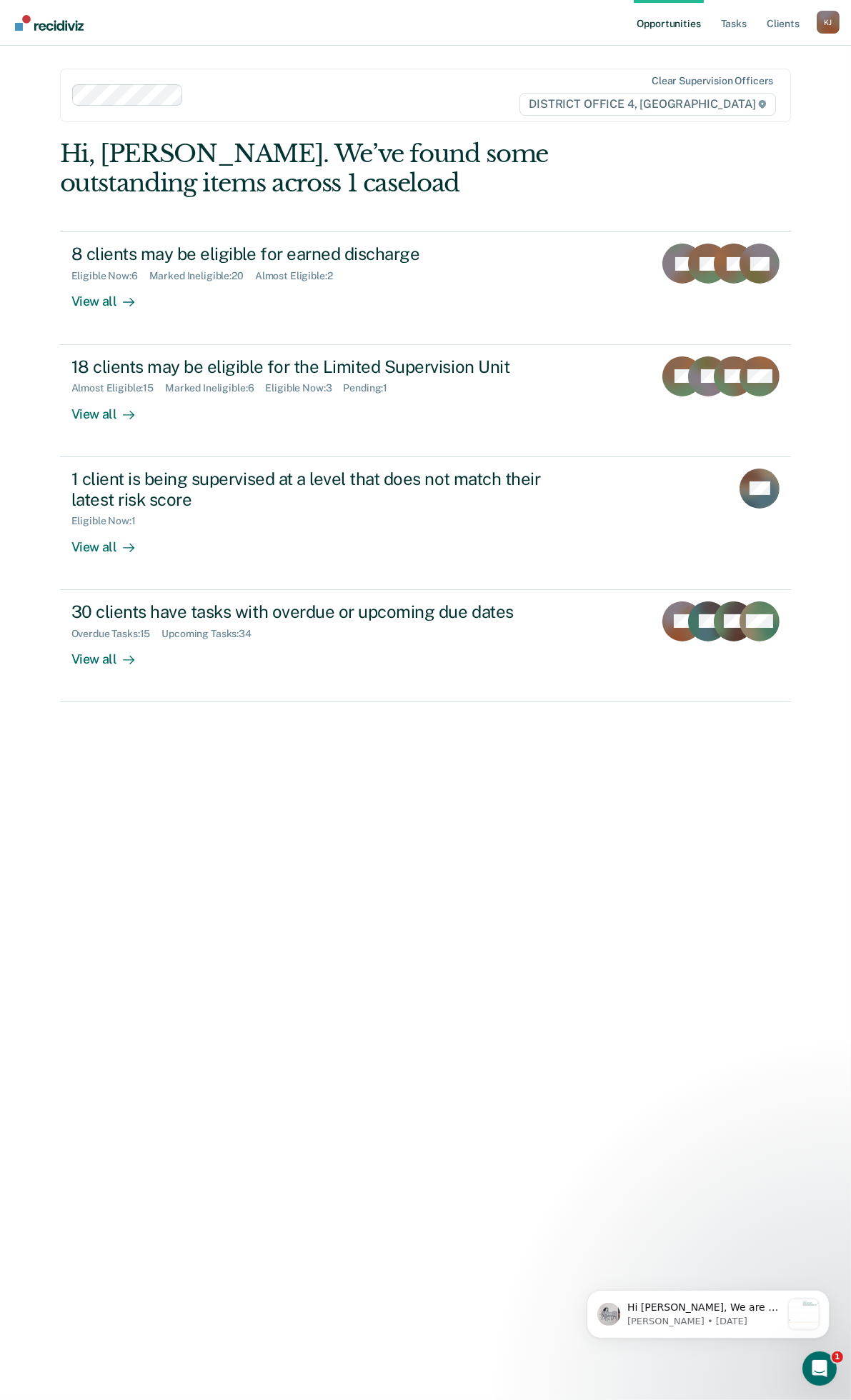
click at [46, 26] on img "Go to Recidiviz Home" at bounding box center [49, 23] width 68 height 16
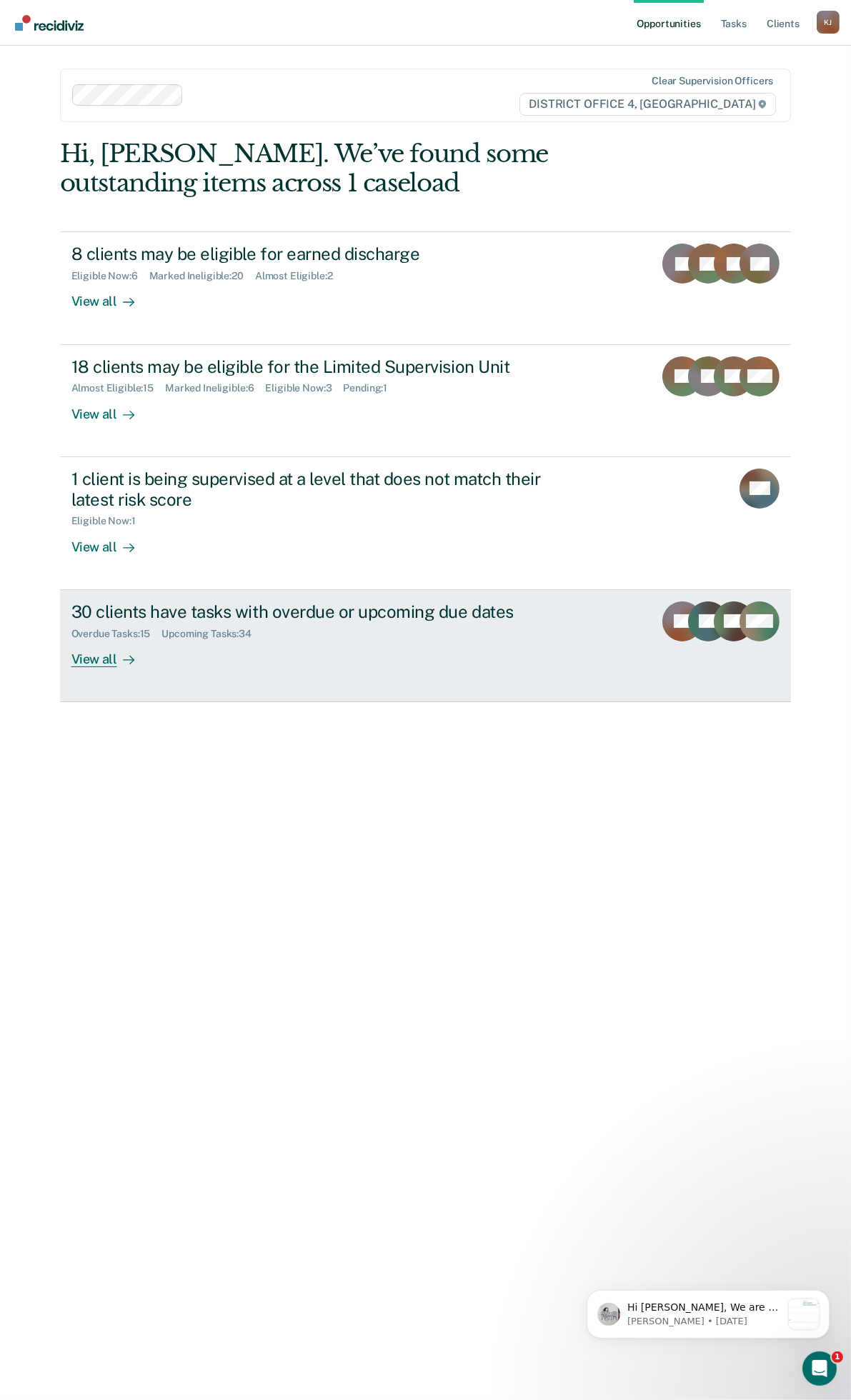
click at [359, 632] on div "Overdue Tasks : 15 Upcoming Tasks : 34" at bounding box center [322, 631] width 502 height 17
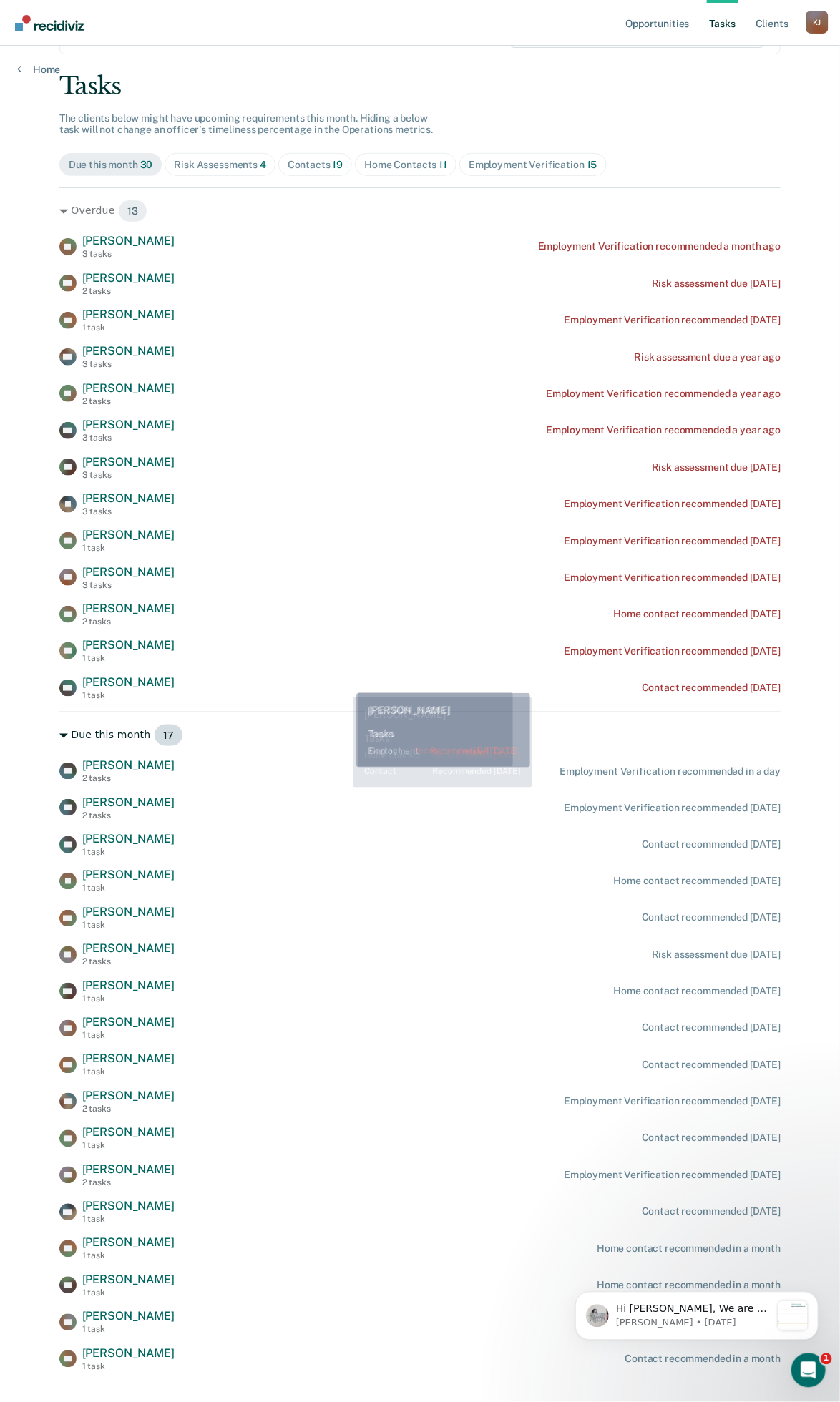
scroll to position [118, 0]
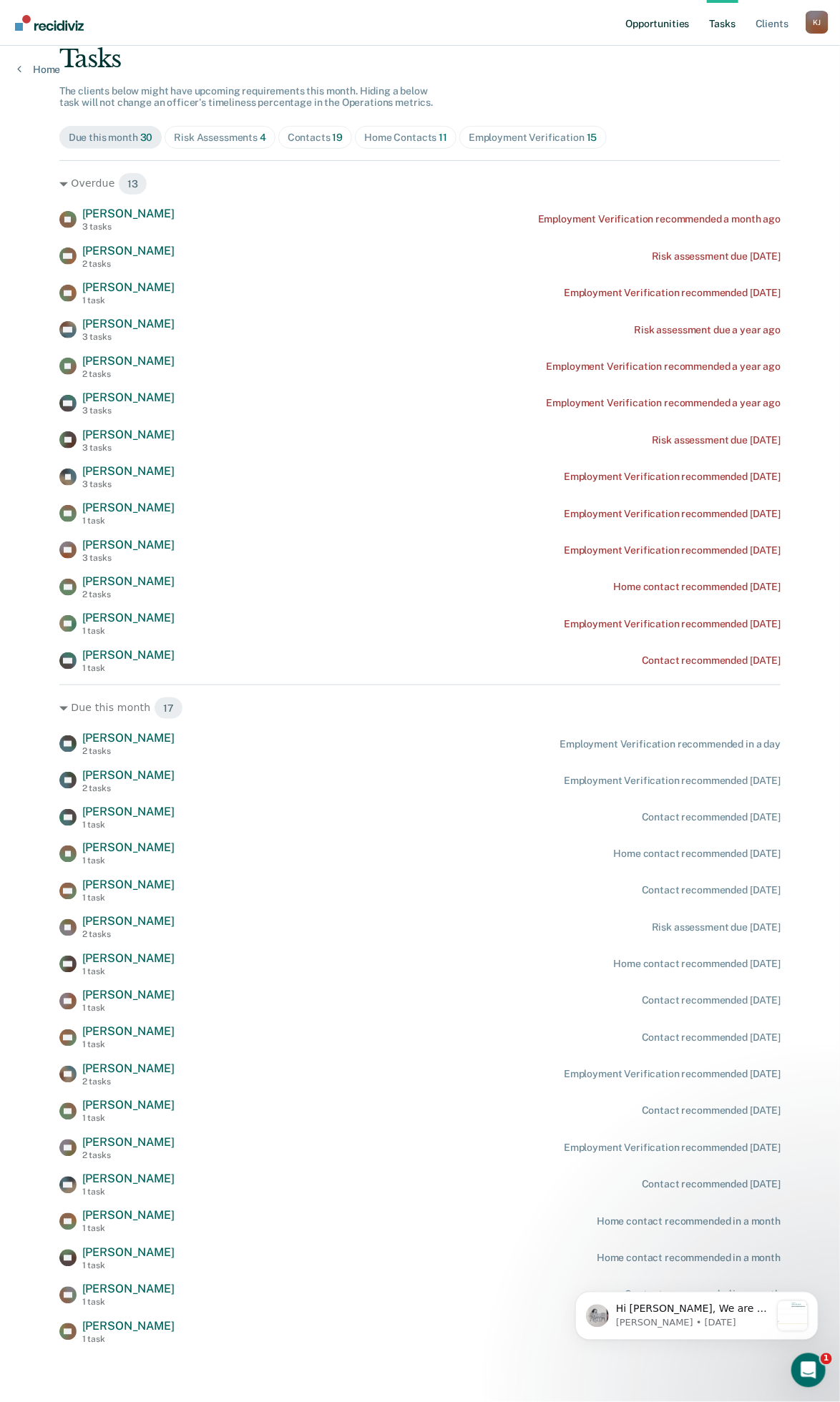
click at [639, 21] on link "Opportunities" at bounding box center [657, 23] width 69 height 46
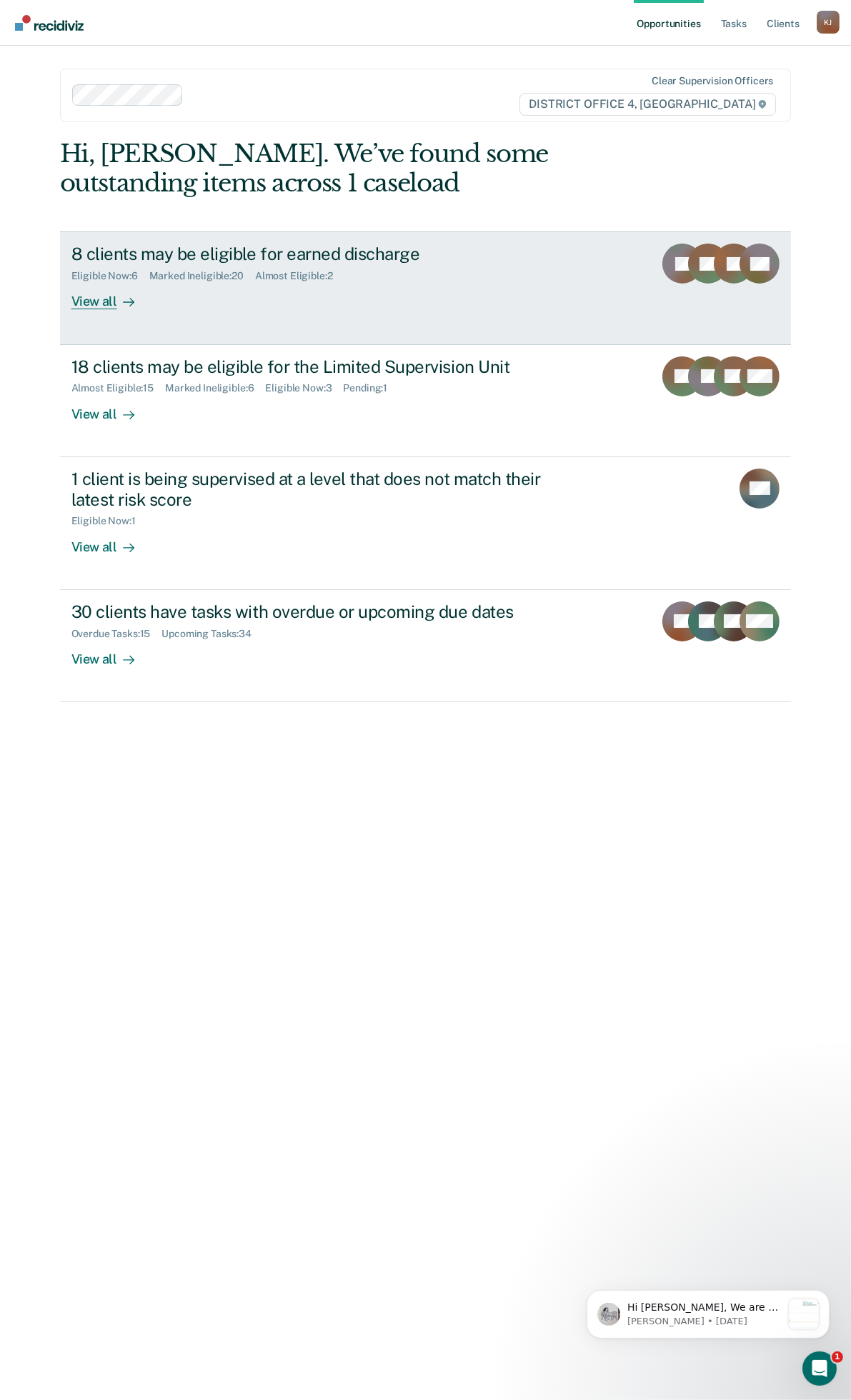
click at [433, 275] on div "Eligible Now : 6 Marked Ineligible : 20 Almost Eligible : 2" at bounding box center [322, 273] width 502 height 17
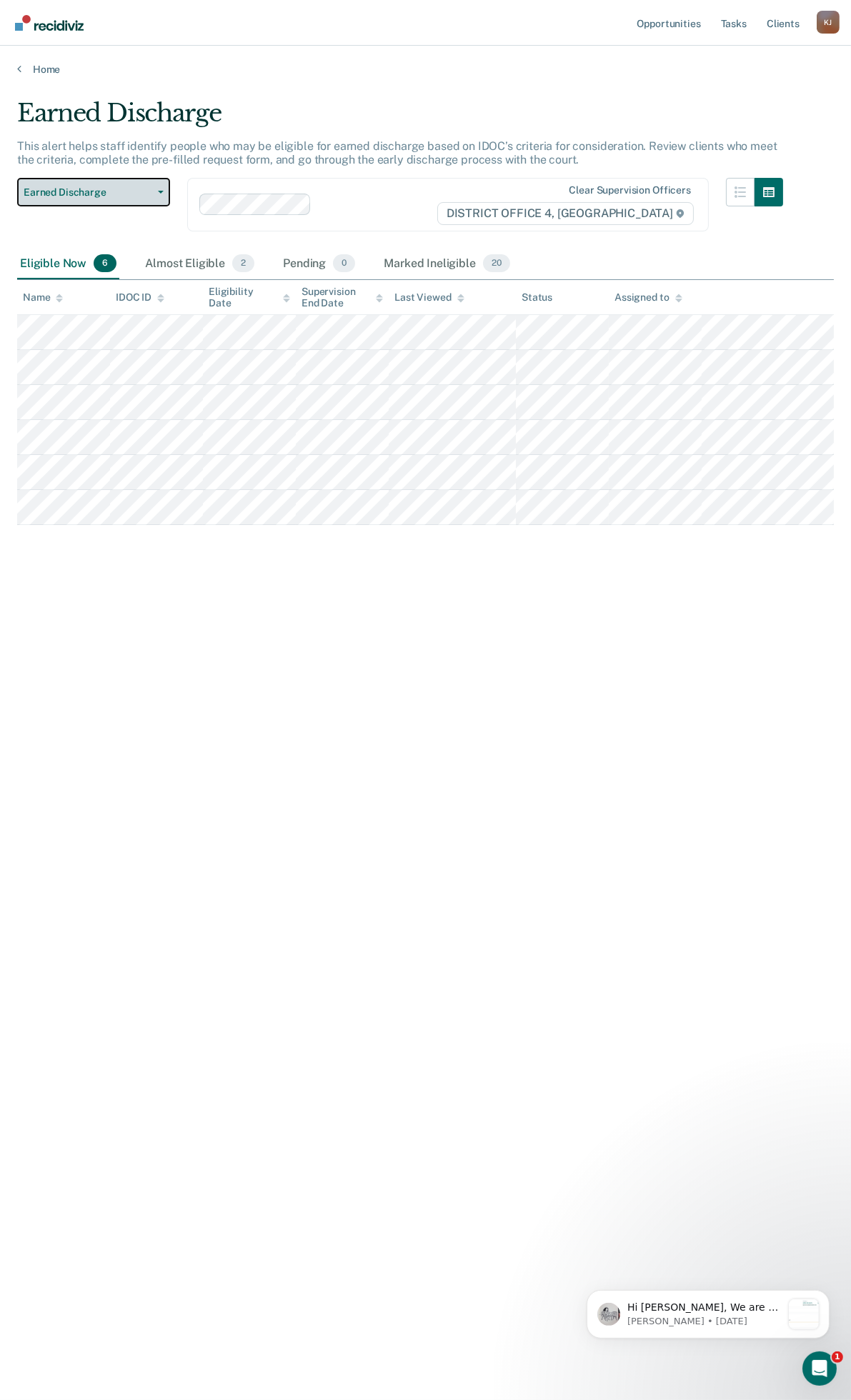
click at [138, 194] on span "Earned Discharge" at bounding box center [88, 192] width 129 height 12
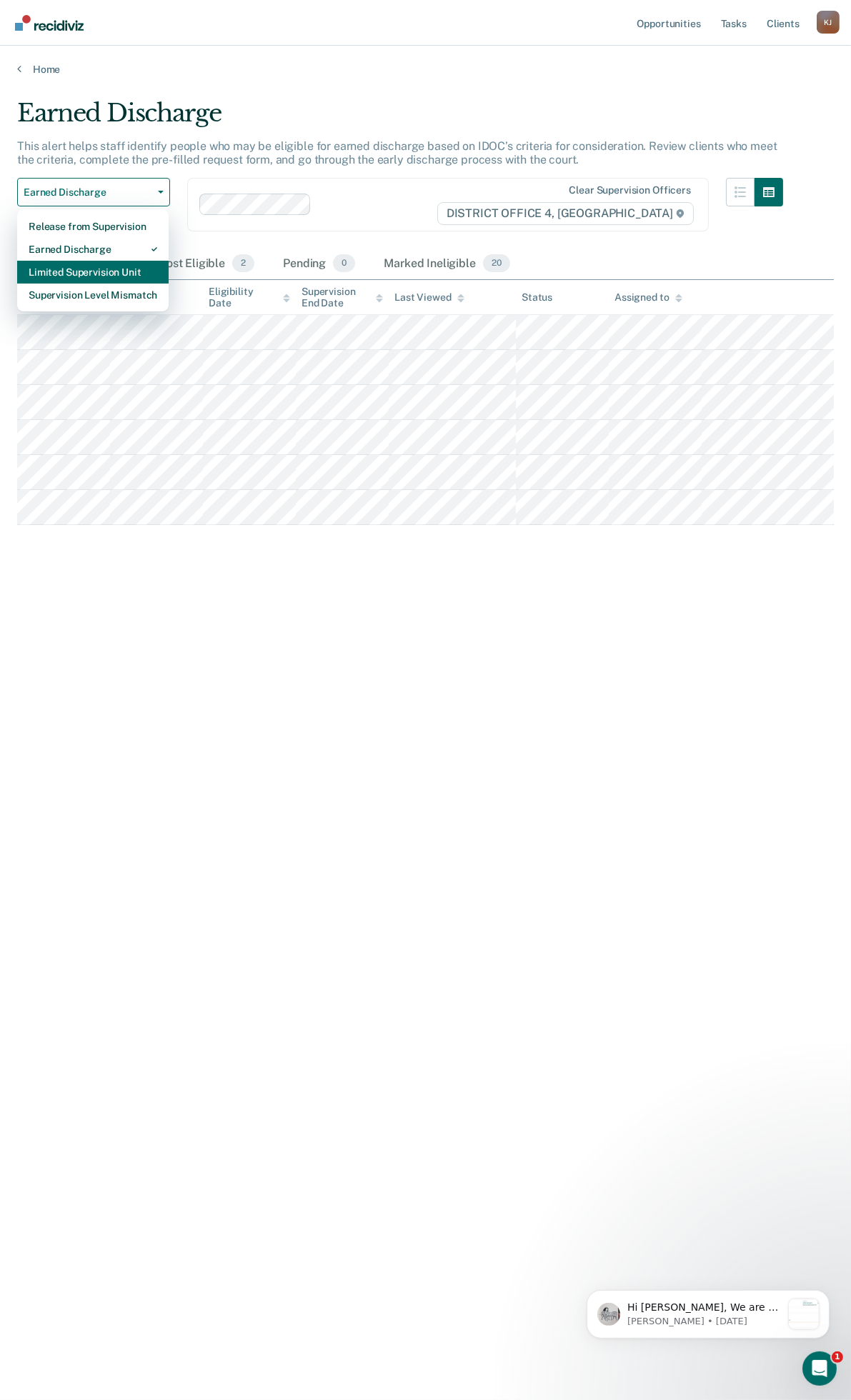
click at [140, 274] on div "Limited Supervision Unit" at bounding box center [93, 272] width 129 height 23
